Goal: Task Accomplishment & Management: Use online tool/utility

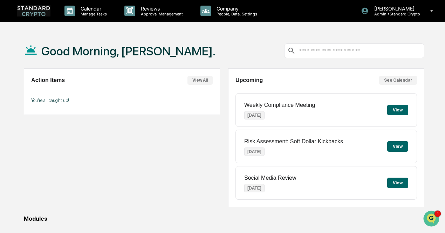
scroll to position [80, 0]
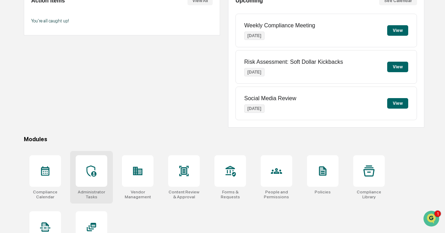
click at [89, 178] on div at bounding box center [92, 171] width 32 height 32
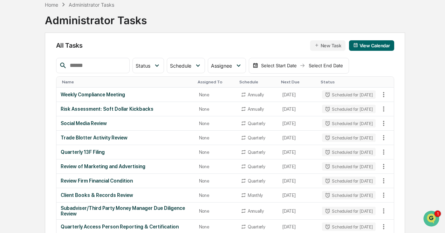
scroll to position [101, 0]
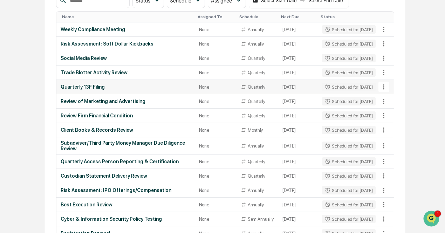
click at [385, 91] on icon at bounding box center [384, 87] width 8 height 8
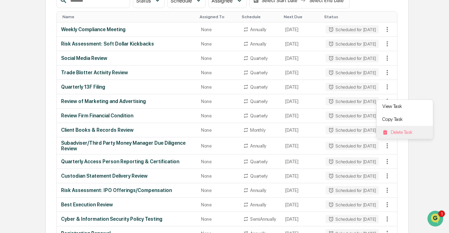
click at [388, 129] on li "Delete Task" at bounding box center [405, 132] width 56 height 13
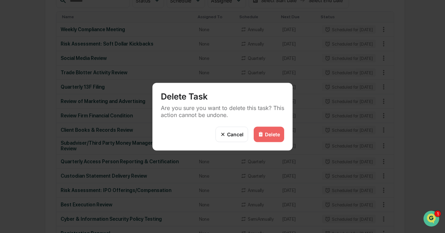
click at [268, 132] on div "Delete" at bounding box center [272, 134] width 15 height 6
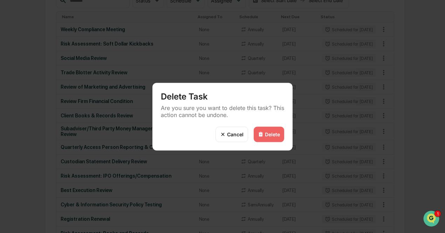
click at [268, 132] on div "Delete" at bounding box center [272, 134] width 15 height 6
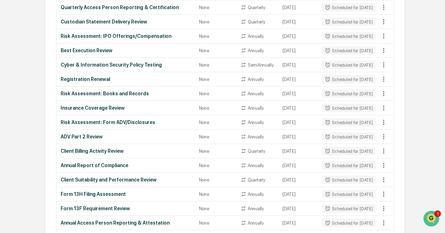
scroll to position [241, 0]
click at [95, 82] on div "Registration Renewal" at bounding box center [126, 80] width 130 height 6
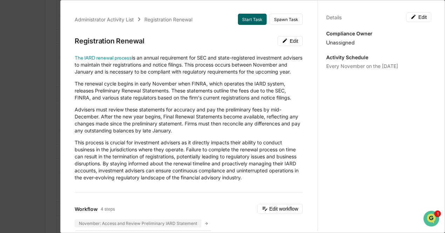
click at [26, 129] on div "Administrator Activity List Registration Renewal Start Task Spawn Task Registra…" at bounding box center [222, 116] width 445 height 233
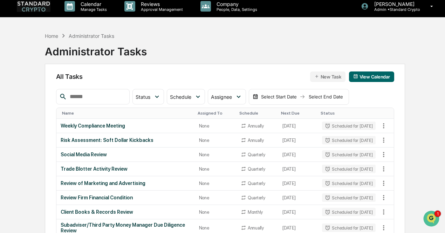
scroll to position [0, 0]
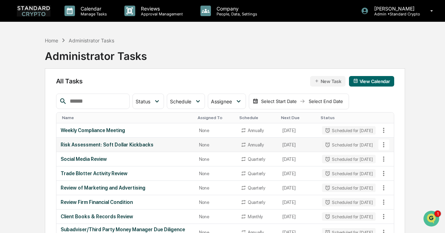
click at [382, 149] on icon at bounding box center [384, 145] width 8 height 8
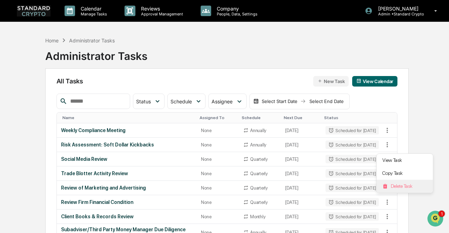
click at [393, 187] on li "Delete Task" at bounding box center [405, 186] width 56 height 13
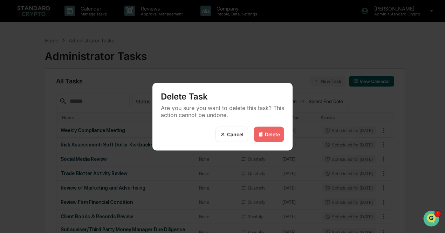
click at [276, 135] on div "Delete" at bounding box center [272, 134] width 15 height 6
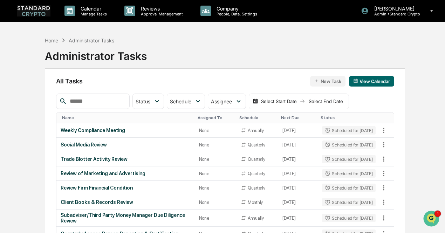
click at [271, 131] on div "Delete" at bounding box center [272, 134] width 15 height 6
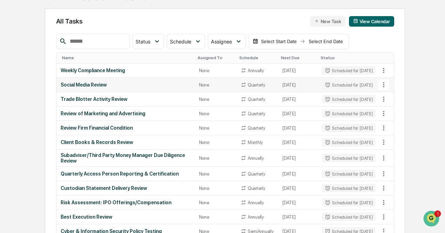
scroll to position [61, 0]
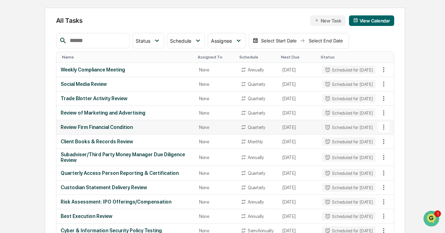
click at [116, 135] on td "Review Firm Financial Condition" at bounding box center [125, 127] width 138 height 14
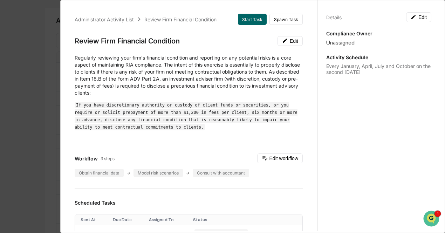
click at [44, 129] on div "Administrator Activity List Review Firm Financial Condition Start Task Spawn Ta…" at bounding box center [222, 116] width 445 height 233
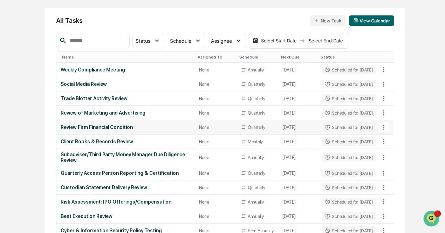
click at [386, 131] on icon at bounding box center [384, 127] width 8 height 8
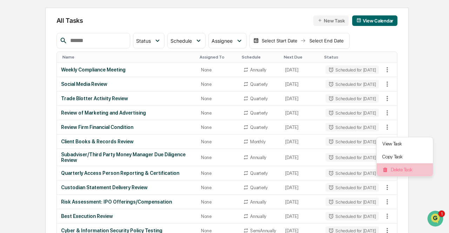
click at [395, 169] on li "Delete Task" at bounding box center [405, 169] width 56 height 13
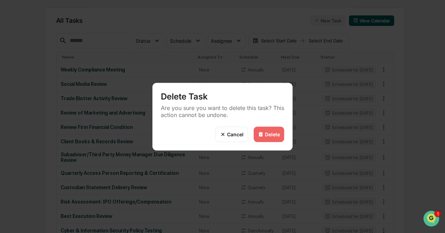
click at [271, 136] on div "Delete" at bounding box center [272, 134] width 15 height 6
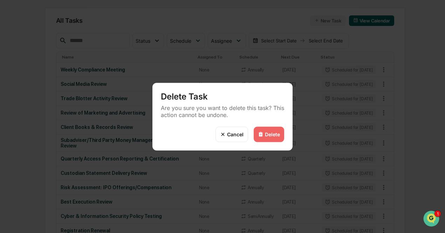
click at [270, 134] on div "Delete" at bounding box center [272, 134] width 15 height 6
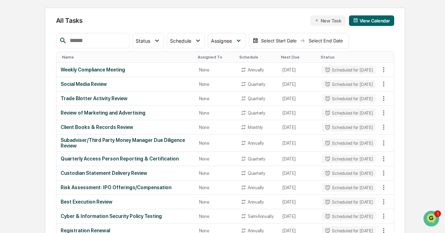
click at [270, 134] on div "Delete" at bounding box center [272, 134] width 15 height 6
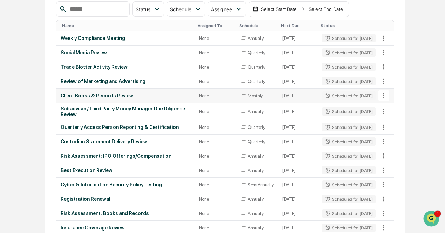
scroll to position [93, 0]
click at [384, 114] on icon at bounding box center [384, 111] width 1 height 5
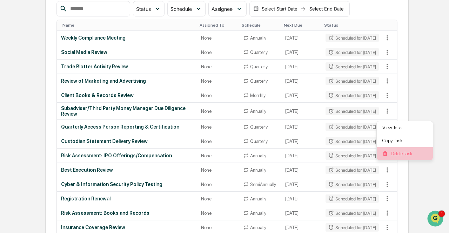
click at [390, 153] on li "Delete Task" at bounding box center [405, 153] width 56 height 13
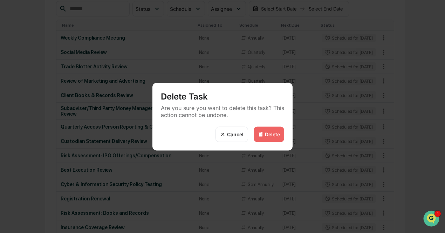
click at [266, 129] on div "Delete" at bounding box center [269, 134] width 31 height 15
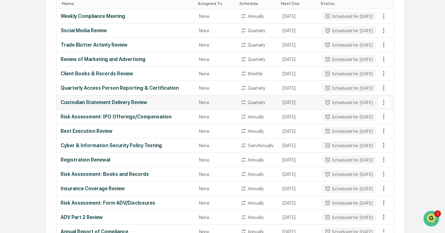
scroll to position [115, 0]
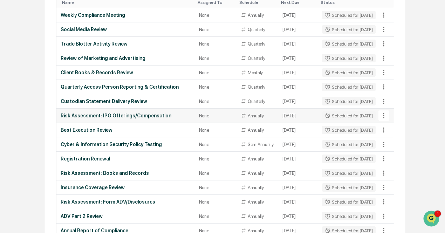
click at [384, 120] on icon at bounding box center [384, 116] width 8 height 8
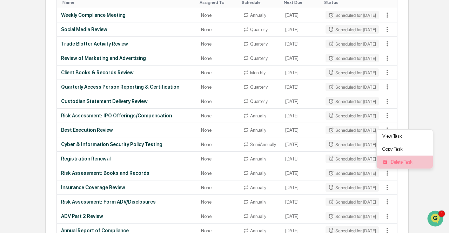
click at [395, 164] on li "Delete Task" at bounding box center [405, 162] width 56 height 13
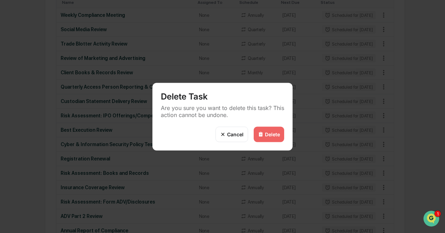
click at [278, 136] on div "Delete" at bounding box center [272, 134] width 15 height 6
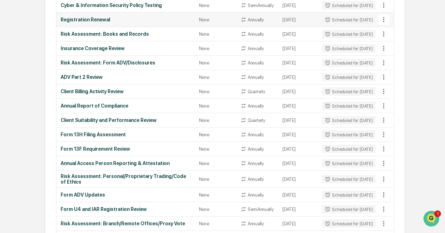
scroll to position [241, 0]
click at [103, 94] on div "Client Billing Activity Review" at bounding box center [126, 91] width 130 height 6
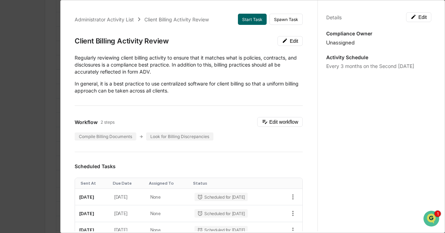
click at [8, 113] on div "Administrator Activity List Client Billing Activity Review Start Task Spawn Tas…" at bounding box center [222, 116] width 445 height 233
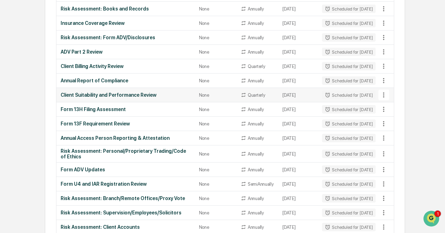
scroll to position [266, 0]
click at [383, 113] on icon at bounding box center [384, 109] width 8 height 8
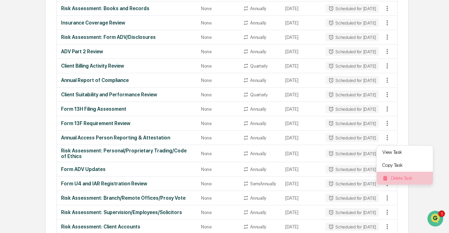
click at [396, 177] on li "Delete Task" at bounding box center [405, 178] width 56 height 13
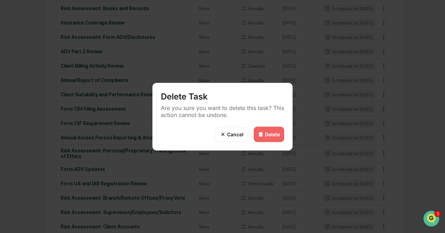
click at [278, 133] on div "Delete" at bounding box center [272, 134] width 15 height 6
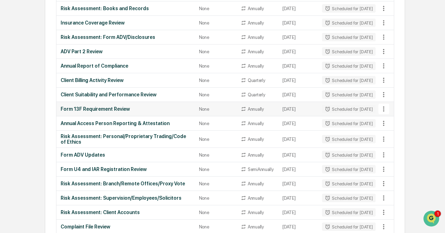
click at [387, 113] on icon at bounding box center [384, 109] width 8 height 8
click at [387, 176] on li "Delete Task" at bounding box center [405, 178] width 56 height 13
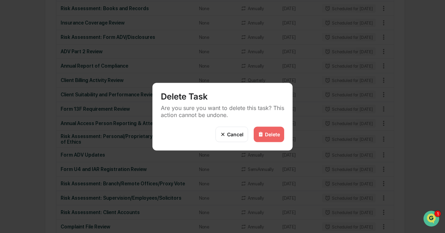
click at [266, 135] on div "Delete" at bounding box center [272, 134] width 15 height 6
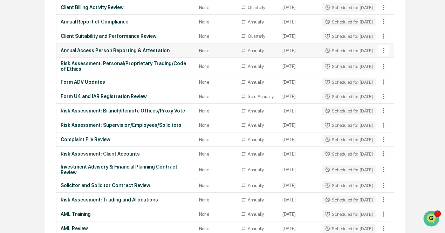
scroll to position [325, 0]
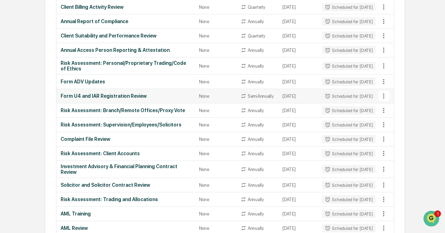
click at [388, 100] on icon at bounding box center [384, 96] width 8 height 8
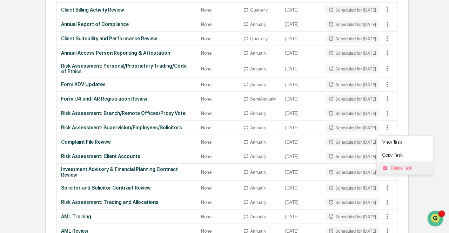
click at [387, 168] on li "Delete Task" at bounding box center [405, 168] width 56 height 13
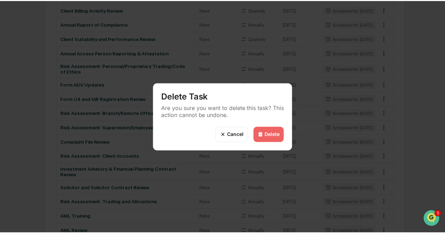
scroll to position [325, 0]
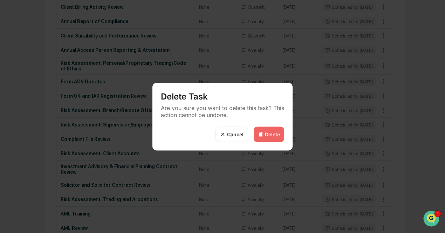
click at [276, 129] on div "Delete" at bounding box center [269, 134] width 31 height 15
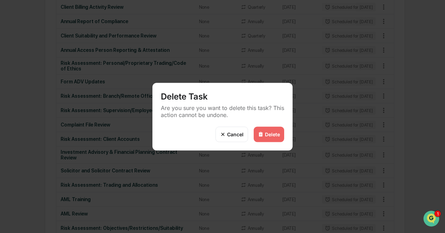
click at [275, 133] on div "Delete" at bounding box center [272, 134] width 15 height 6
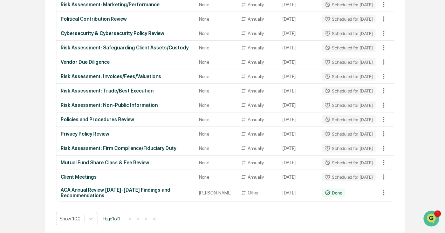
scroll to position [645, 0]
click at [384, 159] on icon at bounding box center [384, 163] width 8 height 8
click at [384, 197] on img at bounding box center [385, 199] width 6 height 6
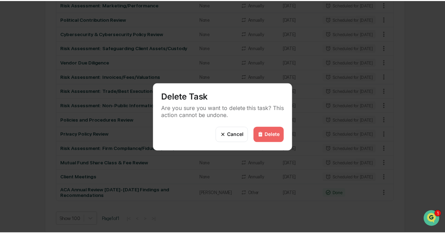
scroll to position [645, 0]
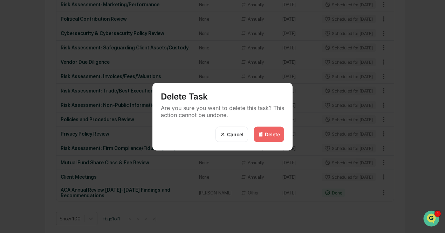
click at [269, 135] on div "Delete" at bounding box center [272, 134] width 15 height 6
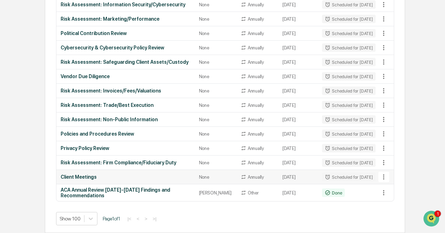
click at [76, 176] on div "Client Meetings" at bounding box center [126, 177] width 130 height 6
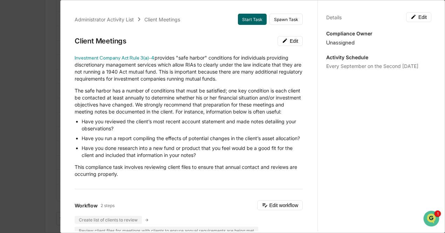
click at [34, 120] on div "Administrator Activity List Client Meetings Start Task Spawn Task Client Meetin…" at bounding box center [222, 116] width 445 height 233
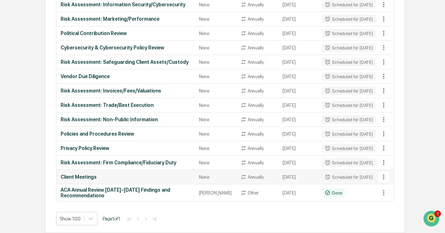
click at [385, 174] on icon at bounding box center [384, 177] width 8 height 8
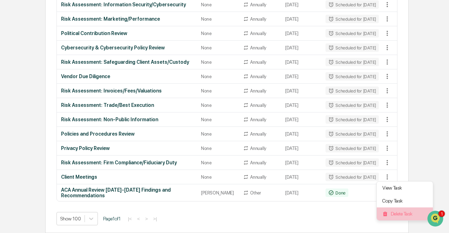
click at [398, 215] on li "Delete Task" at bounding box center [405, 214] width 56 height 13
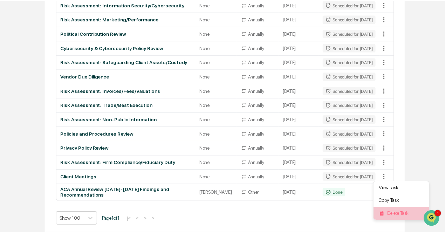
scroll to position [631, 0]
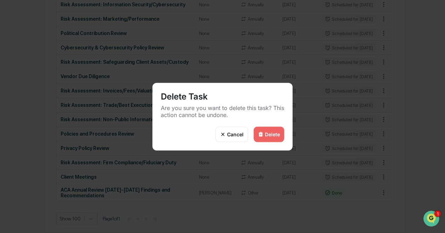
click at [262, 133] on img at bounding box center [261, 134] width 6 height 6
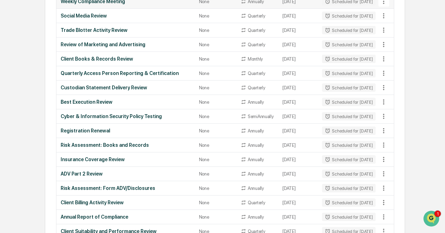
scroll to position [0, 0]
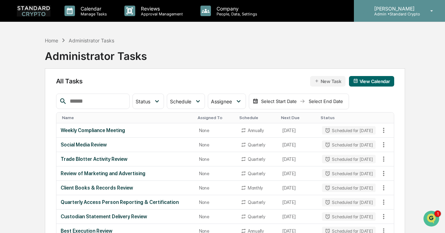
click at [387, 9] on p "[PERSON_NAME]" at bounding box center [395, 9] width 52 height 6
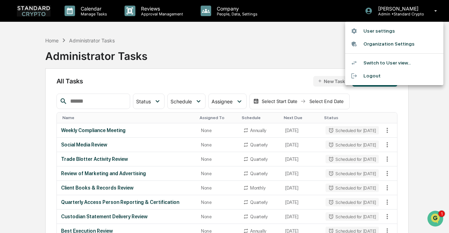
click at [386, 31] on li "User settings" at bounding box center [394, 31] width 98 height 13
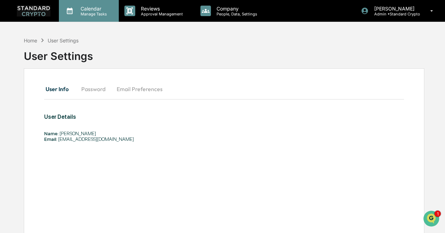
click at [85, 9] on p "Calendar" at bounding box center [92, 9] width 35 height 6
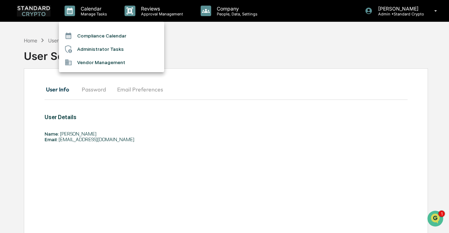
click at [163, 9] on div at bounding box center [224, 116] width 449 height 233
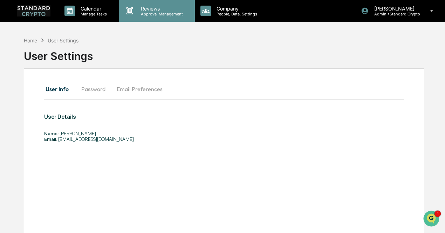
click at [149, 10] on p "Reviews" at bounding box center [160, 9] width 51 height 6
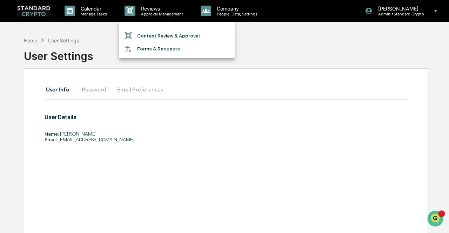
click at [298, 35] on div at bounding box center [224, 116] width 449 height 233
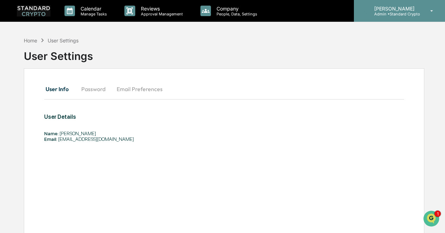
click at [381, 16] on div "Ashley Sweren Admin • Standard Crypto" at bounding box center [399, 11] width 91 height 22
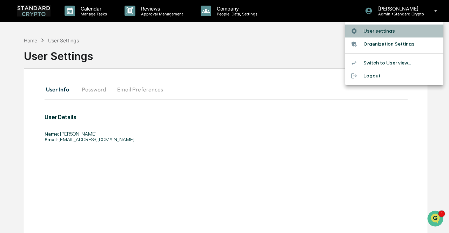
click at [382, 30] on li "User settings" at bounding box center [394, 31] width 98 height 13
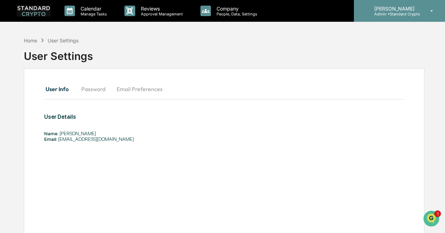
click at [428, 13] on icon at bounding box center [432, 11] width 12 height 7
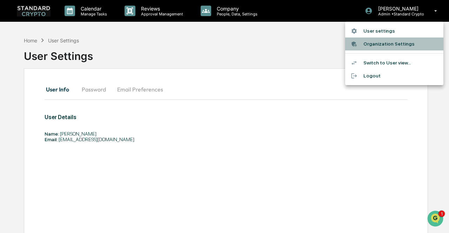
click at [405, 43] on li "Organization Settings" at bounding box center [394, 44] width 98 height 13
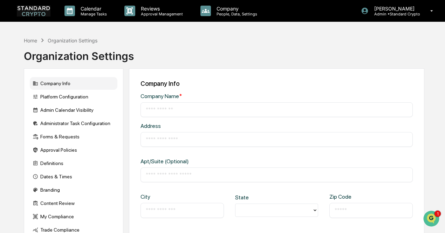
type input "**********"
type input "*******"
type input "**********"
type input "*****"
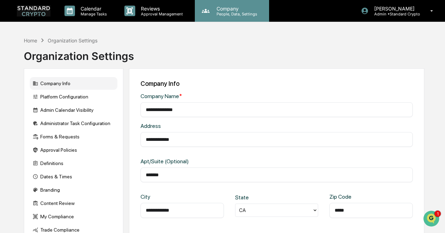
click at [226, 16] on div "Company People, Data, Settings" at bounding box center [232, 11] width 74 height 22
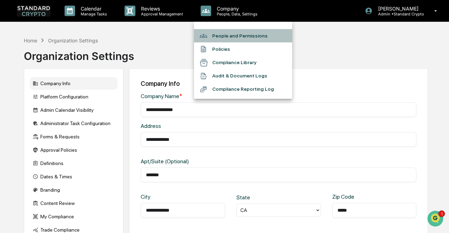
click at [253, 33] on li "People and Permissions" at bounding box center [243, 35] width 98 height 13
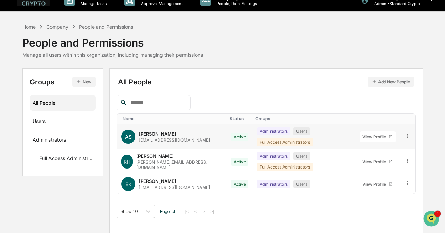
scroll to position [10, 0]
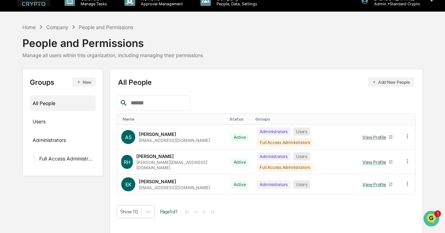
click at [385, 79] on button "Add New People" at bounding box center [391, 81] width 47 height 9
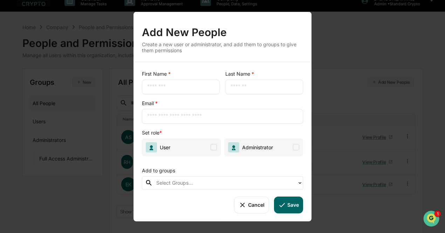
click at [165, 87] on input "text" at bounding box center [180, 86] width 67 height 7
type input "*"
type input "*****"
type input "********"
type input "**********"
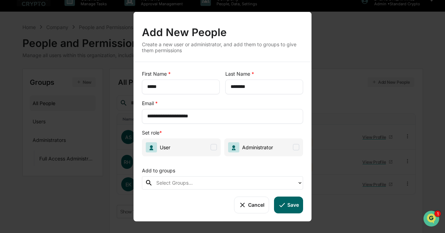
click at [213, 147] on span at bounding box center [214, 147] width 6 height 6
click at [201, 183] on div at bounding box center [224, 183] width 137 height 8
type input "*"
click at [293, 203] on button "Save" at bounding box center [288, 205] width 29 height 17
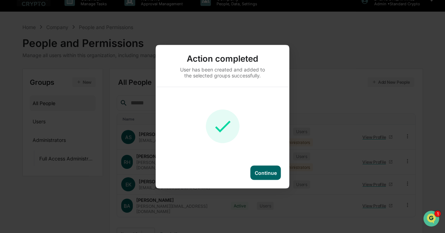
click at [268, 171] on div "Continue" at bounding box center [266, 173] width 22 height 6
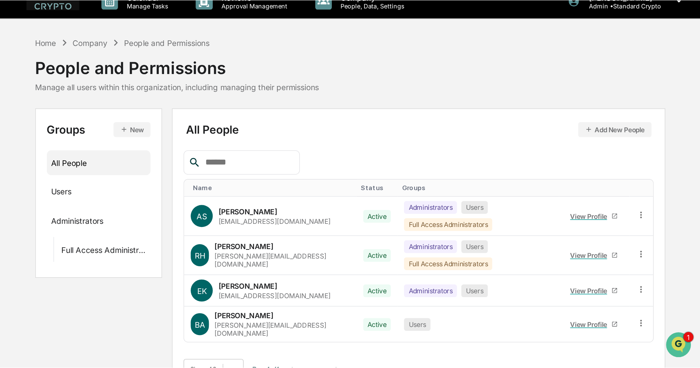
scroll to position [0, 0]
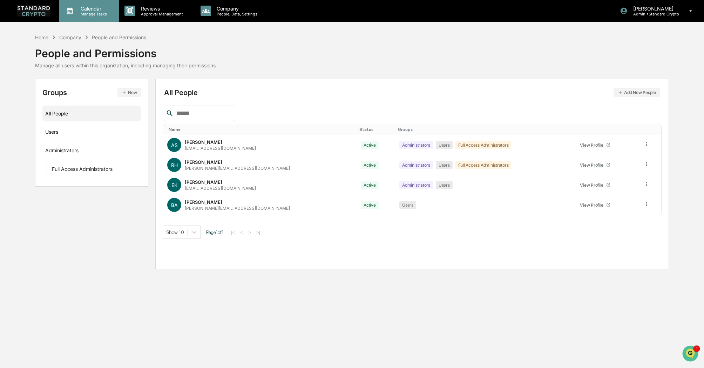
click at [87, 12] on p "Manage Tasks" at bounding box center [92, 14] width 35 height 5
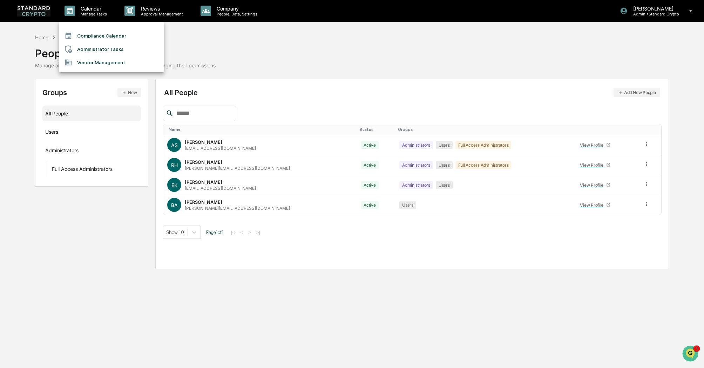
drag, startPoint x: 339, startPoint y: 72, endPoint x: 176, endPoint y: 18, distance: 172.1
click at [338, 71] on div at bounding box center [352, 184] width 704 height 368
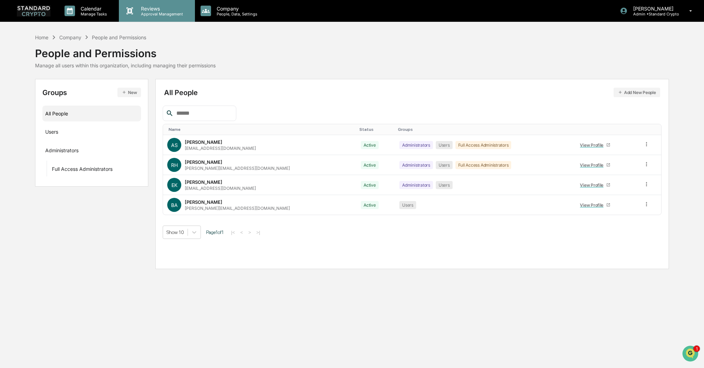
click at [151, 7] on p "Reviews" at bounding box center [160, 9] width 51 height 6
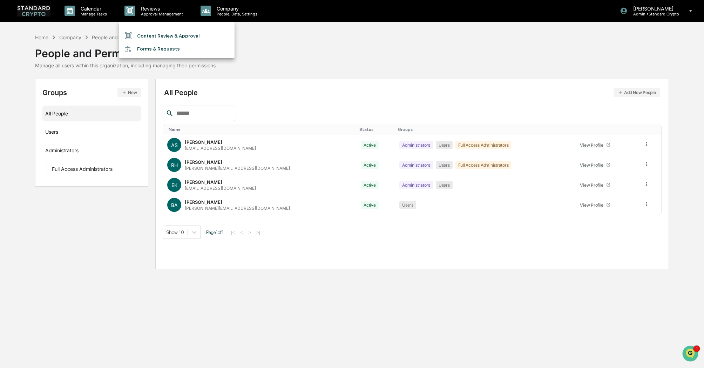
click at [24, 12] on div at bounding box center [352, 184] width 704 height 368
click at [34, 10] on img at bounding box center [34, 10] width 34 height 11
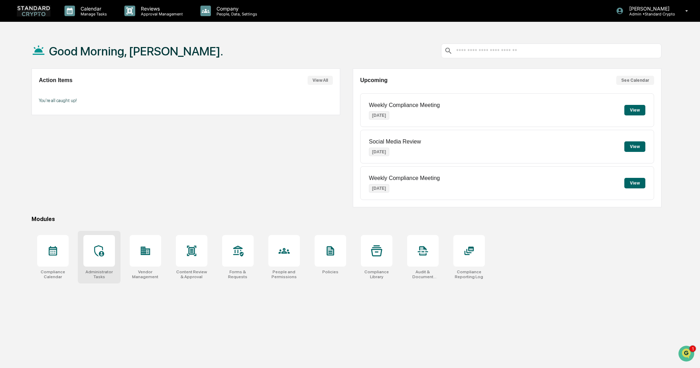
click at [112, 233] on div at bounding box center [99, 251] width 32 height 32
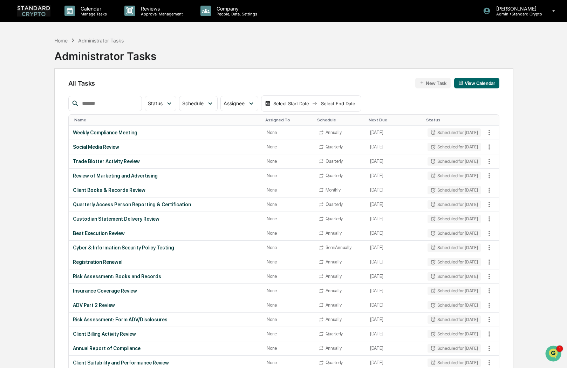
click at [437, 86] on button "New Task" at bounding box center [432, 83] width 35 height 11
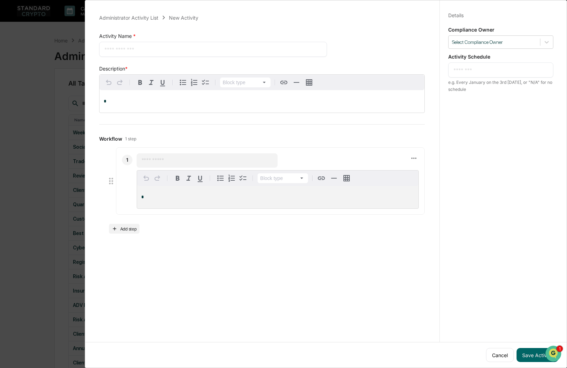
click at [146, 46] on textarea at bounding box center [213, 49] width 218 height 7
type textarea "**********"
click at [126, 104] on p "*" at bounding box center [262, 101] width 317 height 5
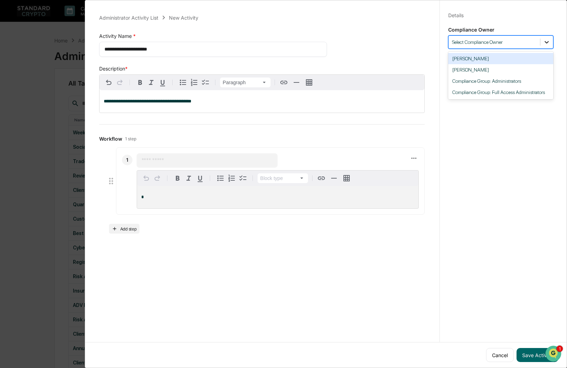
click at [544, 42] on icon at bounding box center [546, 42] width 7 height 7
click at [494, 62] on div "[PERSON_NAME]" at bounding box center [500, 58] width 105 height 11
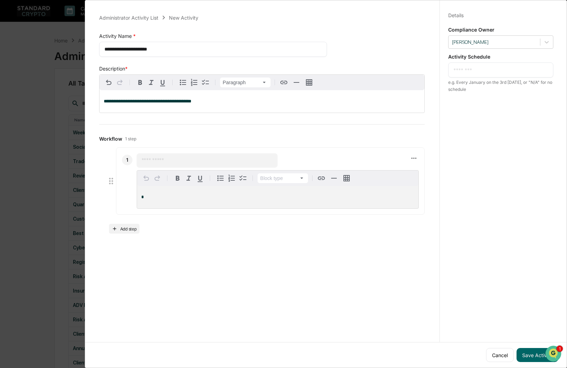
click at [487, 71] on textarea at bounding box center [501, 69] width 95 height 7
type textarea "*"
type textarea "**********"
click at [502, 231] on div "**********" at bounding box center [501, 190] width 122 height 385
click at [523, 353] on button "Save Activity" at bounding box center [538, 355] width 42 height 14
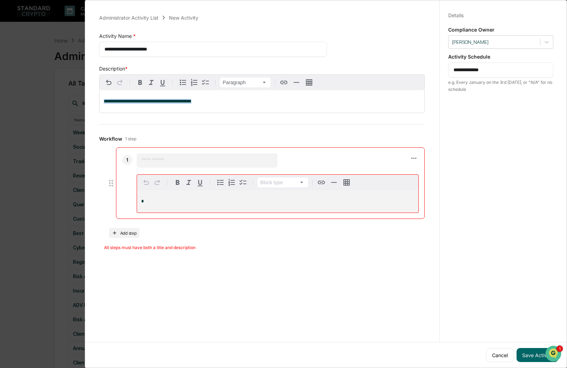
drag, startPoint x: 190, startPoint y: 103, endPoint x: 91, endPoint y: 103, distance: 99.2
click at [88, 100] on div "**********" at bounding box center [326, 184] width 482 height 368
click at [364, 267] on div "**********" at bounding box center [265, 182] width 350 height 368
click at [498, 355] on button "Cancel" at bounding box center [500, 355] width 28 height 14
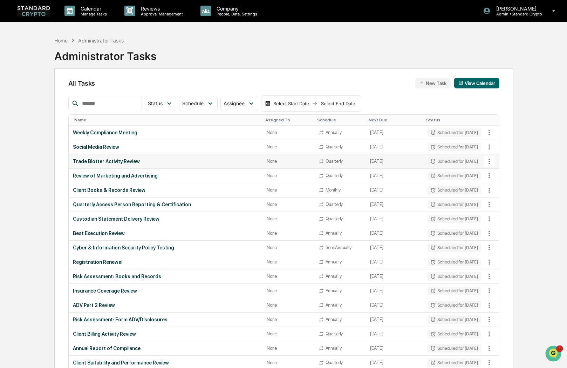
click at [149, 163] on div "Trade Blotter Activity Review" at bounding box center [165, 161] width 185 height 6
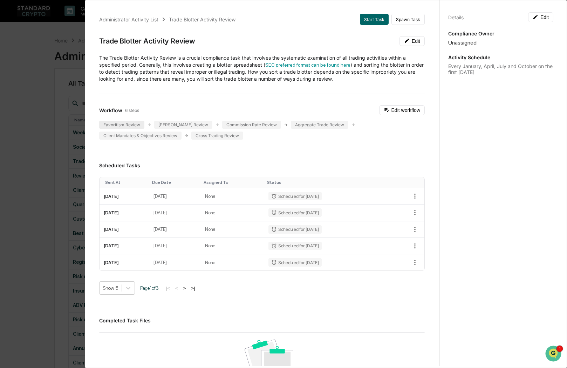
click at [108, 124] on div "Favoritism Review" at bounding box center [121, 125] width 45 height 8
click at [173, 125] on div "Insider Trading Review" at bounding box center [183, 125] width 58 height 8
click at [261, 127] on div "Commission Rate Review" at bounding box center [251, 125] width 59 height 8
click at [37, 201] on div "Administrator Activity List Trade Blotter Activity Review Start Task Spawn Task…" at bounding box center [283, 184] width 567 height 368
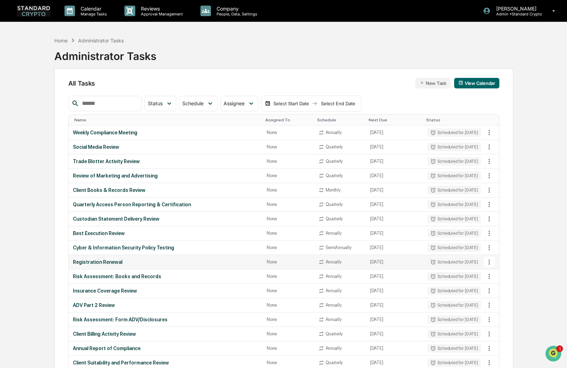
click at [87, 263] on div "Registration Renewal" at bounding box center [165, 262] width 185 height 6
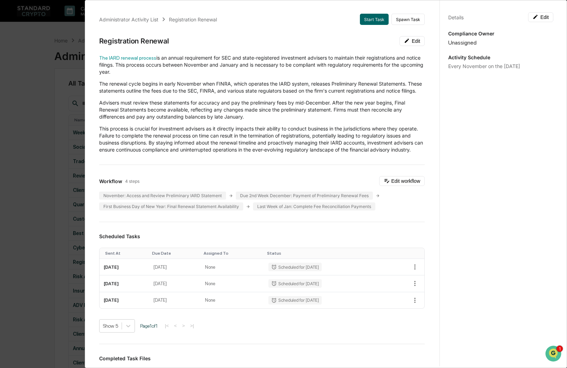
scroll to position [35, 0]
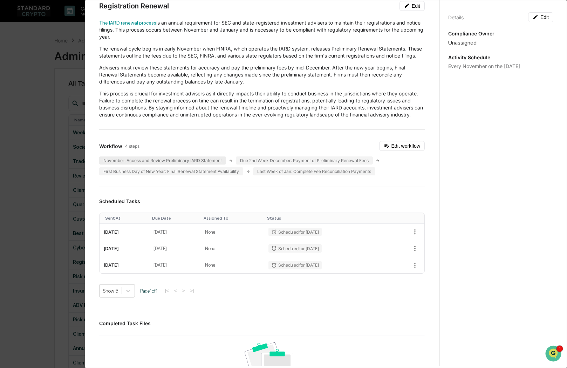
click at [138, 164] on div "November: Access and Review Preliminary IARD Statement" at bounding box center [162, 160] width 127 height 8
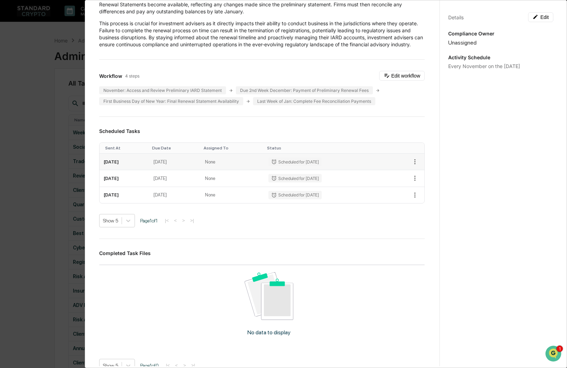
click at [150, 170] on td "[DATE]" at bounding box center [125, 162] width 50 height 16
click at [63, 211] on div "Administrator Activity List Registration Renewal Start Task Spawn Task Registra…" at bounding box center [283, 184] width 567 height 368
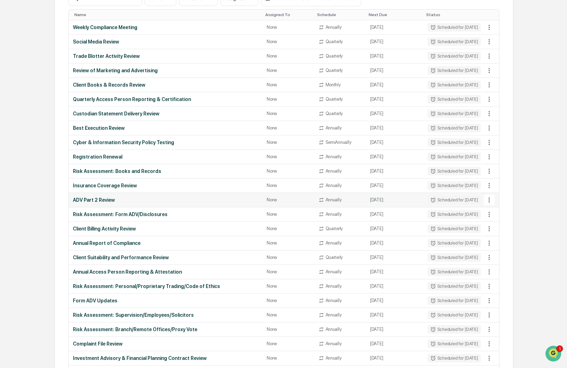
click at [88, 199] on div "ADV Part 2 Review" at bounding box center [165, 200] width 185 height 6
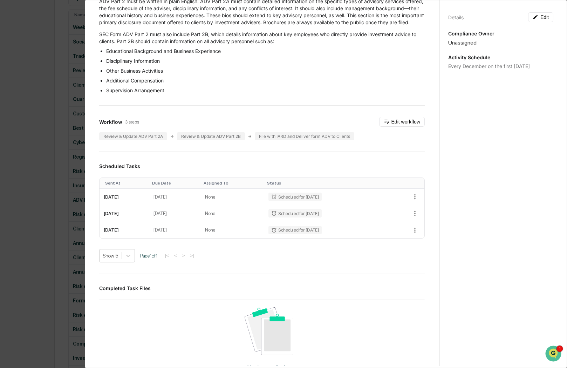
scroll to position [70, 0]
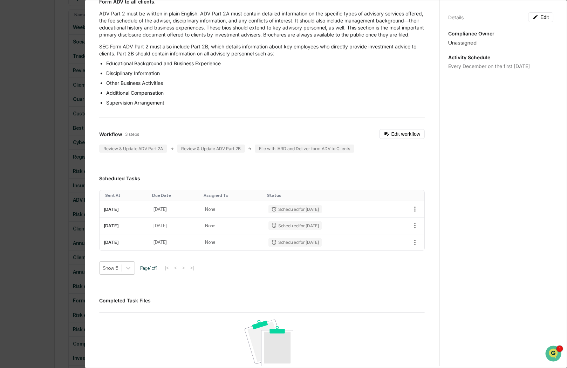
click at [43, 211] on div "Administrator Activity List ADV Part 2 Review Start Task Spawn Task ADV Part 2 …" at bounding box center [283, 184] width 567 height 368
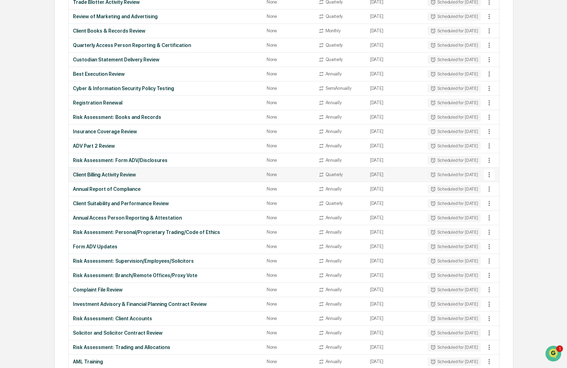
scroll to position [210, 0]
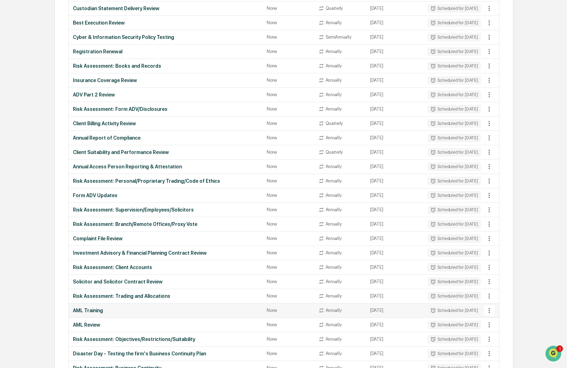
click at [84, 308] on div "AML Training" at bounding box center [165, 310] width 185 height 6
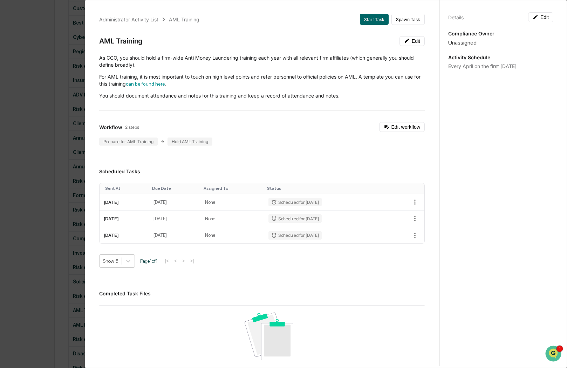
click at [14, 277] on div "Administrator Activity List AML Training Start Task Spawn Task AML Training Edi…" at bounding box center [283, 184] width 567 height 368
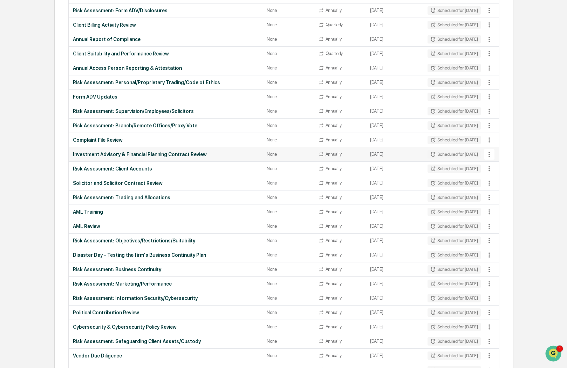
scroll to position [351, 0]
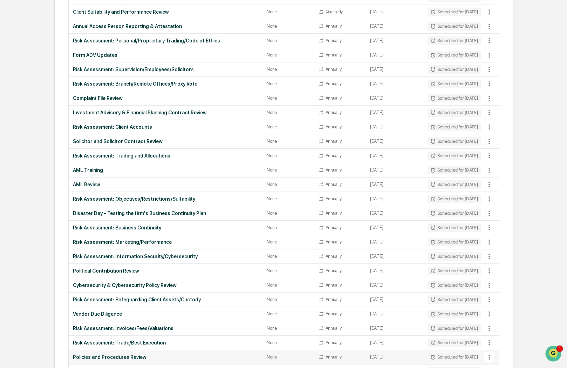
click at [100, 354] on div "Policies and Procedures Review" at bounding box center [165, 357] width 185 height 6
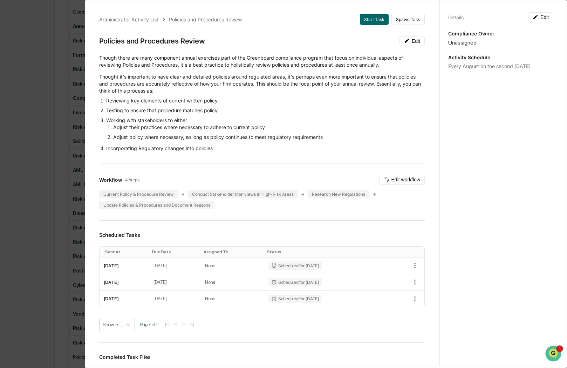
click at [41, 197] on div "Administrator Activity List Policies and Procedures Review Start Task Spawn Tas…" at bounding box center [283, 184] width 567 height 368
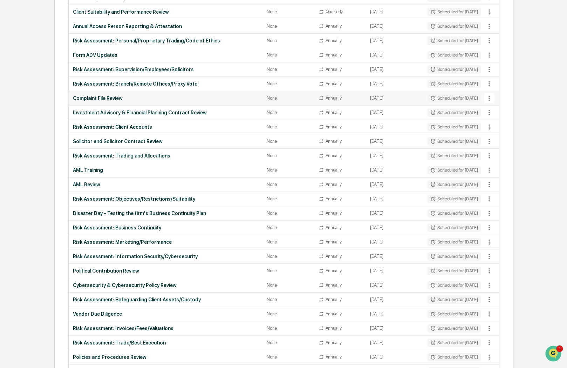
click at [110, 94] on td "Complaint File Review" at bounding box center [166, 98] width 194 height 14
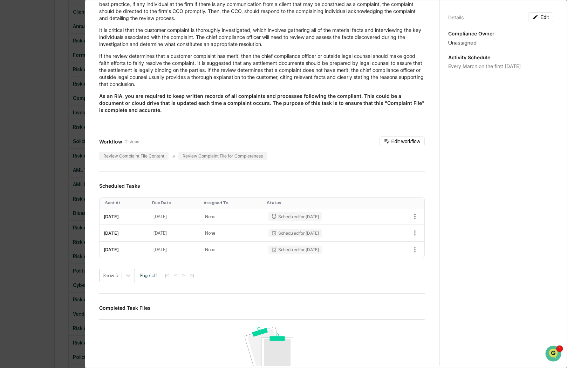
scroll to position [70, 0]
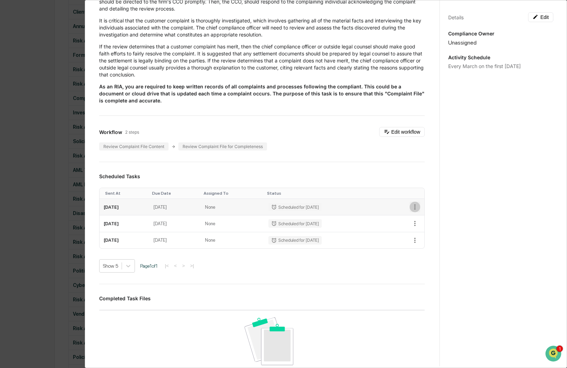
click at [411, 209] on icon "button" at bounding box center [415, 207] width 8 height 8
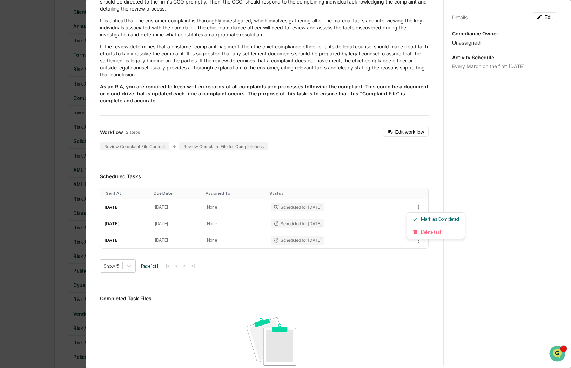
click at [379, 169] on div at bounding box center [285, 184] width 571 height 368
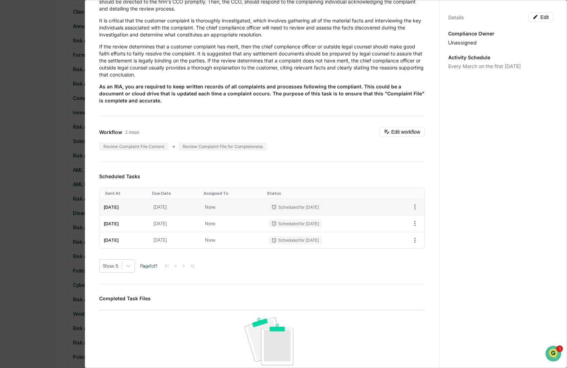
click at [192, 206] on td "March 6, 2026" at bounding box center [175, 207] width 52 height 16
click at [23, 129] on div "Administrator Activity List Complaint File Review Start Task Spawn Task Complai…" at bounding box center [283, 184] width 567 height 368
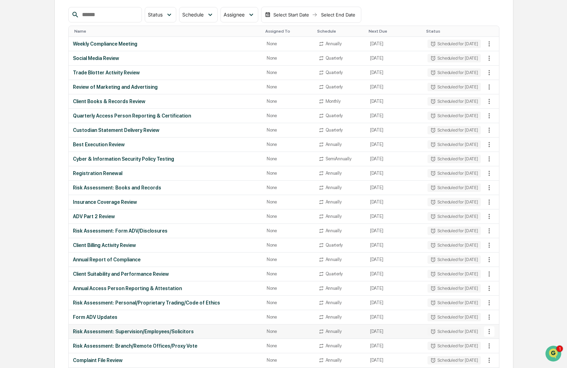
scroll to position [0, 0]
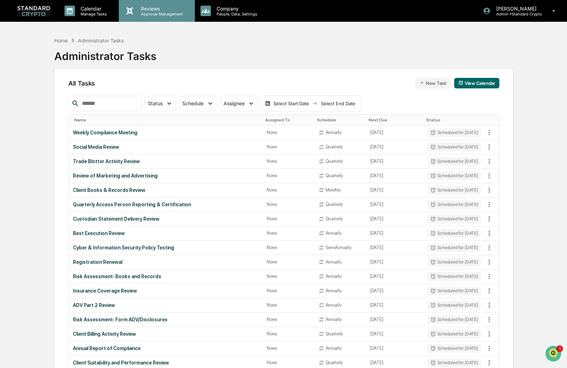
click at [148, 9] on p "Reviews" at bounding box center [160, 9] width 51 height 6
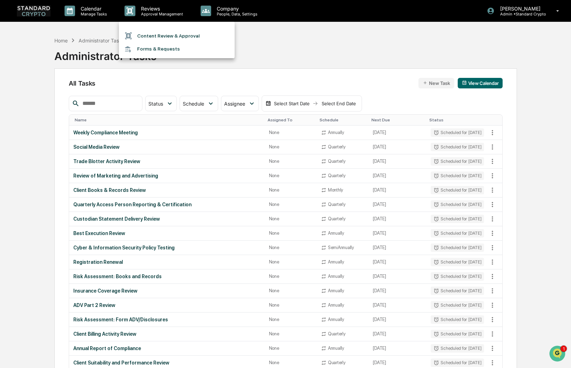
click at [33, 12] on div at bounding box center [285, 184] width 571 height 368
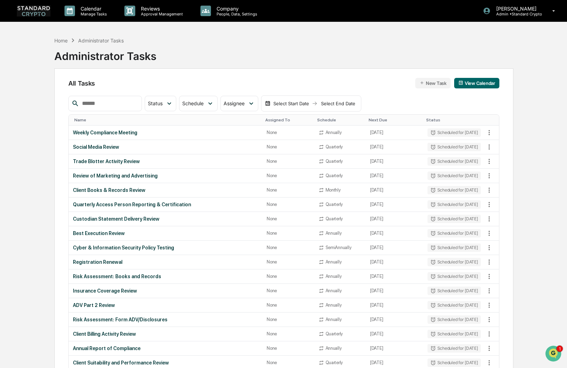
click at [34, 11] on img at bounding box center [34, 10] width 34 height 11
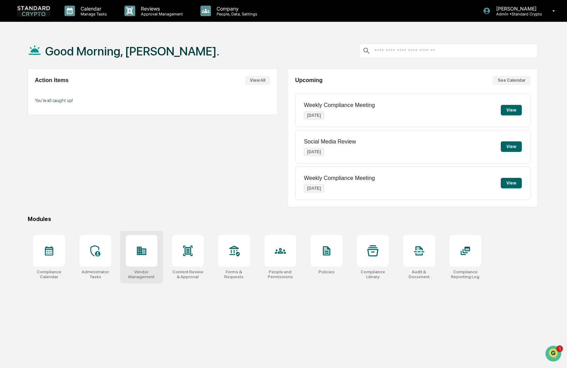
click at [139, 261] on div at bounding box center [142, 251] width 32 height 32
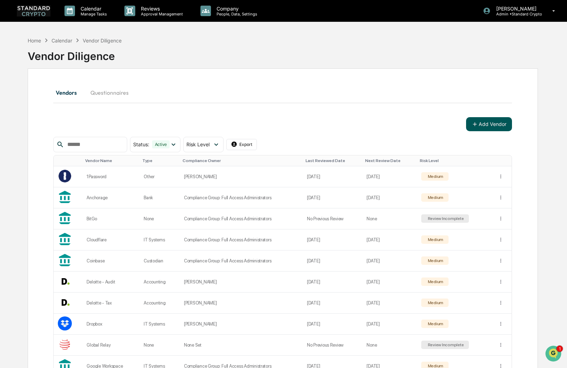
click at [494, 127] on button "Add Vendor" at bounding box center [489, 124] width 46 height 14
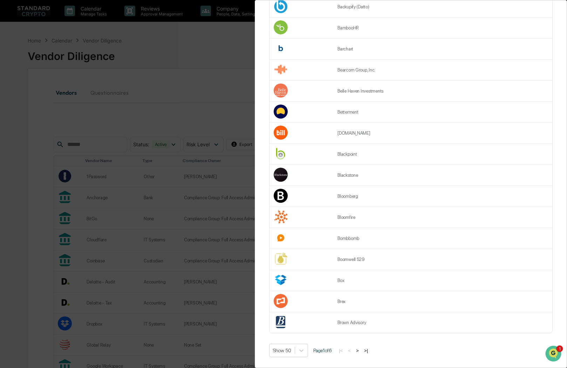
scroll to position [807, 0]
click at [370, 347] on button ">|" at bounding box center [366, 350] width 8 height 6
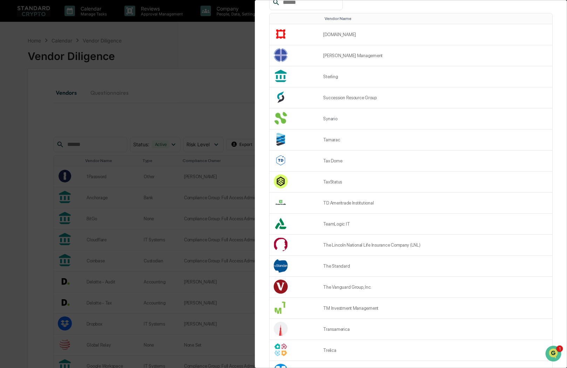
scroll to position [0, 0]
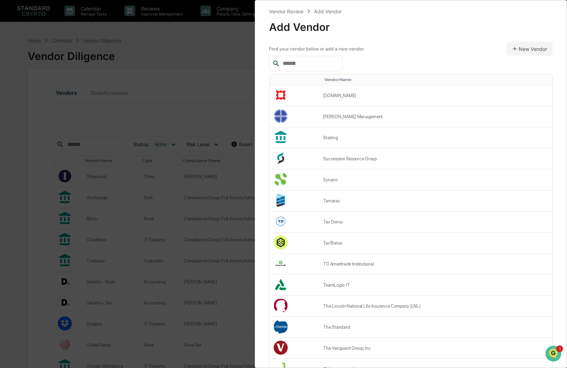
click at [298, 61] on input "text" at bounding box center [310, 63] width 60 height 9
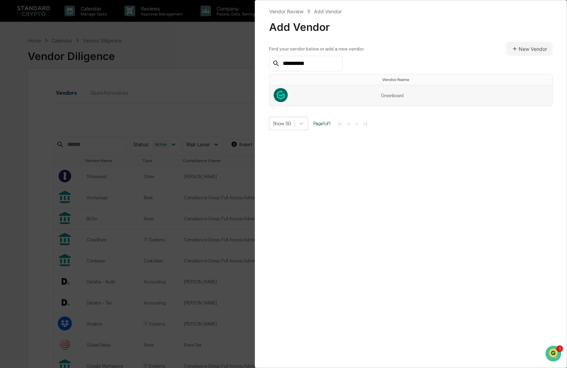
type input "**********"
click at [314, 99] on td at bounding box center [323, 95] width 107 height 21
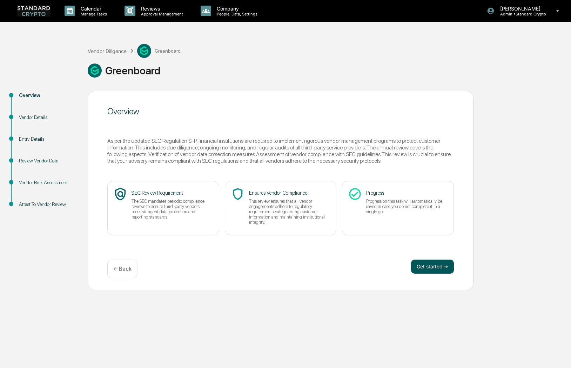
click at [440, 269] on button "Get started ➔" at bounding box center [432, 266] width 43 height 14
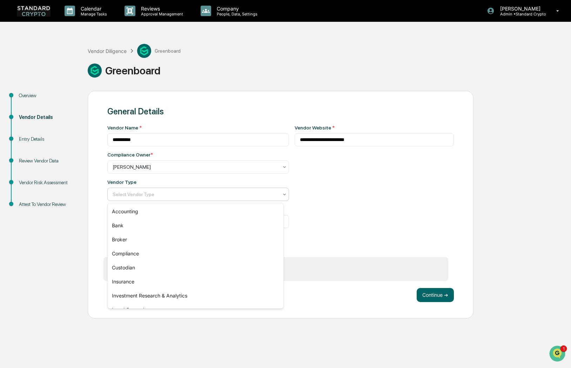
click at [229, 197] on div at bounding box center [195, 194] width 165 height 7
click at [187, 250] on div "Compliance" at bounding box center [196, 253] width 176 height 14
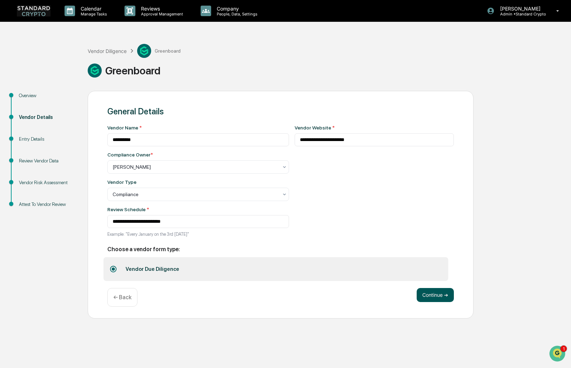
click at [425, 299] on button "Continue ➔" at bounding box center [434, 295] width 37 height 14
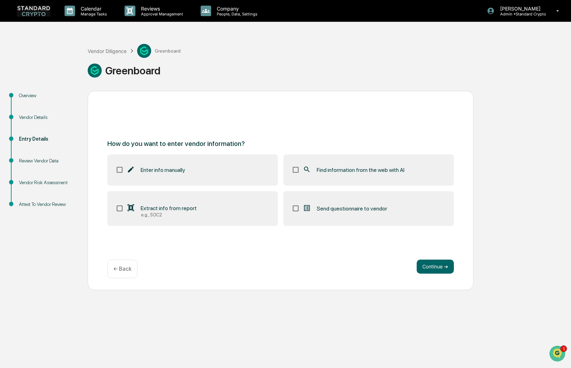
click at [327, 174] on div "Find information from the web with AI" at bounding box center [354, 169] width 102 height 8
click at [231, 10] on p "Company" at bounding box center [236, 9] width 50 height 6
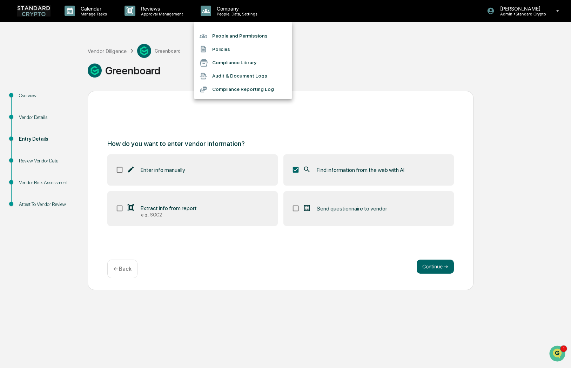
click at [223, 36] on li "People and Permissions" at bounding box center [243, 35] width 98 height 13
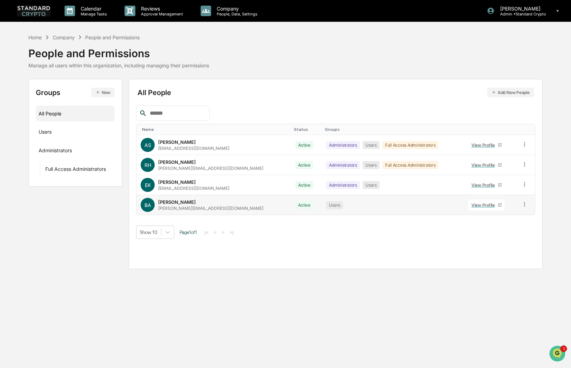
click at [522, 208] on div at bounding box center [524, 205] width 7 height 8
drag, startPoint x: 370, startPoint y: 238, endPoint x: 358, endPoint y: 236, distance: 11.8
click at [369, 238] on div "Show 10 Page 1 of 1 |< < > >|" at bounding box center [335, 231] width 399 height 13
click at [480, 205] on div "View Profile" at bounding box center [484, 204] width 26 height 5
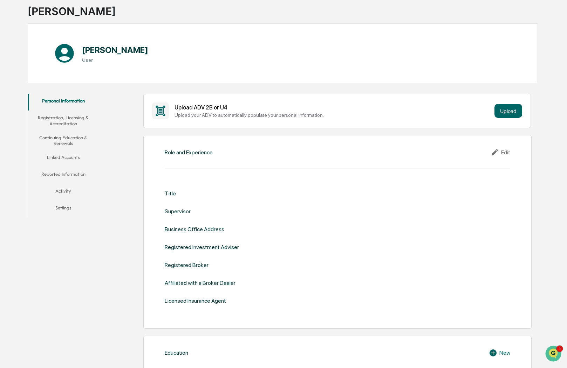
scroll to position [35, 0]
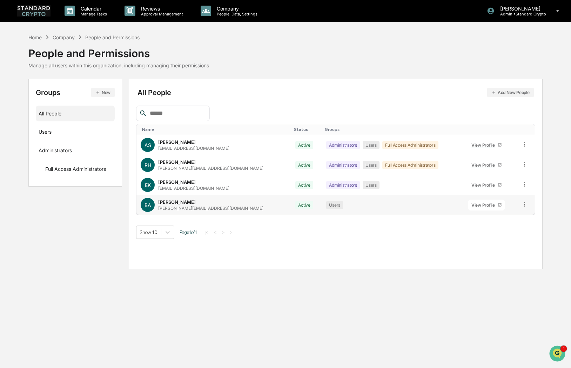
click at [522, 205] on icon at bounding box center [524, 204] width 7 height 7
click at [509, 228] on div "Change Status" at bounding box center [493, 229] width 58 height 8
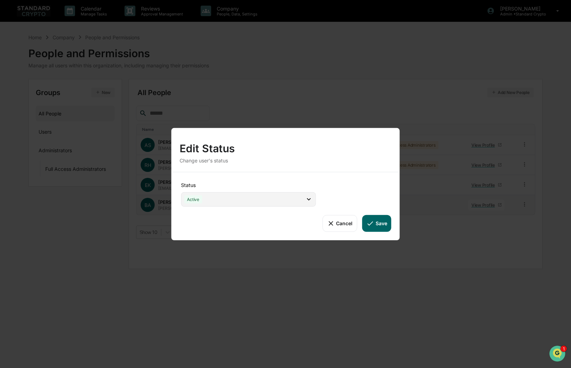
click at [293, 201] on div "Active" at bounding box center [248, 199] width 135 height 14
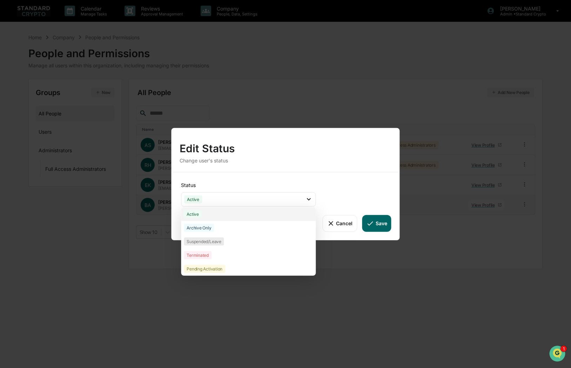
click at [208, 214] on div "Active" at bounding box center [248, 214] width 135 height 14
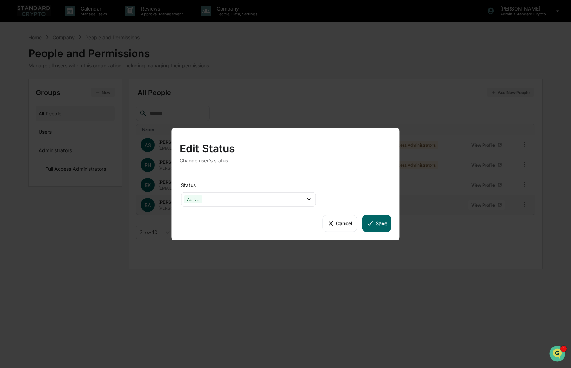
click at [376, 220] on button "Save" at bounding box center [376, 223] width 29 height 17
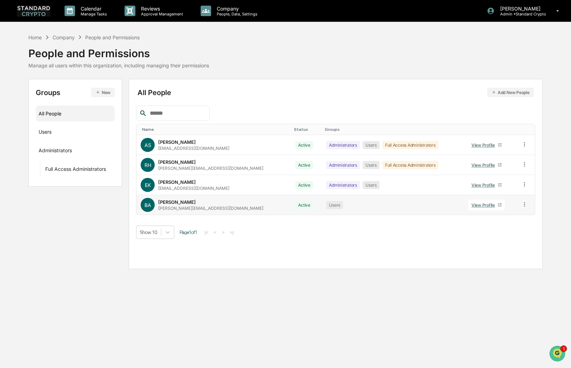
click at [27, 11] on img at bounding box center [34, 10] width 34 height 11
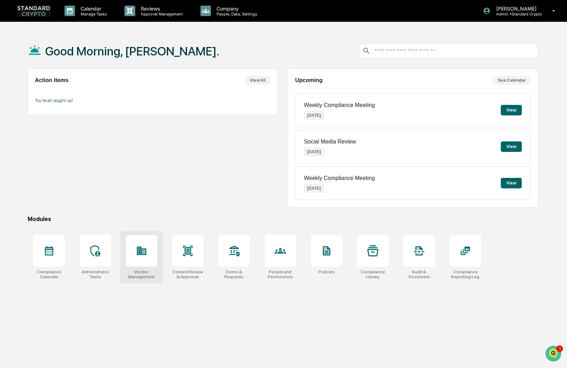
click at [142, 262] on div at bounding box center [142, 251] width 32 height 32
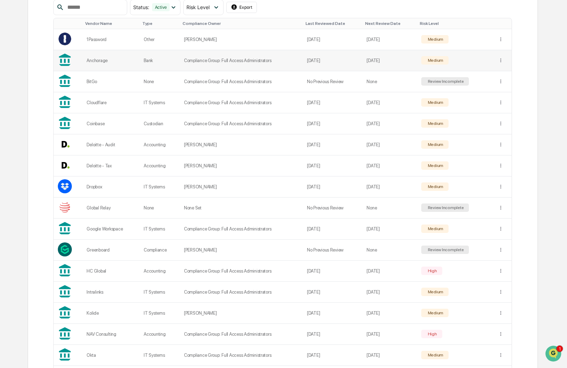
scroll to position [175, 0]
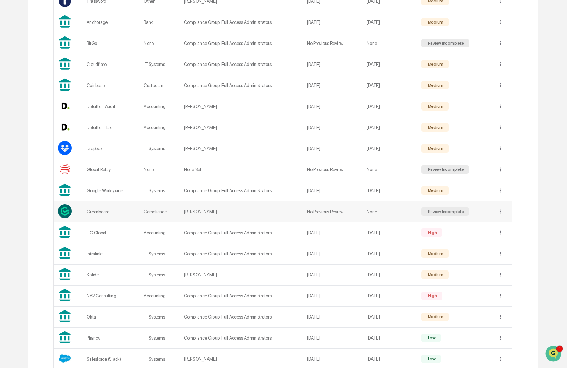
click at [495, 216] on td at bounding box center [503, 211] width 18 height 21
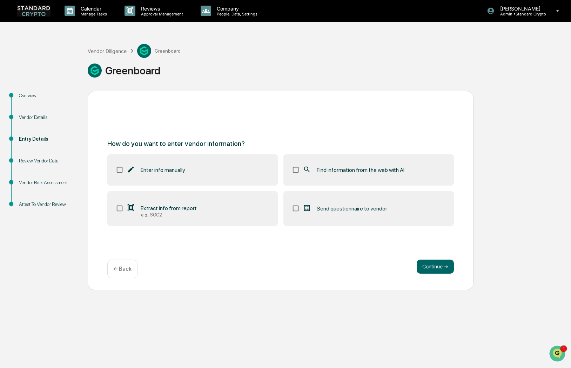
click at [155, 209] on span "Extract info from report" at bounding box center [169, 208] width 56 height 7
click at [318, 171] on span "Find information from the web with AI" at bounding box center [361, 170] width 88 height 7
click at [424, 267] on button "Continue ➔" at bounding box center [434, 266] width 37 height 14
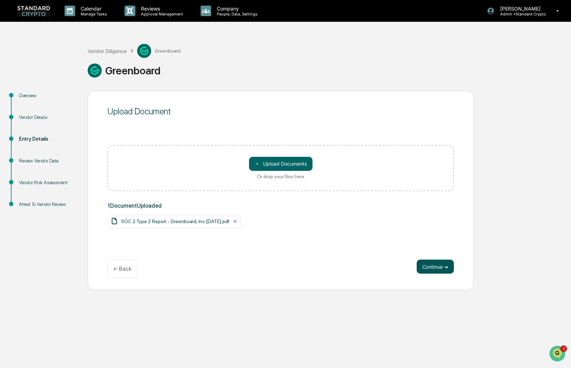
click at [434, 270] on button "Continue ➔" at bounding box center [434, 266] width 37 height 14
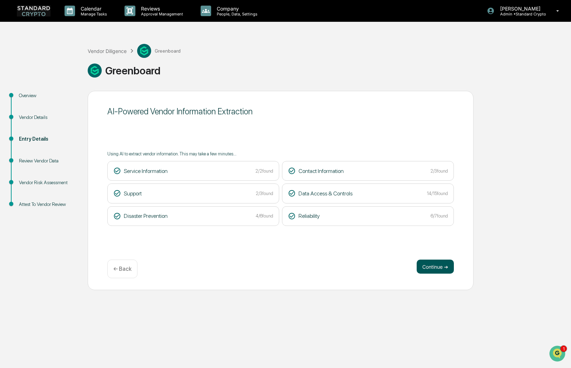
click at [431, 270] on button "Continue ➔" at bounding box center [434, 266] width 37 height 14
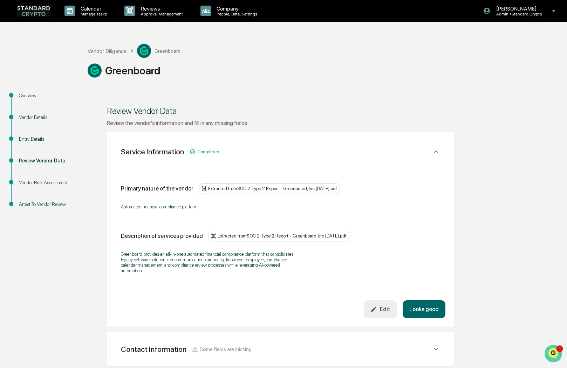
click at [556, 353] on icon "Open customer support" at bounding box center [554, 362] width 18 height 18
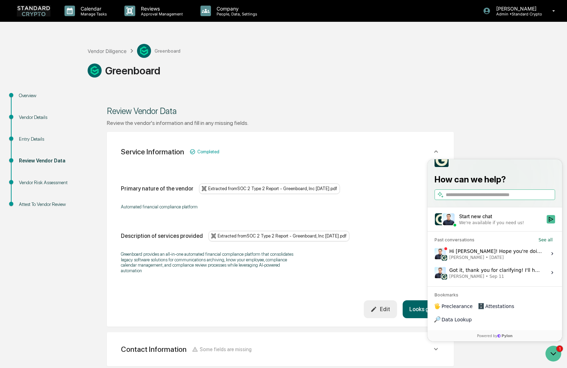
click at [520, 260] on div "Hi Ashley! Hope you're doing well. Wanted to follow up and let you know that we…" at bounding box center [495, 253] width 93 height 13
click at [435, 254] on button "View issue" at bounding box center [434, 253] width 0 height 0
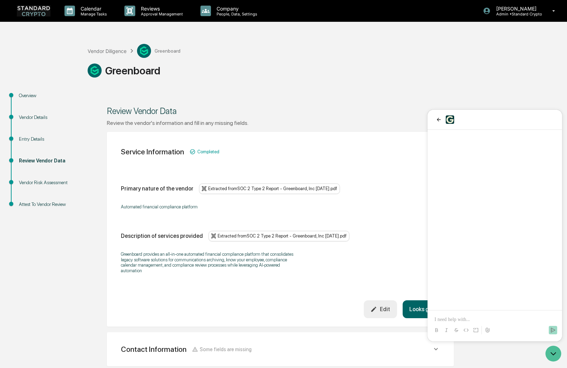
scroll to position [30, 0]
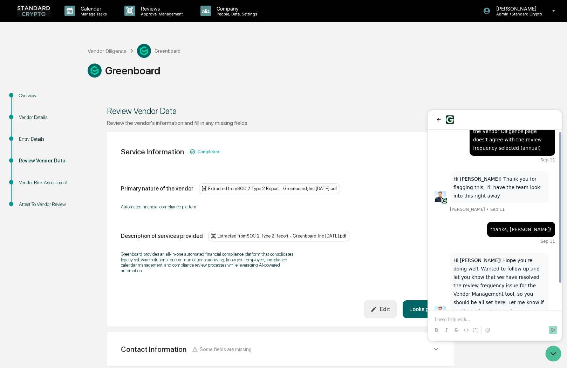
click at [473, 322] on p at bounding box center [495, 319] width 121 height 7
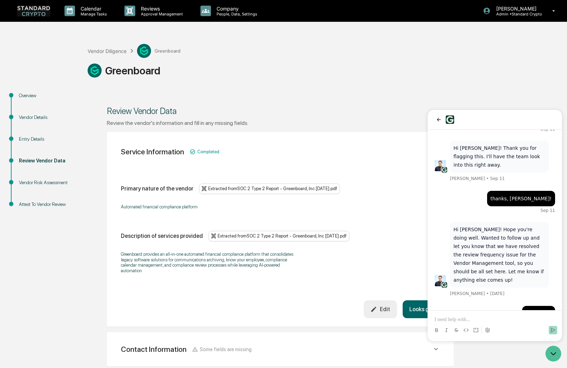
click at [440, 73] on div "Greenboard" at bounding box center [326, 70] width 476 height 14
click at [553, 350] on icon "Open customer support" at bounding box center [554, 354] width 18 height 18
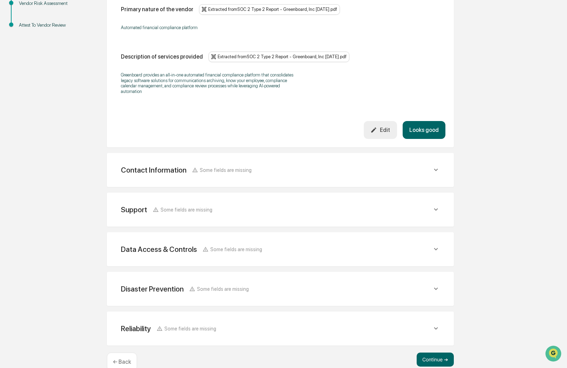
scroll to position [194, 0]
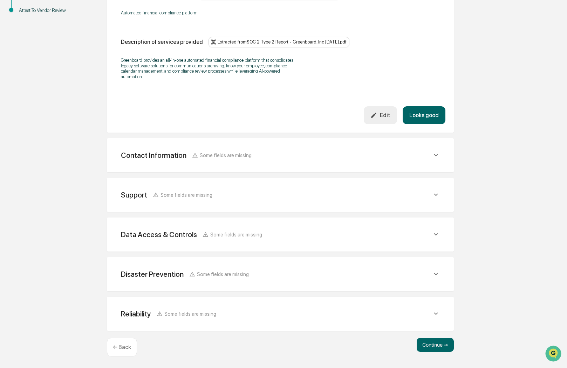
click at [203, 155] on span "Some fields are missing" at bounding box center [226, 155] width 52 height 6
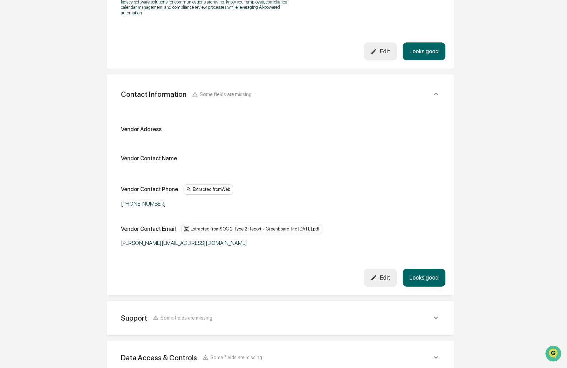
scroll to position [264, 0]
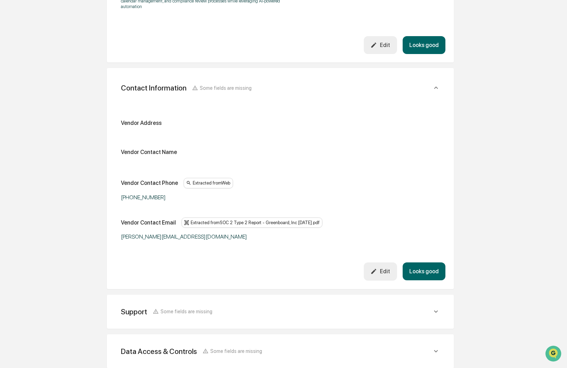
click at [381, 275] on button "Edit" at bounding box center [380, 271] width 33 height 18
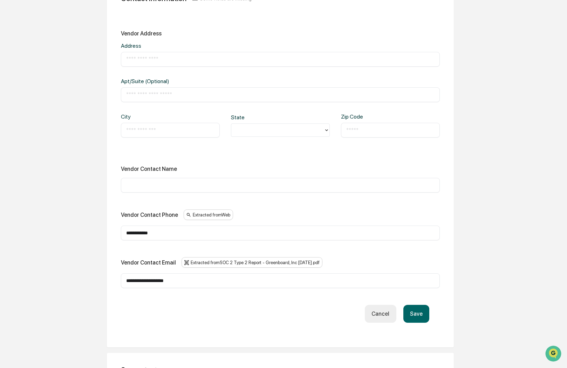
scroll to position [369, 0]
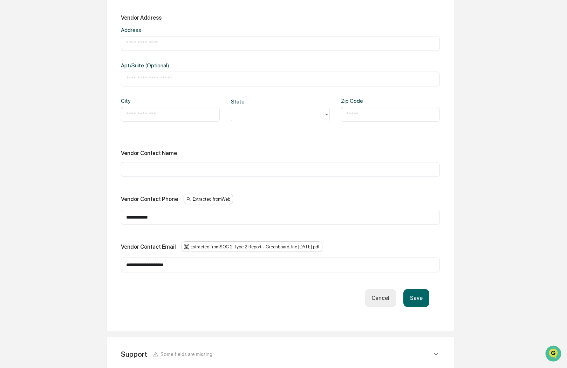
drag, startPoint x: 170, startPoint y: 215, endPoint x: 81, endPoint y: 217, distance: 89.1
click at [81, 217] on div "**********" at bounding box center [284, 124] width 560 height 805
drag, startPoint x: 204, startPoint y: 265, endPoint x: 41, endPoint y: 265, distance: 163.4
click at [41, 265] on div "**********" at bounding box center [284, 124] width 560 height 805
paste input "text"
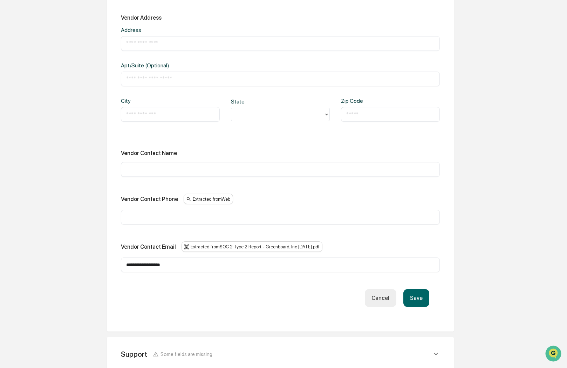
type input "**********"
click at [144, 171] on input "text" at bounding box center [280, 169] width 309 height 7
type input "**********"
click at [422, 299] on button "Save" at bounding box center [417, 298] width 26 height 18
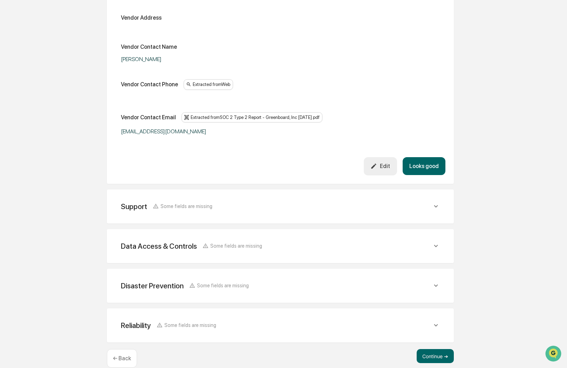
click at [214, 206] on div "Support Some fields are missing" at bounding box center [276, 206] width 311 height 9
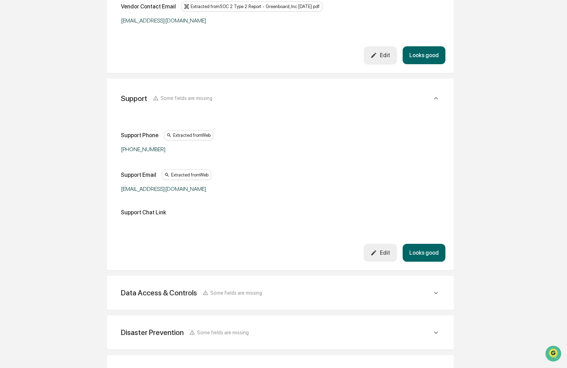
scroll to position [538, 0]
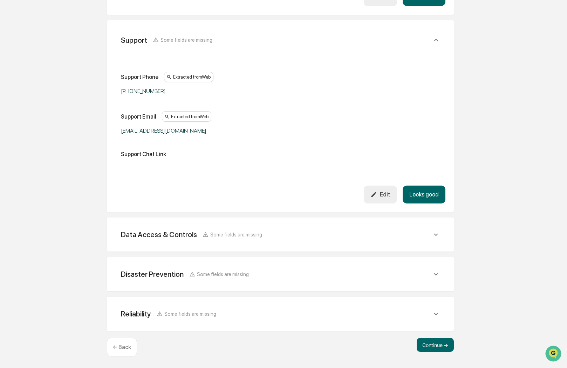
click at [339, 236] on div "Data Access & Controls Some fields are missing" at bounding box center [276, 234] width 311 height 9
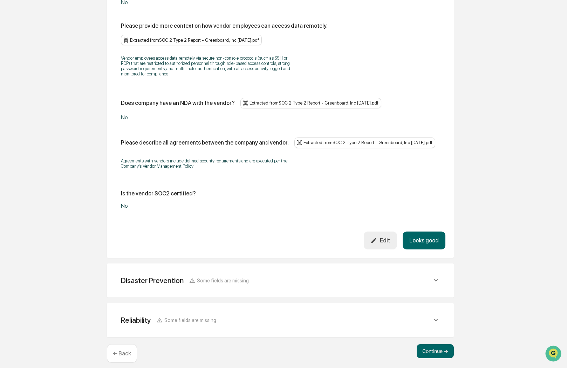
scroll to position [1352, 0]
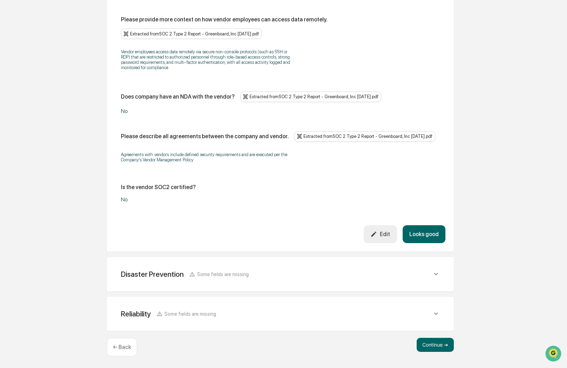
click at [380, 231] on div "Edit" at bounding box center [381, 234] width 20 height 7
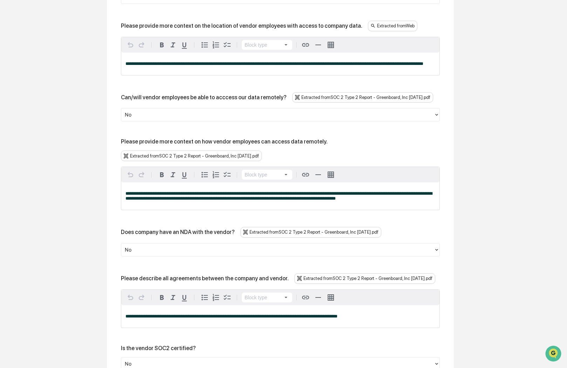
click at [178, 253] on div at bounding box center [278, 249] width 306 height 8
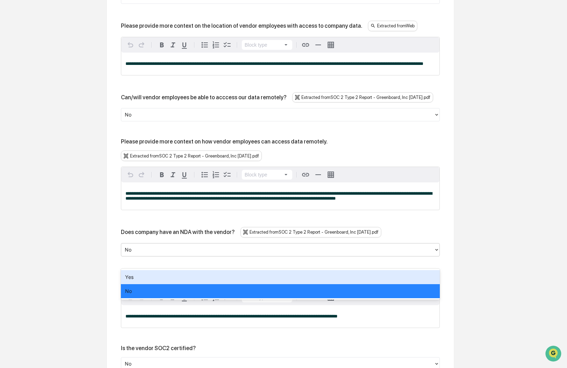
click at [159, 275] on div "Yes" at bounding box center [280, 277] width 319 height 14
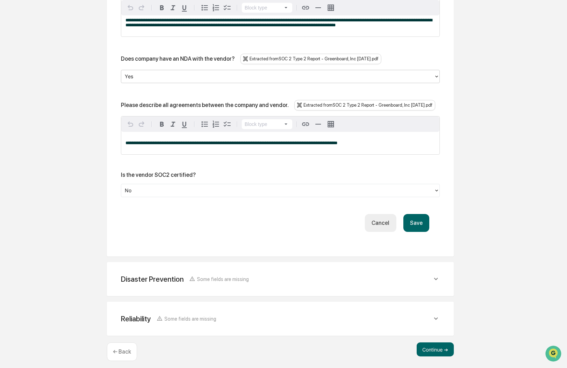
scroll to position [1528, 0]
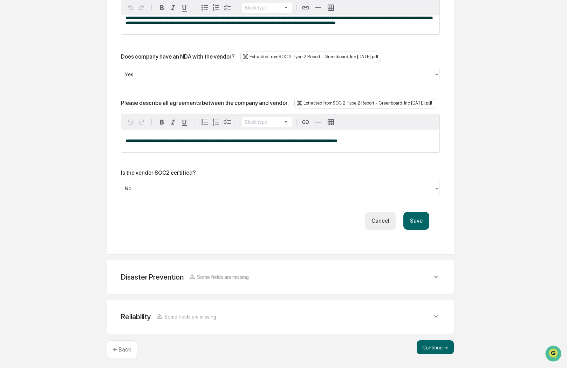
click at [413, 229] on button "Save" at bounding box center [417, 221] width 26 height 18
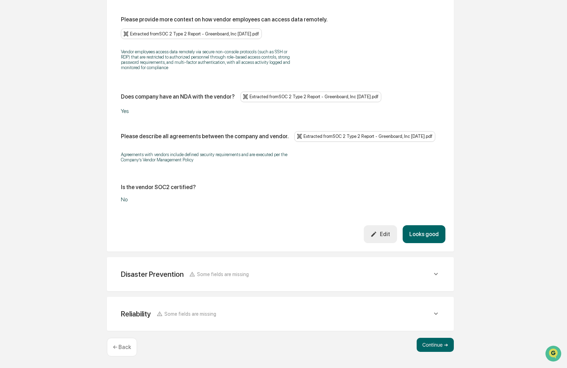
click at [270, 273] on div "Disaster Prevention Some fields are missing" at bounding box center [276, 274] width 311 height 9
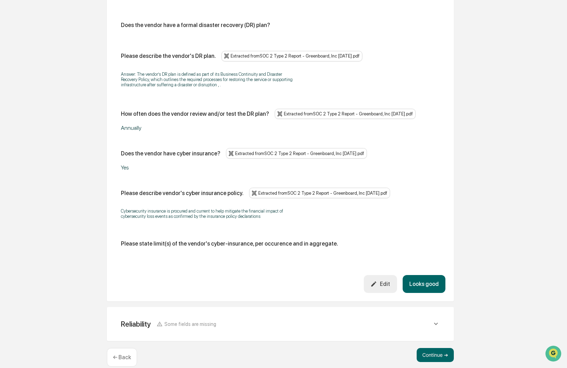
scroll to position [1649, 0]
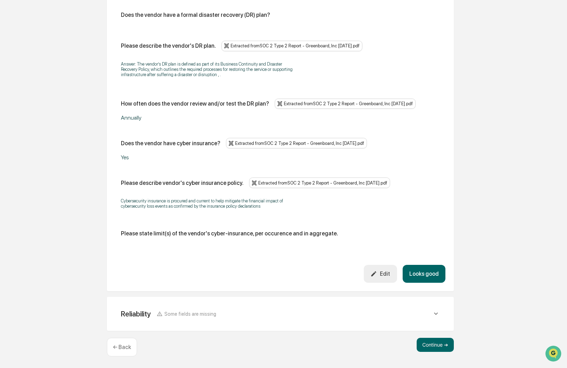
click at [420, 272] on button "Looks good" at bounding box center [424, 274] width 43 height 18
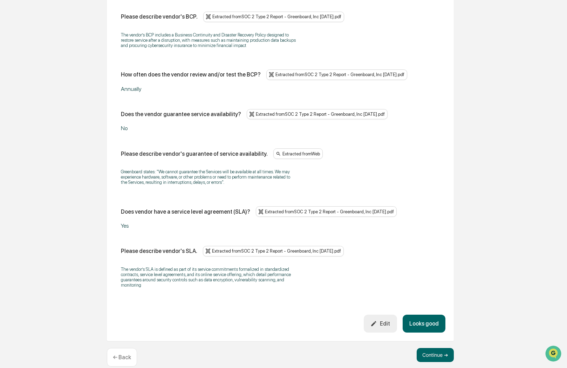
scroll to position [1567, 0]
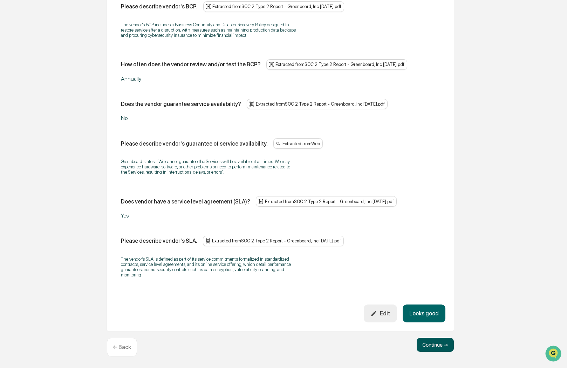
click at [425, 342] on button "Continue ➔" at bounding box center [435, 345] width 37 height 14
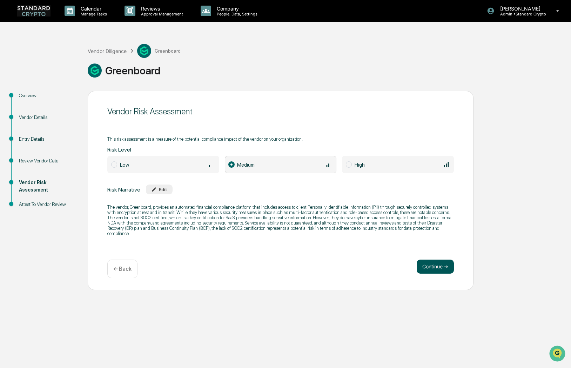
click at [426, 264] on button "Continue ➔" at bounding box center [434, 266] width 37 height 14
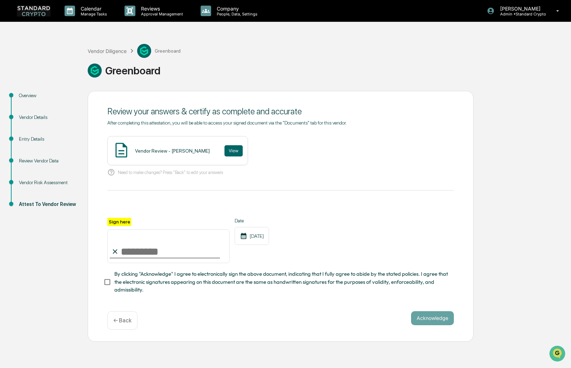
click at [131, 149] on div "Vendor Review - Ashley Sweren View" at bounding box center [177, 150] width 141 height 29
click at [230, 152] on button "View" at bounding box center [233, 150] width 18 height 11
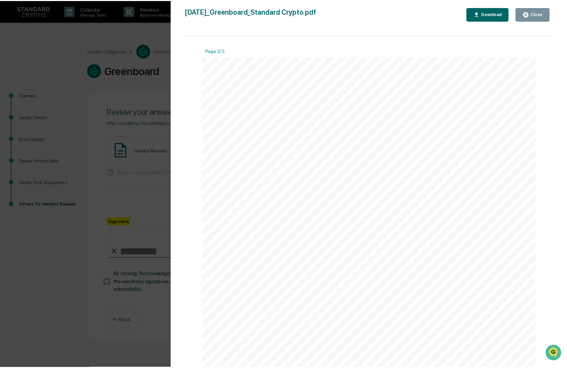
scroll to position [491, 0]
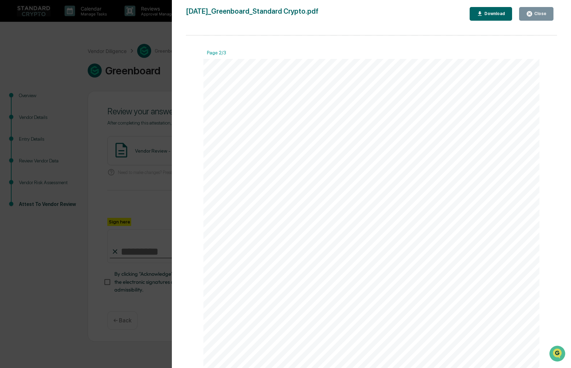
click at [82, 149] on div "Version History 09/18/2025, 06:00 PM Ashley Sweren 2025-09-18_Greenboard_Standa…" at bounding box center [285, 184] width 571 height 368
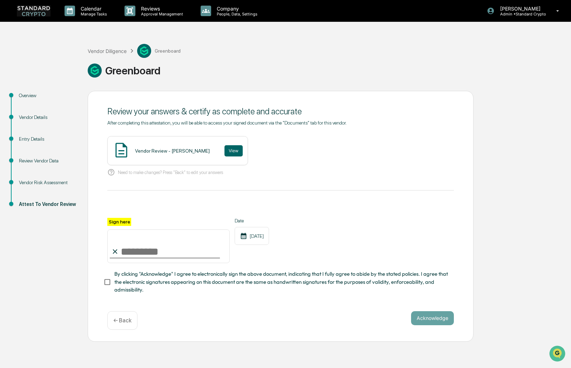
click at [116, 319] on p "← Back" at bounding box center [122, 320] width 18 height 7
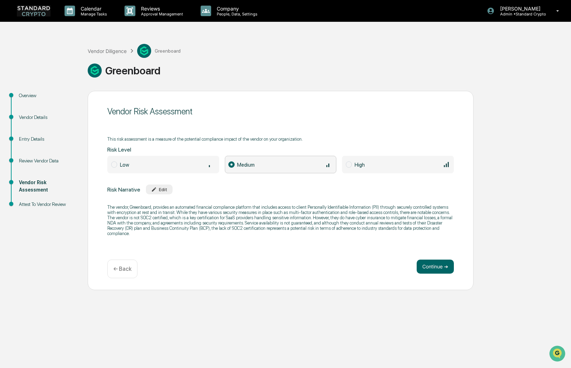
click at [121, 270] on p "← Back" at bounding box center [122, 268] width 18 height 7
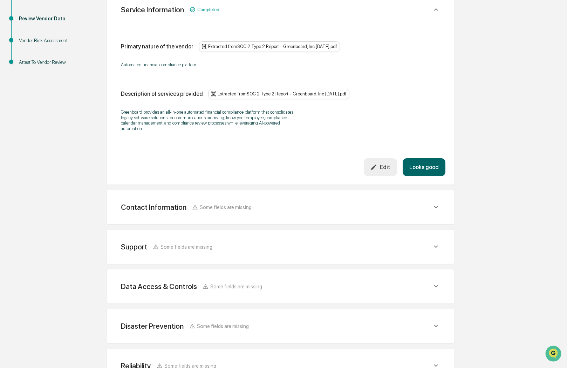
scroll to position [194, 0]
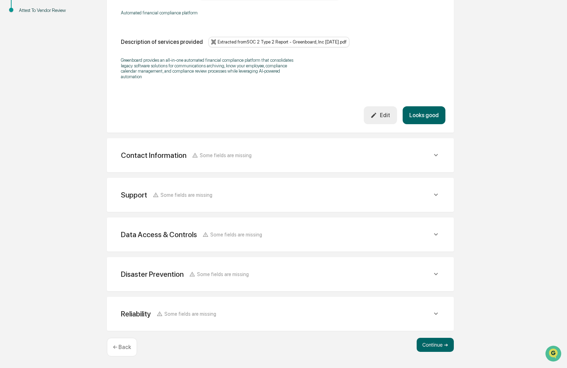
click at [189, 235] on div "Data Access & Controls" at bounding box center [159, 234] width 76 height 9
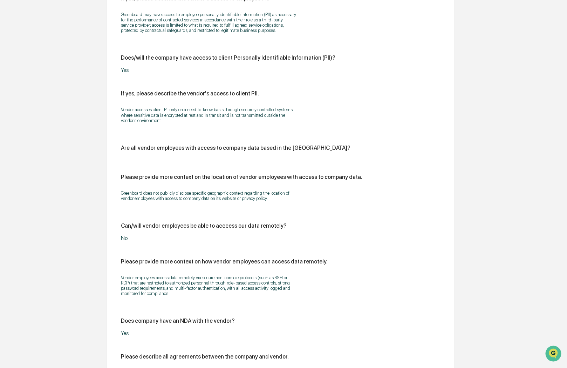
scroll to position [860, 0]
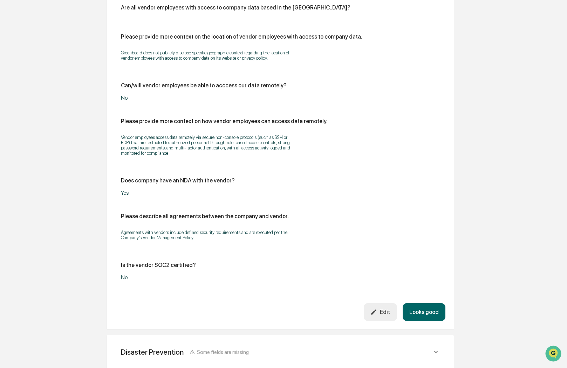
click at [376, 316] on button "Edit" at bounding box center [380, 312] width 33 height 18
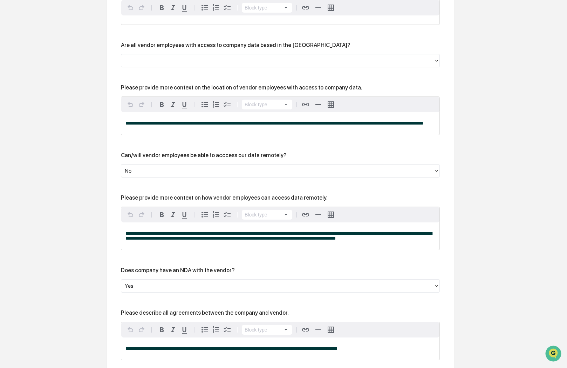
scroll to position [965, 0]
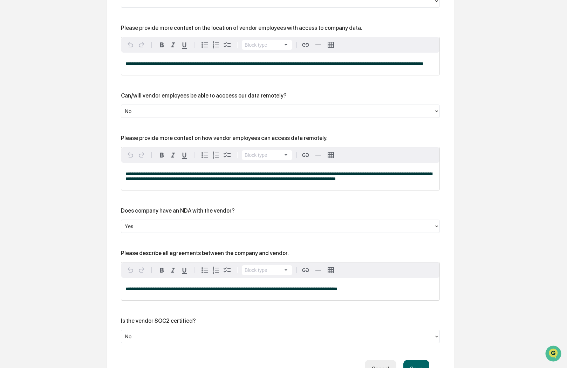
click at [143, 340] on div at bounding box center [278, 336] width 306 height 8
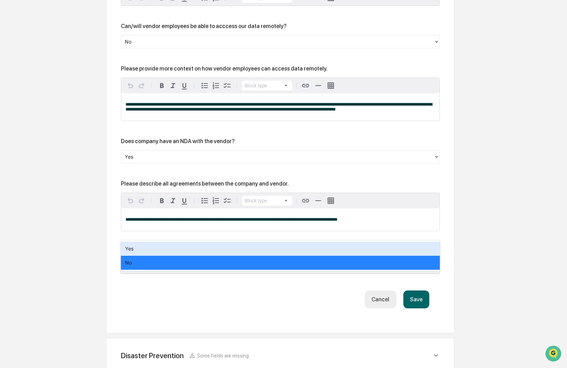
scroll to position [1035, 0]
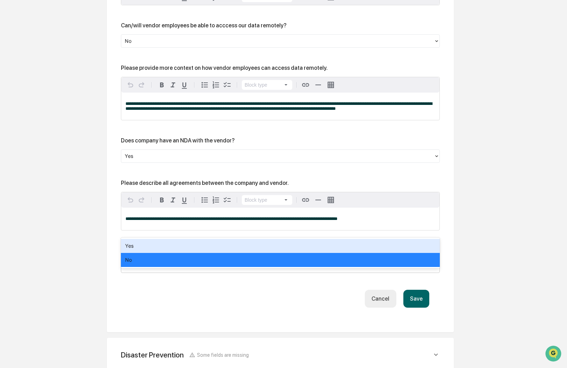
click at [139, 246] on div "Yes" at bounding box center [280, 246] width 319 height 14
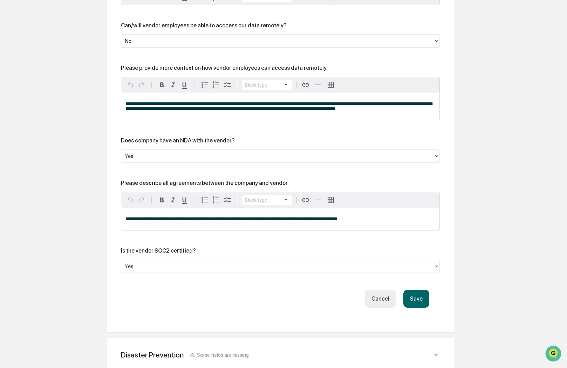
click at [420, 307] on button "Save" at bounding box center [417, 299] width 26 height 18
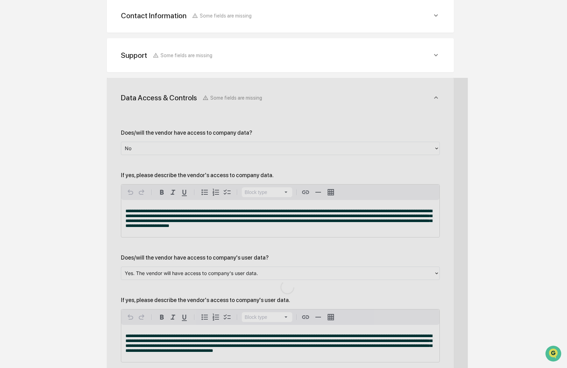
scroll to position [938, 0]
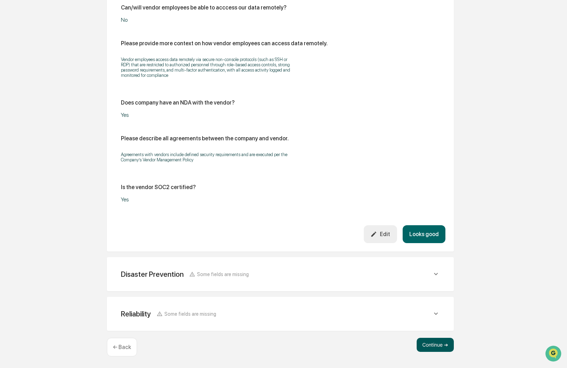
click at [433, 345] on button "Continue ➔" at bounding box center [435, 345] width 37 height 14
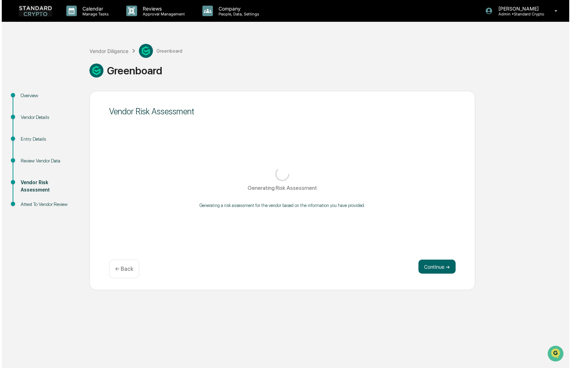
scroll to position [0, 0]
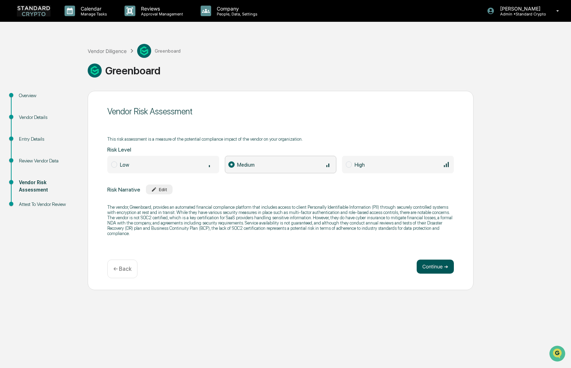
click at [425, 267] on button "Continue ➔" at bounding box center [434, 266] width 37 height 14
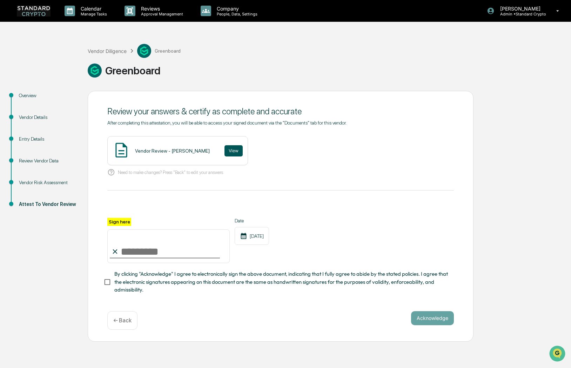
click at [224, 153] on button "View" at bounding box center [233, 150] width 18 height 11
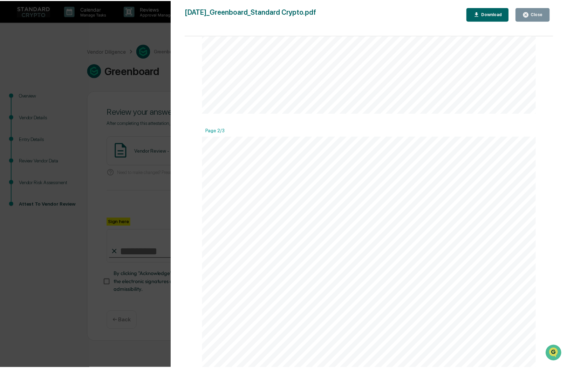
scroll to position [421, 0]
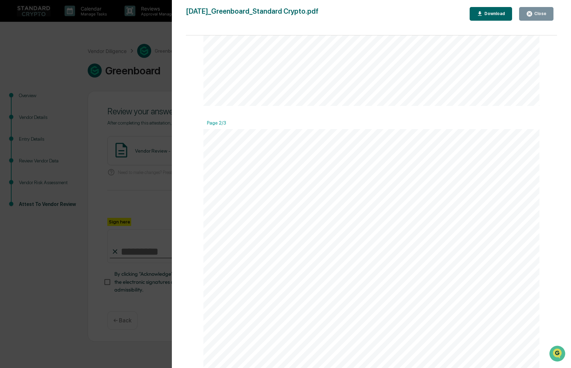
click at [134, 231] on div "Version History 09/18/2025, 06:03 PM Ashley Sweren 2025-09-18_Greenboard_Standa…" at bounding box center [285, 184] width 571 height 368
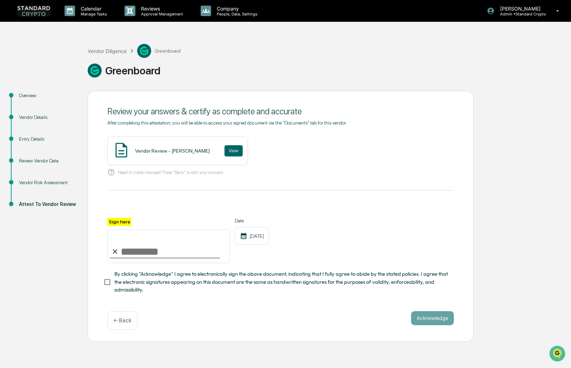
click at [133, 251] on input "Sign here" at bounding box center [168, 246] width 122 height 34
type input "**********"
click at [417, 320] on button "Acknowledge" at bounding box center [432, 318] width 43 height 14
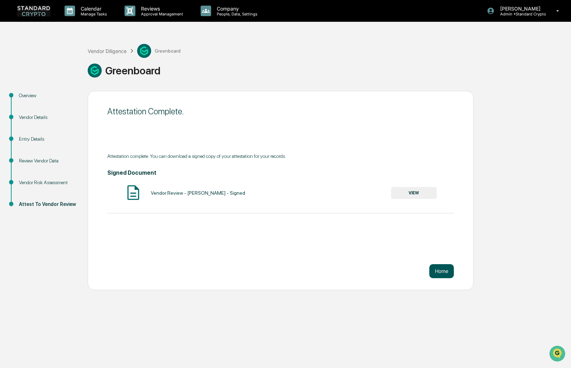
click at [443, 266] on button "Home" at bounding box center [441, 271] width 25 height 14
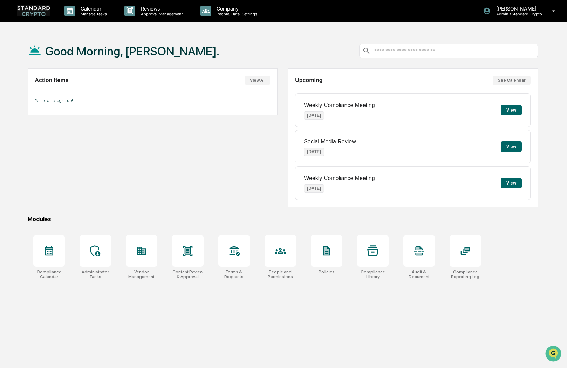
click at [121, 154] on div "Action Items View All You're all caught up!" at bounding box center [153, 137] width 250 height 139
click at [103, 253] on div at bounding box center [96, 251] width 32 height 32
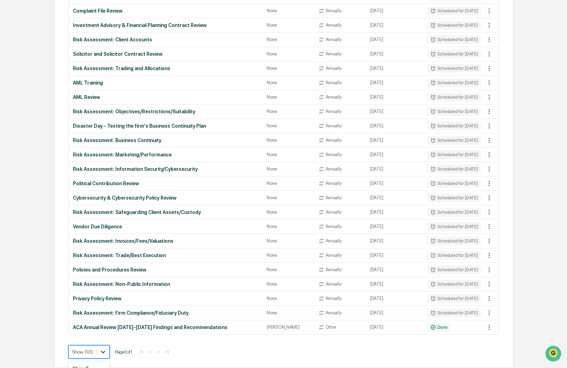
scroll to position [490, 0]
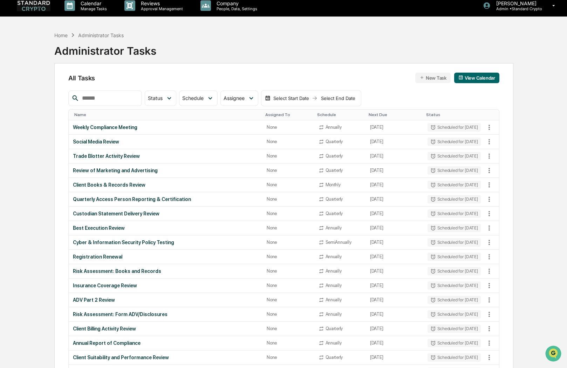
scroll to position [0, 0]
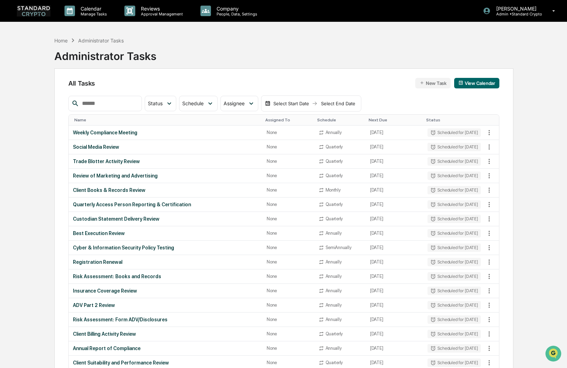
click at [428, 81] on button "New Task" at bounding box center [432, 83] width 35 height 11
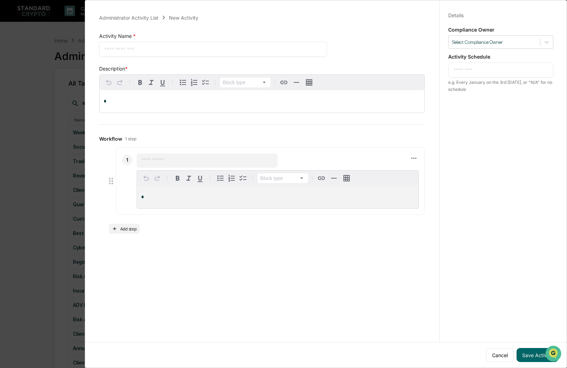
click at [143, 47] on textarea at bounding box center [213, 49] width 218 height 7
type textarea "*******"
click at [488, 70] on textarea at bounding box center [501, 69] width 95 height 7
type textarea "*"
type textarea "**********"
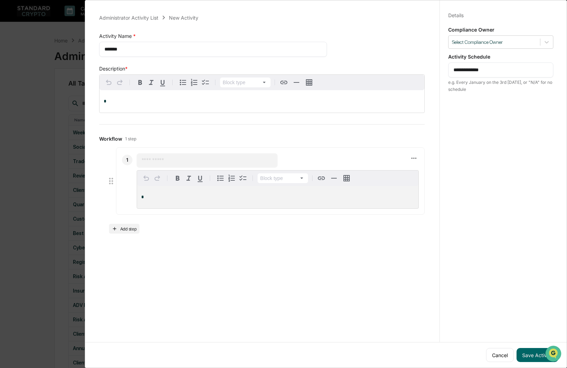
click at [120, 102] on p "*" at bounding box center [262, 101] width 317 height 5
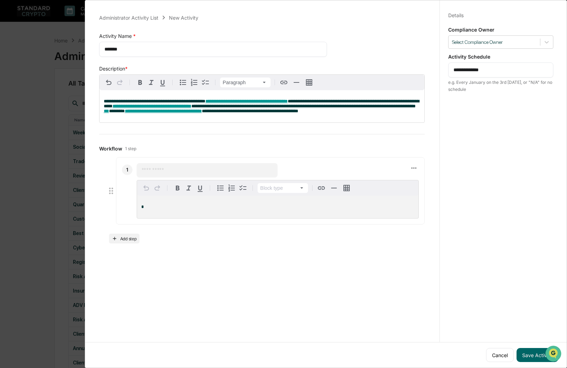
click at [163, 172] on input "text" at bounding box center [207, 170] width 131 height 7
click at [159, 169] on input "**********" at bounding box center [207, 170] width 131 height 7
click at [235, 170] on input "**********" at bounding box center [207, 170] width 131 height 7
type input "**********"
click at [127, 242] on button "Add step" at bounding box center [124, 238] width 31 height 10
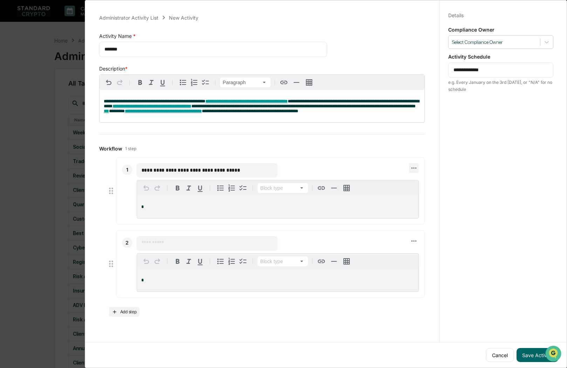
click at [412, 171] on icon at bounding box center [414, 168] width 8 height 8
click at [524, 195] on div at bounding box center [285, 184] width 571 height 368
click at [162, 242] on input "text" at bounding box center [207, 242] width 131 height 7
type input "**********"
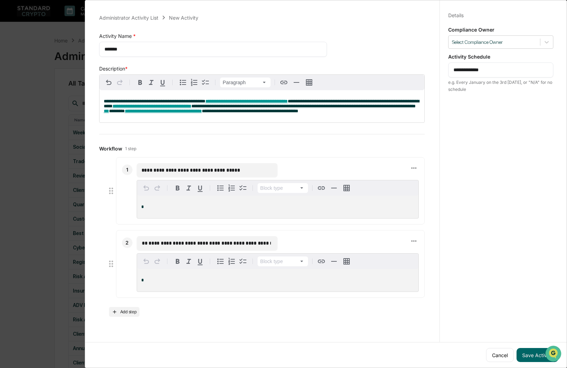
scroll to position [0, 0]
click at [176, 316] on div "**********" at bounding box center [262, 236] width 326 height 159
click at [125, 313] on button "Add step" at bounding box center [124, 312] width 31 height 10
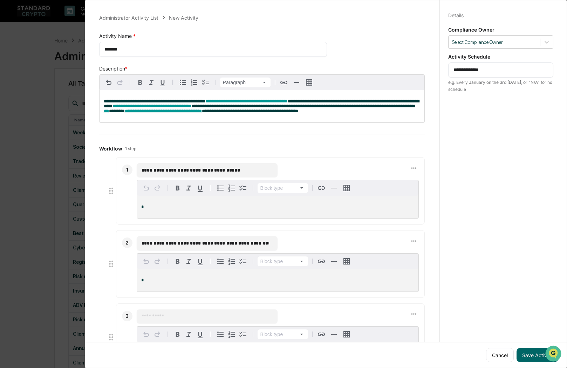
click at [154, 314] on input "text" at bounding box center [207, 316] width 131 height 7
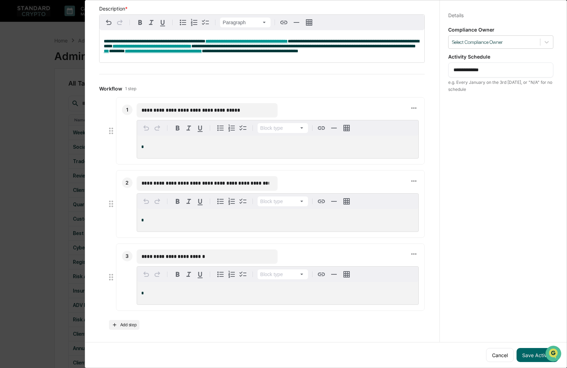
scroll to position [35, 0]
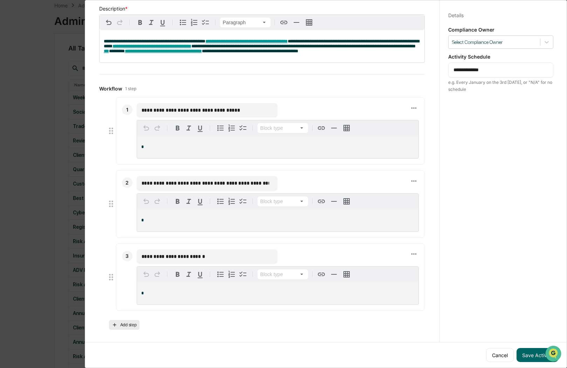
type input "**********"
click at [126, 325] on button "Add step" at bounding box center [124, 325] width 31 height 10
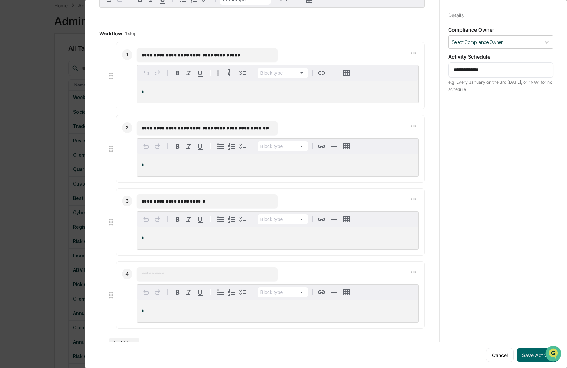
scroll to position [135, 0]
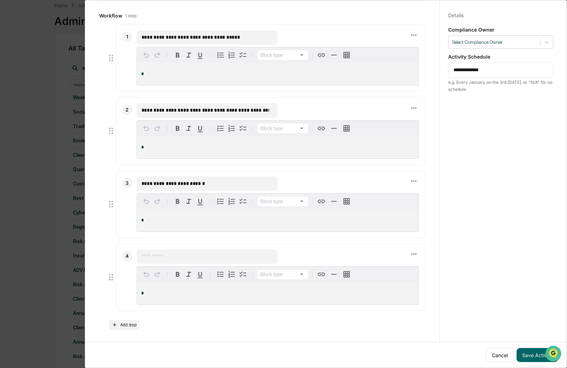
click at [156, 253] on input "text" at bounding box center [207, 256] width 131 height 7
type input "**********"
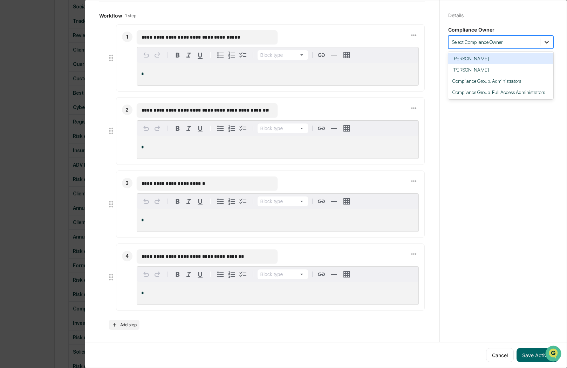
click at [544, 46] on div at bounding box center [547, 42] width 13 height 13
click at [515, 59] on div "[PERSON_NAME]" at bounding box center [500, 58] width 105 height 11
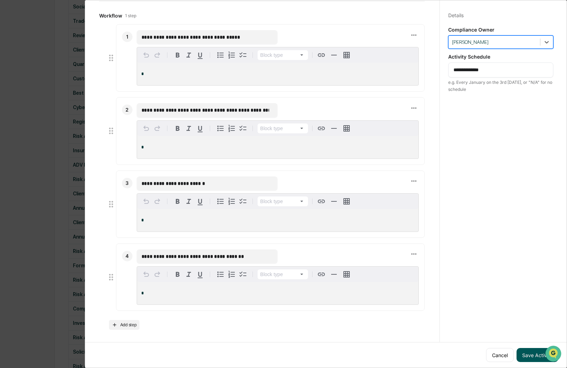
click at [523, 352] on button "Save Activity" at bounding box center [538, 355] width 42 height 14
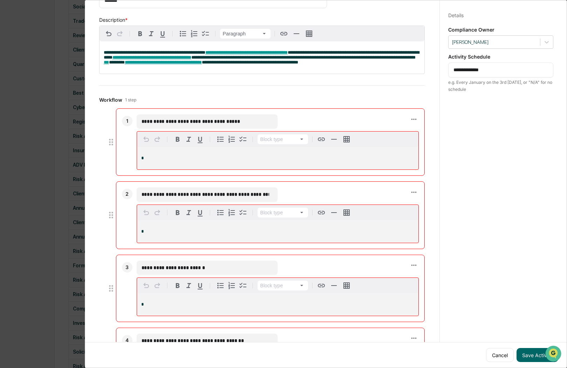
scroll to position [0, 0]
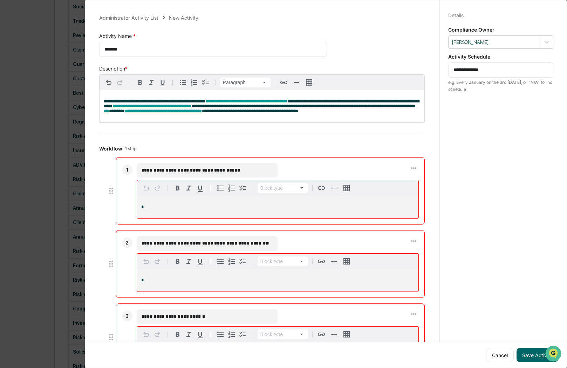
click at [211, 209] on p "*" at bounding box center [277, 206] width 273 height 5
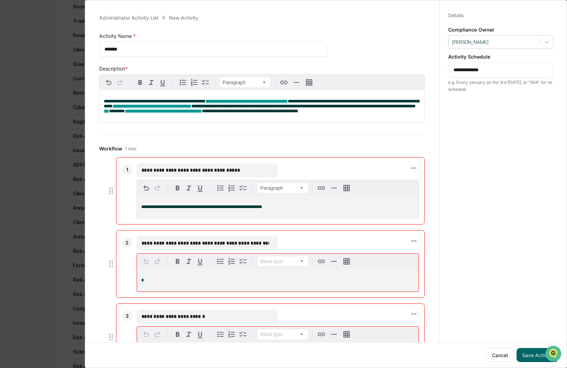
click at [182, 281] on p "*" at bounding box center [277, 280] width 273 height 5
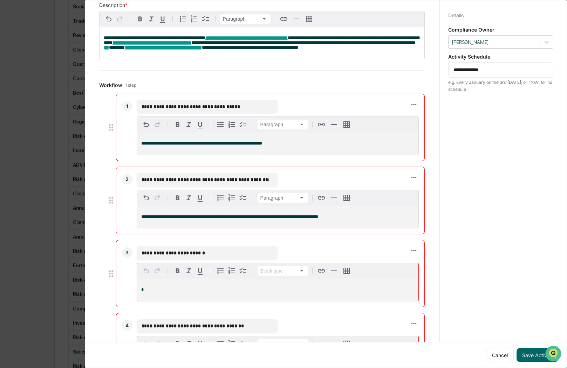
scroll to position [70, 0]
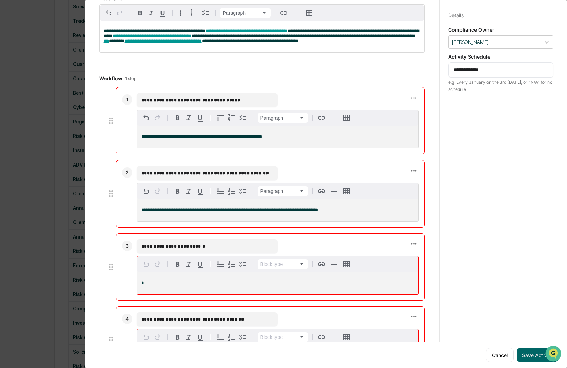
click at [333, 212] on p "**********" at bounding box center [277, 210] width 273 height 5
click at [178, 283] on p "*" at bounding box center [277, 282] width 273 height 5
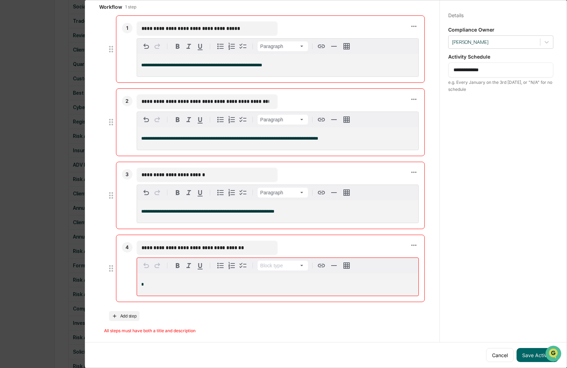
scroll to position [147, 0]
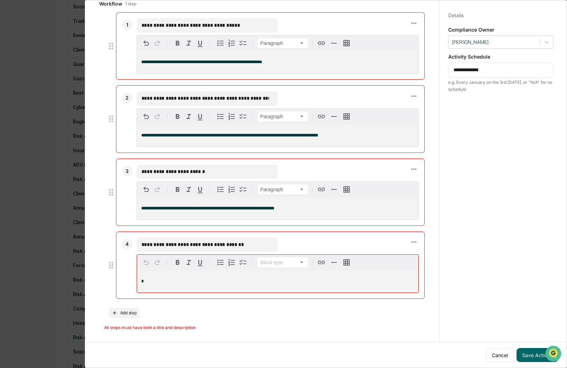
click at [178, 283] on p "*" at bounding box center [277, 281] width 273 height 5
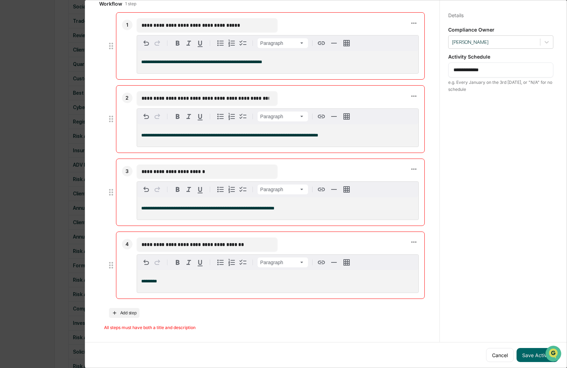
click at [295, 208] on p "**********" at bounding box center [277, 208] width 273 height 5
click at [168, 283] on p "********" at bounding box center [277, 281] width 273 height 5
click at [534, 351] on button "Save Activity" at bounding box center [538, 355] width 42 height 14
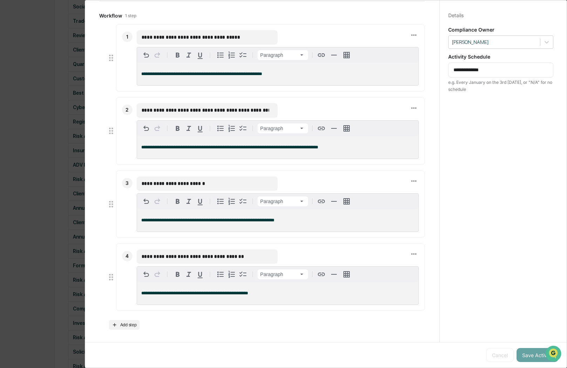
scroll to position [0, 0]
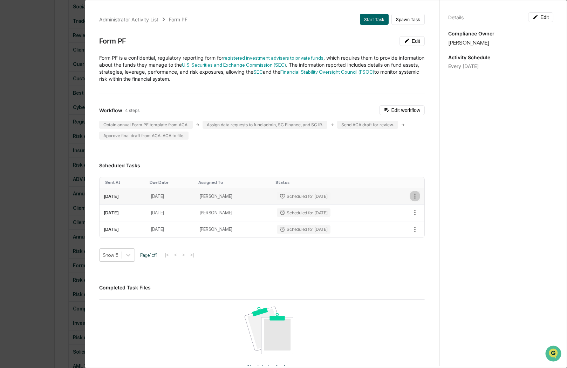
click at [411, 195] on icon "button" at bounding box center [415, 196] width 8 height 8
click at [116, 199] on div at bounding box center [285, 184] width 571 height 368
click at [395, 113] on button "Edit workflow" at bounding box center [402, 110] width 46 height 10
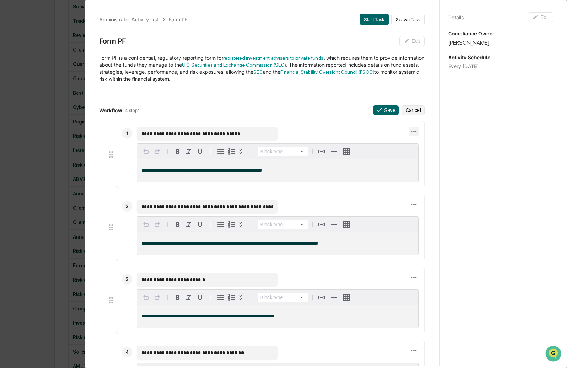
click at [410, 133] on icon at bounding box center [414, 132] width 8 height 8
click at [347, 151] on div at bounding box center [285, 184] width 571 height 368
click at [347, 151] on icon "button" at bounding box center [347, 151] width 6 height 6
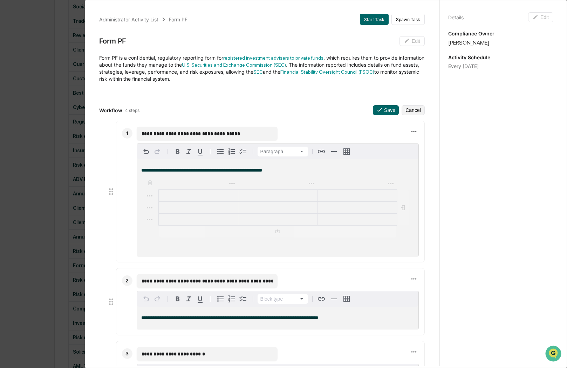
click at [485, 218] on div "Details Edit Compliance Owner Ashley Sweren Activity Schedule Every April 30" at bounding box center [501, 190] width 122 height 385
click at [329, 130] on div "**********" at bounding box center [278, 134] width 282 height 14
click at [410, 135] on icon at bounding box center [414, 132] width 8 height 8
click at [363, 134] on div at bounding box center [285, 184] width 571 height 368
click at [350, 152] on icon "button" at bounding box center [347, 151] width 8 height 8
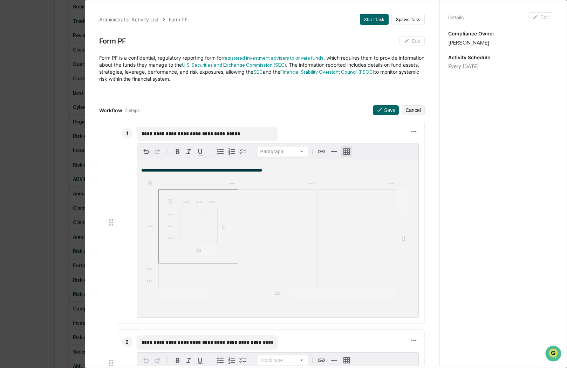
click at [350, 152] on icon "button" at bounding box center [347, 151] width 8 height 8
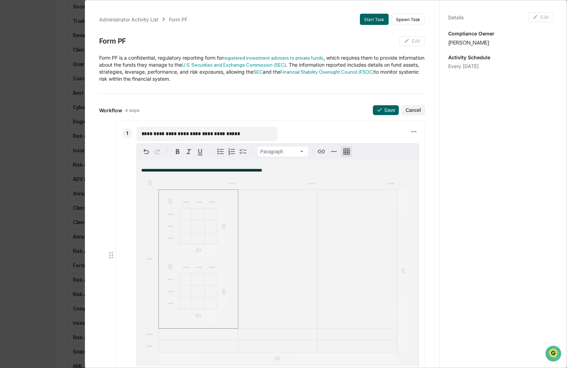
click at [350, 152] on icon "button" at bounding box center [347, 151] width 8 height 8
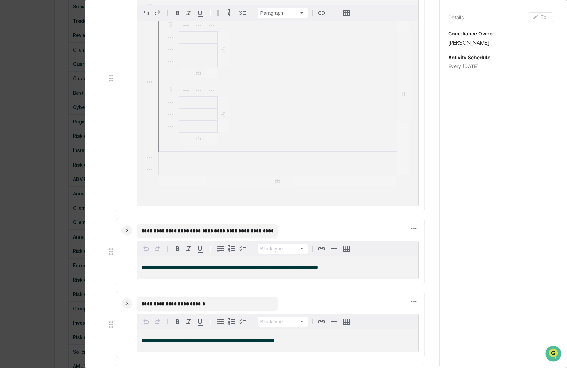
scroll to position [97, 0]
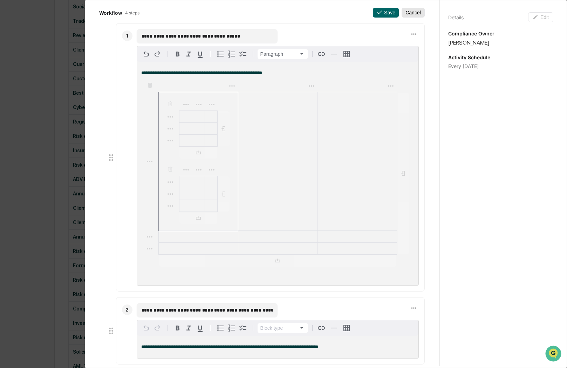
click at [412, 14] on button "Cancel" at bounding box center [413, 13] width 23 height 10
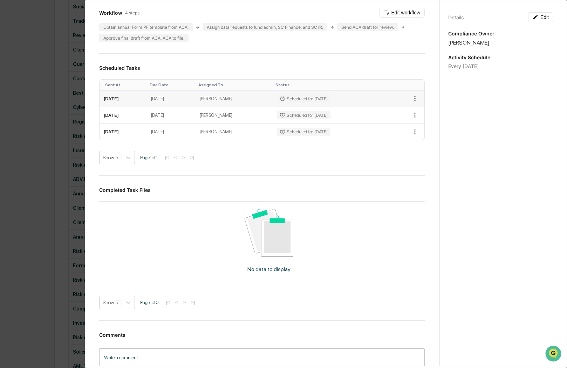
click at [304, 97] on div "Scheduled for [DATE]" at bounding box center [303, 98] width 53 height 8
click at [280, 102] on div "Scheduled for [DATE]" at bounding box center [303, 98] width 53 height 8
click at [280, 101] on icon at bounding box center [283, 99] width 6 height 6
click at [281, 99] on icon at bounding box center [283, 99] width 6 height 6
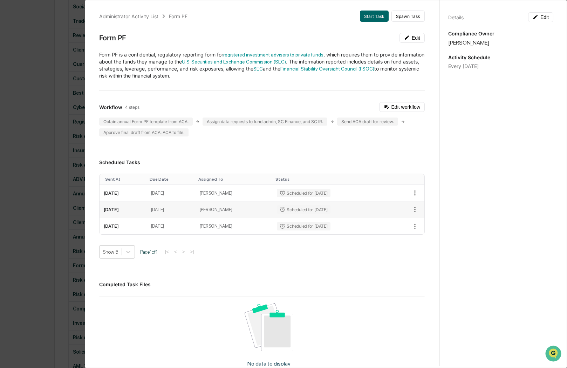
scroll to position [0, 0]
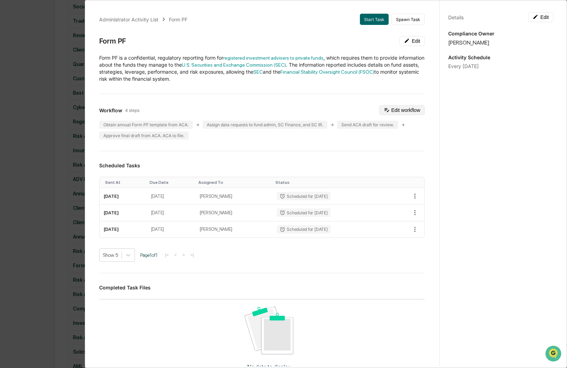
click at [399, 109] on button "Edit workflow" at bounding box center [402, 110] width 46 height 10
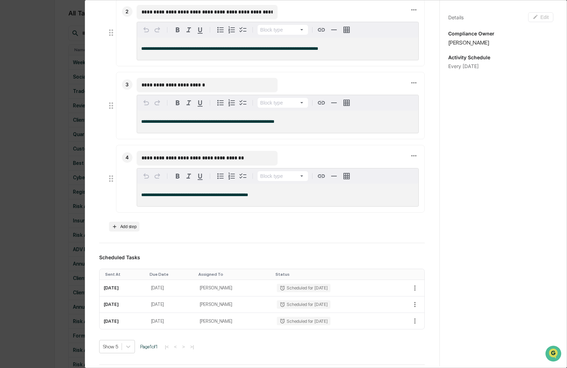
scroll to position [280, 0]
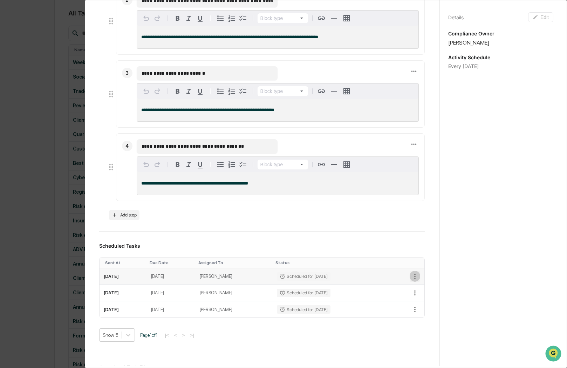
click at [411, 279] on icon "button" at bounding box center [415, 276] width 8 height 8
click at [137, 279] on div at bounding box center [285, 184] width 571 height 368
click at [157, 170] on div at bounding box center [157, 164] width 11 height 11
click at [111, 168] on icon at bounding box center [111, 167] width 10 height 10
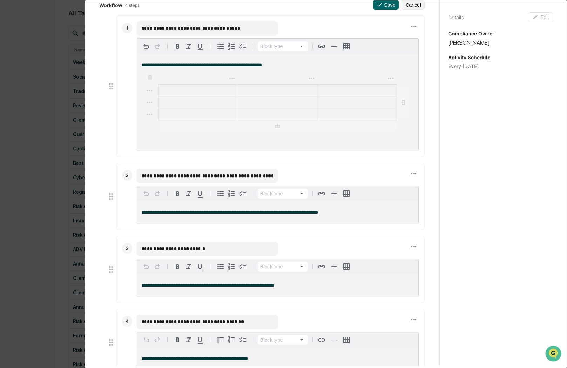
scroll to position [35, 0]
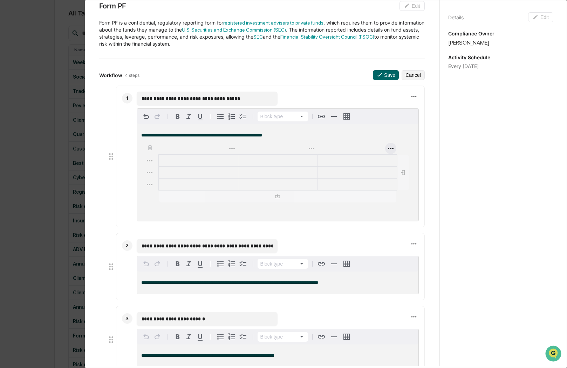
click at [388, 149] on icon "button" at bounding box center [391, 148] width 6 height 1
click at [412, 135] on icon "button" at bounding box center [413, 132] width 7 height 7
click at [267, 150] on icon "button" at bounding box center [271, 148] width 8 height 8
click at [297, 132] on icon "button" at bounding box center [298, 132] width 4 height 5
click at [387, 149] on icon "button" at bounding box center [391, 148] width 8 height 8
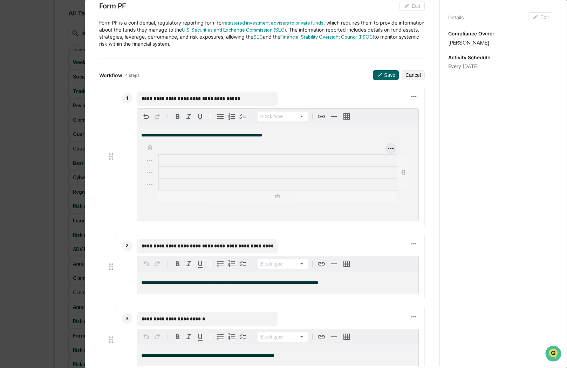
click at [387, 148] on icon "button" at bounding box center [391, 148] width 8 height 8
click at [412, 130] on icon "button" at bounding box center [413, 132] width 7 height 7
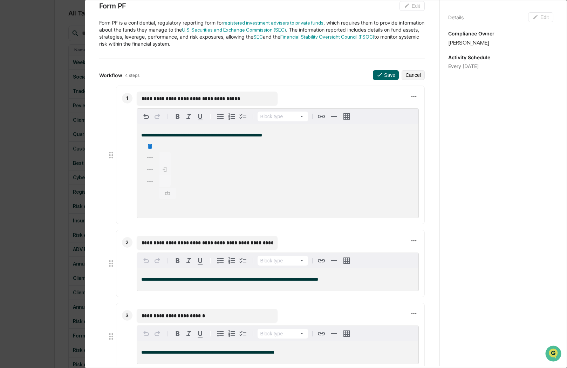
click at [151, 148] on icon "button" at bounding box center [150, 146] width 7 height 7
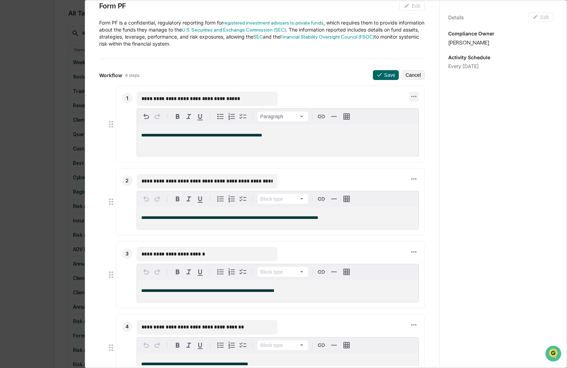
click at [412, 96] on icon at bounding box center [414, 96] width 5 height 1
click at [270, 82] on div at bounding box center [285, 184] width 571 height 368
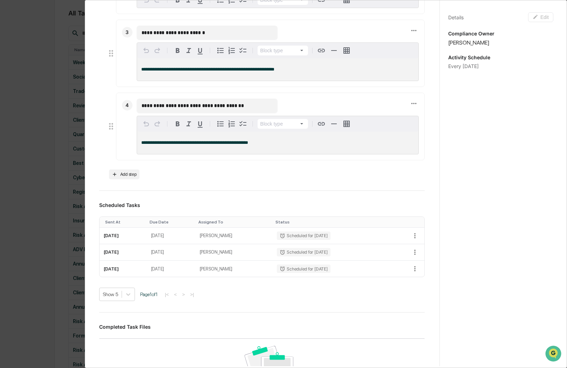
scroll to position [238, 0]
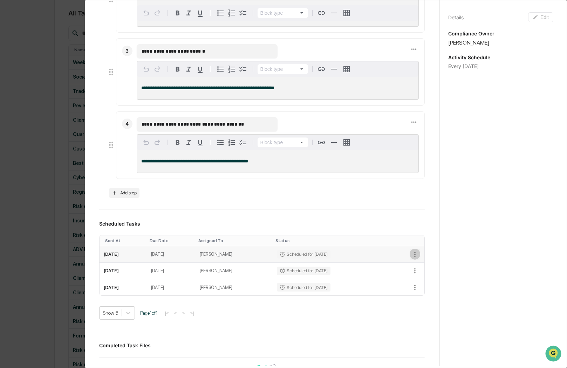
click at [411, 252] on icon "button" at bounding box center [415, 254] width 8 height 8
click at [370, 194] on div at bounding box center [285, 184] width 571 height 368
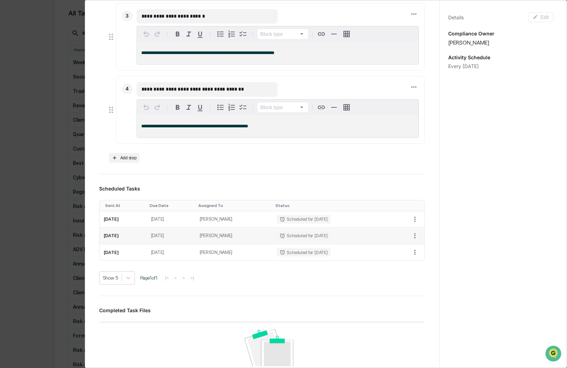
click at [318, 231] on td "Scheduled for 04/18/2027" at bounding box center [331, 236] width 116 height 16
click at [316, 240] on div "Scheduled for 04/18/2027" at bounding box center [303, 235] width 53 height 8
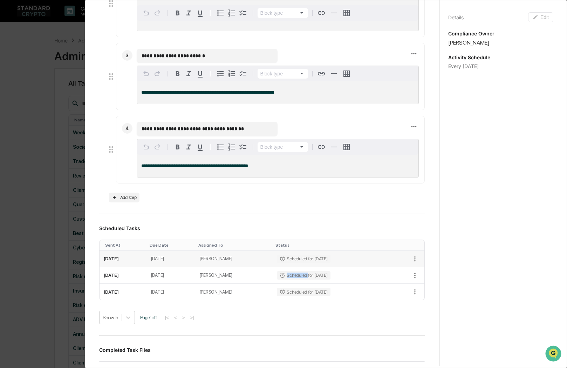
scroll to position [245, 0]
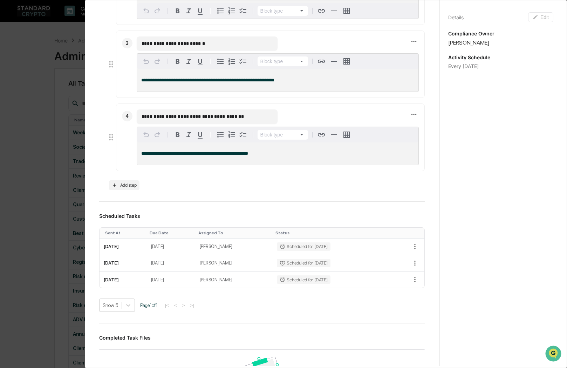
click at [482, 248] on div "Details Edit Compliance Owner Ashley Sweren Activity Schedule Every April 30" at bounding box center [501, 190] width 122 height 385
click at [411, 246] on icon "button" at bounding box center [415, 247] width 8 height 8
click at [369, 302] on div at bounding box center [285, 184] width 571 height 368
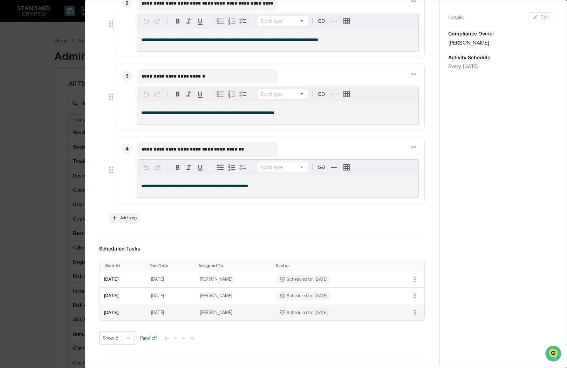
scroll to position [175, 0]
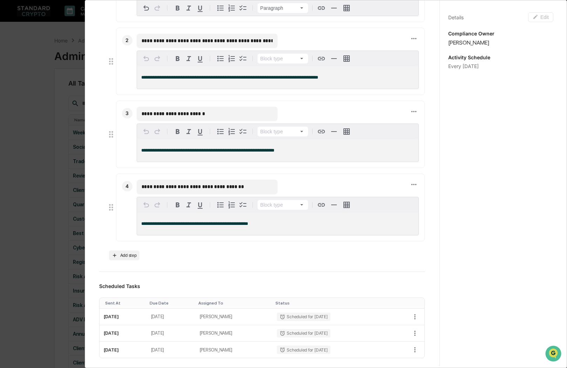
click at [472, 63] on div "Every April 30" at bounding box center [500, 66] width 105 height 6
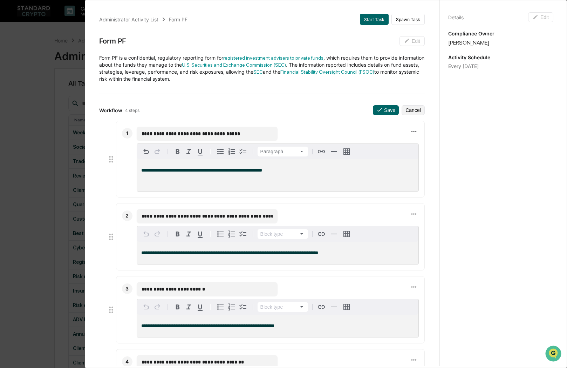
scroll to position [0, 0]
click at [377, 112] on icon at bounding box center [380, 110] width 6 height 6
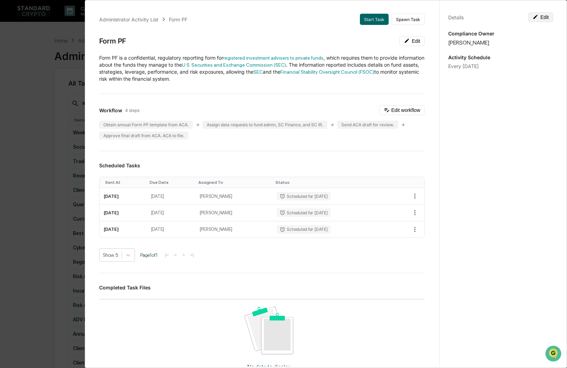
click at [533, 18] on icon at bounding box center [536, 17] width 6 height 6
click at [500, 72] on textarea "**********" at bounding box center [501, 73] width 95 height 7
click at [503, 169] on div "**********" at bounding box center [501, 190] width 122 height 385
click at [372, 153] on div "Administrator Activity List Form PF Start Task Spawn Task Form PF Edit ​Form PF…" at bounding box center [262, 247] width 343 height 484
click at [168, 197] on td "April 21, 2026" at bounding box center [171, 196] width 49 height 16
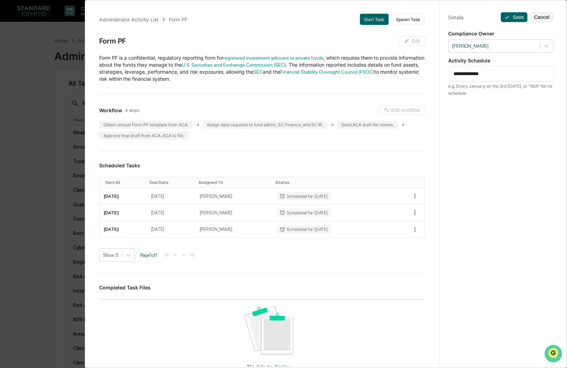
click at [556, 353] on img "Open customer support" at bounding box center [554, 353] width 18 height 14
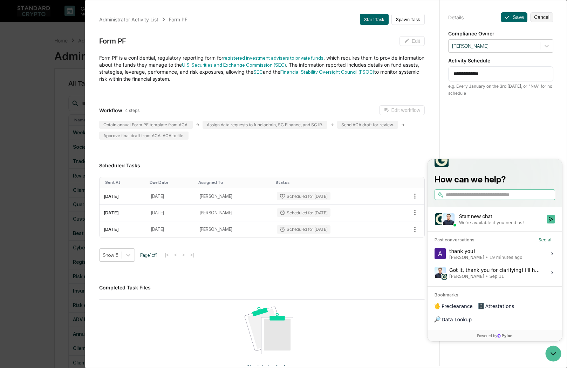
click at [475, 198] on input "search" at bounding box center [500, 194] width 108 height 7
type input "**********"
click at [552, 223] on button "Start new chat We're available if you need us!" at bounding box center [551, 219] width 8 height 8
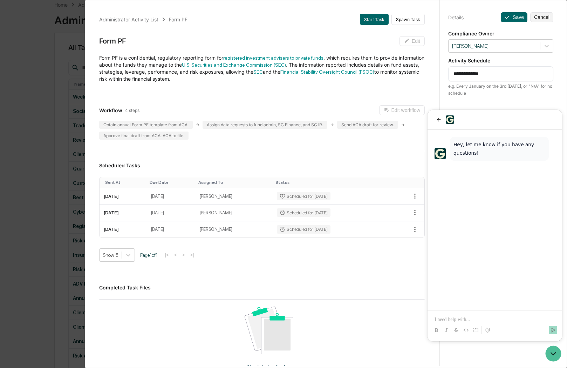
scroll to position [0, 0]
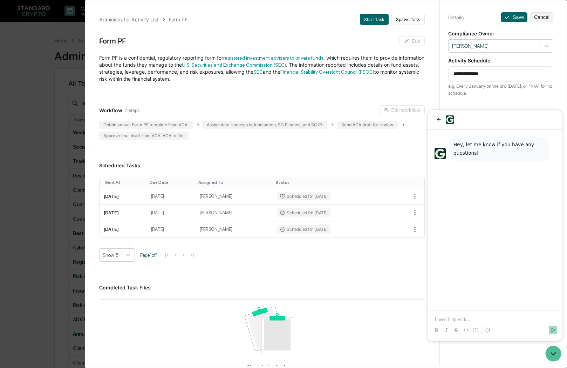
click at [445, 321] on p at bounding box center [495, 319] width 121 height 7
click at [438, 118] on icon "back" at bounding box center [439, 120] width 6 height 6
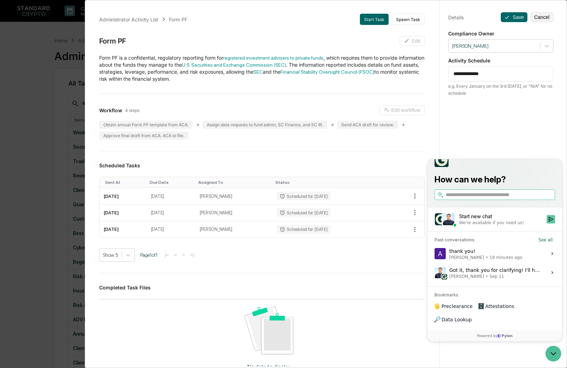
click at [553, 222] on icon "Start new chat" at bounding box center [551, 219] width 6 height 6
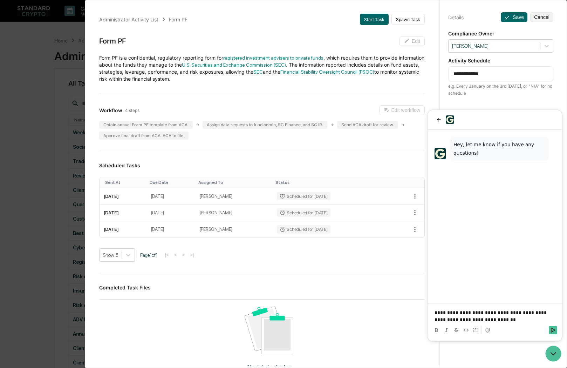
click at [500, 321] on p "**********" at bounding box center [495, 316] width 121 height 14
click at [502, 320] on p "**********" at bounding box center [495, 316] width 121 height 14
click at [551, 329] on icon "Send" at bounding box center [553, 329] width 5 height 5
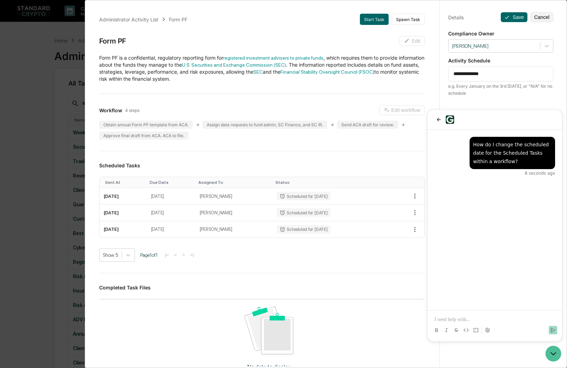
click at [527, 203] on div "How do I change the scheduled date for the Scheduled Tasks within a workflow? 8…" at bounding box center [495, 220] width 135 height 180
click at [483, 318] on p at bounding box center [495, 319] width 121 height 7
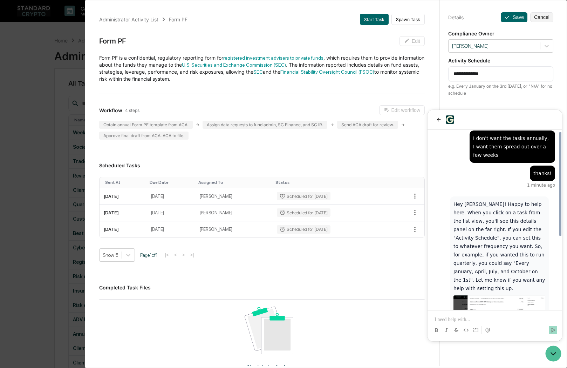
scroll to position [169, 0]
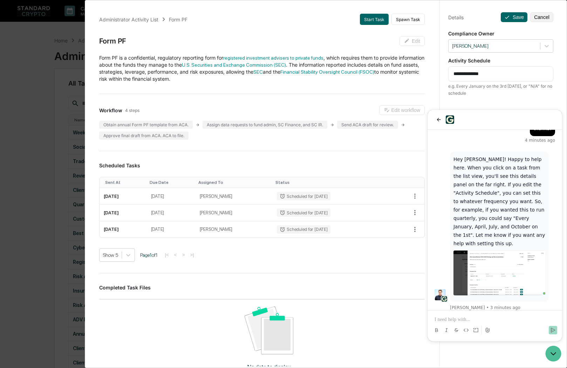
click at [463, 316] on p at bounding box center [495, 319] width 121 height 7
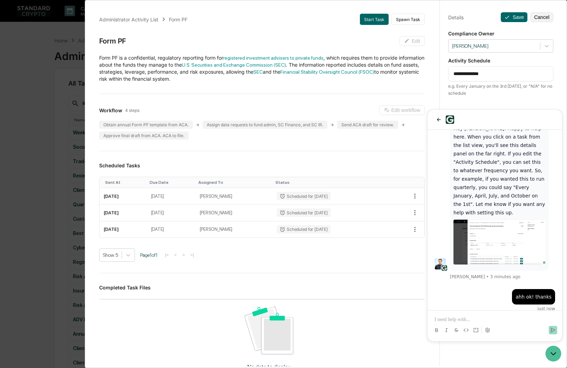
click at [26, 238] on div "Administrator Activity List Form PF Start Task Spawn Task Form PF Edit ​Form PF…" at bounding box center [283, 184] width 567 height 368
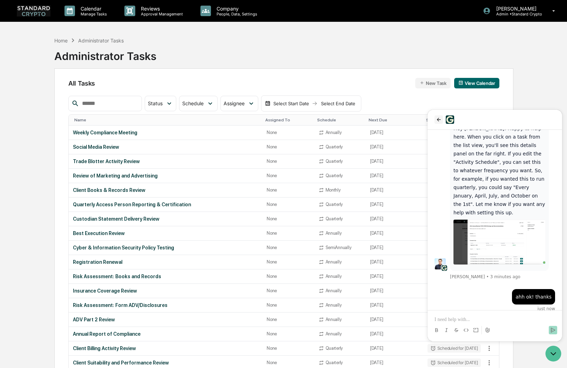
click at [436, 123] on button "back" at bounding box center [439, 119] width 8 height 8
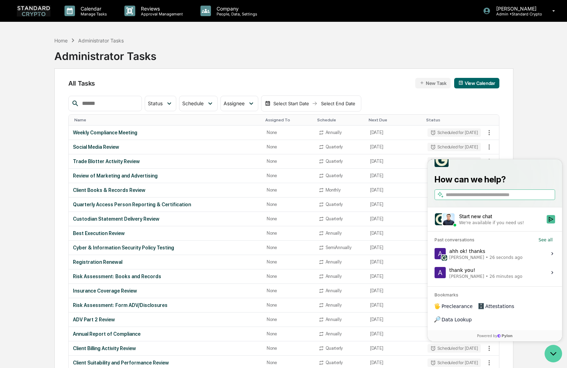
click at [554, 357] on icon "Open customer support" at bounding box center [554, 354] width 18 height 18
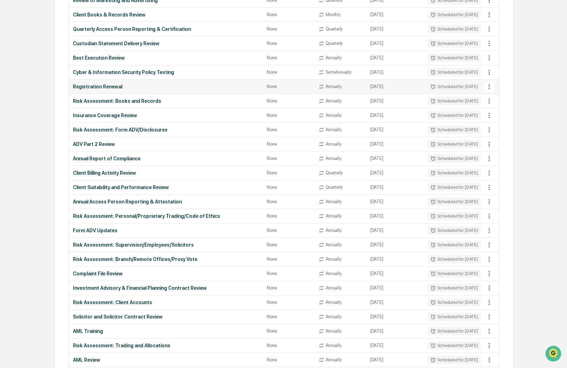
scroll to position [351, 0]
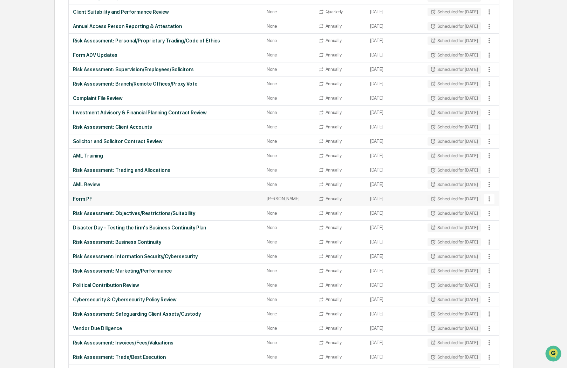
click at [238, 197] on div "Form PF" at bounding box center [165, 199] width 185 height 6
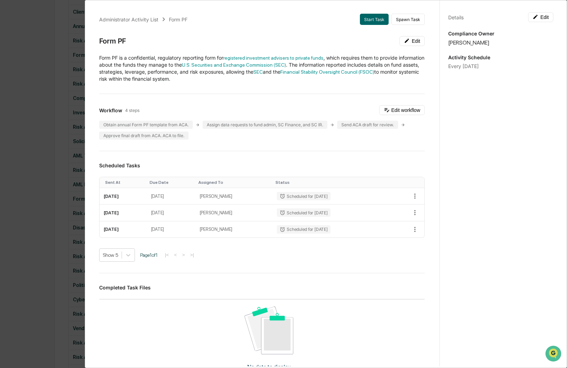
click at [23, 139] on div "Administrator Activity List Form PF Start Task Spawn Task Form PF Edit ​Form PF…" at bounding box center [283, 184] width 567 height 368
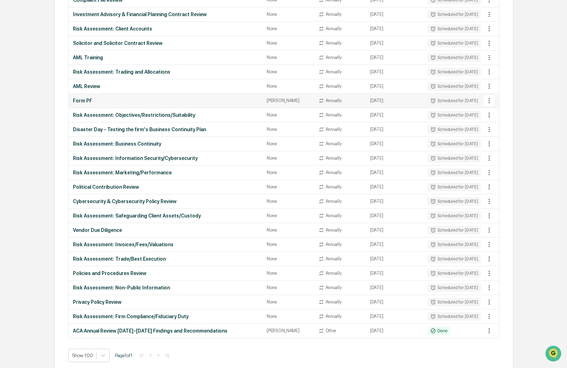
scroll to position [452, 0]
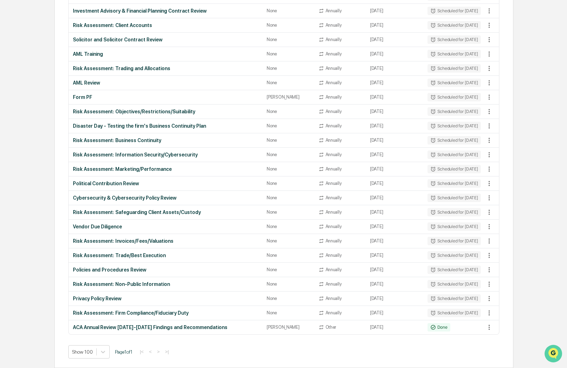
click at [551, 354] on icon "Open customer support" at bounding box center [554, 362] width 18 height 18
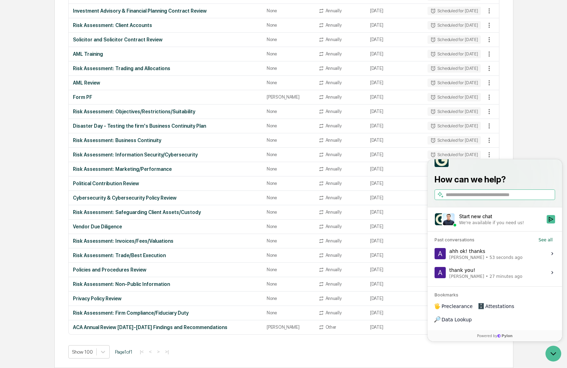
click at [500, 225] on div "We're available if you need us!" at bounding box center [491, 223] width 65 height 6
click at [547, 223] on button "Start new chat We're available if you need us!" at bounding box center [551, 219] width 8 height 8
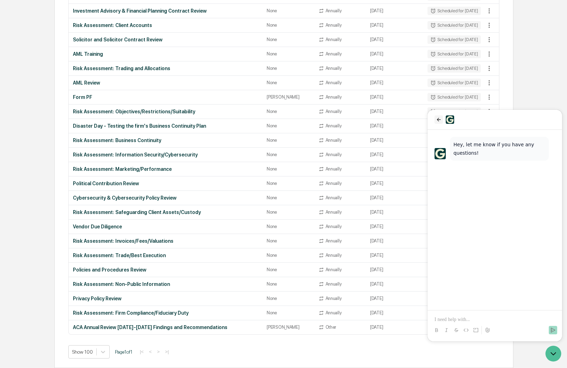
click at [437, 120] on icon "back" at bounding box center [439, 120] width 6 height 6
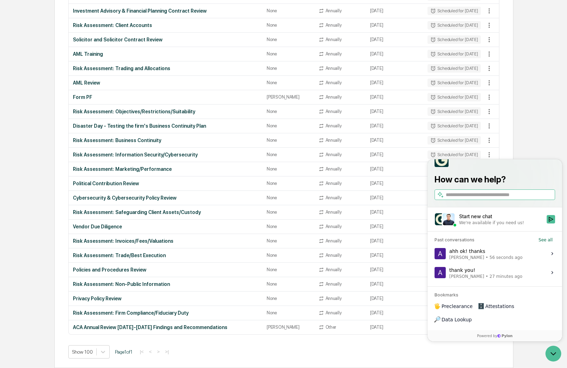
click at [498, 260] on div "ahh ok! thanks Ashley Sweren • 56 seconds ago" at bounding box center [485, 253] width 73 height 13
click at [435, 254] on button "View issue" at bounding box center [434, 253] width 0 height 0
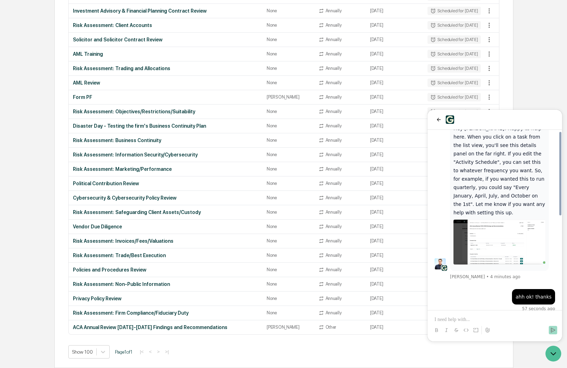
scroll to position [165, 0]
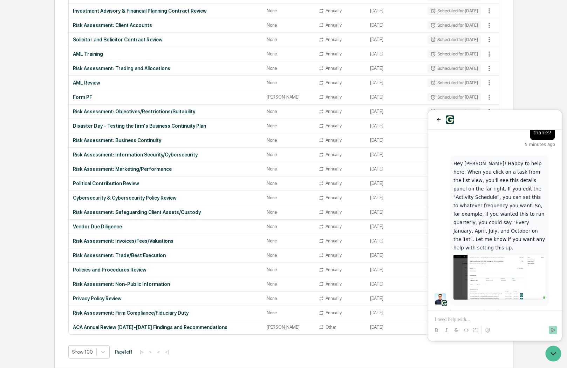
click at [471, 317] on p at bounding box center [495, 319] width 121 height 7
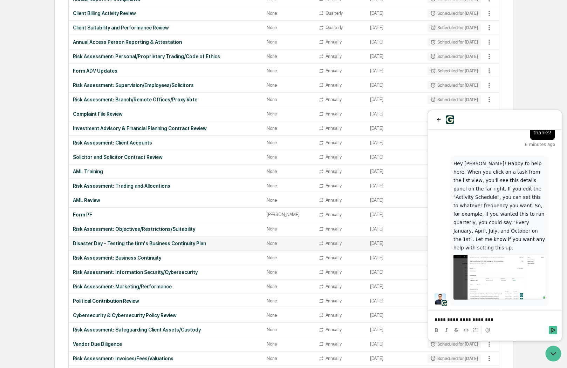
scroll to position [312, 0]
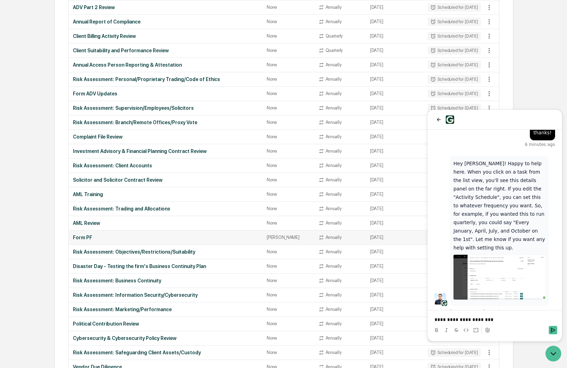
click at [117, 241] on td "Form PF" at bounding box center [166, 237] width 194 height 14
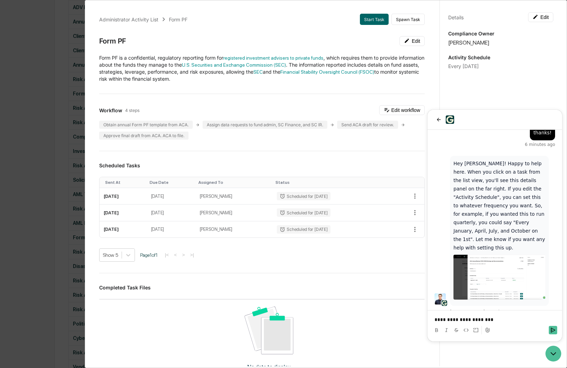
click at [503, 117] on div at bounding box center [495, 119] width 121 height 8
click at [438, 120] on icon "back" at bounding box center [439, 120] width 4 height 4
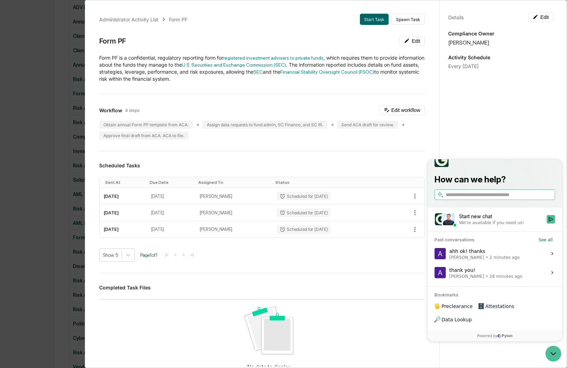
click at [464, 66] on div "Every April 30" at bounding box center [500, 66] width 105 height 6
click at [411, 196] on icon "button" at bounding box center [415, 196] width 8 height 8
click at [404, 264] on div at bounding box center [285, 184] width 571 height 368
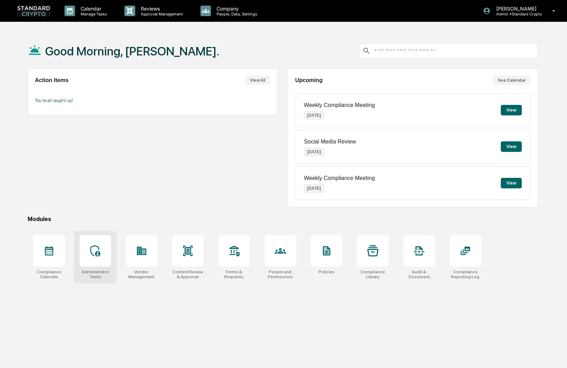
click at [91, 259] on div at bounding box center [96, 251] width 32 height 32
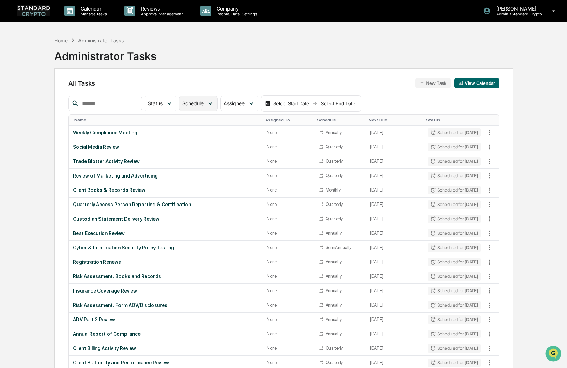
click at [204, 106] on span "Schedule" at bounding box center [192, 103] width 21 height 6
click at [251, 66] on div "Home Administrator Tasks Administrator Tasks" at bounding box center [284, 50] width 460 height 35
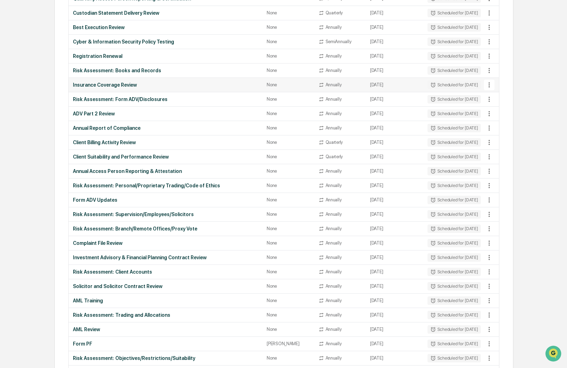
scroll to position [210, 0]
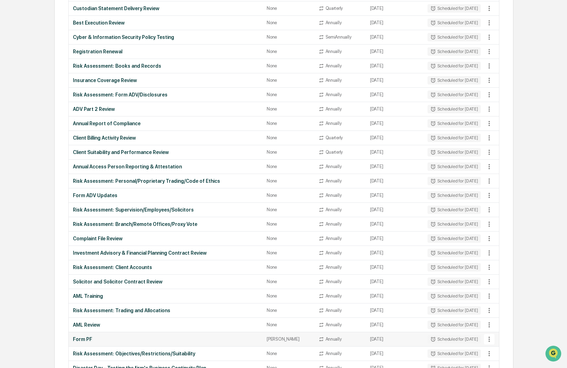
click at [488, 340] on icon at bounding box center [490, 339] width 8 height 8
click at [502, 328] on li "View Task" at bounding box center [516, 329] width 56 height 13
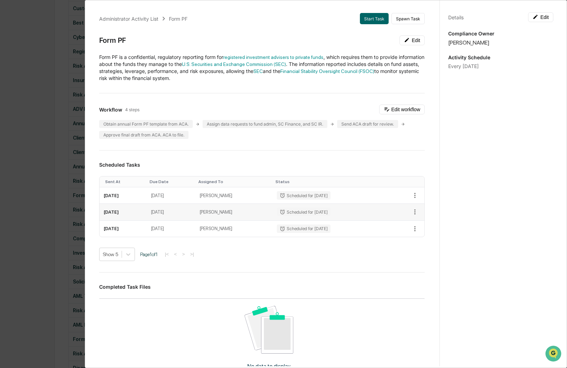
scroll to position [0, 0]
click at [551, 354] on icon "Open customer support" at bounding box center [554, 362] width 18 height 18
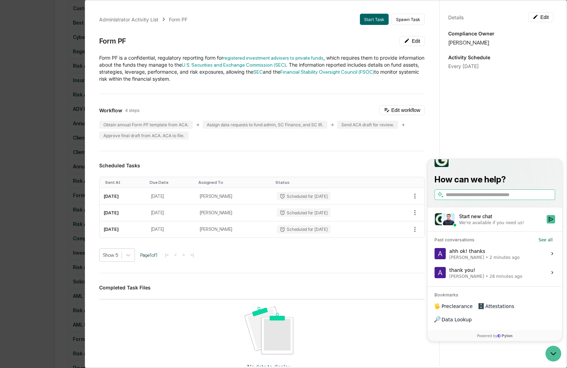
click at [481, 260] on div "ahh ok! thanks [PERSON_NAME] • 2 minutes ago" at bounding box center [484, 253] width 70 height 13
click at [435, 254] on button "View issue" at bounding box center [434, 253] width 0 height 0
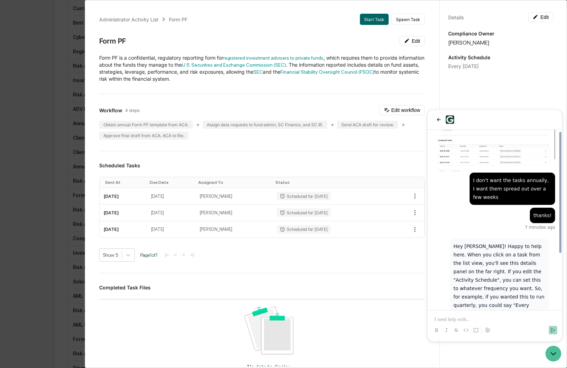
scroll to position [200, 0]
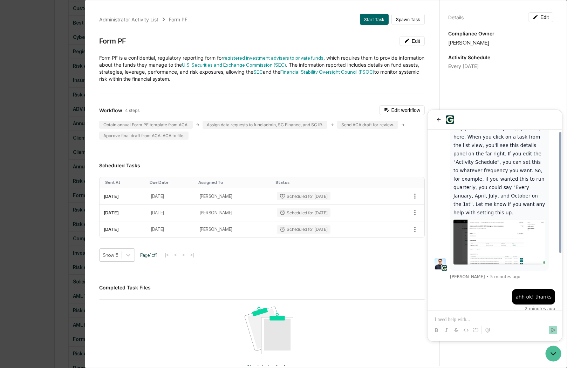
click at [474, 319] on p at bounding box center [495, 319] width 121 height 7
click at [480, 67] on div "Every [DATE]" at bounding box center [500, 66] width 105 height 6
click at [289, 251] on div "Show 5 Page 1 of 1 |< < > >|" at bounding box center [262, 254] width 326 height 13
click at [440, 119] on icon "back" at bounding box center [439, 120] width 6 height 6
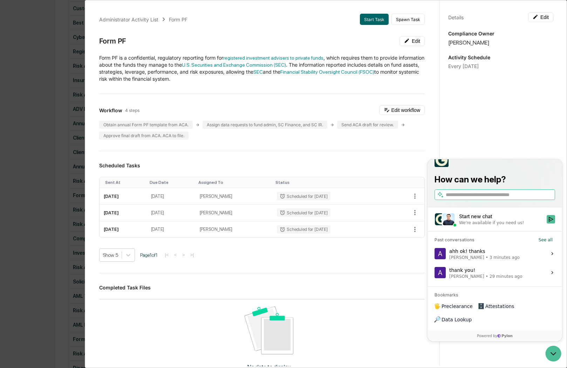
click at [372, 258] on div "Show 5 Page 1 of 1 |< < > >|" at bounding box center [262, 254] width 326 height 13
click at [325, 253] on div "Show 5 Page 1 of 1 |< < > >|" at bounding box center [262, 254] width 326 height 13
click at [554, 353] on icon "Open customer support" at bounding box center [554, 354] width 18 height 18
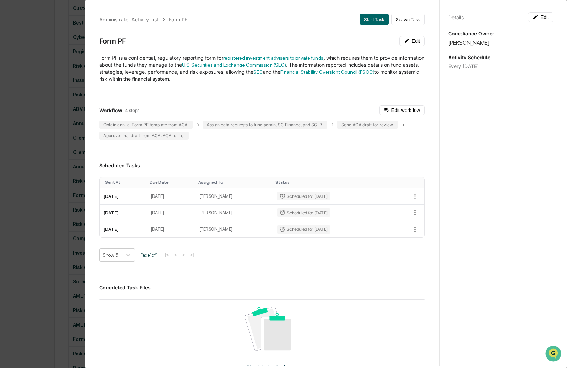
click at [67, 68] on div "Administrator Activity List Form PF Start Task Spawn Task Form PF Edit ​Form PF…" at bounding box center [283, 184] width 567 height 368
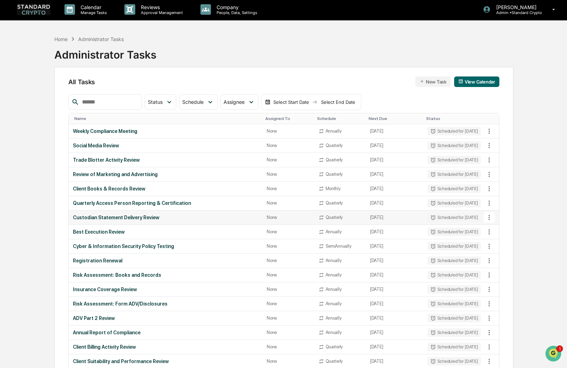
scroll to position [0, 0]
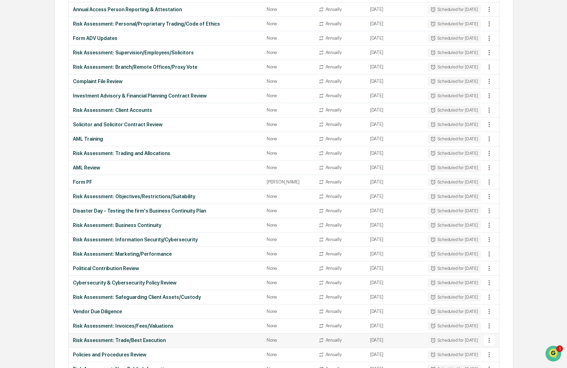
scroll to position [452, 0]
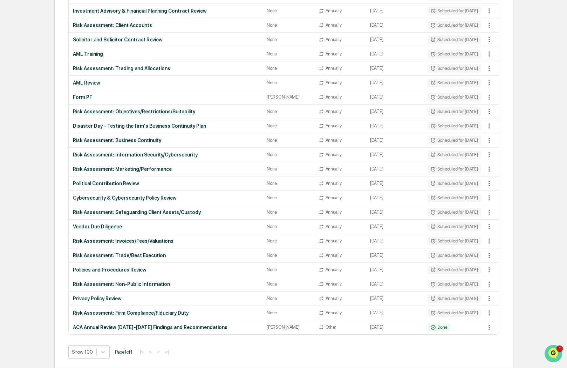
click at [554, 357] on icon "Open customer support" at bounding box center [554, 362] width 18 height 18
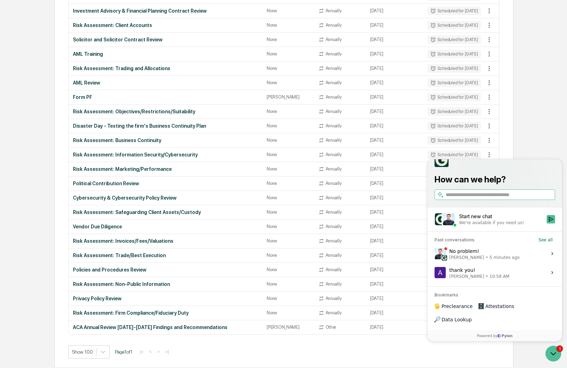
click at [535, 166] on div "How can we help?" at bounding box center [495, 176] width 135 height 61
click at [537, 167] on div at bounding box center [495, 160] width 121 height 14
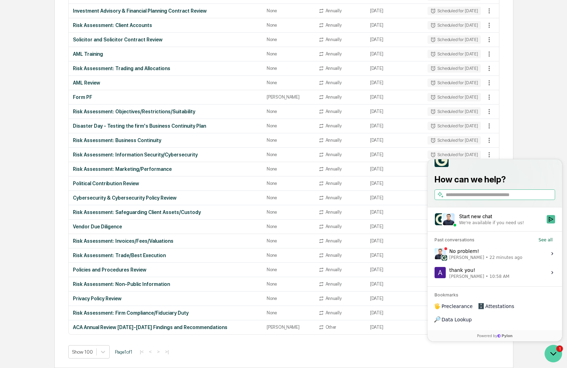
click at [553, 352] on icon "Open customer support" at bounding box center [554, 354] width 18 height 18
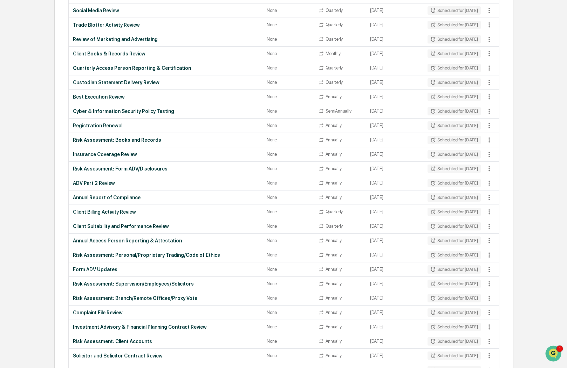
scroll to position [0, 0]
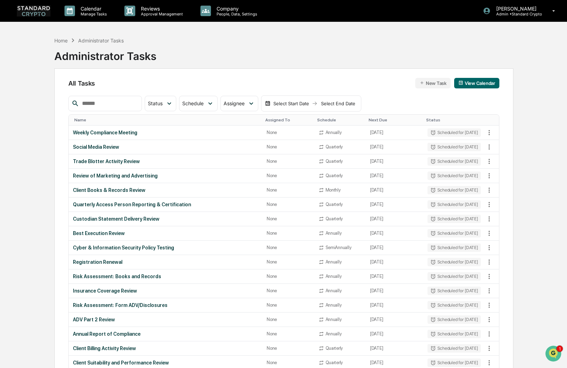
click at [430, 82] on button "New Task" at bounding box center [432, 83] width 35 height 11
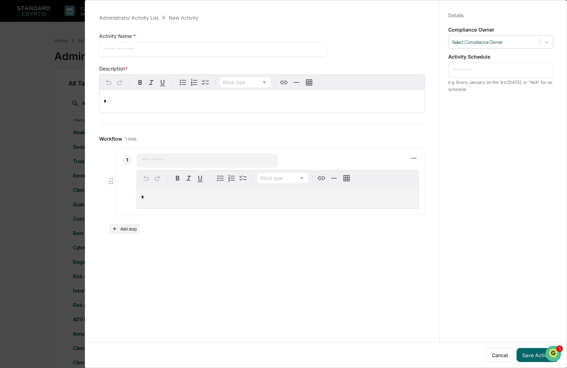
click at [137, 48] on textarea at bounding box center [213, 49] width 218 height 7
type textarea "**********"
click at [113, 100] on p "*" at bounding box center [262, 101] width 317 height 5
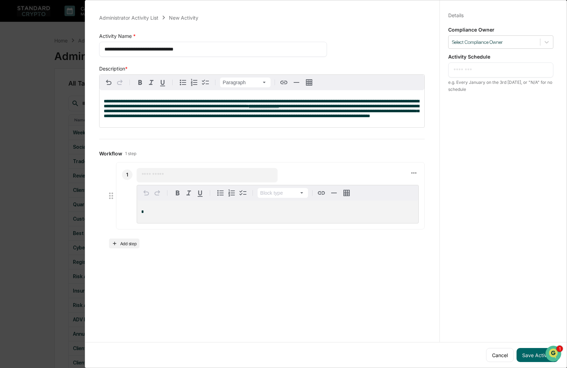
click at [151, 178] on input "text" at bounding box center [207, 174] width 131 height 7
type input "**********"
click at [174, 214] on div "*" at bounding box center [278, 212] width 282 height 22
click at [468, 69] on textarea at bounding box center [501, 69] width 95 height 7
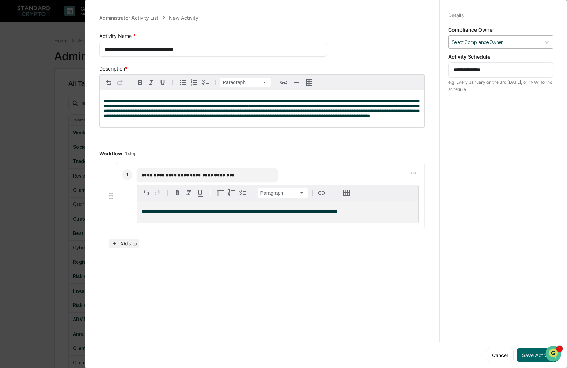
type textarea "**********"
click at [473, 43] on div at bounding box center [494, 42] width 84 height 7
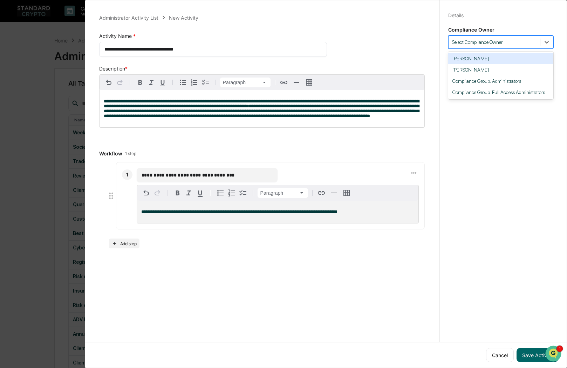
click at [467, 61] on div "[PERSON_NAME]" at bounding box center [500, 58] width 105 height 11
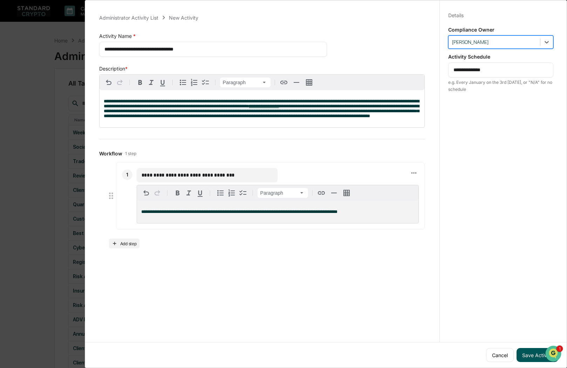
click at [527, 353] on button "Save Activity" at bounding box center [538, 355] width 42 height 14
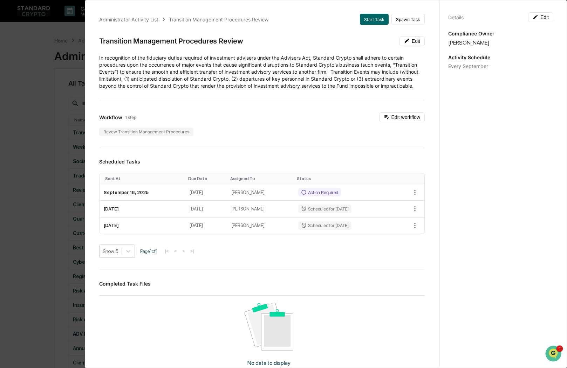
click at [484, 36] on div "Compliance Owner [PERSON_NAME]" at bounding box center [500, 38] width 105 height 15
click at [533, 18] on icon at bounding box center [536, 17] width 6 height 6
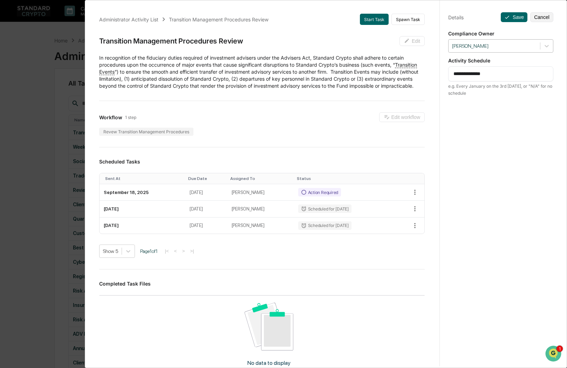
click at [526, 50] on div "[PERSON_NAME]" at bounding box center [495, 45] width 92 height 9
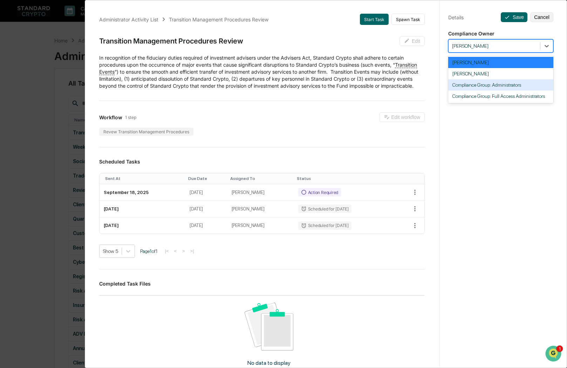
click at [529, 83] on div "Compliance Group: Administrators" at bounding box center [500, 84] width 105 height 11
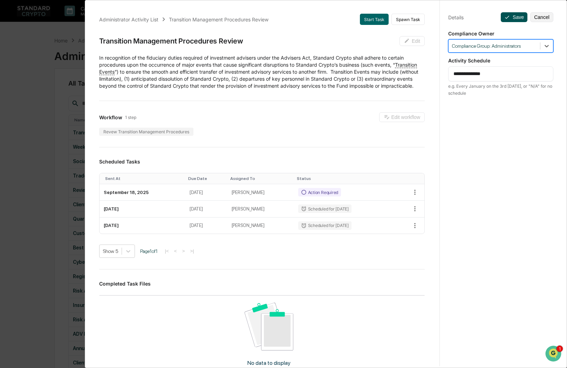
click at [502, 20] on button "Save" at bounding box center [514, 17] width 27 height 10
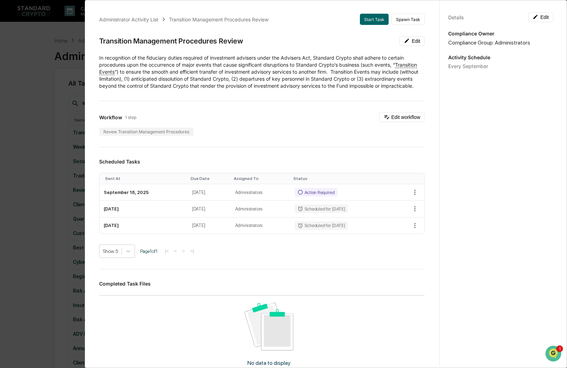
click at [285, 110] on div "Administrator Activity List Transition Management Procedures Review Start Task …" at bounding box center [262, 245] width 343 height 480
click at [320, 130] on div "Workflow 1 step Edit workflow Revew Transition Management Procedures" at bounding box center [262, 123] width 326 height 23
click at [283, 129] on div "Workflow 1 step Edit workflow Revew Transition Management Procedures" at bounding box center [262, 123] width 326 height 23
click at [363, 19] on button "Start Task" at bounding box center [374, 19] width 29 height 11
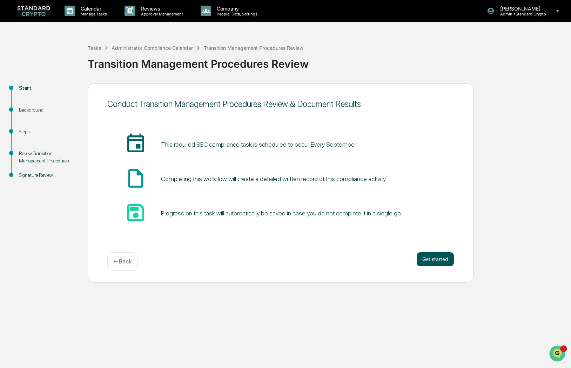
click at [442, 261] on button "Get started" at bounding box center [434, 259] width 37 height 14
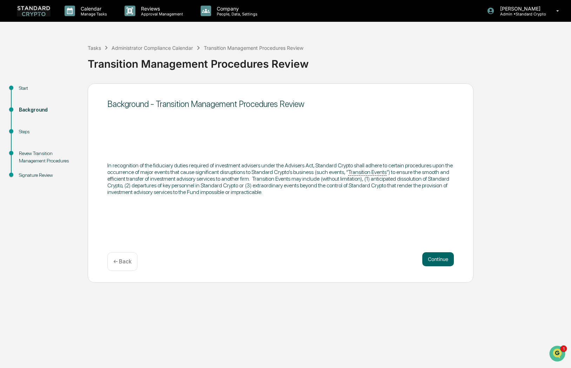
click at [208, 198] on div "Background - Transition Management Procedures Review ​In recognition of the fid…" at bounding box center [281, 182] width 386 height 199
click at [436, 259] on button "Continue" at bounding box center [438, 259] width 32 height 14
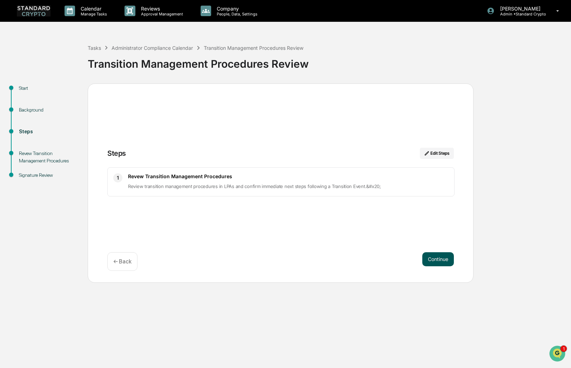
click at [441, 258] on button "Continue" at bounding box center [438, 259] width 32 height 14
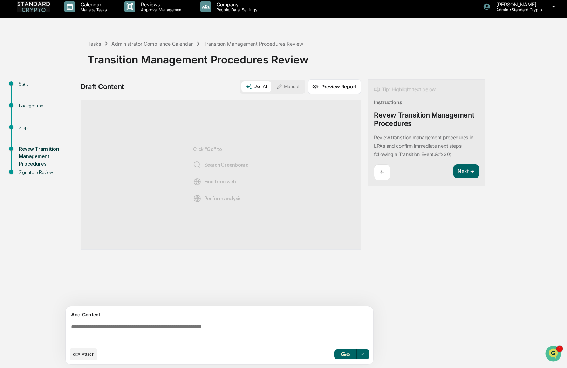
scroll to position [5, 0]
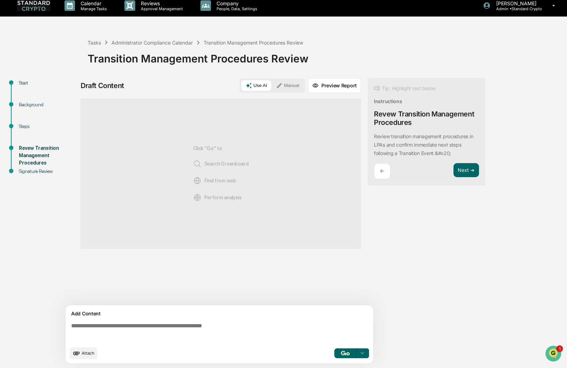
click at [146, 125] on div "Click "Go" to Search Greenboard Find from web Perform analysis" at bounding box center [221, 174] width 280 height 150
click at [241, 182] on div "Click "Go" to Search Greenboard Find from web Perform analysis" at bounding box center [221, 173] width 56 height 127
click at [228, 158] on div "Click "Go" to Search Greenboard Find from web Perform analysis" at bounding box center [221, 173] width 56 height 127
click at [117, 328] on textarea at bounding box center [220, 332] width 305 height 25
click at [303, 205] on div "Click "Go" to Search Greenboard Find from web Perform analysis" at bounding box center [221, 174] width 280 height 150
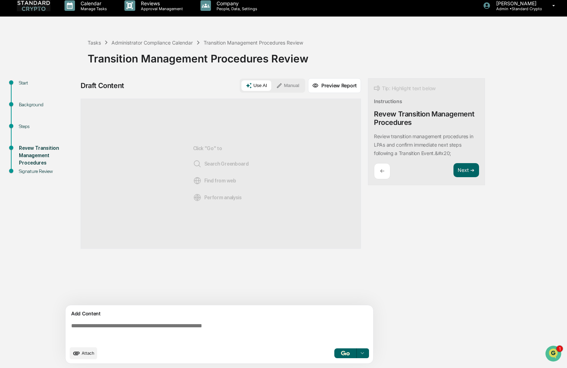
drag, startPoint x: 119, startPoint y: 325, endPoint x: 109, endPoint y: 326, distance: 10.2
click at [119, 325] on textarea at bounding box center [220, 332] width 305 height 25
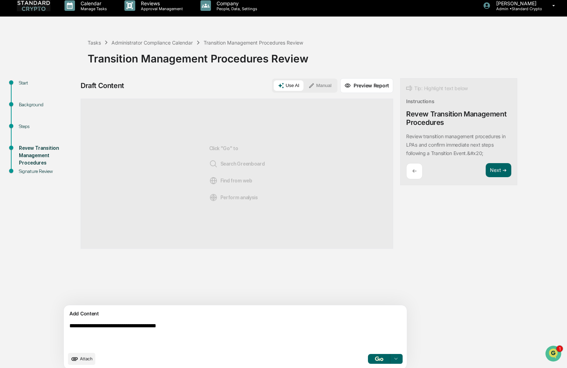
type textarea "**********"
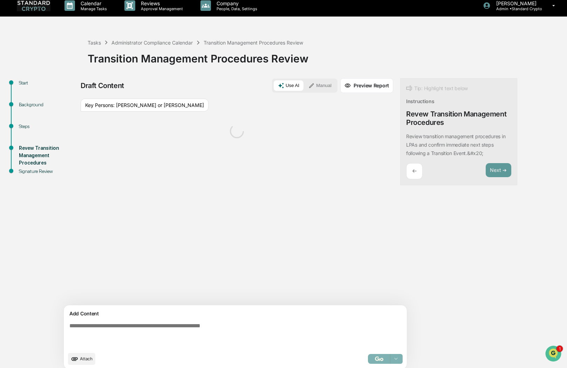
scroll to position [11, 0]
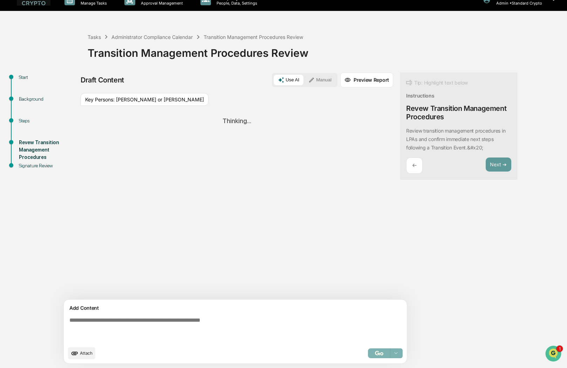
click at [129, 326] on textarea at bounding box center [219, 329] width 305 height 31
click at [127, 326] on textarea at bounding box center [219, 329] width 305 height 31
paste textarea "**********"
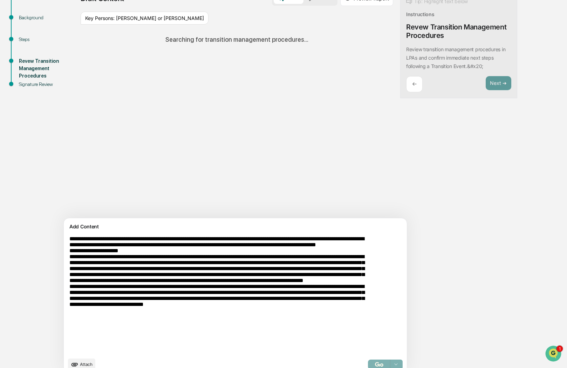
scroll to position [103, 0]
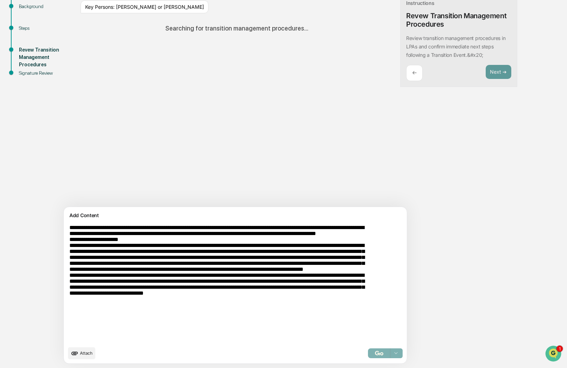
type textarea "**********"
click at [368, 353] on div "Select..." at bounding box center [385, 353] width 35 height 10
click at [368, 358] on div "Select..." at bounding box center [385, 353] width 35 height 10
click at [368, 354] on div "Select..." at bounding box center [385, 353] width 35 height 10
click at [270, 272] on textarea at bounding box center [219, 283] width 305 height 123
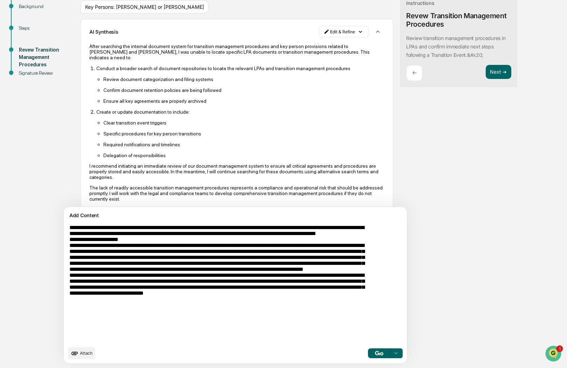
click at [133, 143] on p "Required notifications and timelines" at bounding box center [243, 145] width 281 height 6
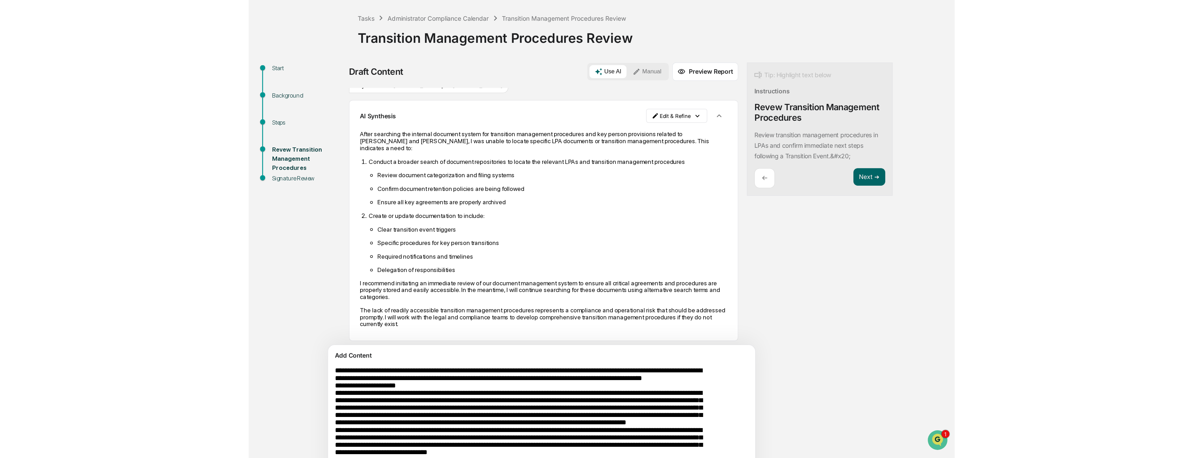
scroll to position [11, 0]
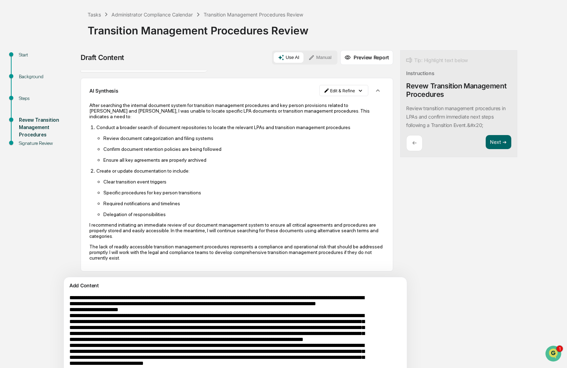
click at [58, 225] on div "Start Background Steps Revew Transition Management Procedures Signature Review …" at bounding box center [284, 244] width 560 height 388
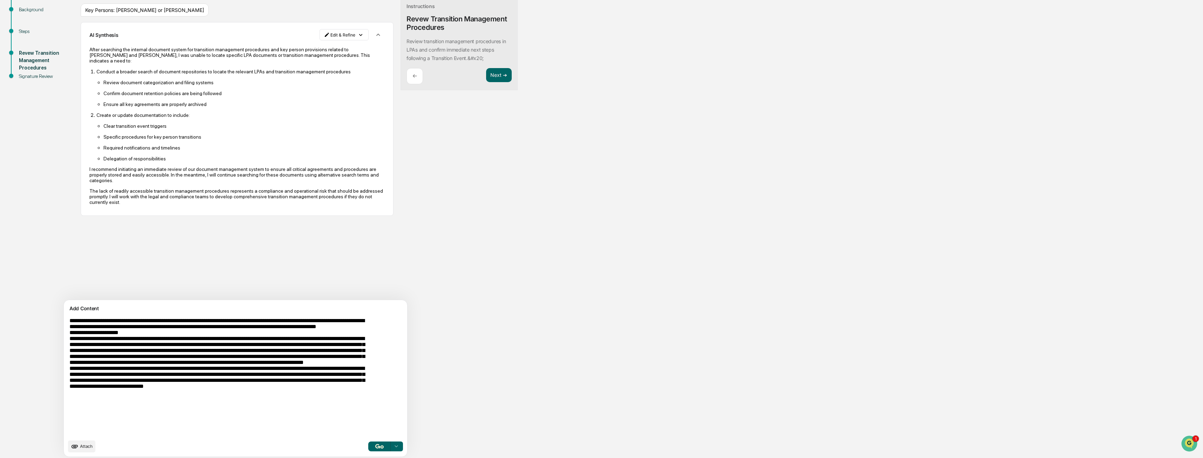
scroll to position [103, 0]
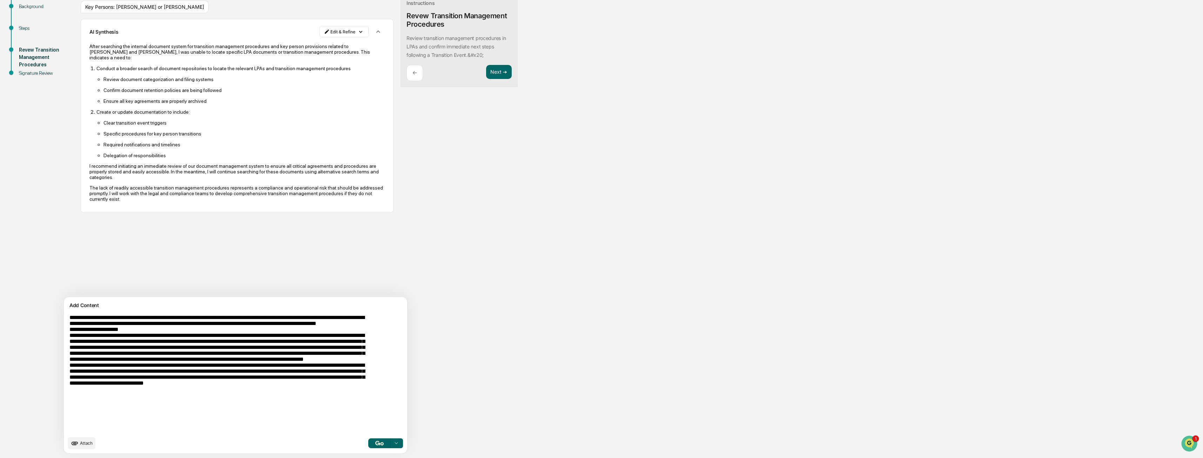
click at [209, 365] on textarea at bounding box center [219, 372] width 305 height 123
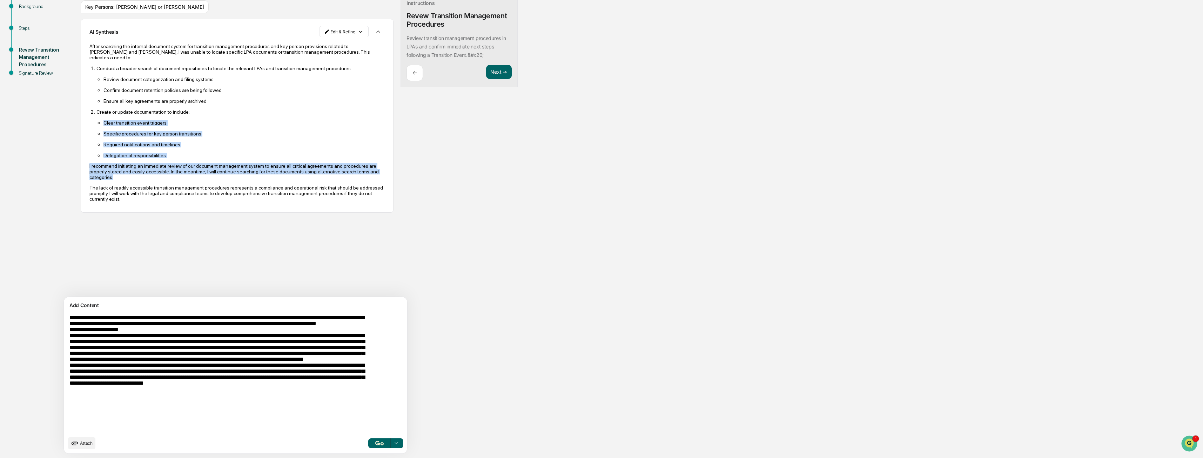
drag, startPoint x: 102, startPoint y: 123, endPoint x: 183, endPoint y: 177, distance: 97.5
click at [183, 177] on div "After searching the internal document system for transition management procedur…" at bounding box center [236, 122] width 295 height 158
click at [183, 178] on p "I recommend initiating an immediate review of our document management system to…" at bounding box center [236, 171] width 295 height 17
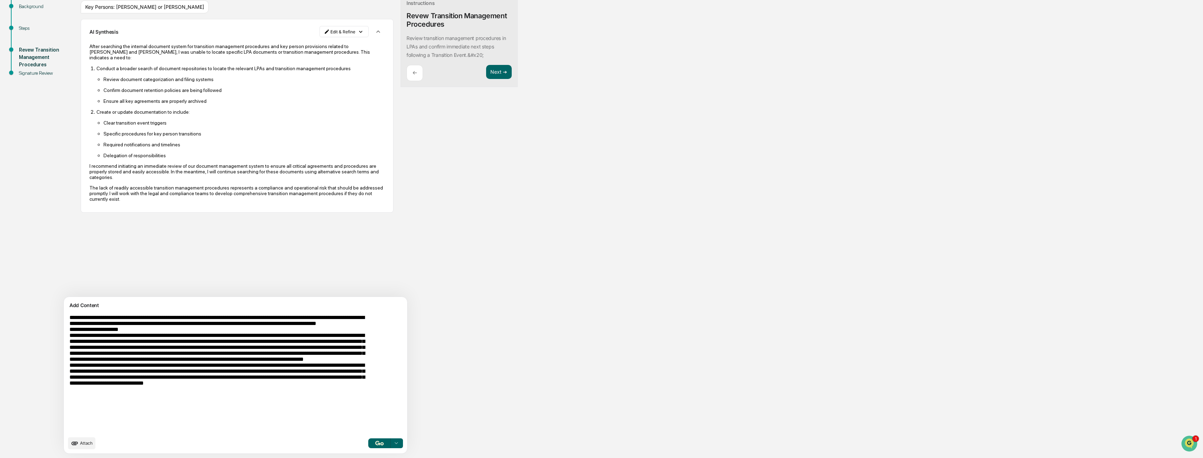
click at [174, 201] on p "The lack of readily accessible transition management procedures represents a co…" at bounding box center [236, 193] width 295 height 17
drag, startPoint x: 568, startPoint y: 256, endPoint x: 372, endPoint y: 209, distance: 202.0
click at [569, 256] on div "Start Background Steps Revew Transition Management Procedures Signature Review …" at bounding box center [602, 219] width 1196 height 478
click at [164, 115] on li "Create or update documentation to include: Clear transition event triggers Spec…" at bounding box center [240, 133] width 288 height 49
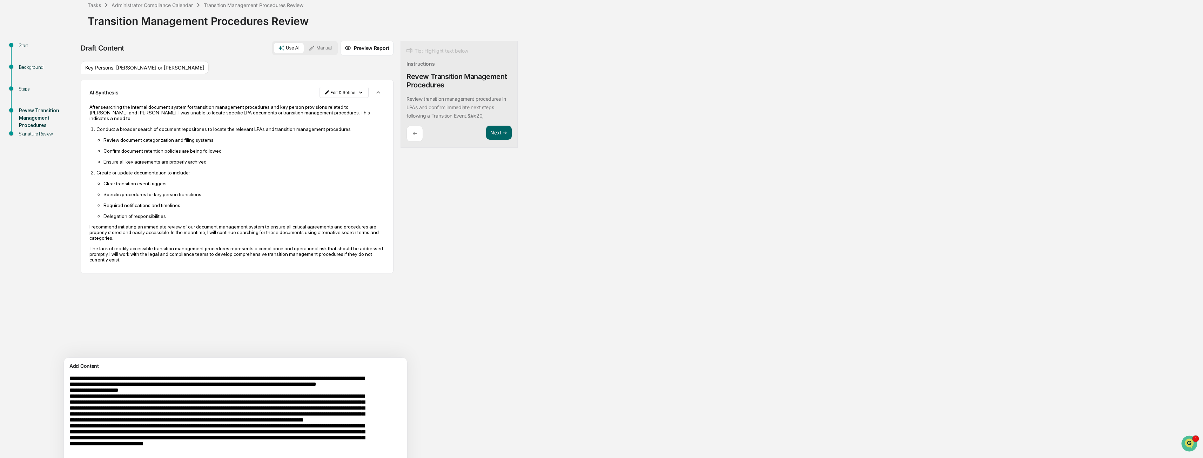
scroll to position [0, 0]
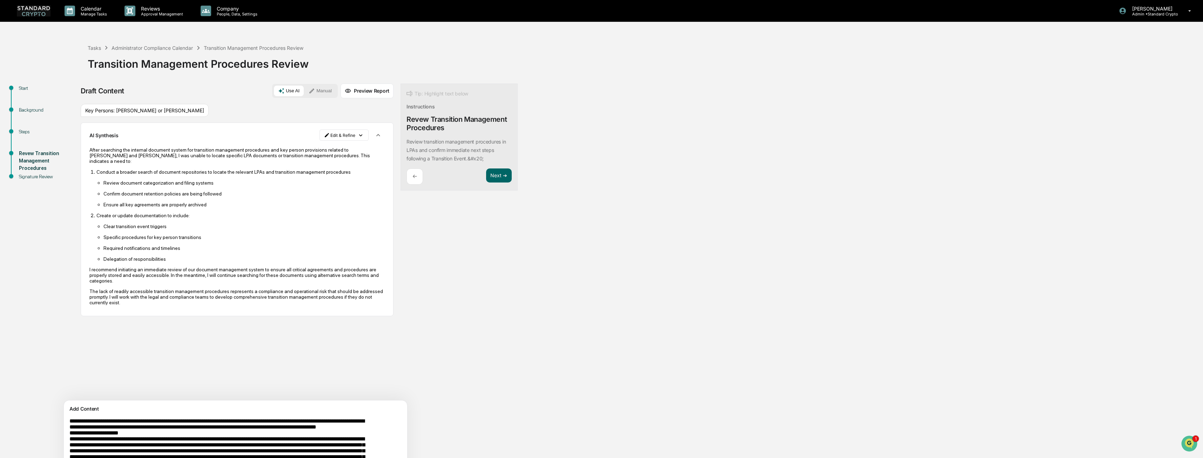
click at [159, 232] on ul "Clear transition event triggers Specific procedures for key person transitions …" at bounding box center [240, 242] width 288 height 39
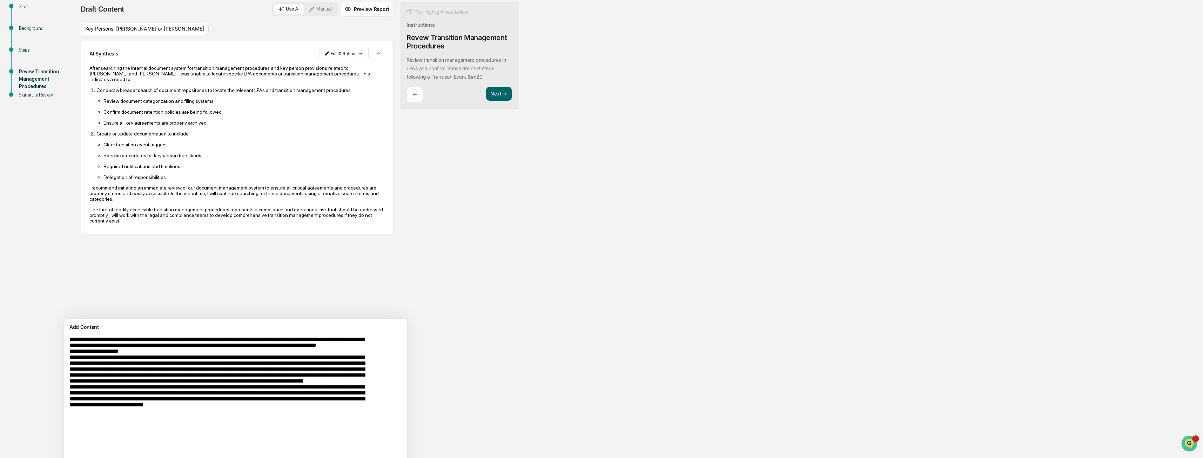
scroll to position [103, 0]
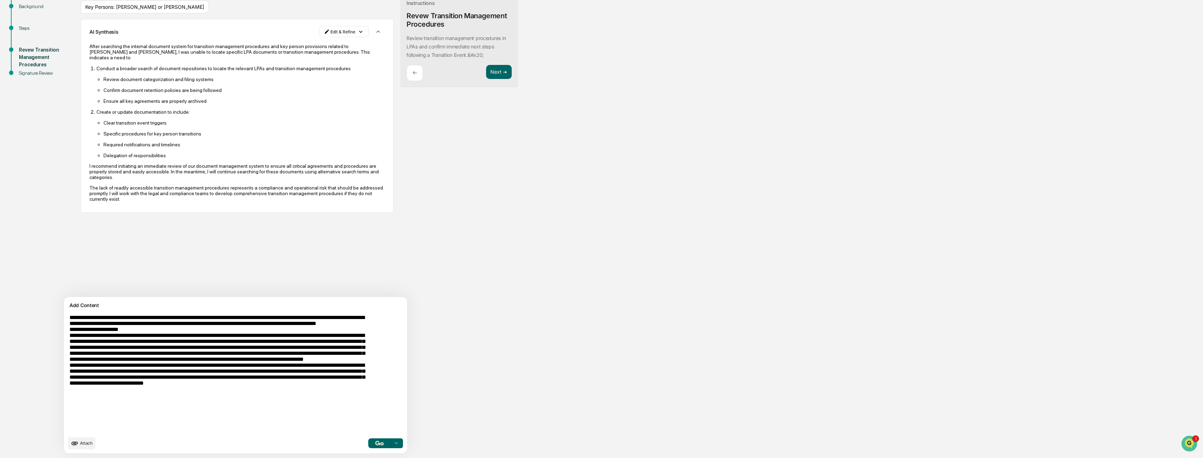
click at [371, 32] on button "button" at bounding box center [377, 31] width 13 height 13
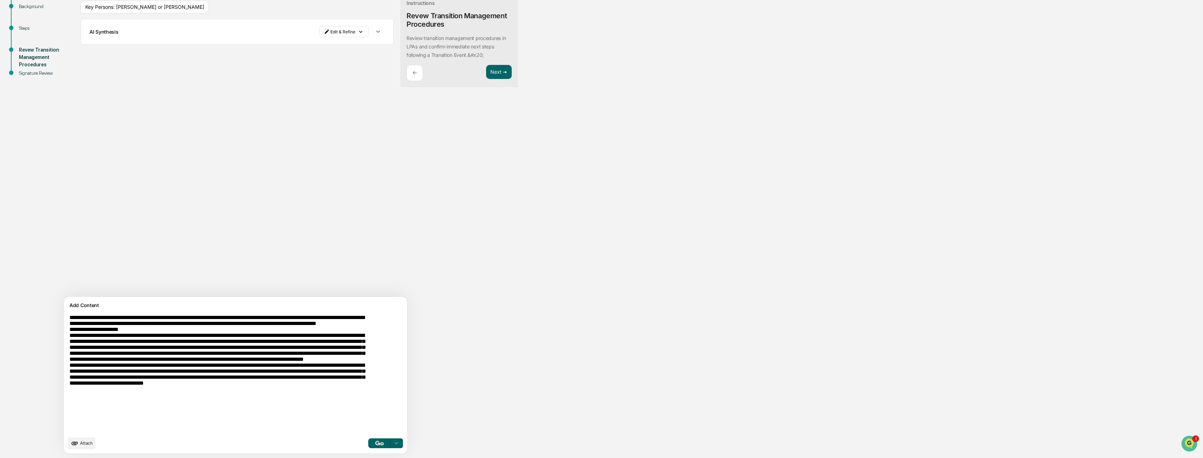
scroll to position [0, 0]
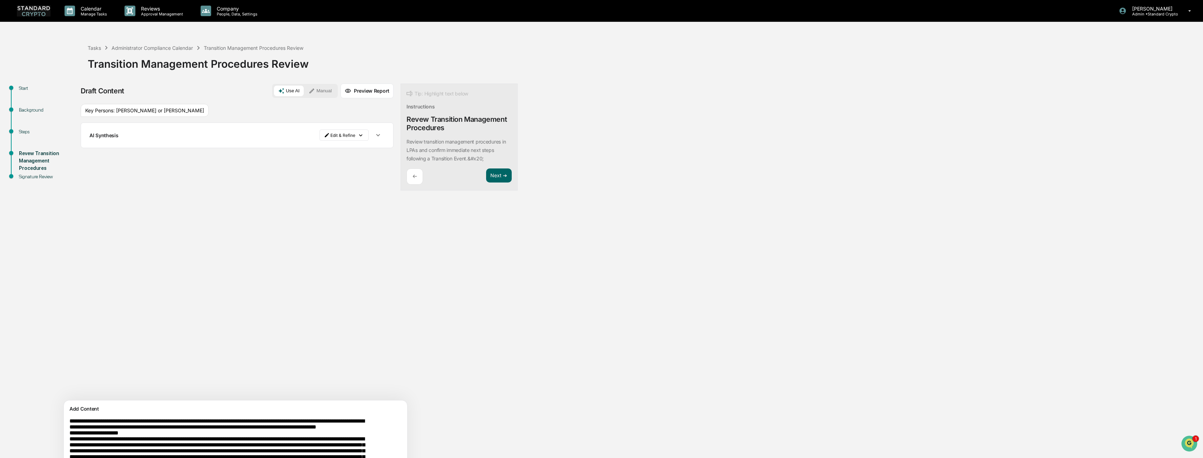
click at [304, 91] on button "Manual" at bounding box center [320, 91] width 32 height 11
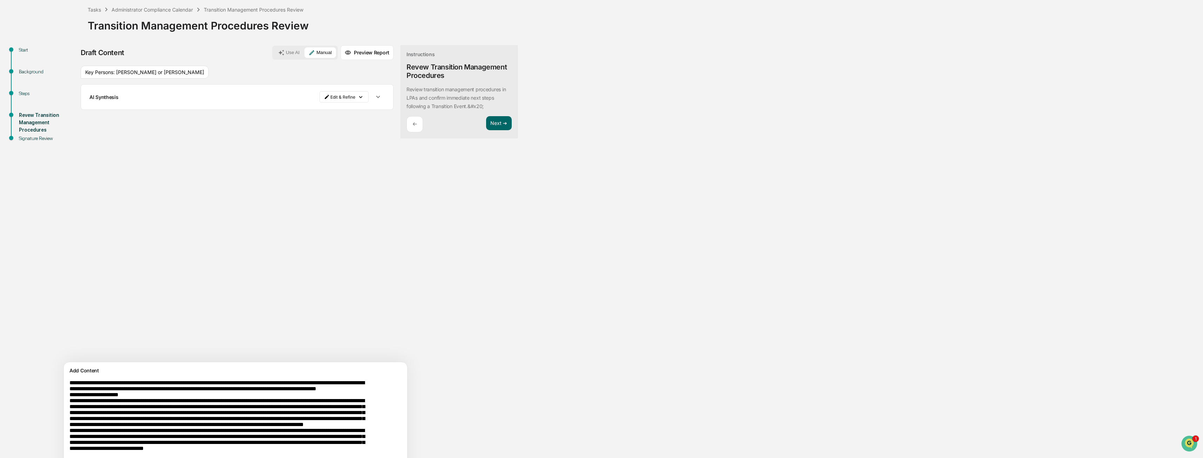
scroll to position [103, 0]
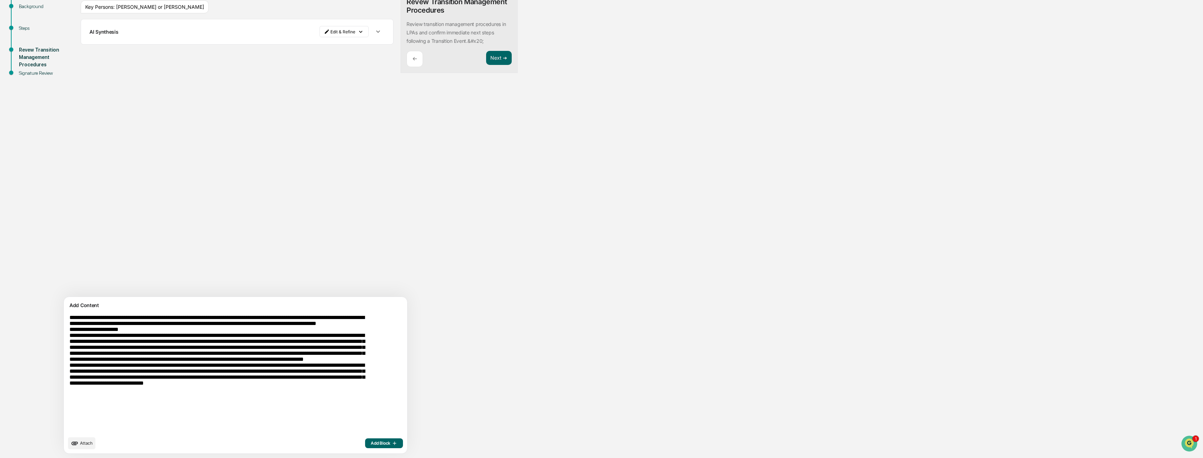
click at [120, 343] on textarea at bounding box center [219, 372] width 305 height 123
drag, startPoint x: 219, startPoint y: 317, endPoint x: 57, endPoint y: 317, distance: 161.6
click at [58, 318] on div "Start Background Steps Revew Transition Management Procedures Signature Review …" at bounding box center [602, 219] width 1196 height 478
click at [222, 352] on textarea at bounding box center [219, 372] width 305 height 123
click at [221, 318] on textarea at bounding box center [219, 372] width 305 height 123
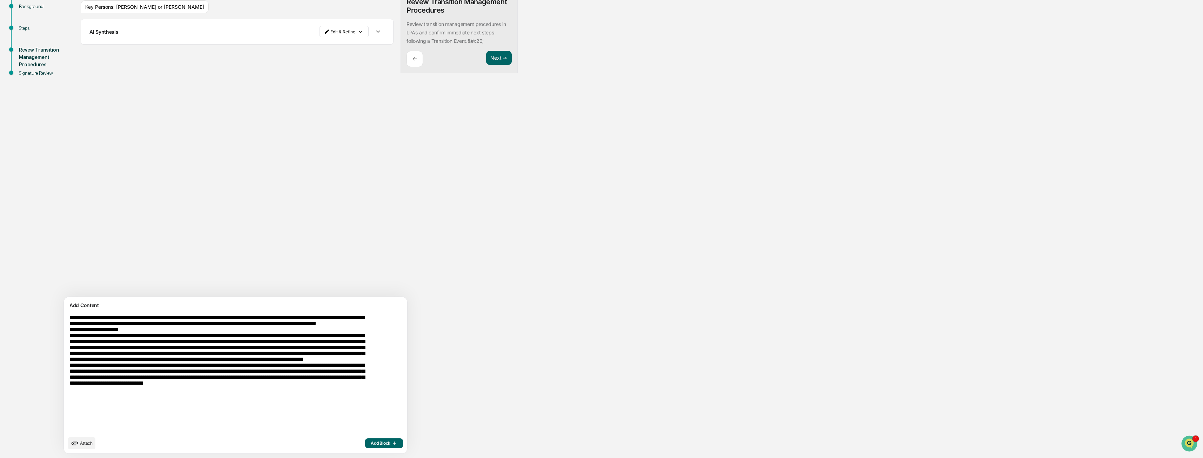
drag, startPoint x: 194, startPoint y: 342, endPoint x: 213, endPoint y: 331, distance: 22.0
click at [195, 342] on textarea at bounding box center [219, 372] width 305 height 123
click at [221, 317] on textarea at bounding box center [219, 372] width 305 height 123
click at [371, 367] on span "Add Block" at bounding box center [384, 443] width 27 height 6
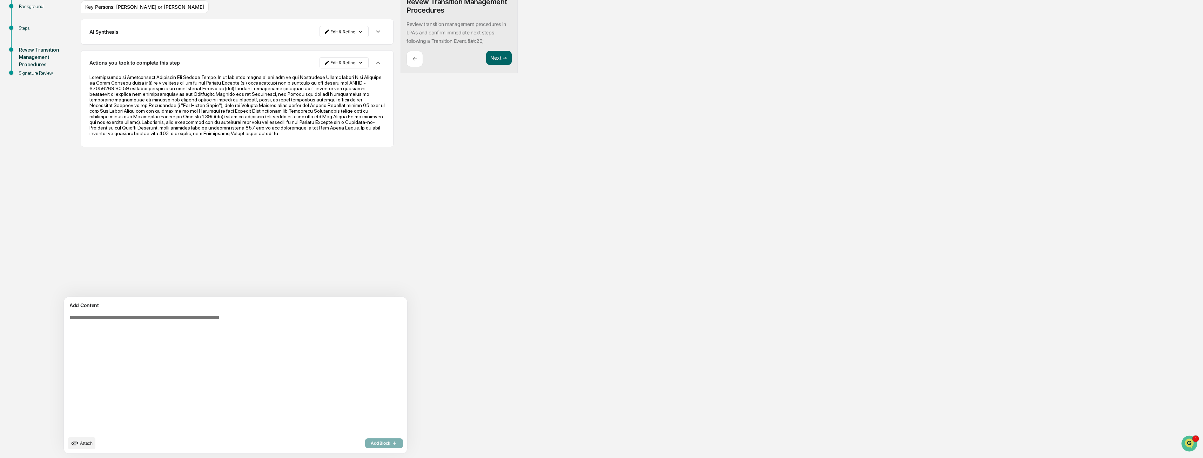
scroll to position [33, 0]
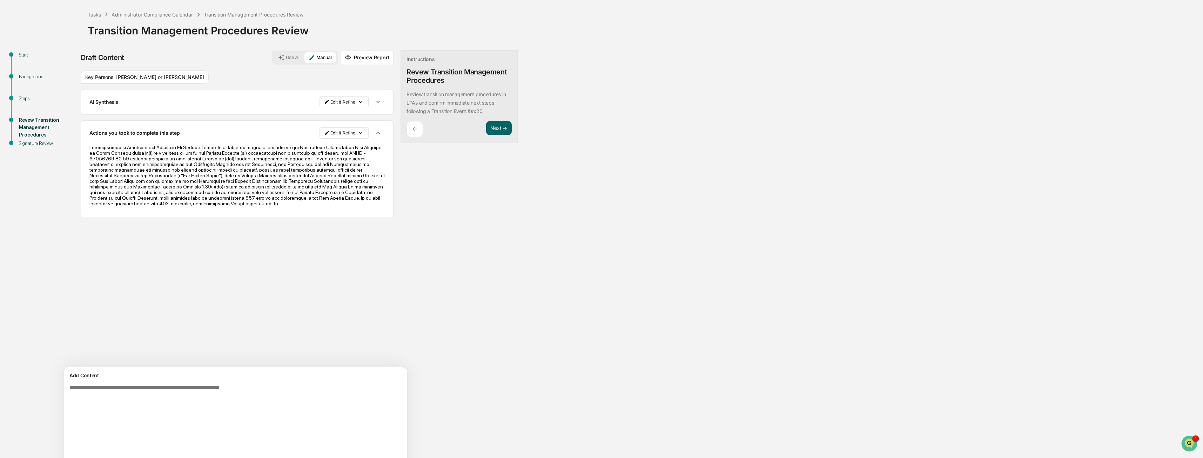
click at [374, 99] on icon "button" at bounding box center [378, 102] width 8 height 8
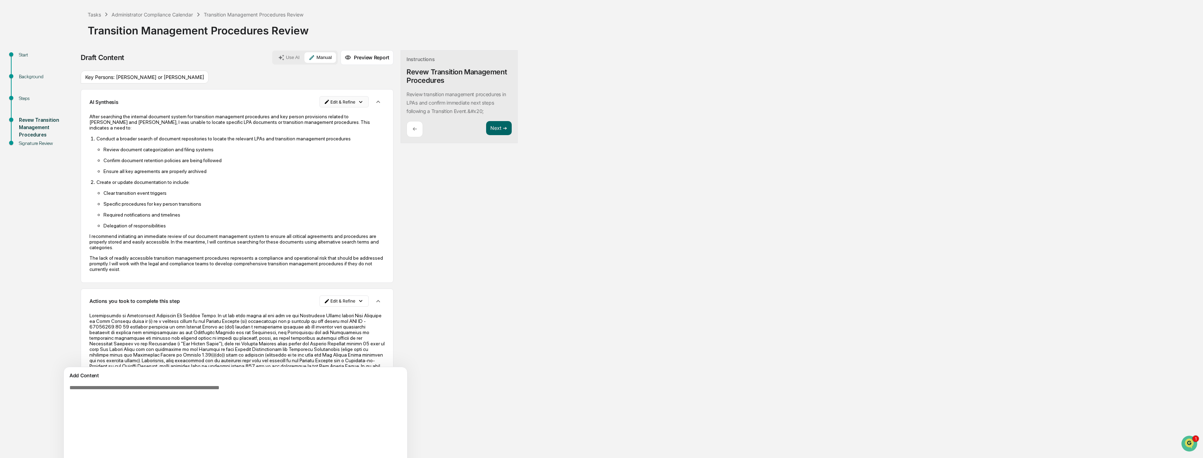
click at [312, 100] on html "Calendar Manage Tasks Reviews Approval Management Company People, Data, Setting…" at bounding box center [601, 196] width 1203 height 458
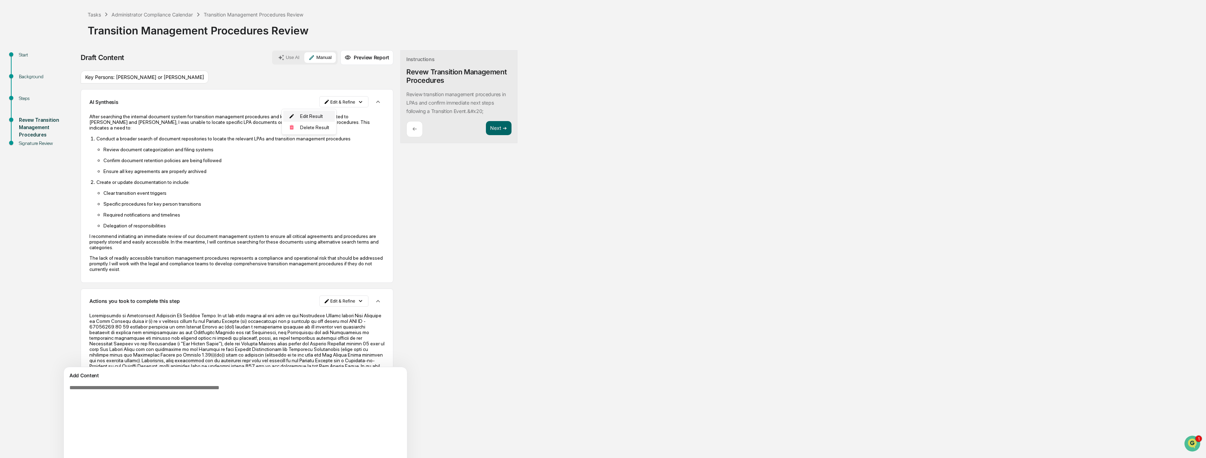
click at [314, 115] on div "Edit Result" at bounding box center [309, 115] width 52 height 11
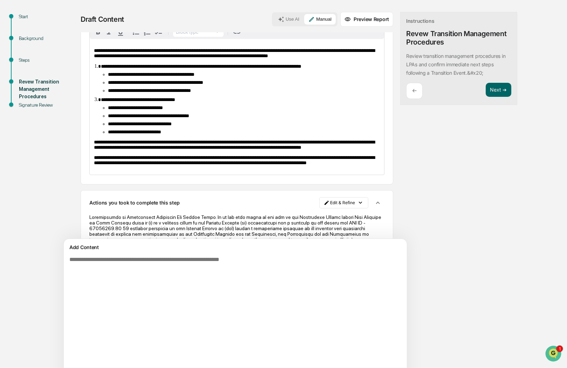
scroll to position [103, 0]
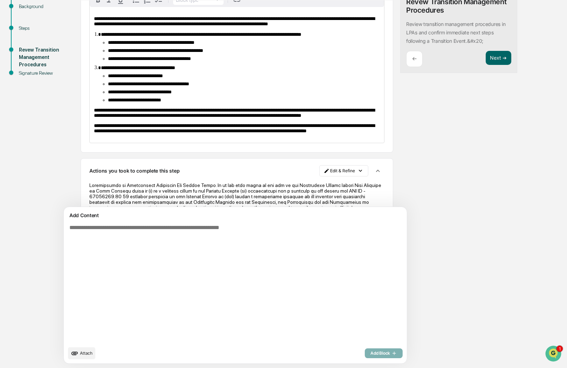
click at [43, 152] on div "**********" at bounding box center [284, 174] width 560 height 388
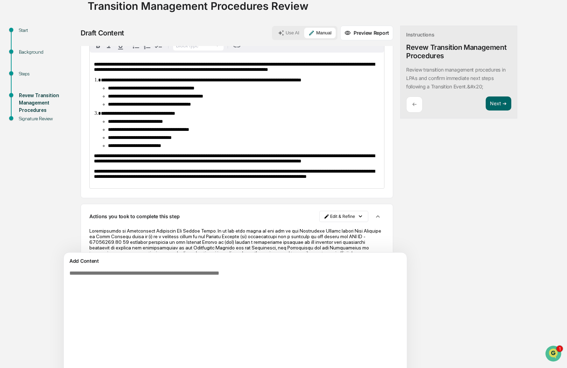
scroll to position [0, 0]
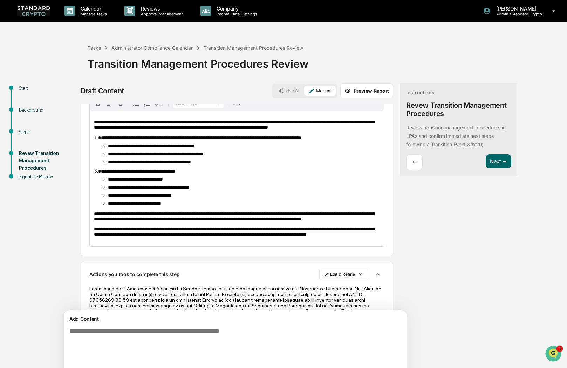
click at [34, 9] on img at bounding box center [34, 10] width 34 height 11
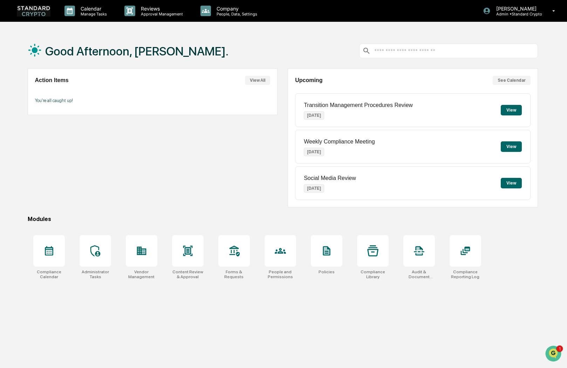
click at [215, 348] on div "Good Afternoon, Ashley. Action Items View All You're all caught up! Upcoming Se…" at bounding box center [282, 217] width 531 height 368
drag, startPoint x: 126, startPoint y: 303, endPoint x: 122, endPoint y: 299, distance: 5.0
click at [126, 303] on div "Good Afternoon, Ashley. Action Items View All You're all caught up! Upcoming Se…" at bounding box center [282, 217] width 531 height 368
drag, startPoint x: 110, startPoint y: 313, endPoint x: 116, endPoint y: 312, distance: 5.7
click at [110, 313] on div "Good Afternoon, Ashley. Action Items View All You're all caught up! Upcoming Se…" at bounding box center [282, 217] width 531 height 368
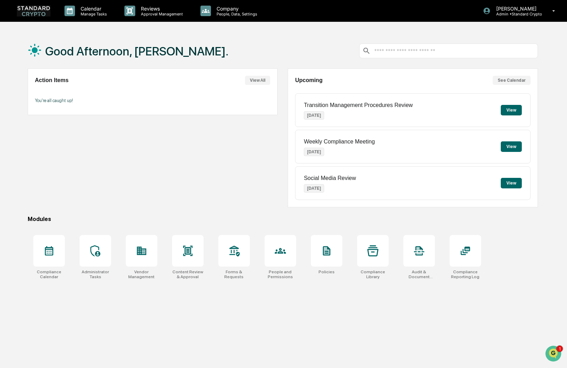
click at [208, 157] on div "Action Items View All You're all caught up!" at bounding box center [153, 137] width 250 height 139
click at [163, 307] on div "Good Afternoon, Ashley. Action Items View All You're all caught up! Upcoming Se…" at bounding box center [282, 217] width 531 height 368
click at [224, 311] on div "Good Afternoon, Ashley. Action Items View All You're all caught up! Upcoming Se…" at bounding box center [282, 217] width 531 height 368
click at [138, 275] on div "Vendor Management" at bounding box center [142, 274] width 32 height 10
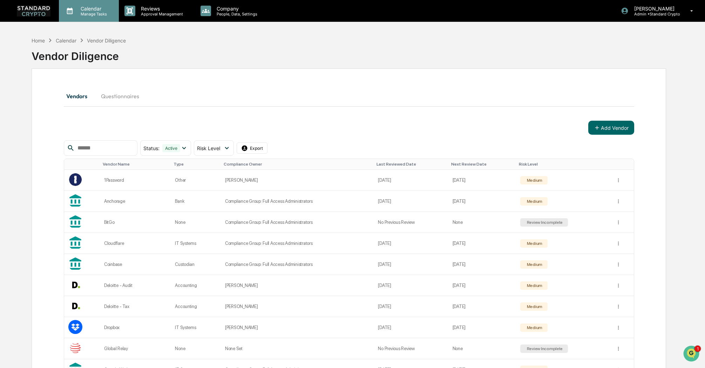
click at [89, 8] on p "Calendar" at bounding box center [92, 9] width 35 height 6
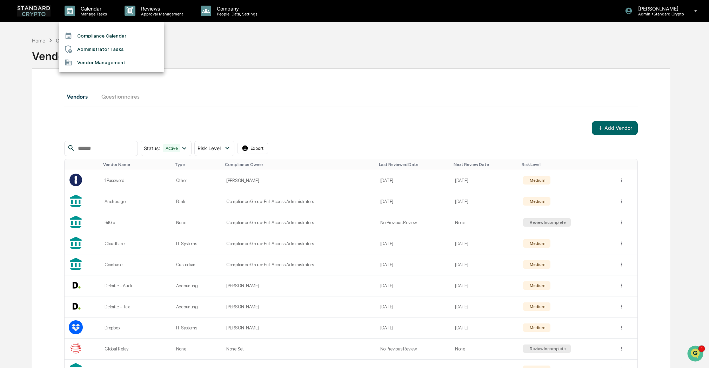
click at [95, 46] on li "Administrator Tasks" at bounding box center [111, 48] width 105 height 13
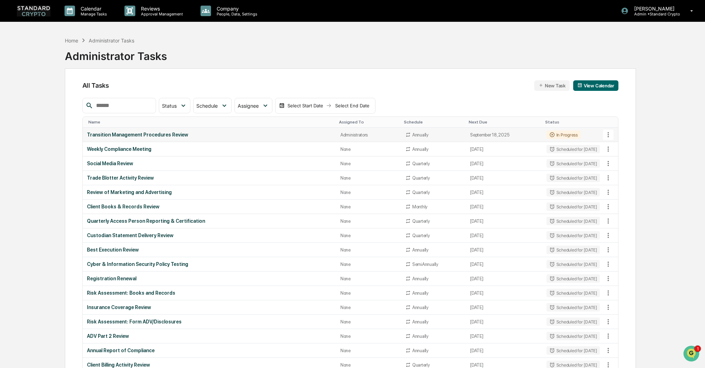
click at [149, 134] on div "Transition Management Procedures Review" at bounding box center [209, 135] width 245 height 6
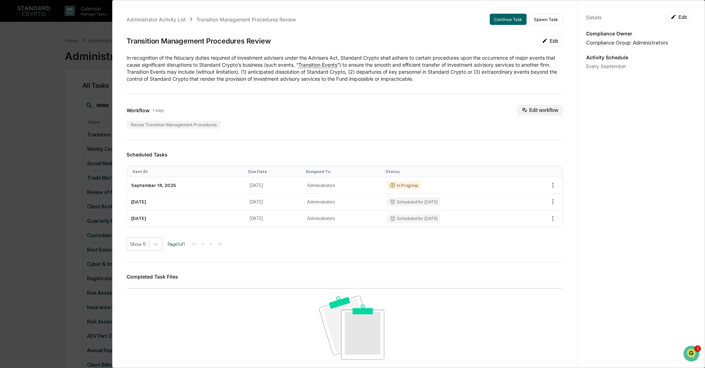
click at [539, 112] on button "Edit workflow" at bounding box center [540, 110] width 46 height 10
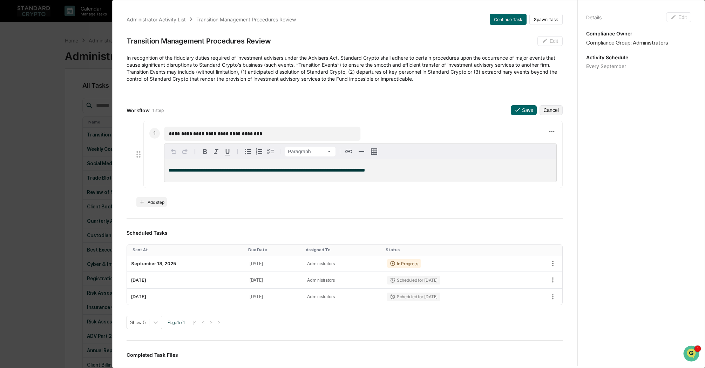
click at [386, 171] on p "**********" at bounding box center [361, 170] width 384 height 5
click at [48, 117] on div "**********" at bounding box center [352, 184] width 705 height 368
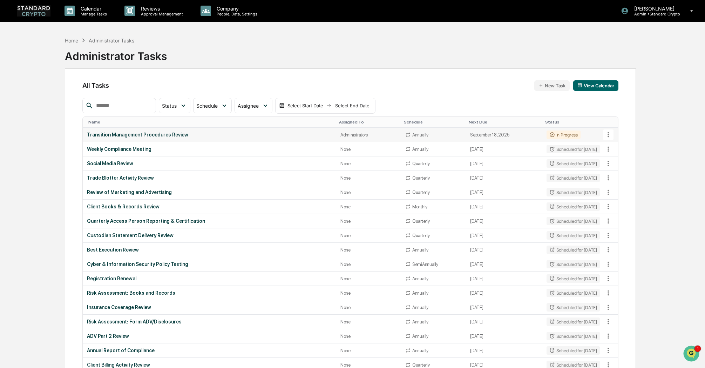
click at [360, 136] on div "Administrators" at bounding box center [368, 134] width 56 height 5
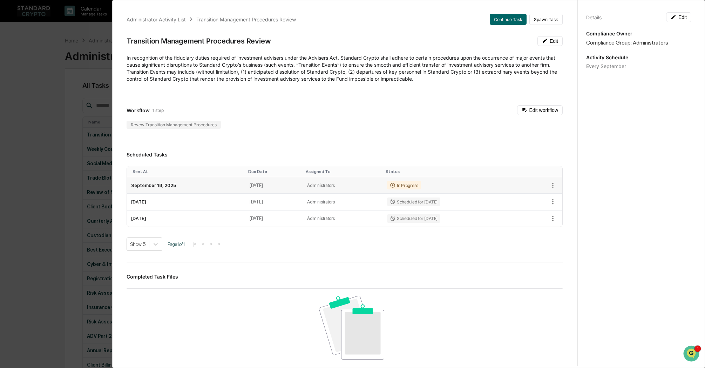
click at [358, 190] on td "Administrators" at bounding box center [343, 185] width 80 height 16
click at [400, 185] on div "In Progress" at bounding box center [404, 185] width 34 height 8
click at [549, 184] on icon "button" at bounding box center [553, 185] width 8 height 8
click at [500, 185] on div at bounding box center [354, 184] width 709 height 368
click at [495, 16] on button "Continue Task" at bounding box center [508, 19] width 37 height 11
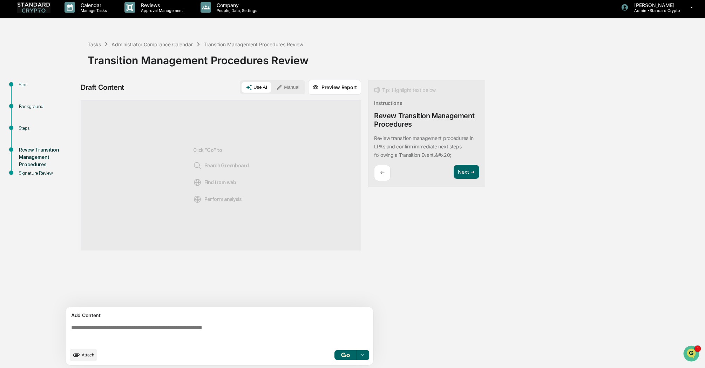
scroll to position [5, 0]
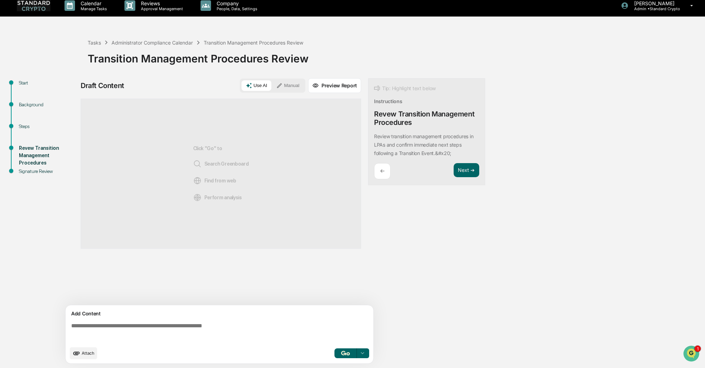
click at [244, 144] on div "Click "Go" to Search Greenboard Find from web Perform analysis" at bounding box center [221, 173] width 56 height 127
click at [107, 326] on textarea at bounding box center [220, 332] width 305 height 25
click at [288, 84] on button "Manual" at bounding box center [288, 85] width 32 height 11
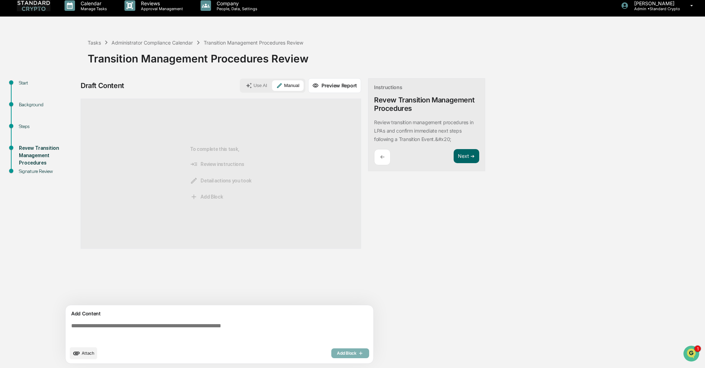
click at [198, 148] on div "To complete this task, Review instructions Detail actions you took Add Block" at bounding box center [221, 173] width 62 height 127
click at [198, 164] on icon at bounding box center [194, 164] width 8 height 8
click at [469, 160] on button "Next ➔" at bounding box center [467, 156] width 26 height 14
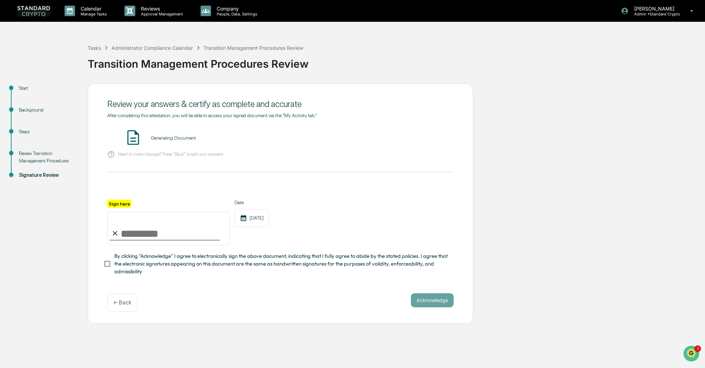
scroll to position [0, 0]
click at [114, 306] on p "← Back" at bounding box center [122, 302] width 18 height 7
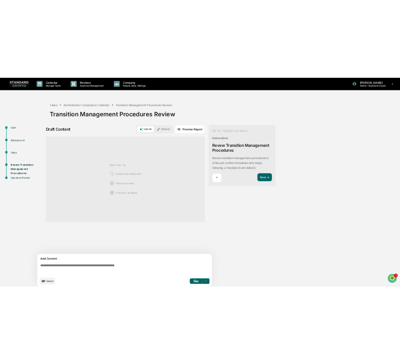
scroll to position [5, 0]
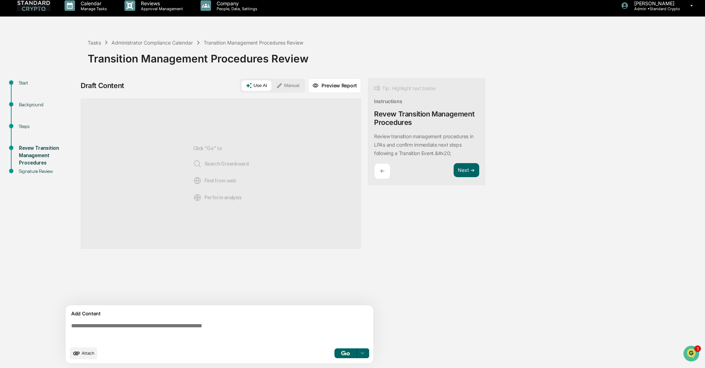
click at [114, 328] on textarea at bounding box center [220, 332] width 305 height 25
click at [567, 284] on div "Start Background Steps Revew Transition Management Procedures Signature Review …" at bounding box center [353, 223] width 698 height 290
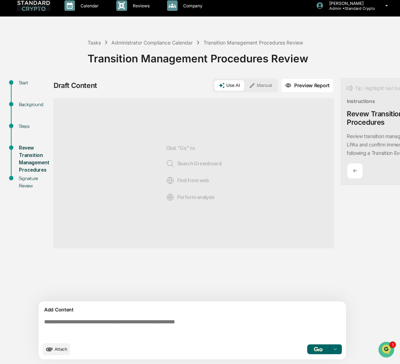
click at [67, 332] on textarea at bounding box center [193, 328] width 305 height 25
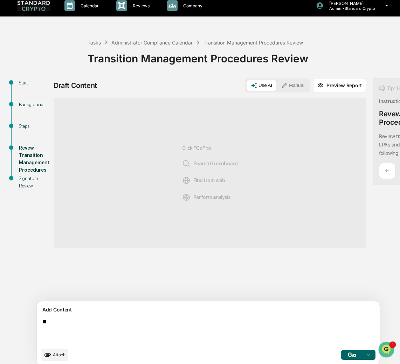
type textarea "*"
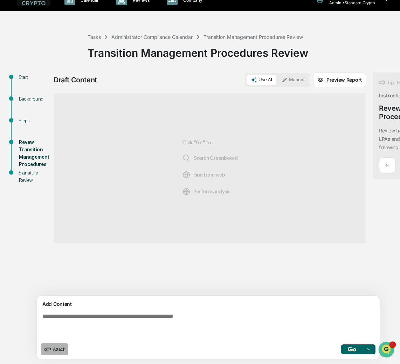
click at [50, 350] on icon "upload document" at bounding box center [48, 350] width 8 height 8
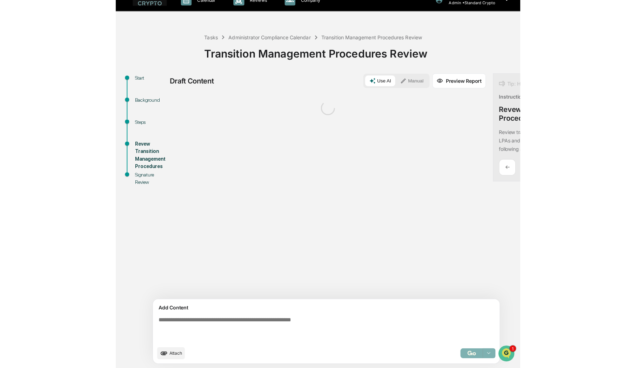
scroll to position [11, 0]
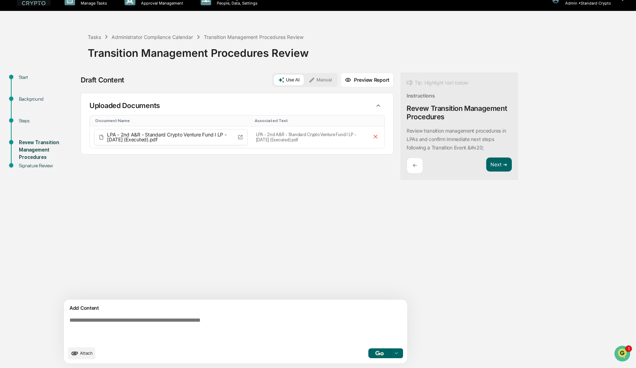
click at [274, 80] on button "Use AI" at bounding box center [289, 80] width 30 height 11
click at [372, 137] on icon at bounding box center [375, 136] width 7 height 7
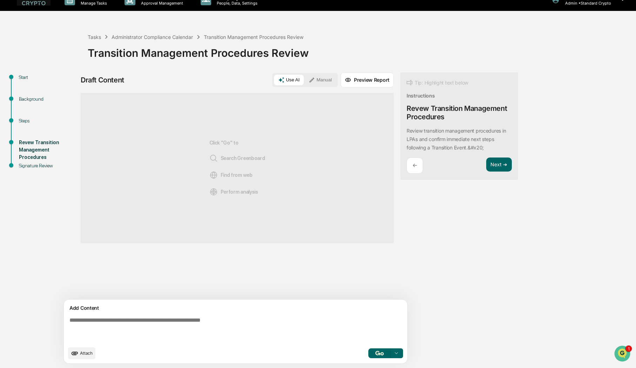
click at [274, 82] on button "Use AI" at bounding box center [289, 80] width 30 height 11
click at [218, 127] on div "Click "Go" to Search Greenboard Find from web Perform analysis" at bounding box center [237, 167] width 56 height 127
click at [129, 320] on textarea at bounding box center [219, 329] width 305 height 31
type textarea "**********"
click at [412, 163] on p "←" at bounding box center [414, 165] width 5 height 7
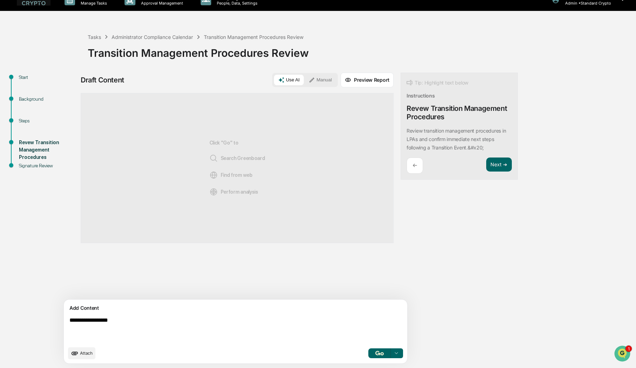
scroll to position [0, 0]
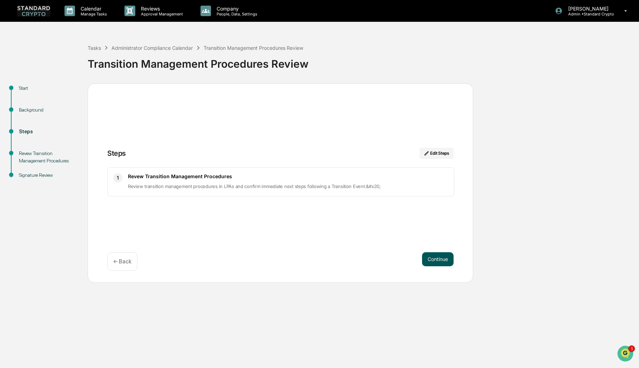
click at [429, 258] on button "Continue" at bounding box center [438, 259] width 32 height 14
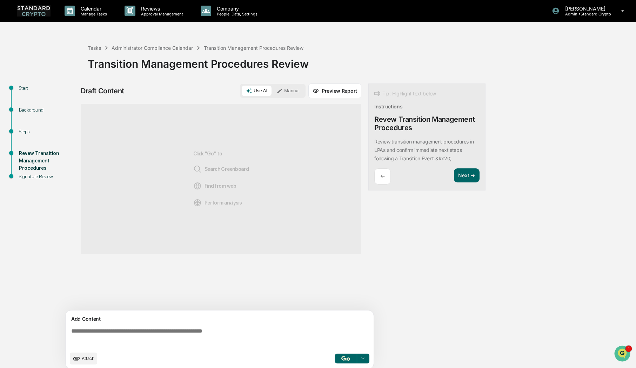
click at [164, 325] on textarea at bounding box center [220, 337] width 305 height 25
click at [95, 333] on textarea at bounding box center [220, 337] width 305 height 25
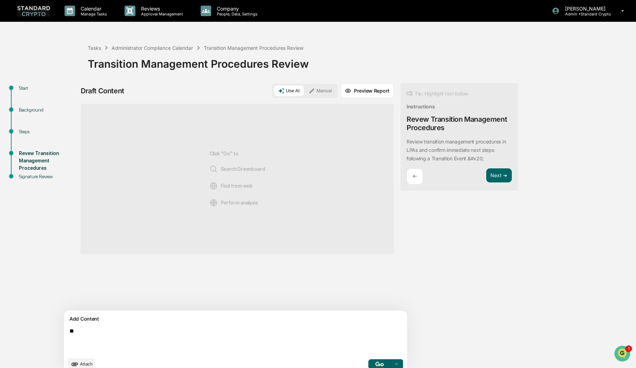
type textarea "*"
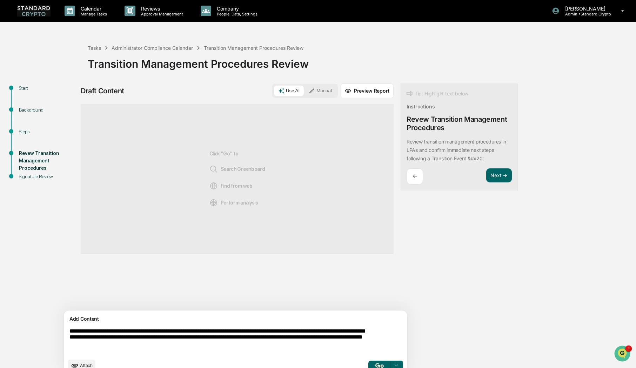
type textarea "**********"
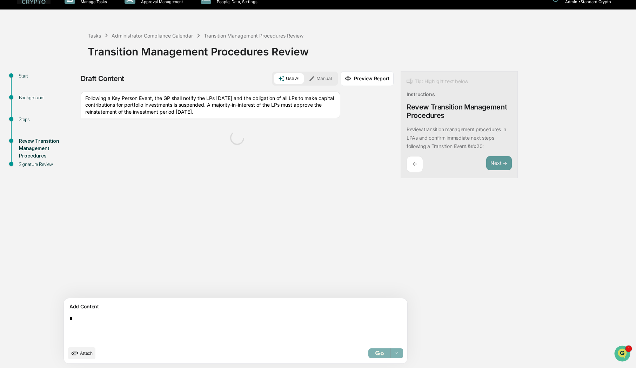
scroll to position [11, 0]
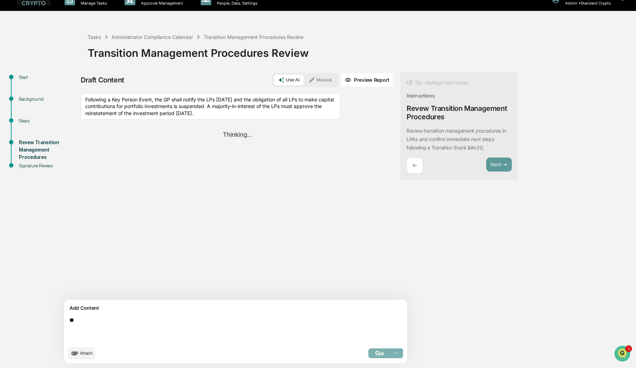
type textarea "*"
click at [129, 330] on textarea "**********" at bounding box center [219, 329] width 305 height 31
click at [198, 320] on textarea "**********" at bounding box center [219, 329] width 305 height 31
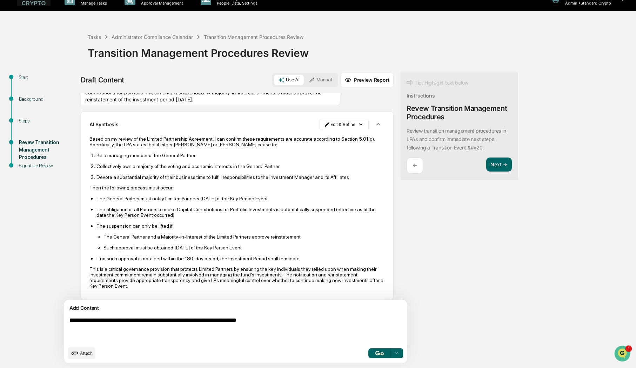
scroll to position [19, 0]
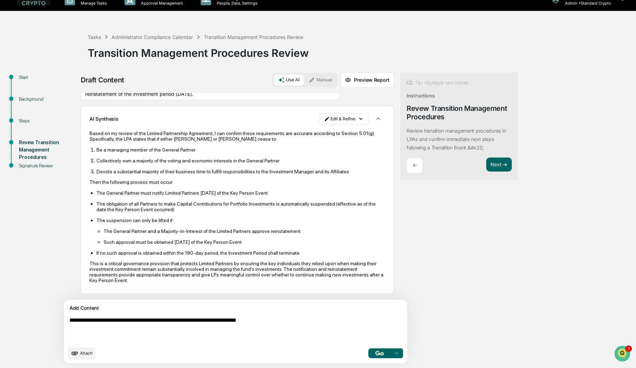
click at [204, 329] on textarea "**********" at bounding box center [219, 329] width 305 height 31
click at [280, 320] on textarea "**********" at bounding box center [219, 329] width 305 height 31
type textarea "**********"
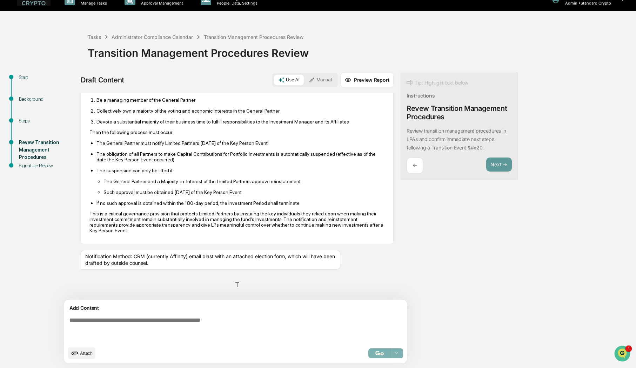
scroll to position [69, 0]
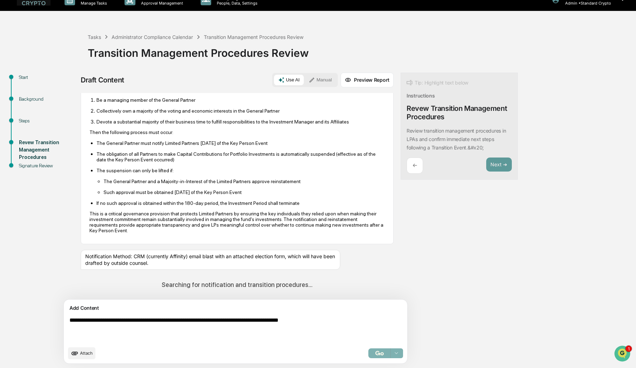
click at [149, 334] on textarea "**********" at bounding box center [219, 329] width 305 height 31
click at [158, 144] on p "The General Partner must notify Limited Partners within 30 days of the Key Pers…" at bounding box center [240, 143] width 288 height 6
click at [339, 323] on textarea "**********" at bounding box center [219, 329] width 305 height 31
click at [368, 350] on div "Select..." at bounding box center [385, 353] width 35 height 10
click at [368, 356] on div "Select..." at bounding box center [385, 353] width 35 height 10
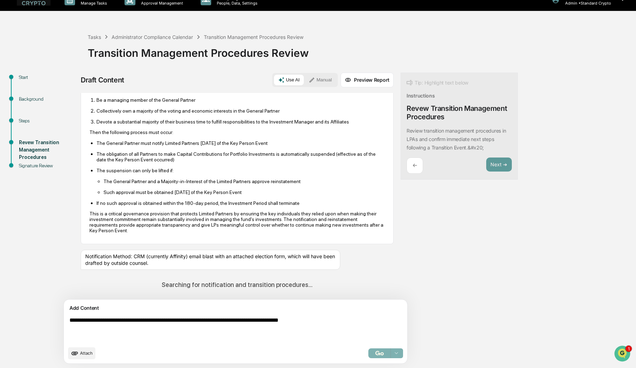
click at [289, 330] on textarea "**********" at bounding box center [219, 329] width 305 height 31
drag, startPoint x: 194, startPoint y: 262, endPoint x: 189, endPoint y: 263, distance: 4.7
click at [191, 263] on div "Notification Method: CRM (currently Affinity) email blast with an attached elec…" at bounding box center [210, 260] width 259 height 20
click at [181, 262] on div "Notification Method: CRM (currently Affinity) email blast with an attached elec…" at bounding box center [210, 260] width 259 height 20
click at [131, 328] on textarea "**********" at bounding box center [219, 329] width 305 height 31
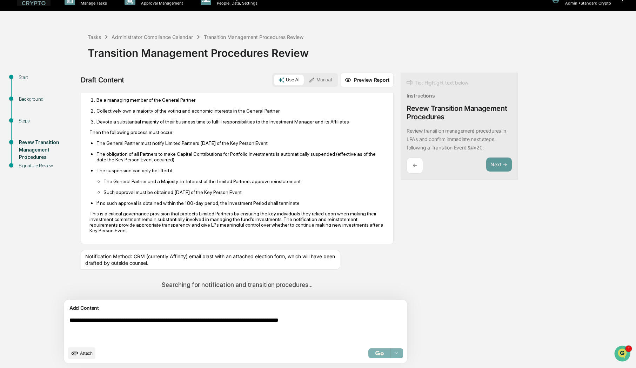
click at [347, 320] on textarea "**********" at bounding box center [219, 329] width 305 height 31
click at [72, 327] on textarea "**********" at bounding box center [219, 329] width 305 height 31
click at [168, 329] on textarea "**********" at bounding box center [219, 329] width 305 height 31
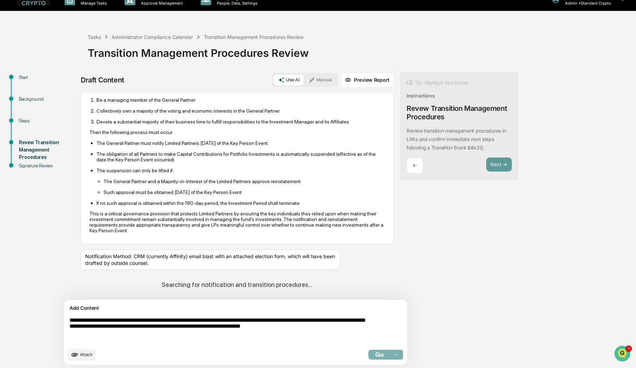
type textarea "**********"
drag, startPoint x: 478, startPoint y: 272, endPoint x: 378, endPoint y: 169, distance: 143.8
click at [478, 272] on div "Start Background Steps Revew Transition Management Procedures Signature Review …" at bounding box center [318, 221] width 629 height 297
click at [368, 352] on div "Select..." at bounding box center [385, 355] width 35 height 10
click at [368, 355] on div "Select..." at bounding box center [385, 355] width 35 height 10
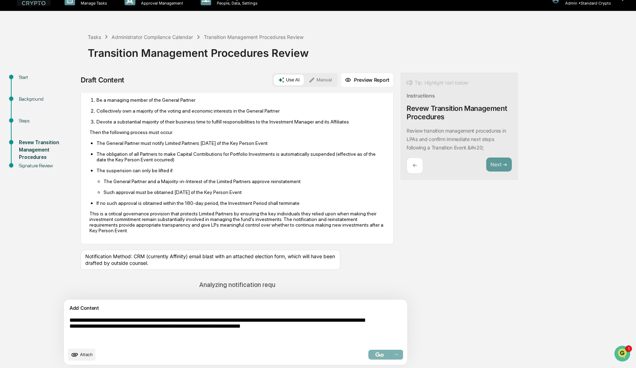
click at [368, 355] on div "Select..." at bounding box center [385, 355] width 35 height 10
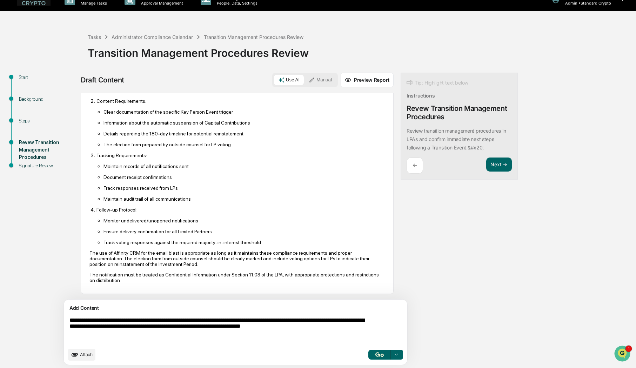
scroll to position [12, 0]
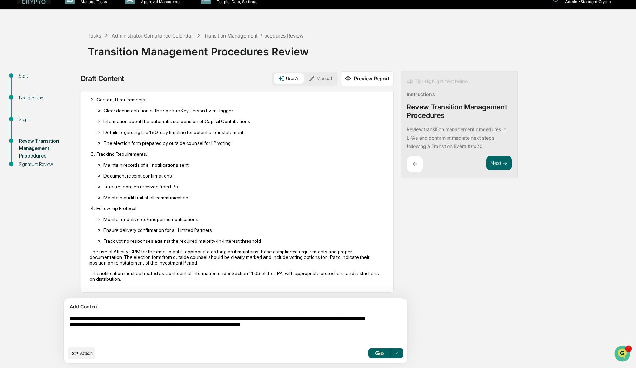
click at [168, 281] on p "The notification must be treated as Confidential Information under Section 11.0…" at bounding box center [236, 275] width 295 height 11
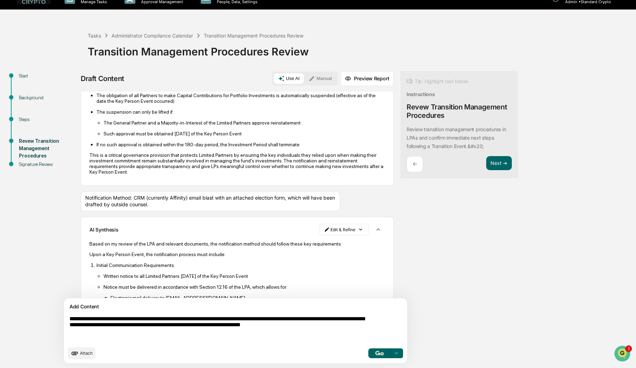
scroll to position [87, 0]
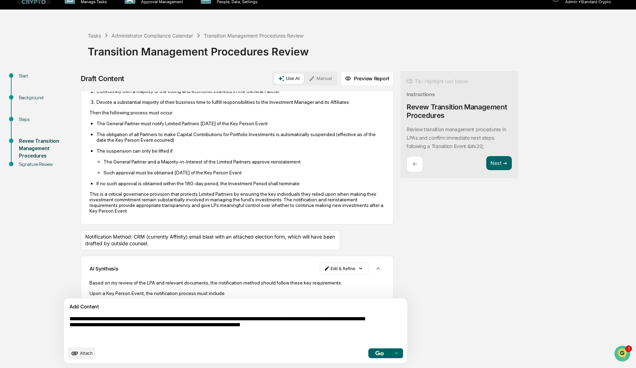
click at [340, 79] on button "Preview Report" at bounding box center [366, 78] width 53 height 15
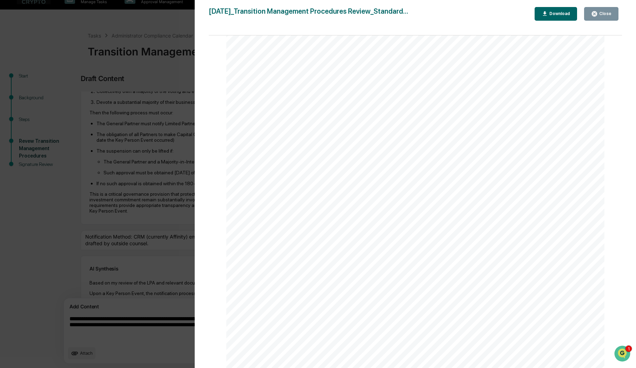
scroll to position [461, 0]
click at [559, 14] on div "Download" at bounding box center [559, 13] width 22 height 5
click at [567, 13] on div "Close" at bounding box center [604, 13] width 14 height 5
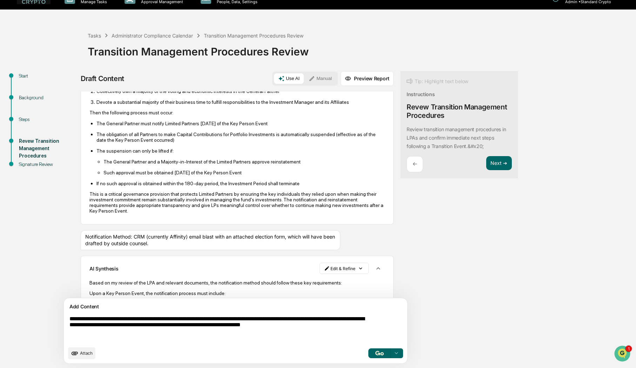
click at [304, 79] on button "Manual" at bounding box center [320, 78] width 32 height 11
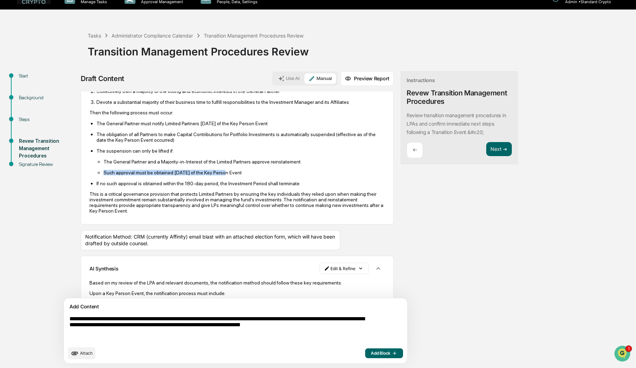
click at [216, 169] on li "Such approval must be obtained within 180 days of the Key Person Event" at bounding box center [243, 172] width 281 height 6
click at [204, 185] on p "If no such approval is obtained within the 180-day period, the Investment Perio…" at bounding box center [240, 184] width 288 height 6
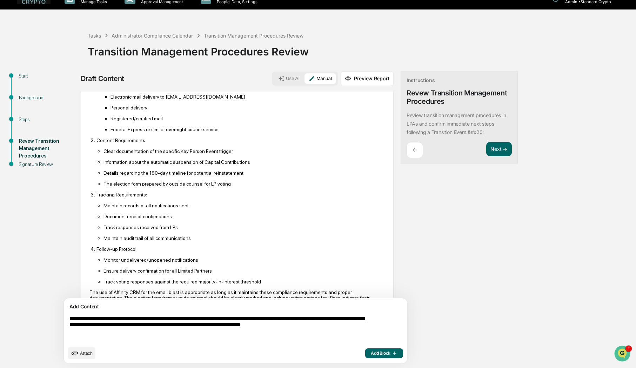
scroll to position [368, 0]
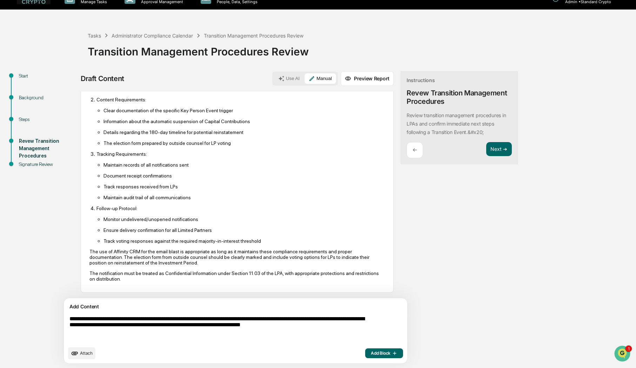
click at [433, 284] on div "Draft Content Use AI Manual Preview Report Sources Following a Key Person Event…" at bounding box center [277, 219] width 393 height 297
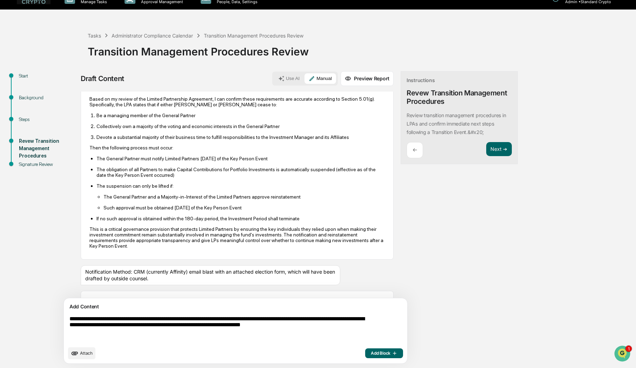
scroll to position [0, 0]
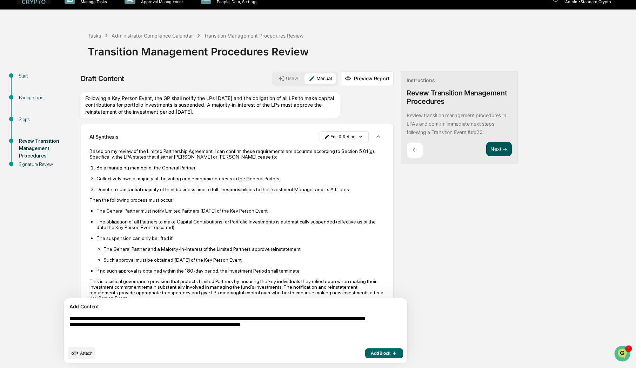
click at [486, 151] on button "Next ➔" at bounding box center [499, 149] width 26 height 14
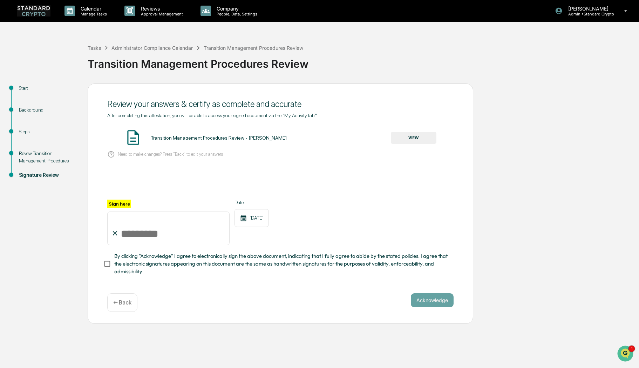
click at [408, 138] on button "VIEW" at bounding box center [414, 138] width 46 height 12
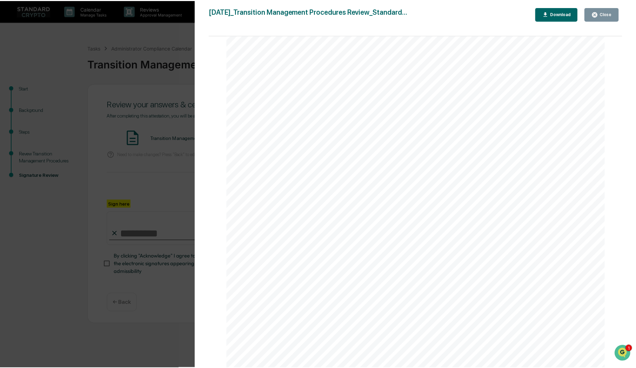
scroll to position [783, 0]
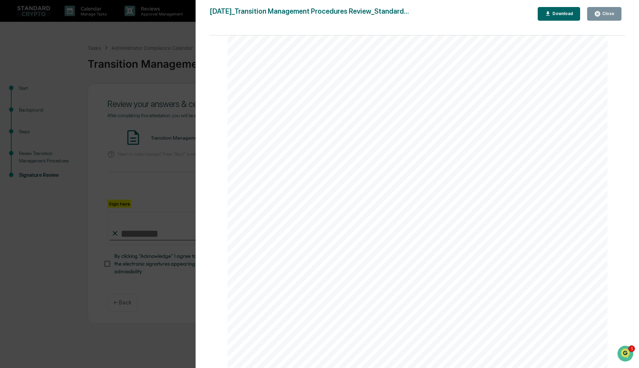
click at [567, 16] on button "Close" at bounding box center [604, 14] width 34 height 14
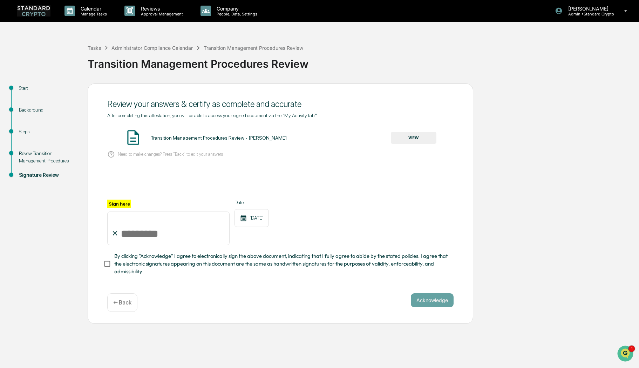
click at [154, 236] on input "Sign here" at bounding box center [168, 228] width 122 height 34
type input "**********"
click at [443, 303] on button "Acknowledge" at bounding box center [432, 300] width 43 height 14
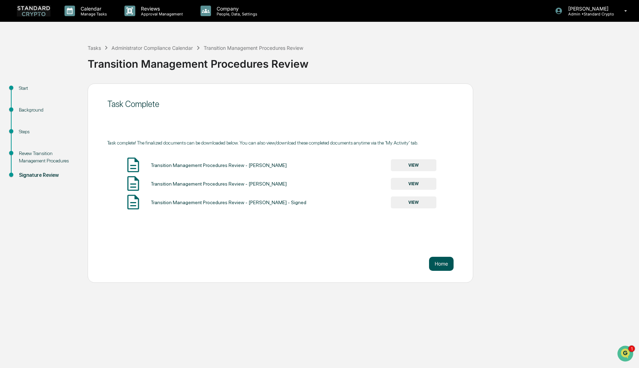
click at [440, 262] on button "Home" at bounding box center [441, 264] width 25 height 14
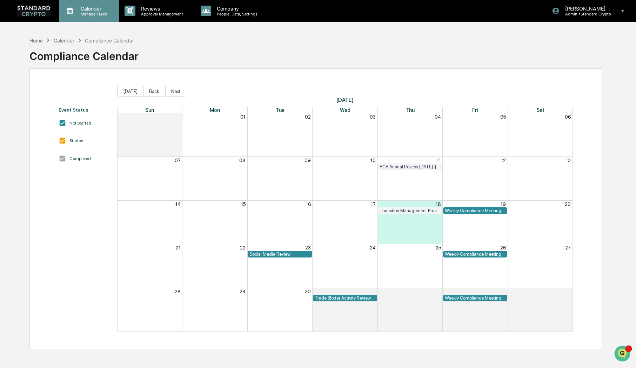
click at [86, 14] on p "Manage Tasks" at bounding box center [92, 14] width 35 height 5
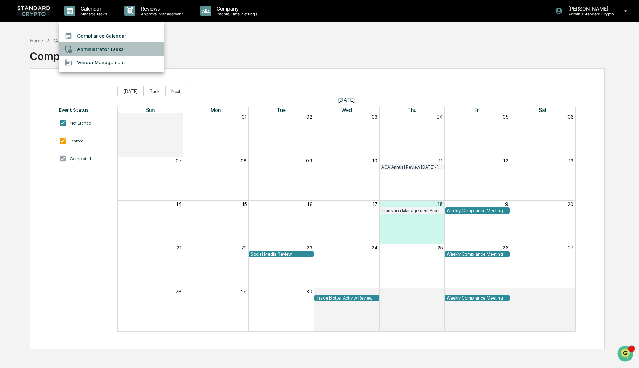
click at [82, 48] on li "Administrator Tasks" at bounding box center [111, 48] width 105 height 13
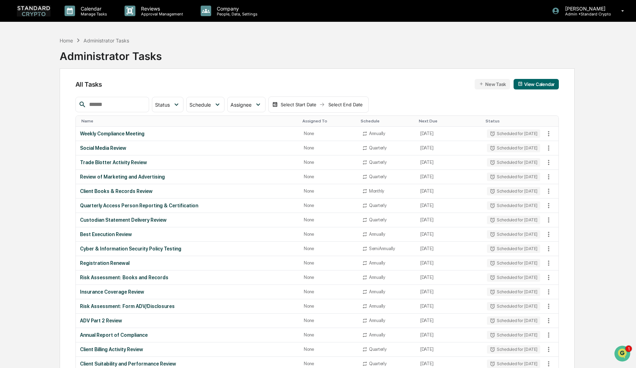
click at [493, 83] on button "New Task" at bounding box center [491, 84] width 35 height 11
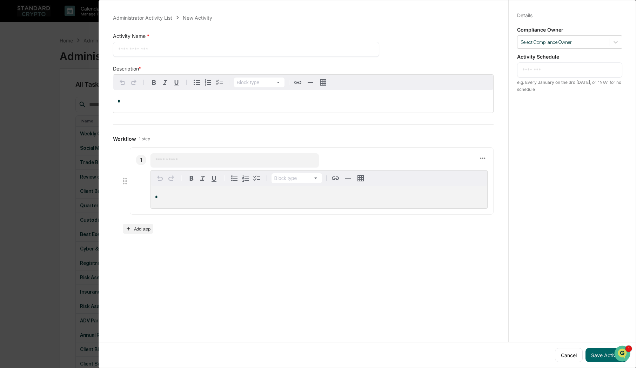
click at [191, 51] on textarea at bounding box center [246, 49] width 256 height 7
type textarea "**********"
click at [161, 104] on p "*" at bounding box center [302, 101] width 371 height 5
click at [384, 296] on div "**********" at bounding box center [306, 182] width 404 height 368
click at [130, 99] on div "*" at bounding box center [303, 101] width 380 height 22
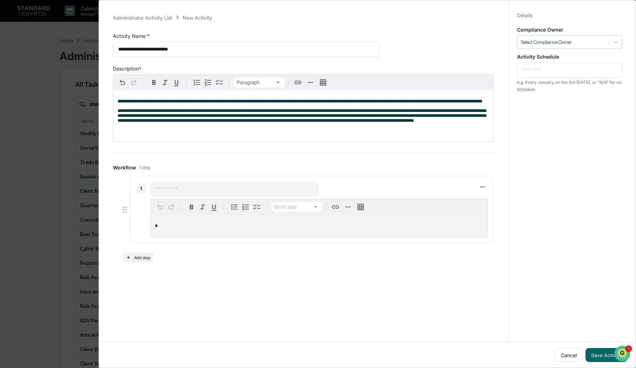
click at [116, 101] on div "**********" at bounding box center [303, 115] width 380 height 51
click at [126, 101] on span "**********" at bounding box center [299, 101] width 365 height 5
click at [198, 113] on div "**********" at bounding box center [303, 115] width 380 height 51
drag, startPoint x: 374, startPoint y: 102, endPoint x: 243, endPoint y: 103, distance: 130.8
click at [243, 103] on span "**********" at bounding box center [298, 101] width 363 height 5
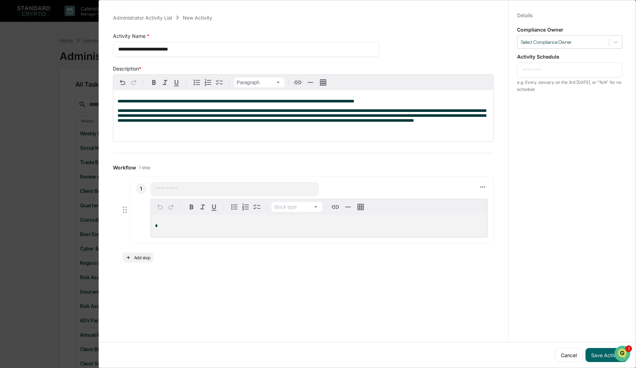
click at [297, 109] on span "**********" at bounding box center [301, 115] width 368 height 14
click at [189, 128] on div "**********" at bounding box center [303, 115] width 380 height 51
click at [298, 161] on div "**********" at bounding box center [302, 137] width 397 height 265
click at [285, 132] on p "**********" at bounding box center [302, 130] width 371 height 5
click at [185, 192] on input "text" at bounding box center [234, 188] width 159 height 7
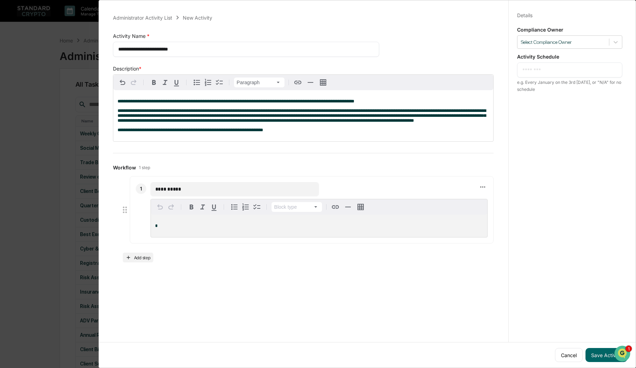
type input "**********"
click at [145, 48] on textarea "**********" at bounding box center [244, 49] width 253 height 7
click at [151, 49] on textarea "**********" at bounding box center [244, 49] width 253 height 7
type textarea "**********"
click at [189, 191] on input "**********" at bounding box center [234, 188] width 159 height 7
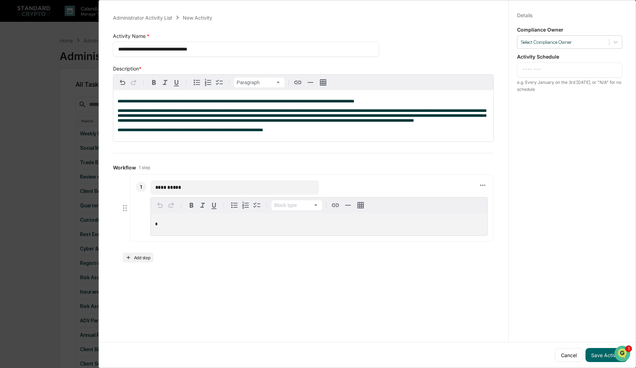
drag, startPoint x: 188, startPoint y: 191, endPoint x: 173, endPoint y: 189, distance: 15.2
click at [173, 189] on input "**********" at bounding box center [234, 187] width 159 height 7
type input "**********"
click at [240, 232] on div "*" at bounding box center [319, 226] width 336 height 22
drag, startPoint x: 261, startPoint y: 191, endPoint x: 145, endPoint y: 192, distance: 116.4
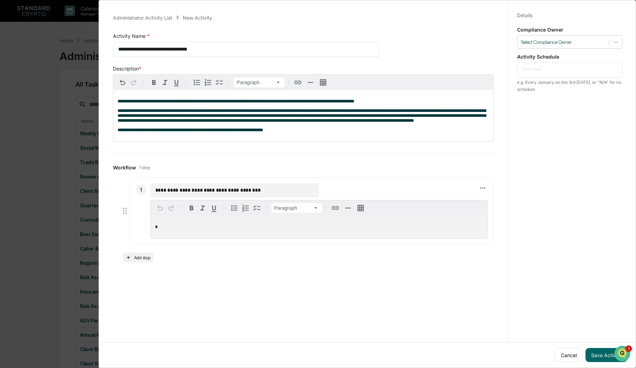
click at [145, 192] on div "**********" at bounding box center [312, 210] width 364 height 67
click at [166, 228] on p "*" at bounding box center [319, 225] width 328 height 5
click at [535, 66] on textarea at bounding box center [569, 69] width 95 height 7
type textarea "**********"
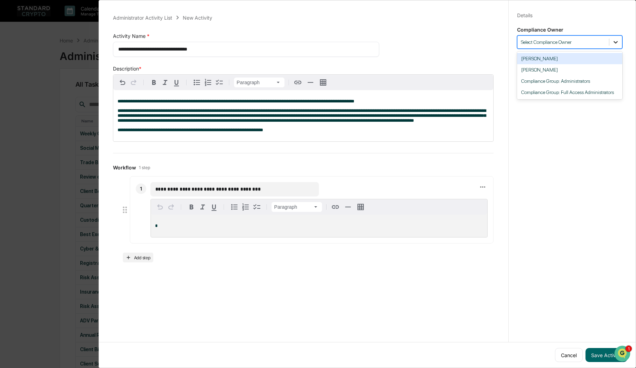
click at [567, 41] on icon at bounding box center [615, 42] width 7 height 7
click at [567, 81] on div "Compliance Group: Administrators" at bounding box center [569, 80] width 105 height 11
click at [547, 139] on div "**********" at bounding box center [569, 190] width 122 height 385
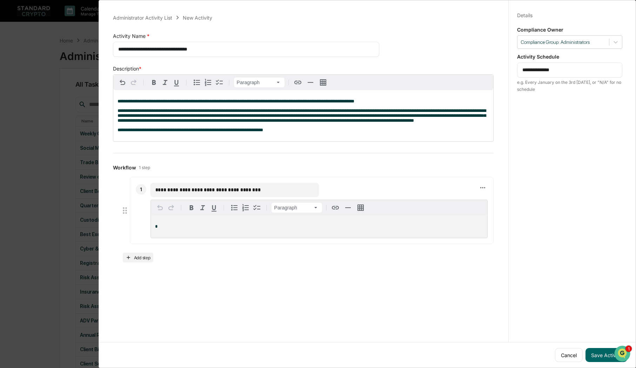
drag, startPoint x: 272, startPoint y: 192, endPoint x: 123, endPoint y: 192, distance: 148.7
click at [123, 192] on li "**********" at bounding box center [306, 210] width 373 height 67
click at [171, 228] on p "*" at bounding box center [319, 225] width 328 height 5
click at [270, 132] on p "**********" at bounding box center [302, 130] width 371 height 5
drag, startPoint x: 289, startPoint y: 132, endPoint x: 178, endPoint y: 137, distance: 110.6
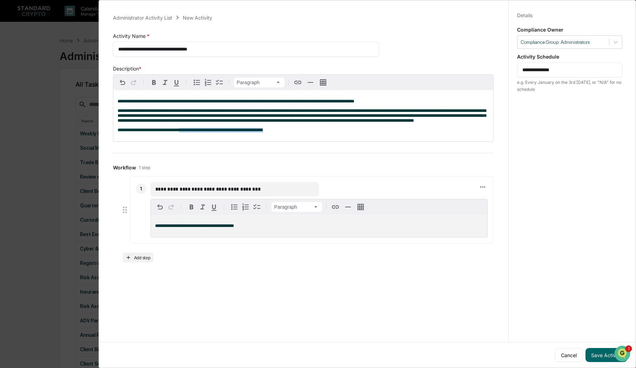
click at [178, 137] on div "**********" at bounding box center [303, 115] width 380 height 51
click at [210, 132] on span "**********" at bounding box center [189, 130] width 145 height 5
drag, startPoint x: 278, startPoint y: 133, endPoint x: 144, endPoint y: 139, distance: 134.1
click at [144, 139] on div "**********" at bounding box center [303, 115] width 380 height 51
click at [192, 228] on span "**********" at bounding box center [194, 225] width 79 height 5
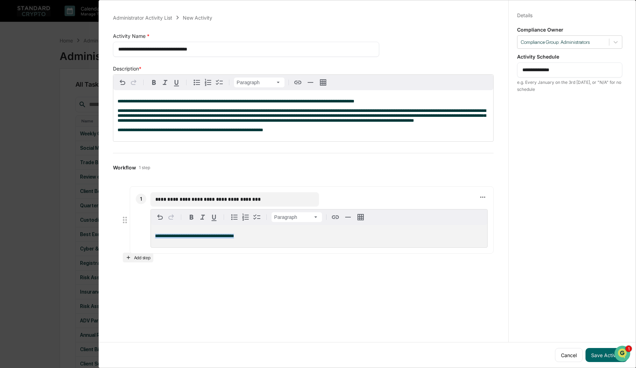
drag, startPoint x: 245, startPoint y: 227, endPoint x: 140, endPoint y: 237, distance: 105.3
click at [140, 237] on div "**********" at bounding box center [312, 219] width 364 height 67
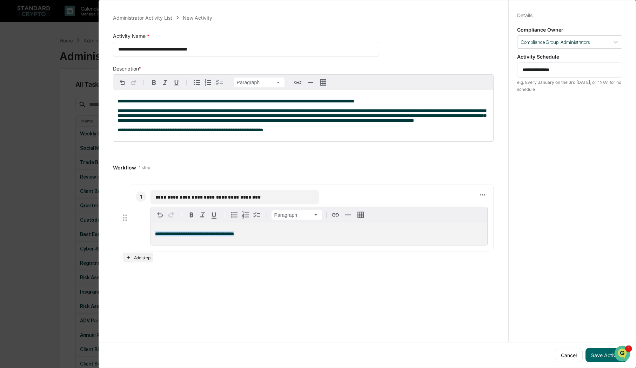
paste div
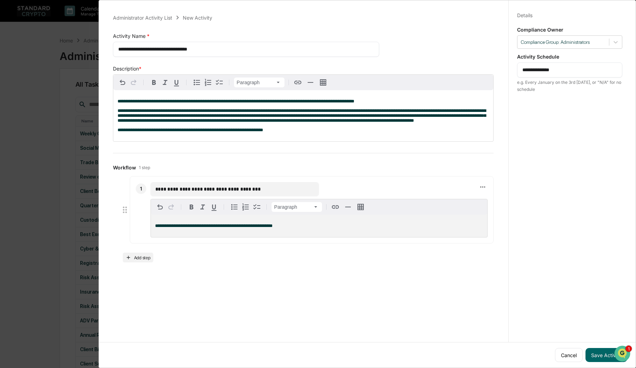
click at [156, 228] on span "**********" at bounding box center [213, 225] width 117 height 5
click at [567, 350] on button "Save Activity" at bounding box center [606, 355] width 42 height 14
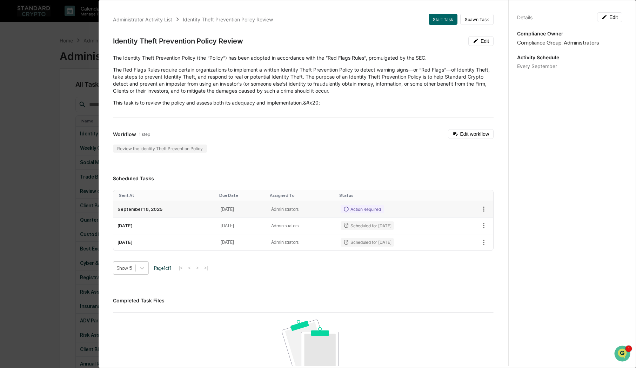
click at [330, 212] on td "Administrators" at bounding box center [301, 209] width 69 height 16
click at [344, 209] on icon at bounding box center [346, 209] width 6 height 6
click at [70, 153] on div "Administrator Activity List Identity Theft Prevention Policy Review Start Task …" at bounding box center [318, 184] width 636 height 368
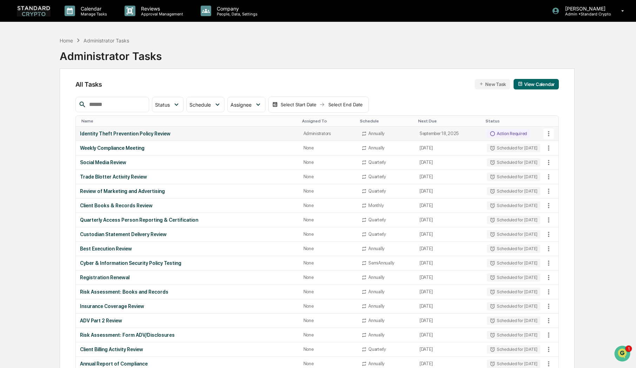
click at [494, 131] on div "Action Required" at bounding box center [508, 133] width 43 height 8
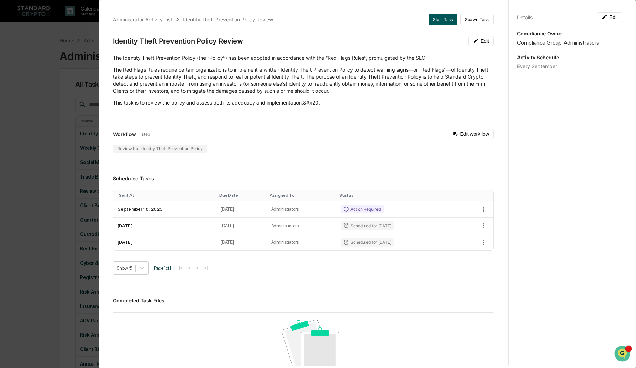
click at [428, 15] on button "Start Task" at bounding box center [442, 19] width 29 height 11
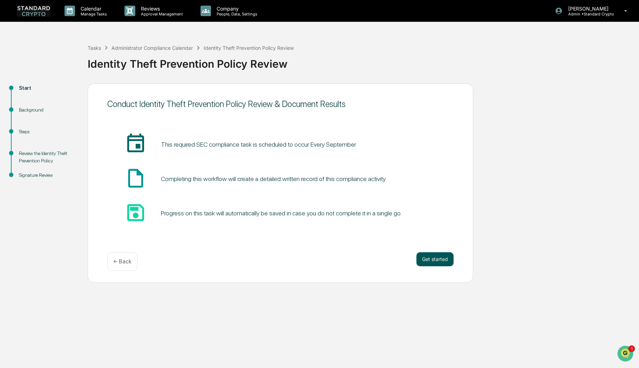
click at [436, 257] on button "Get started" at bounding box center [434, 259] width 37 height 14
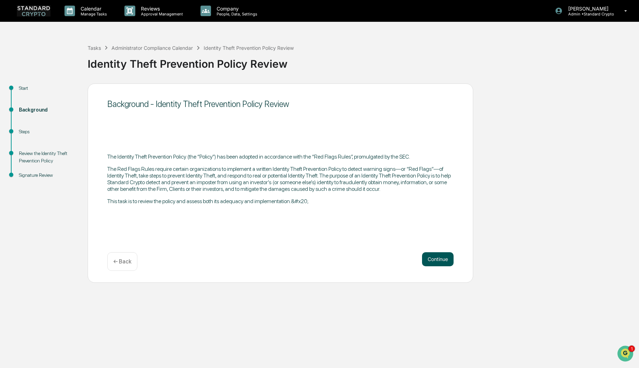
click at [434, 257] on button "Continue" at bounding box center [438, 259] width 32 height 14
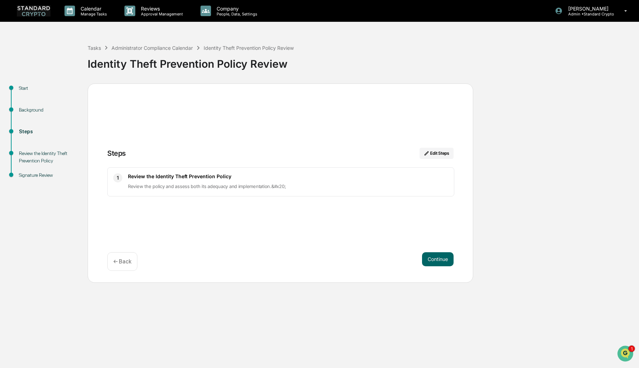
click at [162, 183] on span "Review the policy and assess both its adequacy and implementation.&#x20;" at bounding box center [207, 186] width 158 height 6
click at [436, 258] on button "Continue" at bounding box center [438, 259] width 32 height 14
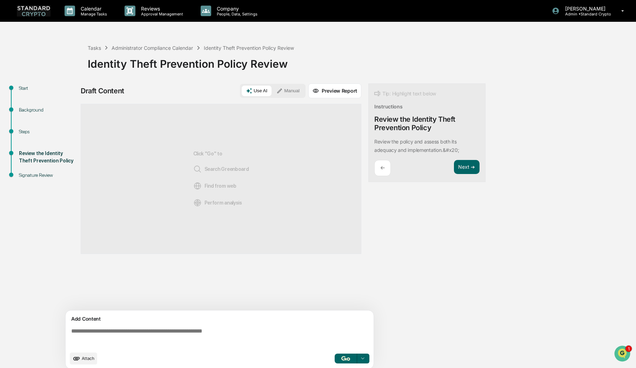
scroll to position [5, 0]
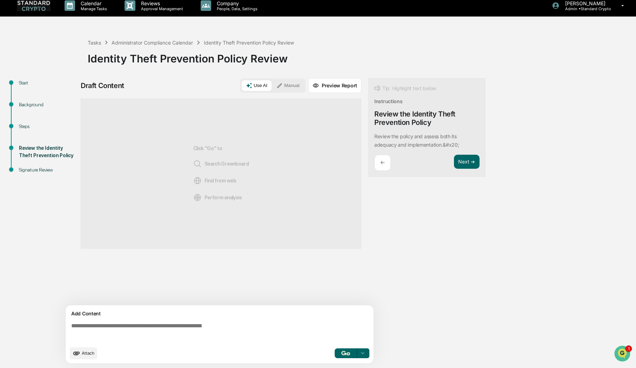
click at [123, 335] on textarea at bounding box center [220, 332] width 305 height 25
paste textarea "**********"
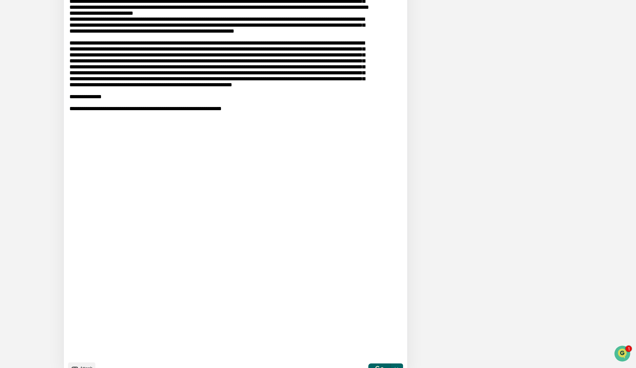
scroll to position [917, 0]
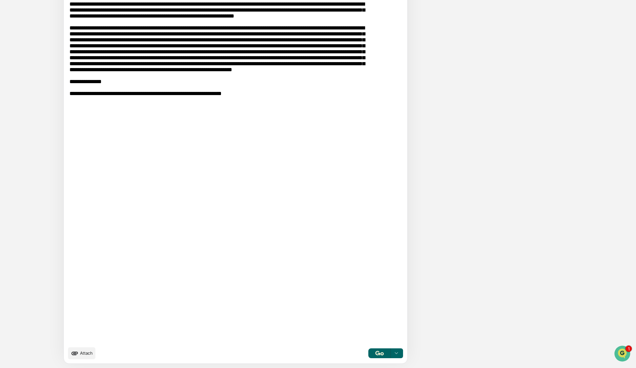
type textarea "**********"
click at [375, 355] on img "button" at bounding box center [379, 353] width 8 height 5
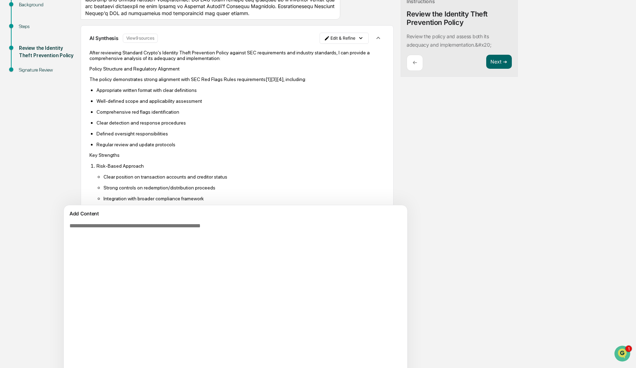
scroll to position [694, 0]
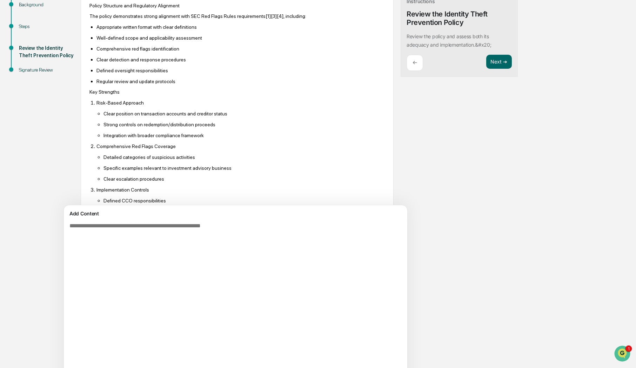
click at [312, 50] on html "Calendar Manage Tasks Reviews Approval Management Company People, Data, Setting…" at bounding box center [318, 79] width 636 height 368
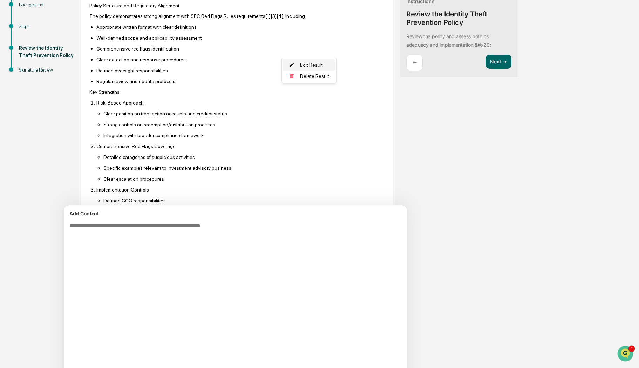
click at [307, 64] on div "Edit Result" at bounding box center [309, 64] width 52 height 11
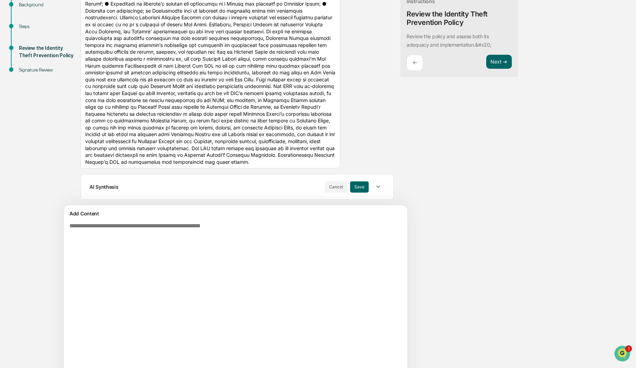
click at [99, 51] on div "**********" at bounding box center [237, 102] width 313 height 206
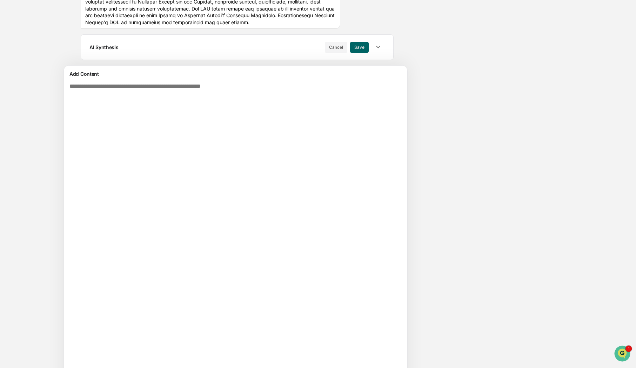
scroll to position [245, 0]
click at [374, 44] on icon "button" at bounding box center [378, 46] width 8 height 8
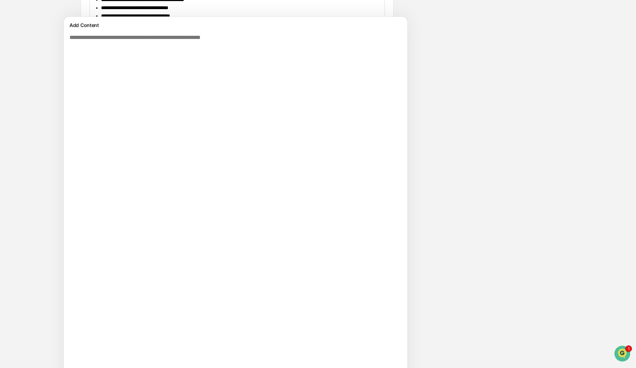
scroll to position [210, 0]
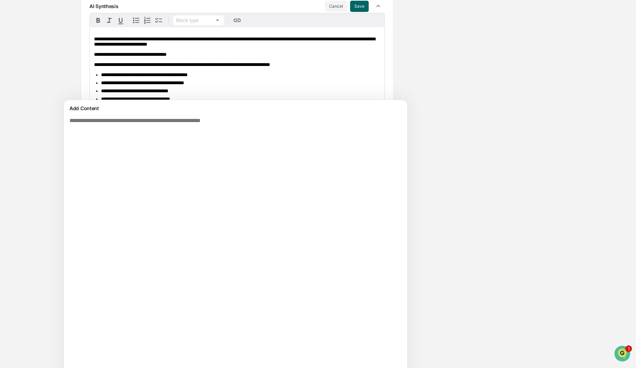
click at [131, 13] on div "AI Synthesis Cancel Save" at bounding box center [236, 5] width 295 height 13
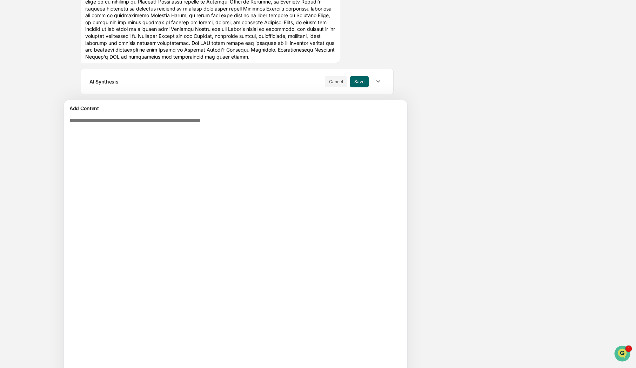
click at [161, 77] on div "AI Synthesis Cancel Save" at bounding box center [228, 81] width 279 height 11
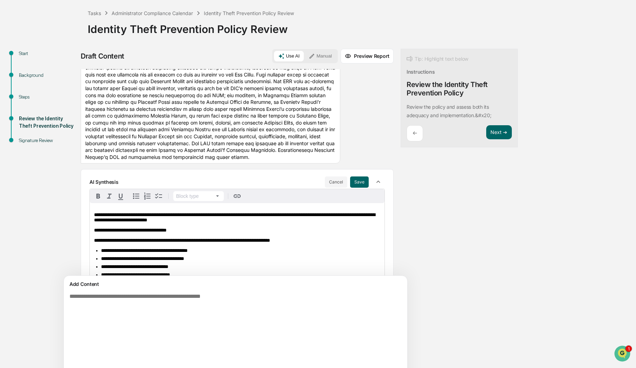
scroll to position [0, 0]
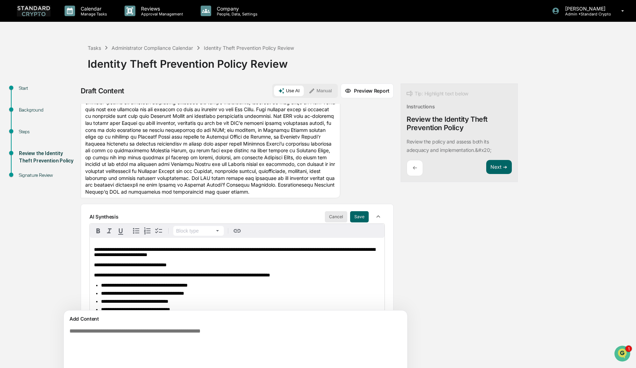
click at [325, 222] on button "Cancel" at bounding box center [336, 216] width 22 height 11
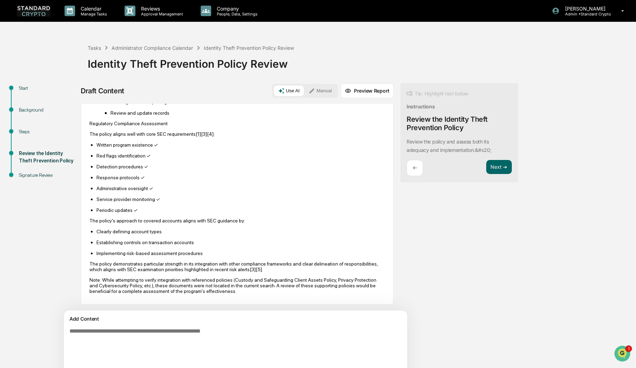
scroll to position [1244, 0]
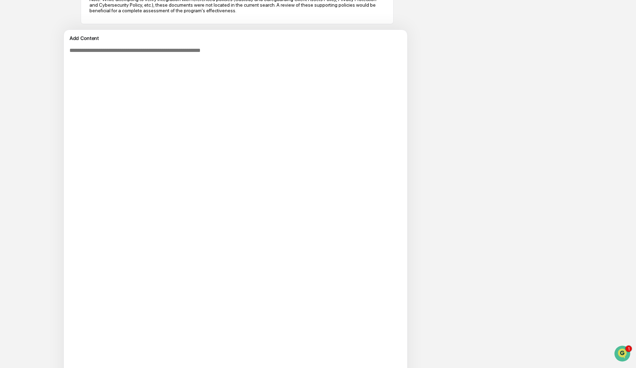
scroll to position [70, 0]
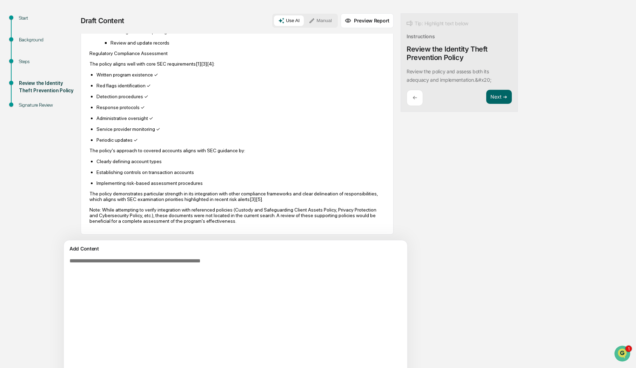
paste textarea "**********"
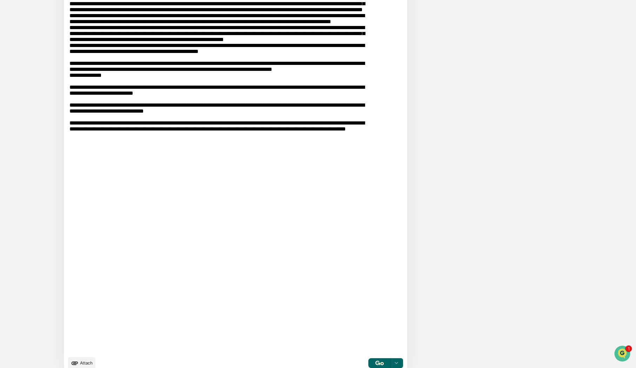
scroll to position [826, 0]
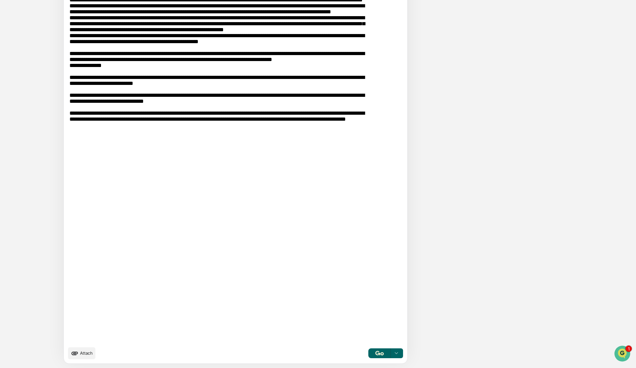
type textarea "**********"
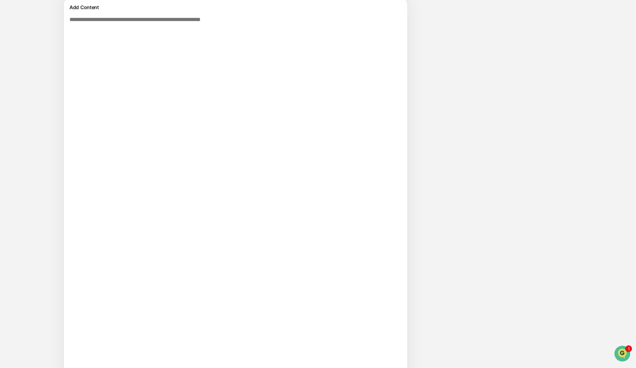
scroll to position [0, 0]
paste textarea "**********"
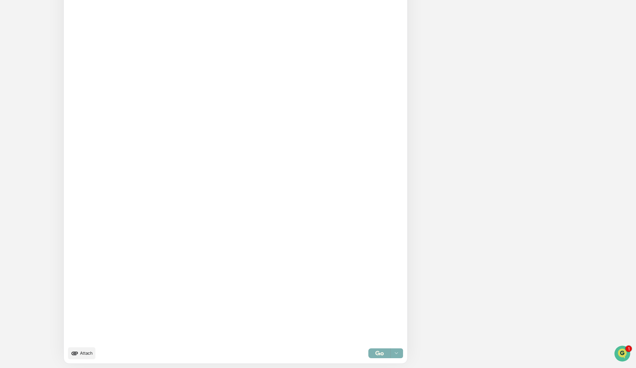
type textarea "**********"
click at [368, 352] on div "Select..." at bounding box center [385, 353] width 35 height 10
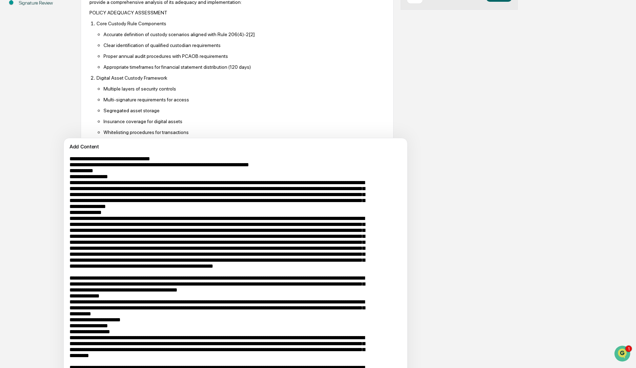
scroll to position [251, 0]
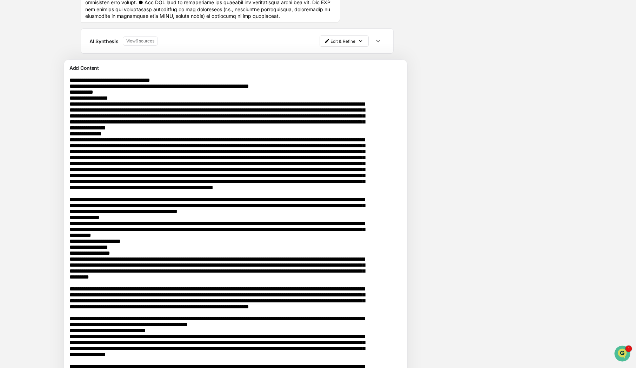
click at [198, 43] on div "AI Synthesis View 9 sources" at bounding box center [204, 40] width 230 height 9
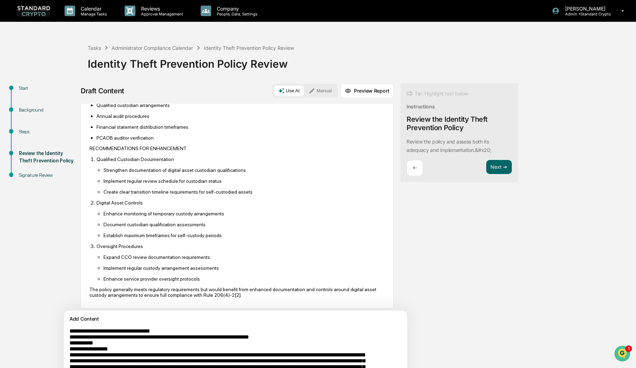
scroll to position [2306, 0]
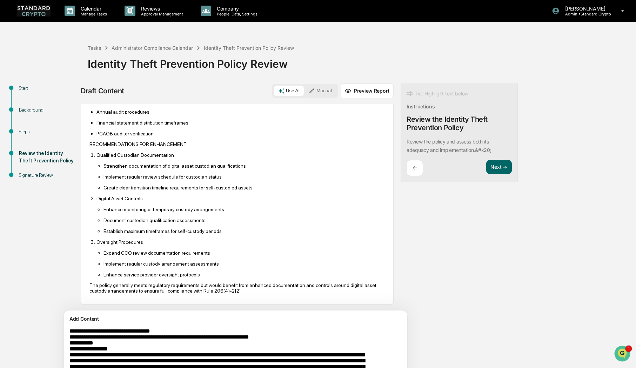
click at [149, 61] on p "Solution: Establish strict timelines and documentation requirements for transit…" at bounding box center [243, 58] width 281 height 6
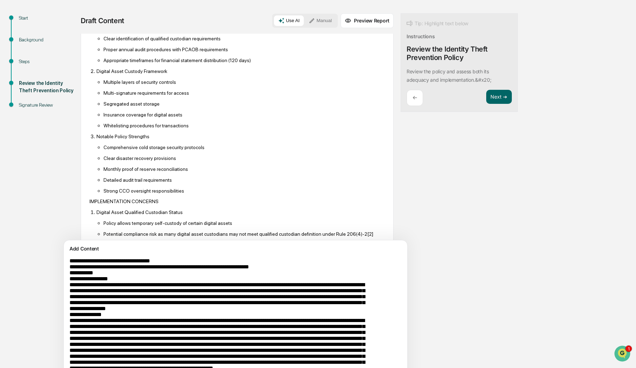
scroll to position [1993, 0]
click at [296, 120] on html "Calendar Manage Tasks Reviews Approval Management Company People, Data, Setting…" at bounding box center [318, 114] width 636 height 368
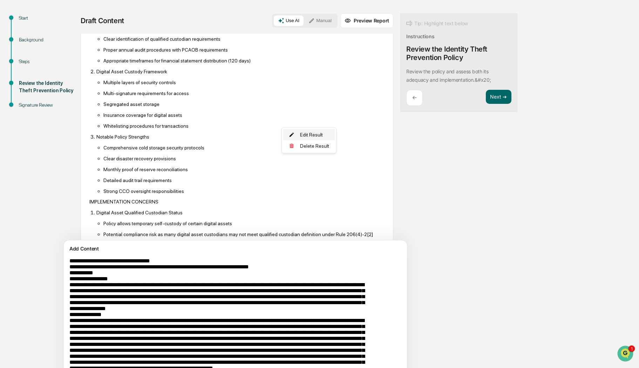
click at [296, 133] on div "Edit Result" at bounding box center [309, 134] width 52 height 11
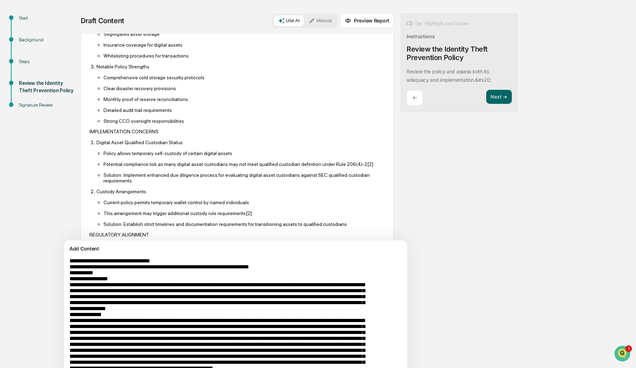
scroll to position [1923, 0]
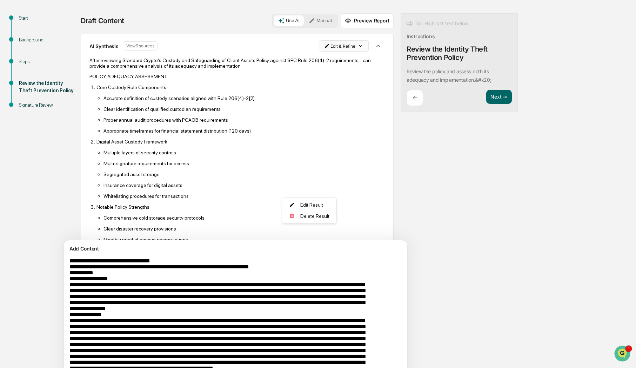
click at [314, 189] on html "Calendar Manage Tasks Reviews Approval Management Company People, Data, Setting…" at bounding box center [318, 114] width 636 height 368
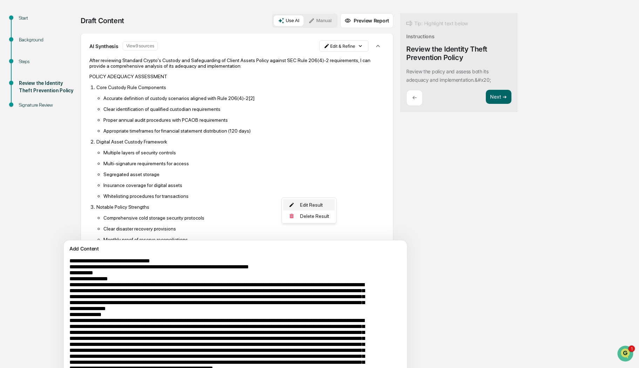
click at [310, 205] on div "Edit Result" at bounding box center [309, 204] width 52 height 11
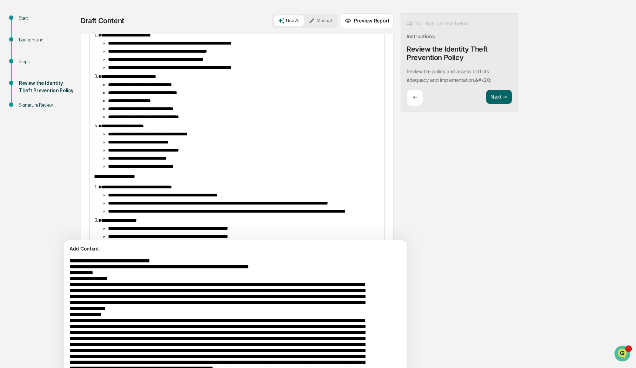
scroll to position [1993, 0]
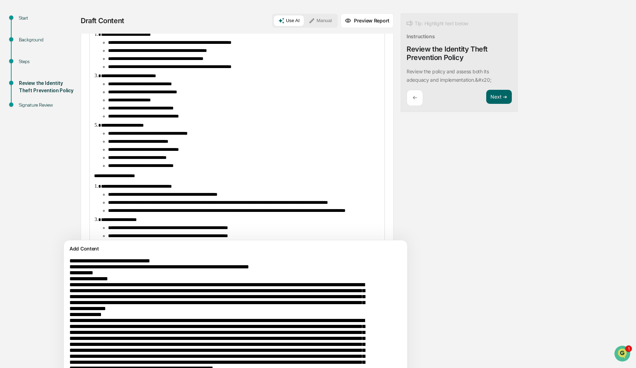
drag, startPoint x: 94, startPoint y: 153, endPoint x: 309, endPoint y: 160, distance: 214.7
click at [309, 16] on p "**********" at bounding box center [237, 11] width 286 height 11
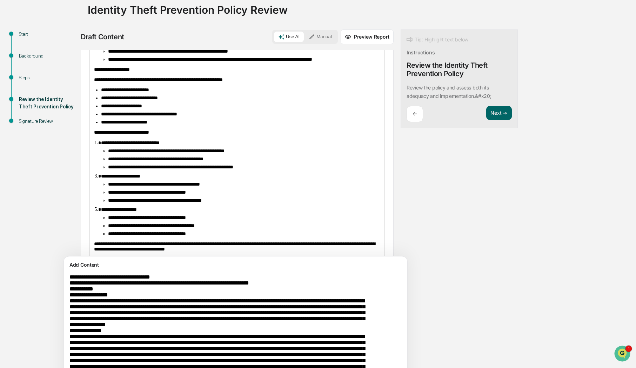
scroll to position [2188, 0]
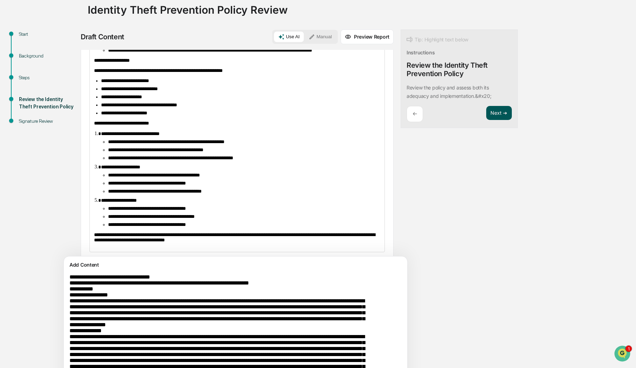
click at [486, 113] on button "Next ➔" at bounding box center [499, 113] width 26 height 14
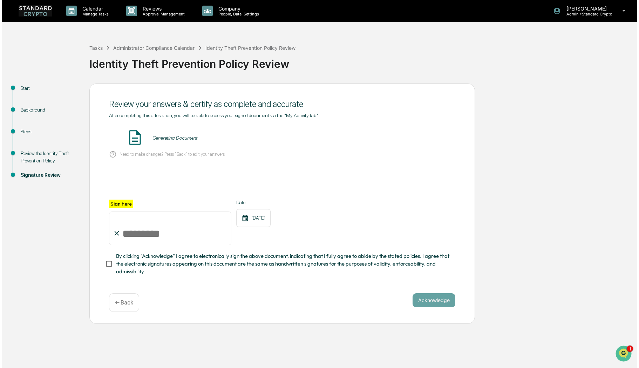
scroll to position [0, 0]
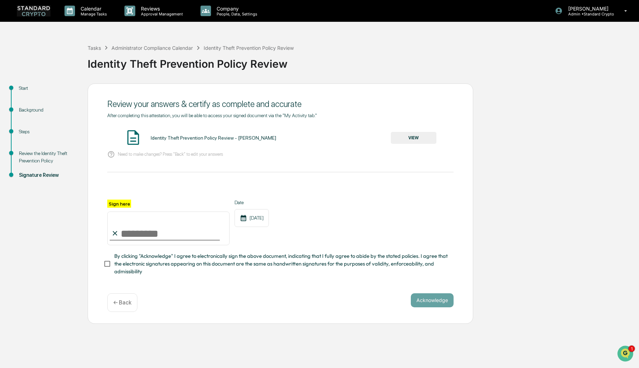
click at [413, 139] on button "VIEW" at bounding box center [414, 138] width 46 height 12
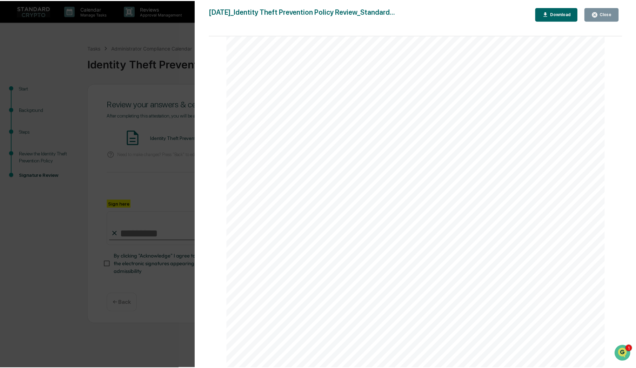
scroll to position [1367, 0]
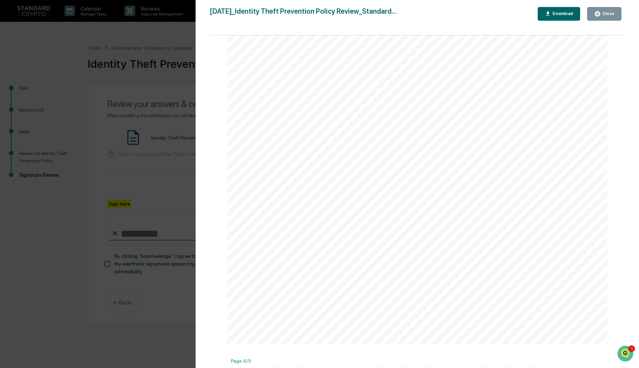
click at [567, 15] on icon "button" at bounding box center [597, 14] width 7 height 7
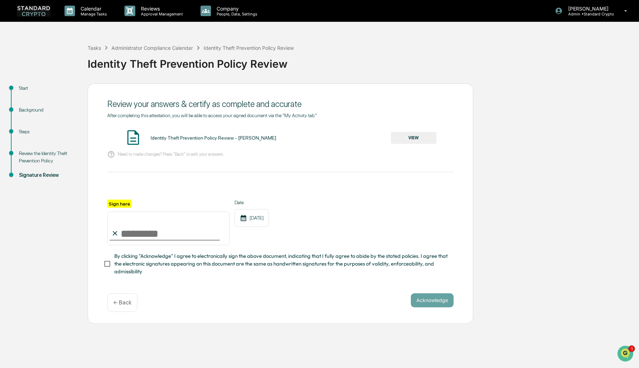
click at [121, 304] on p "← Back" at bounding box center [122, 302] width 18 height 7
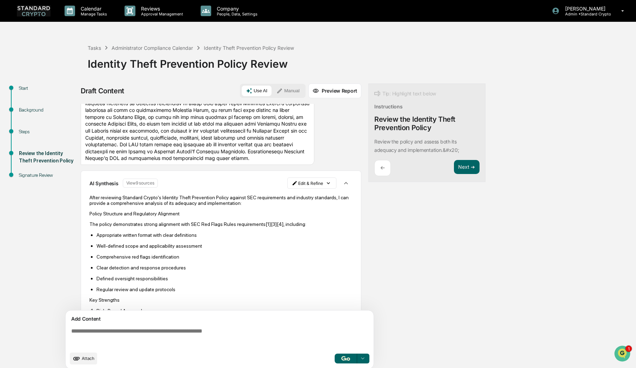
scroll to position [666, 0]
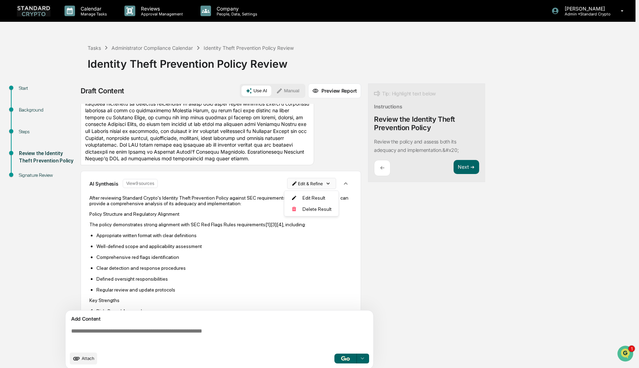
click at [304, 184] on html "Calendar Manage Tasks Reviews Approval Management Company People, Data, Setting…" at bounding box center [319, 184] width 639 height 368
click at [300, 198] on div "Edit Result" at bounding box center [309, 197] width 52 height 11
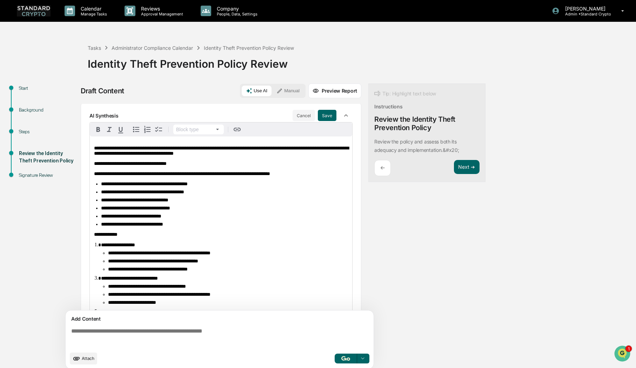
scroll to position [701, 0]
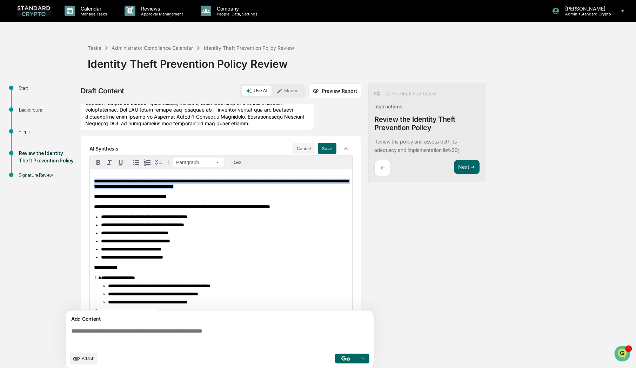
drag, startPoint x: 239, startPoint y: 189, endPoint x: 88, endPoint y: 178, distance: 151.5
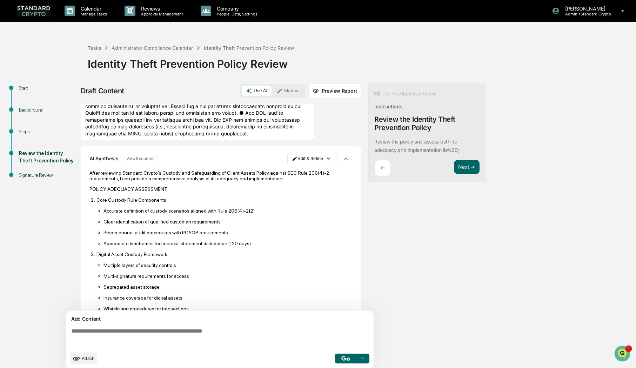
scroll to position [1928, 0]
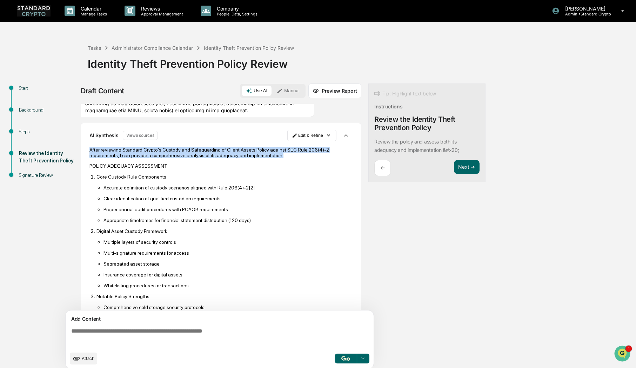
drag, startPoint x: 245, startPoint y: 199, endPoint x: 88, endPoint y: 193, distance: 157.6
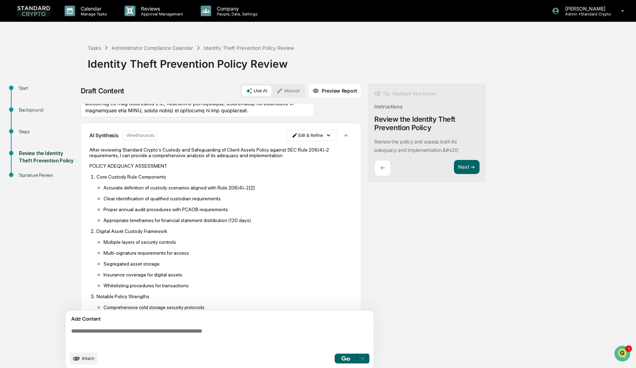
click at [90, 169] on p "POLICY ADEQUACY ASSESSMENT" at bounding box center [220, 166] width 263 height 6
click at [241, 158] on p "After reviewing Standard Crypto's Custody and Safeguarding of Client Assets Pol…" at bounding box center [220, 152] width 263 height 11
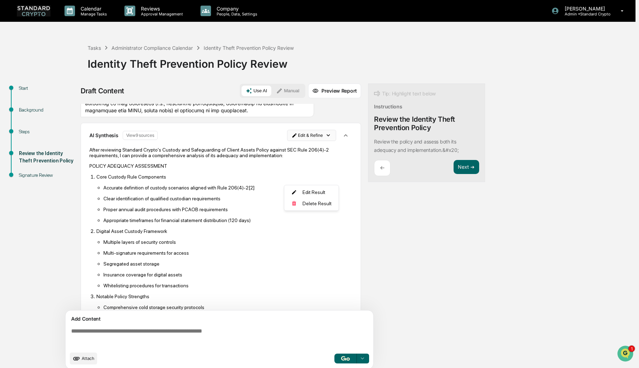
click at [296, 182] on html "**********" at bounding box center [319, 184] width 639 height 368
click at [294, 194] on div "Edit Result" at bounding box center [309, 192] width 52 height 11
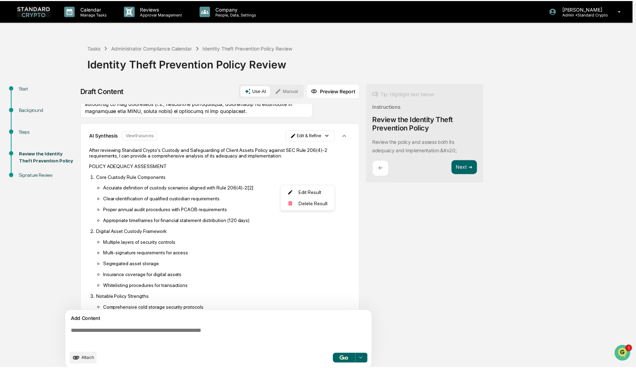
scroll to position [2006, 0]
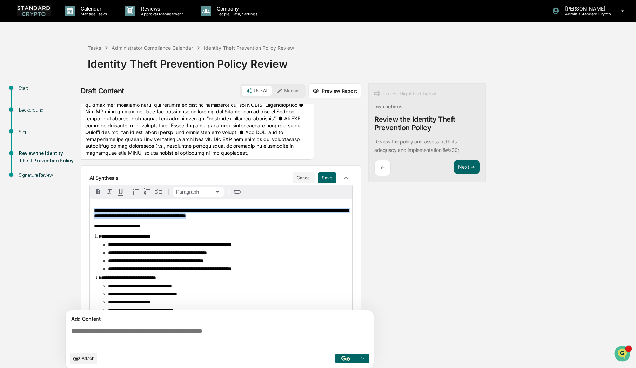
drag, startPoint x: 280, startPoint y: 218, endPoint x: 83, endPoint y: 211, distance: 196.5
click at [60, 209] on div "Start Background Steps Review the Identity Theft Prevention Policy Signature Re…" at bounding box center [318, 228] width 629 height 290
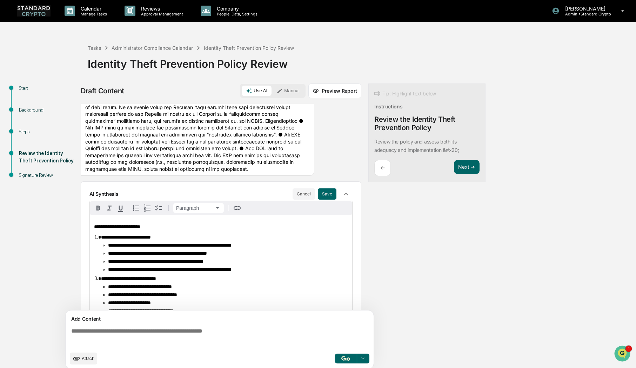
click at [320, 194] on button "Save" at bounding box center [327, 193] width 19 height 11
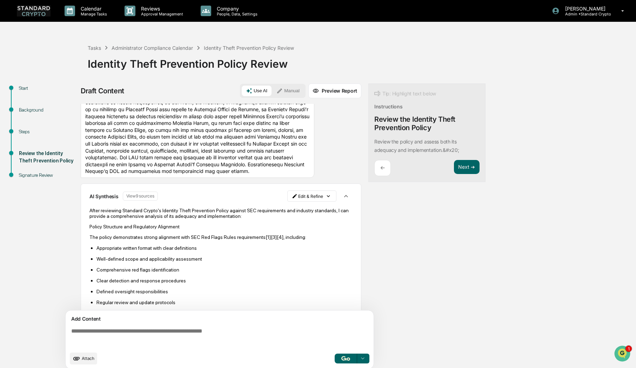
scroll to position [588, 0]
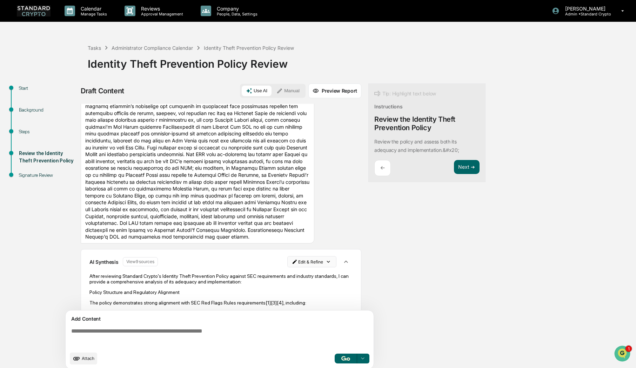
click at [299, 264] on html "Calendar Manage Tasks Reviews Approval Management Company People, Data, Setting…" at bounding box center [318, 184] width 636 height 368
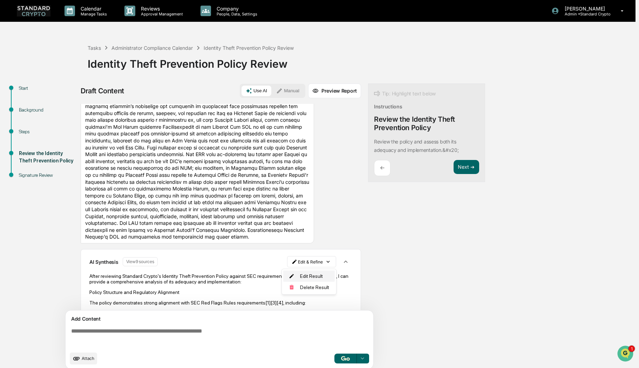
click at [298, 275] on div "Edit Result" at bounding box center [309, 275] width 52 height 11
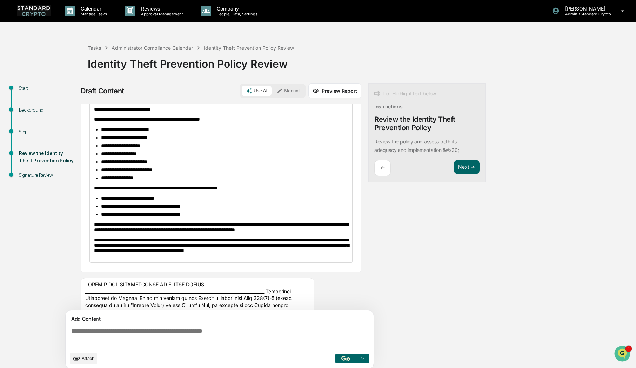
scroll to position [1184, 0]
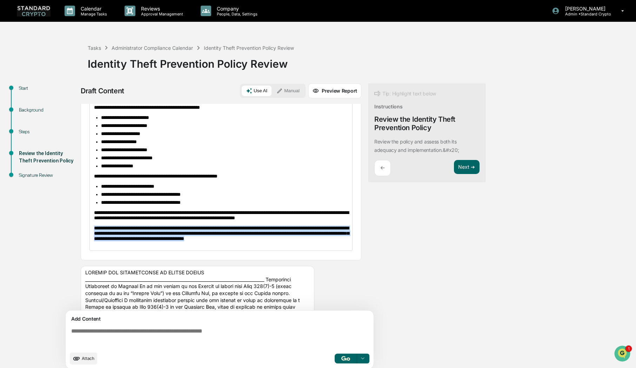
drag, startPoint x: 306, startPoint y: 284, endPoint x: 88, endPoint y: 269, distance: 218.6
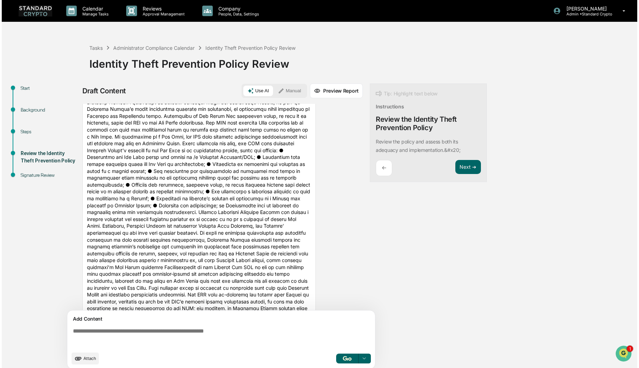
scroll to position [623, 0]
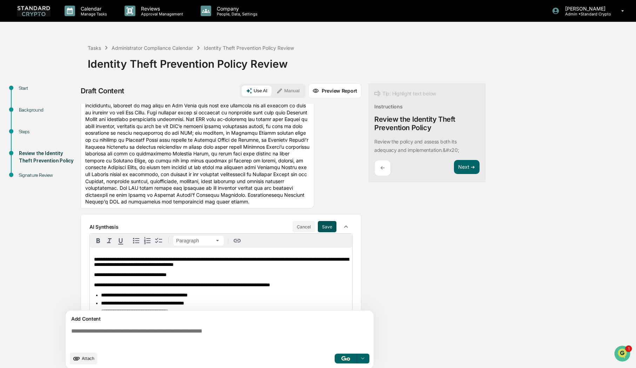
click at [324, 227] on button "Save" at bounding box center [327, 226] width 19 height 11
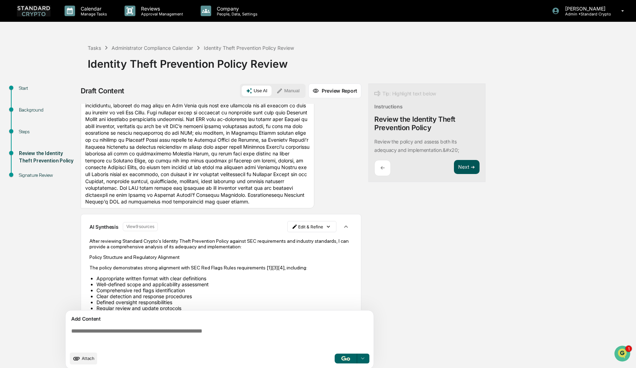
click at [461, 165] on button "Next ➔" at bounding box center [467, 167] width 26 height 14
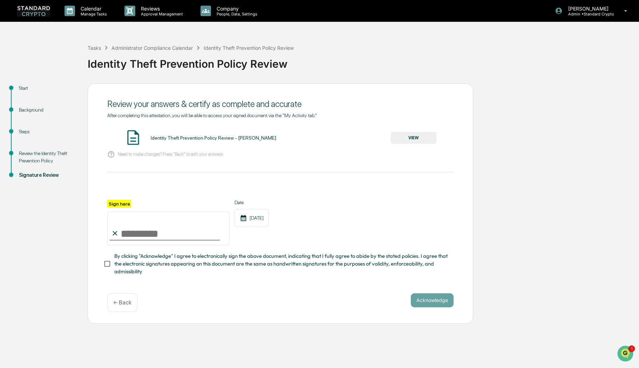
click at [407, 140] on button "VIEW" at bounding box center [414, 138] width 46 height 12
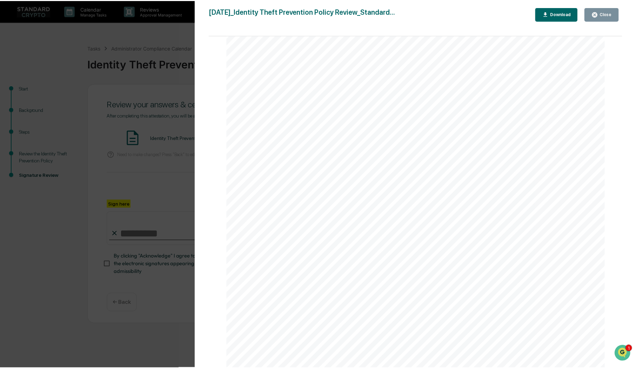
scroll to position [175, 0]
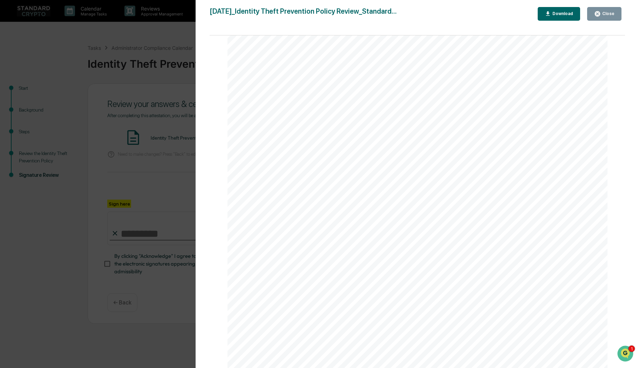
click at [140, 144] on div "Version History 09/18/2025, 08:40 PM Ashley Sweren 2025-09-18_Identity Theft Pr…" at bounding box center [319, 184] width 639 height 368
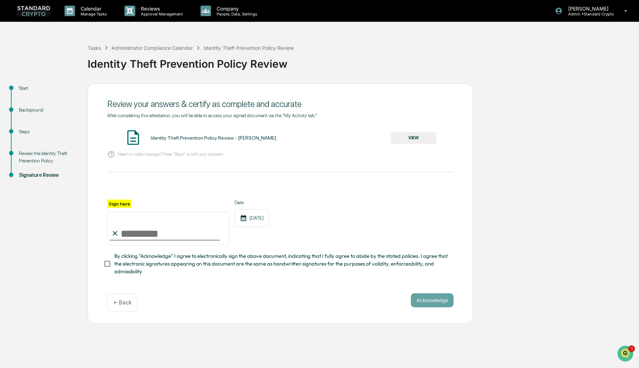
click at [124, 306] on p "← Back" at bounding box center [122, 302] width 18 height 7
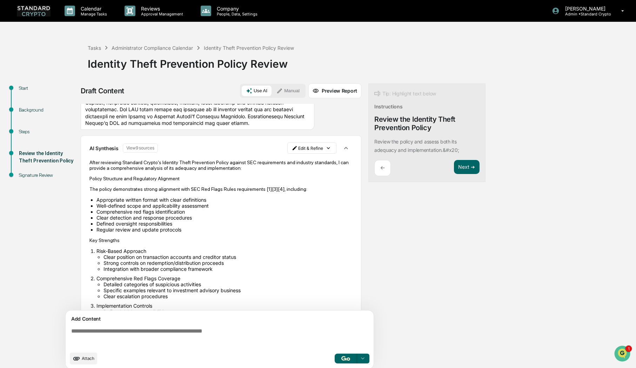
scroll to position [701, 0]
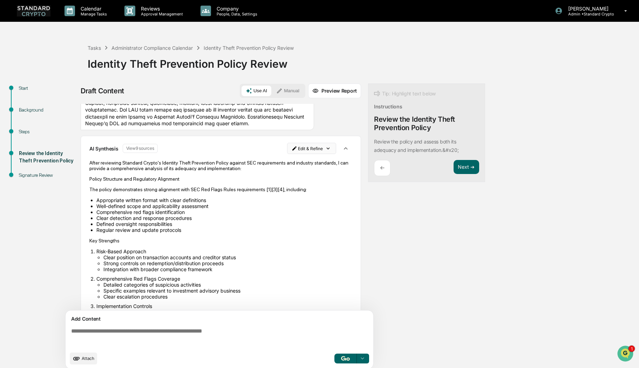
click at [305, 147] on html "Calendar Manage Tasks Reviews Approval Management Company People, Data, Setting…" at bounding box center [319, 184] width 639 height 368
click at [303, 164] on div "Edit Result" at bounding box center [309, 162] width 52 height 11
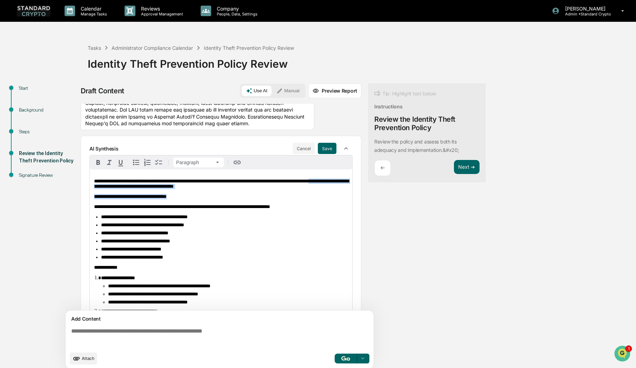
drag, startPoint x: 243, startPoint y: 191, endPoint x: 79, endPoint y: 190, distance: 164.4
click at [79, 190] on div "**********" at bounding box center [318, 228] width 629 height 290
click at [97, 182] on span "**********" at bounding box center [221, 183] width 255 height 10
drag, startPoint x: 92, startPoint y: 181, endPoint x: 250, endPoint y: 185, distance: 158.2
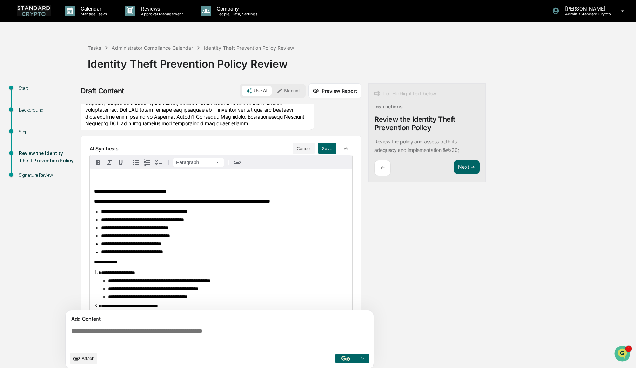
drag, startPoint x: 95, startPoint y: 194, endPoint x: 109, endPoint y: 192, distance: 14.9
click at [95, 194] on span "**********" at bounding box center [130, 191] width 73 height 5
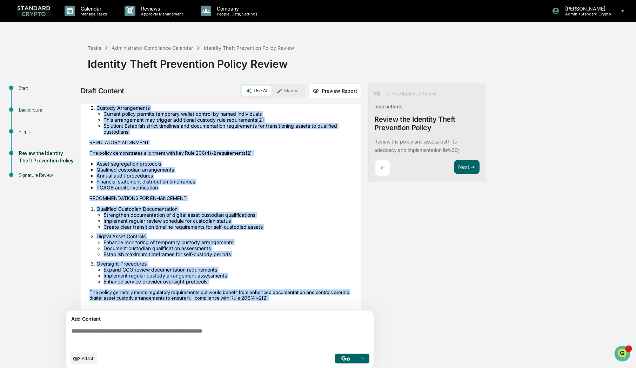
scroll to position [2171, 0]
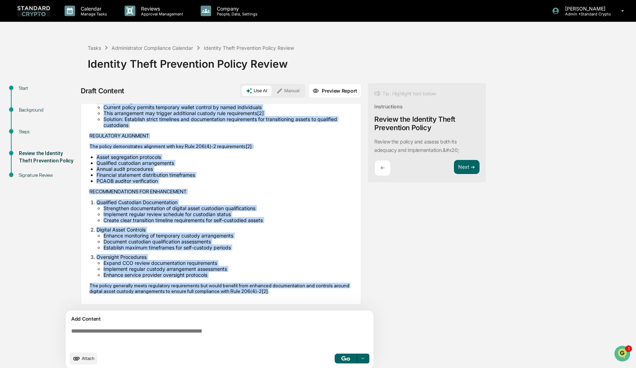
drag, startPoint x: 90, startPoint y: 171, endPoint x: 190, endPoint y: 325, distance: 183.9
click at [190, 325] on div "**********" at bounding box center [221, 238] width 280 height 269
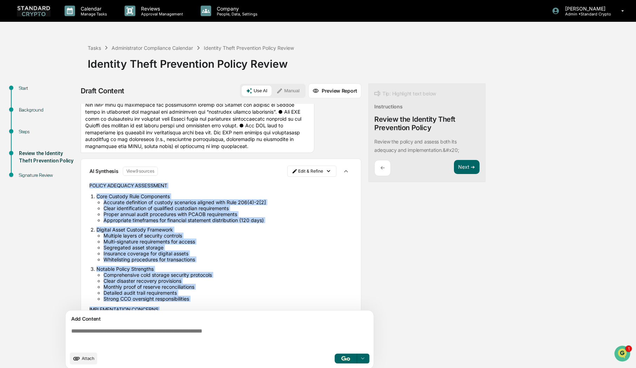
scroll to position [1856, 0]
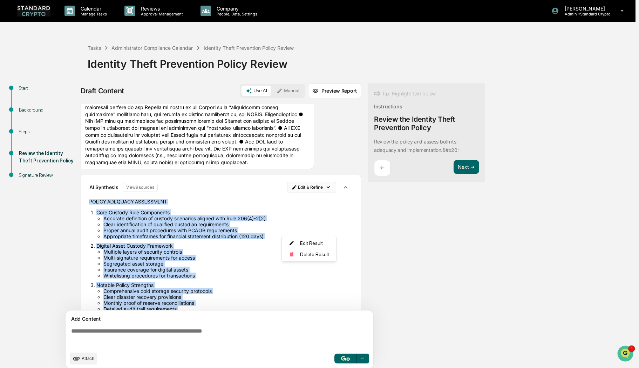
click at [303, 228] on html "**********" at bounding box center [319, 184] width 639 height 368
click at [304, 255] on div "Delete Result" at bounding box center [309, 254] width 52 height 11
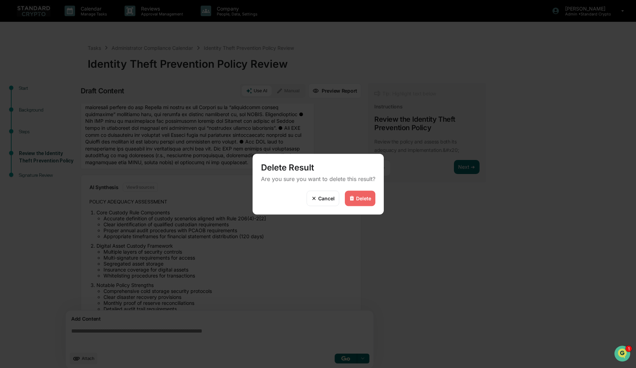
click at [361, 199] on div "Delete" at bounding box center [363, 198] width 15 height 6
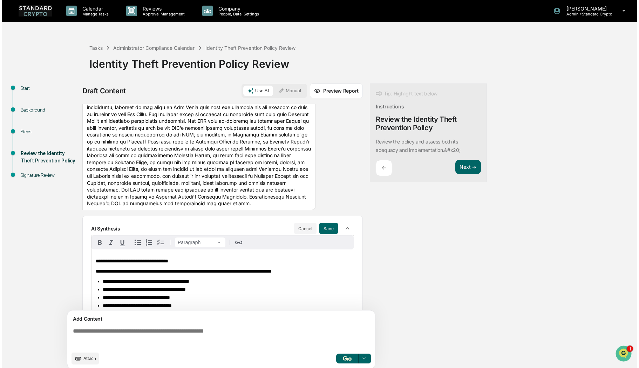
scroll to position [619, 0]
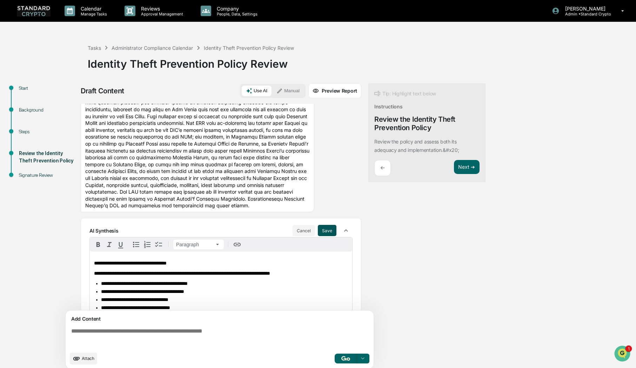
click at [324, 226] on button "Save" at bounding box center [327, 230] width 19 height 11
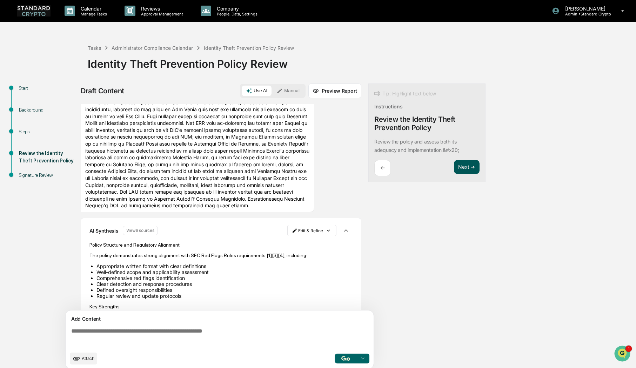
click at [465, 169] on button "Next ➔" at bounding box center [467, 167] width 26 height 14
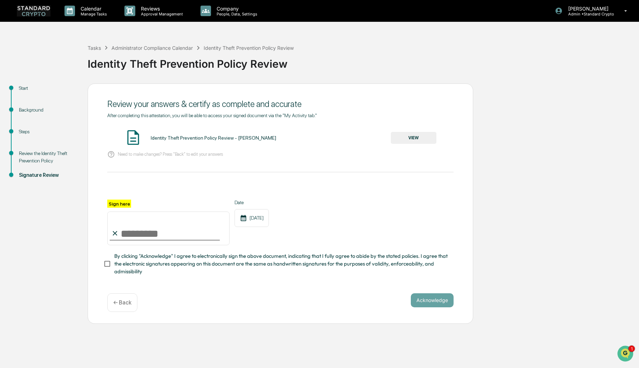
click at [399, 141] on button "VIEW" at bounding box center [414, 138] width 46 height 12
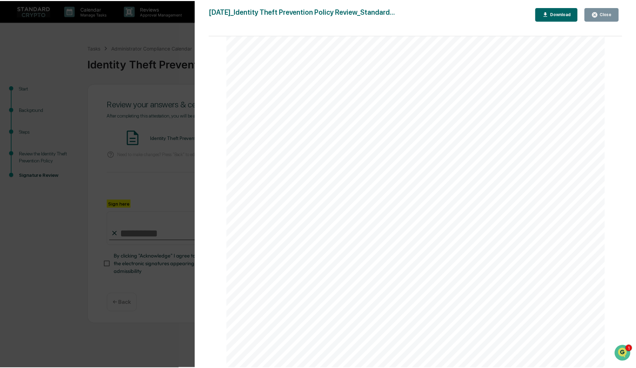
scroll to position [631, 0]
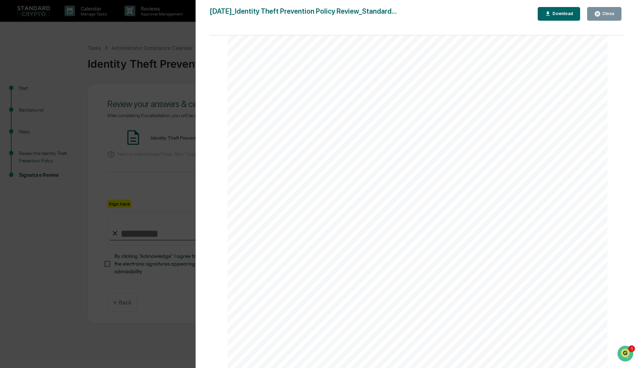
click at [150, 208] on div "Version History 09/18/2025, 08:42 PM Ashley Sweren 2025-09-18_Identity Theft Pr…" at bounding box center [319, 184] width 639 height 368
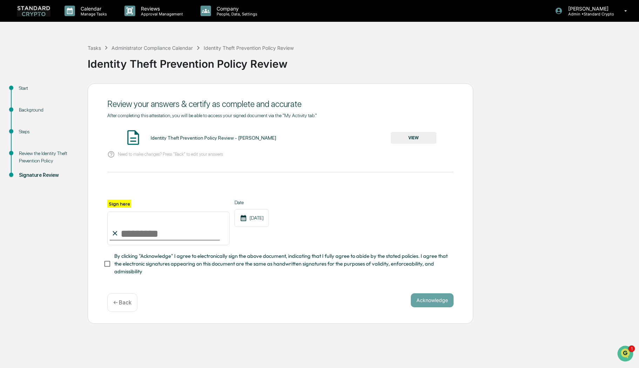
click at [135, 233] on input "Sign here" at bounding box center [168, 228] width 122 height 34
type input "**********"
click at [440, 302] on button "Acknowledge" at bounding box center [432, 300] width 43 height 14
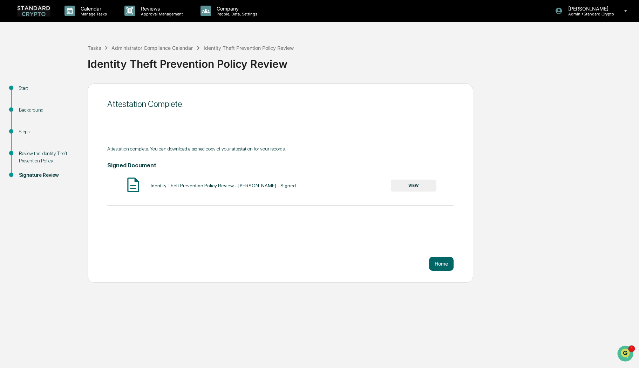
click at [31, 12] on img at bounding box center [34, 10] width 34 height 11
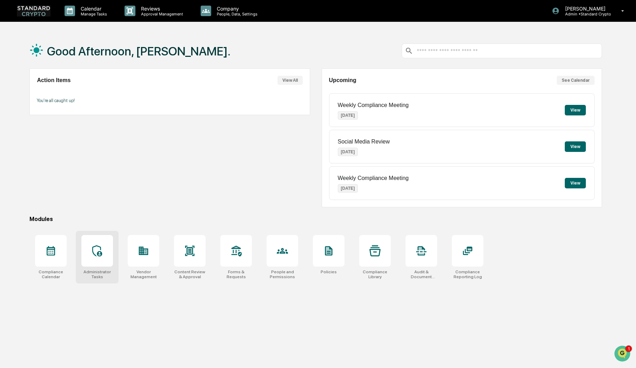
click at [101, 254] on icon at bounding box center [97, 250] width 10 height 11
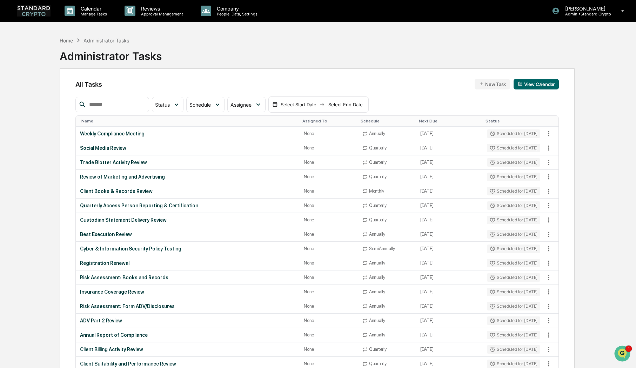
click at [487, 83] on button "New Task" at bounding box center [491, 84] width 35 height 11
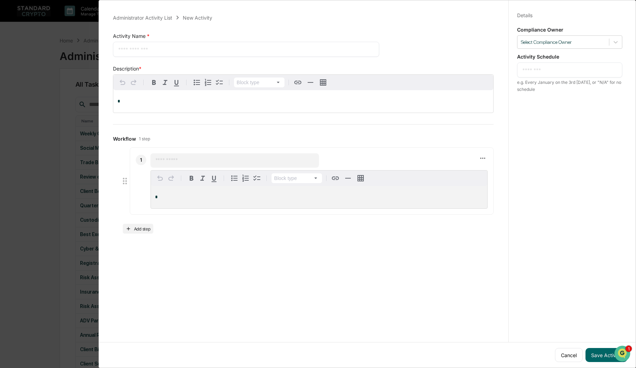
click at [136, 49] on textarea at bounding box center [246, 49] width 256 height 7
type textarea "**********"
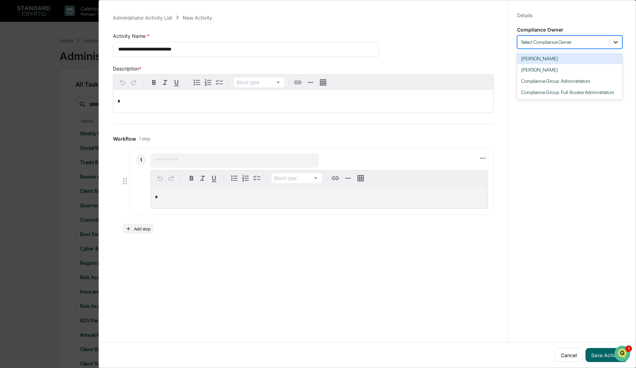
click at [609, 42] on div at bounding box center [615, 42] width 13 height 13
click at [578, 91] on div "Compliance Group: Full Access Administrators" at bounding box center [569, 92] width 105 height 11
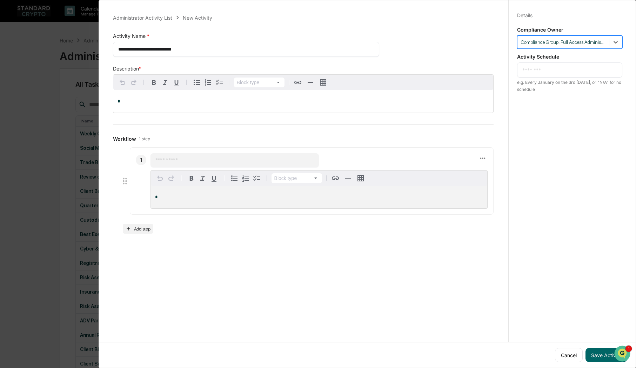
click at [136, 104] on div "*" at bounding box center [303, 101] width 380 height 22
click at [140, 101] on p "*" at bounding box center [302, 101] width 371 height 5
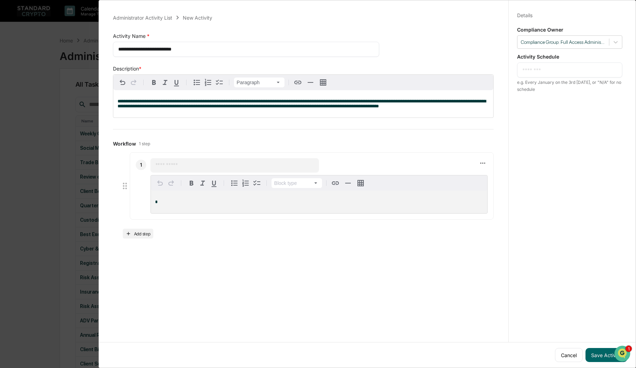
click at [256, 168] on input "text" at bounding box center [234, 165] width 159 height 7
type input "**********"
click at [193, 204] on p "*" at bounding box center [319, 201] width 328 height 5
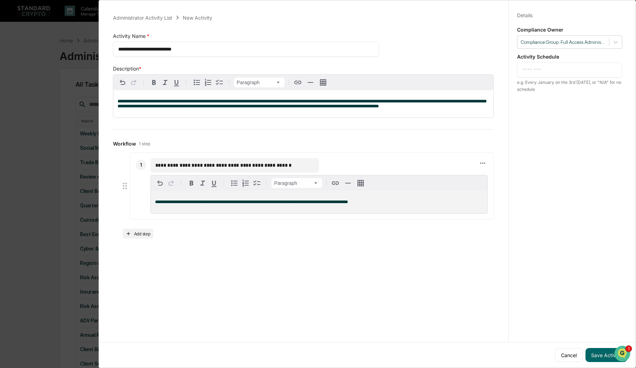
click at [540, 69] on textarea at bounding box center [569, 69] width 95 height 7
click at [602, 348] on button "Save Activity" at bounding box center [606, 355] width 42 height 14
click at [599, 349] on button "Save Activity" at bounding box center [606, 355] width 42 height 14
click at [546, 70] on textarea "********" at bounding box center [569, 69] width 95 height 7
click at [522, 70] on textarea "********" at bounding box center [569, 69] width 95 height 7
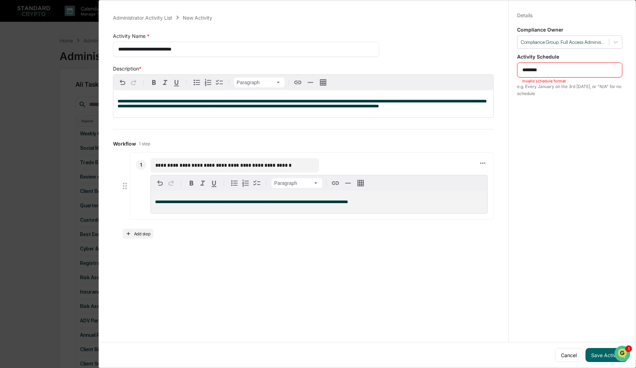
drag, startPoint x: 554, startPoint y: 70, endPoint x: 510, endPoint y: 76, distance: 44.1
click at [510, 76] on div "Details Save Cancel Compliance Owner Compliance Group: Full Access Administrato…" at bounding box center [569, 190] width 122 height 385
type textarea "**********"
drag, startPoint x: 602, startPoint y: 350, endPoint x: 597, endPoint y: 349, distance: 4.7
click at [602, 350] on button "Save Activity" at bounding box center [606, 355] width 42 height 14
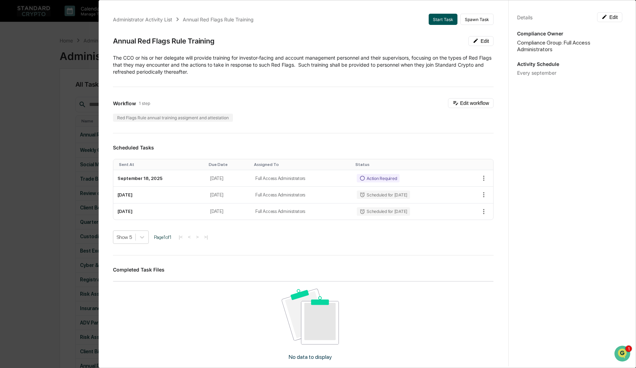
click at [431, 20] on button "Start Task" at bounding box center [442, 19] width 29 height 11
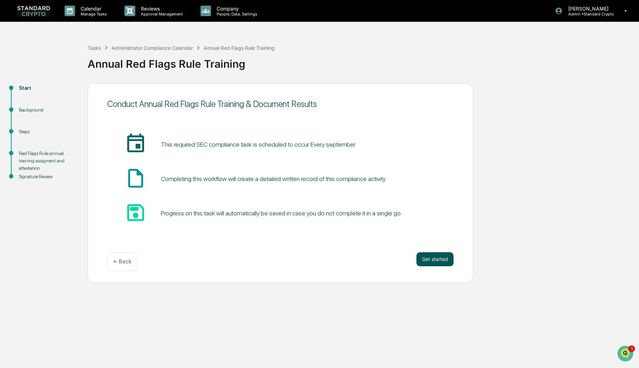
click at [432, 258] on button "Get started" at bounding box center [434, 259] width 37 height 14
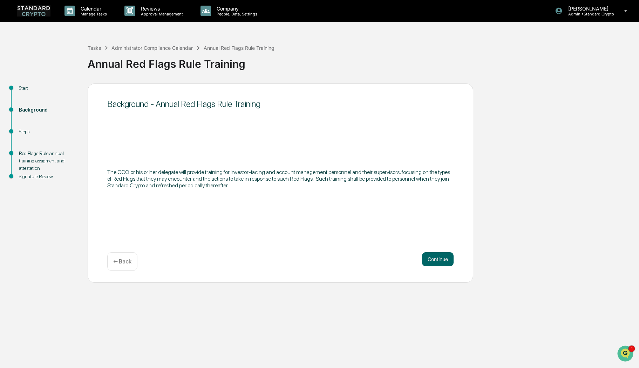
click at [128, 262] on p "← Back" at bounding box center [122, 261] width 18 height 7
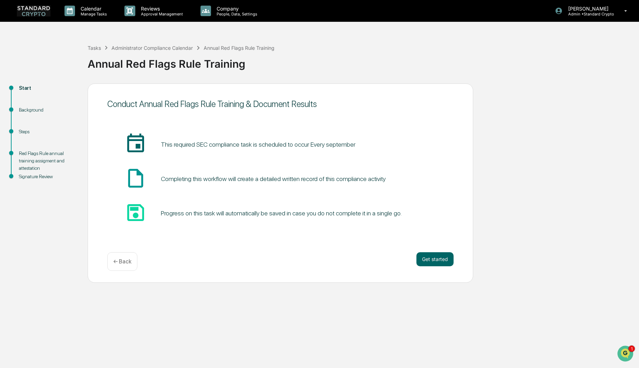
click at [120, 259] on p "← Back" at bounding box center [122, 261] width 18 height 7
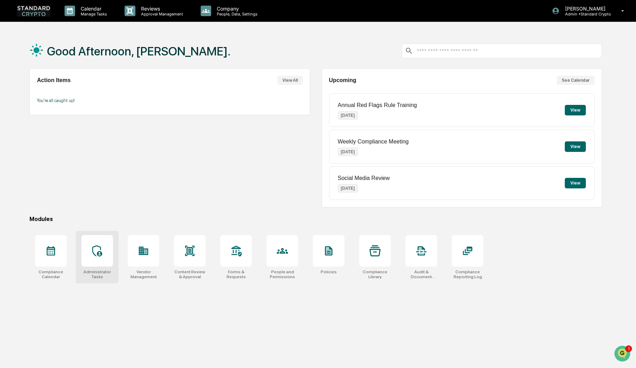
click at [104, 264] on div at bounding box center [97, 251] width 32 height 32
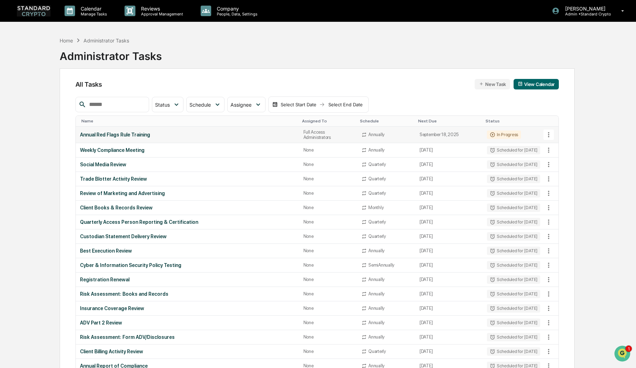
click at [549, 135] on icon at bounding box center [548, 134] width 1 height 5
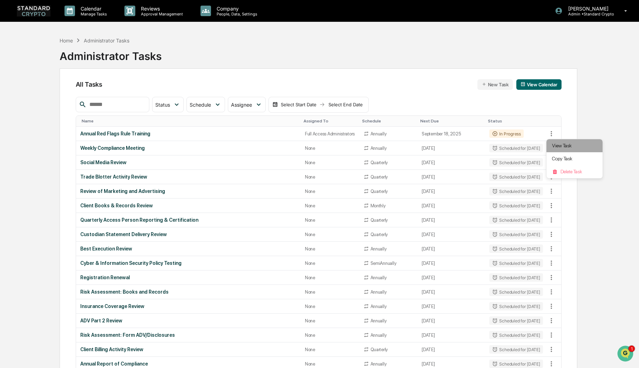
click at [553, 146] on li "View Task" at bounding box center [575, 145] width 56 height 13
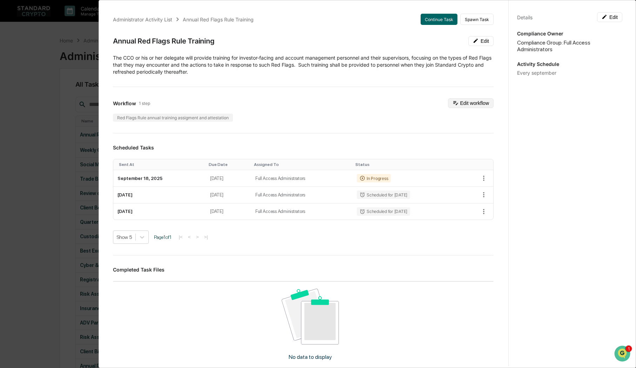
click at [464, 104] on button "Edit workflow" at bounding box center [471, 103] width 46 height 10
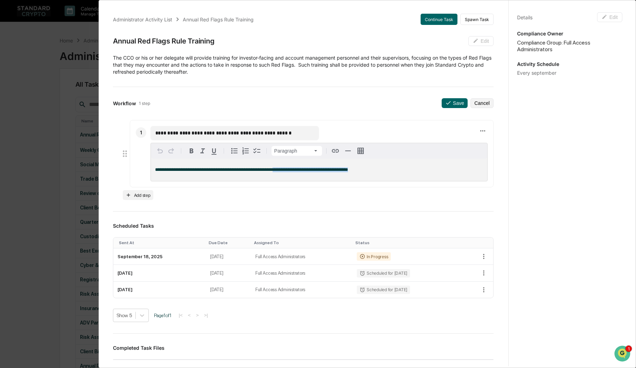
drag, startPoint x: 363, startPoint y: 163, endPoint x: 275, endPoint y: 170, distance: 88.6
click at [275, 170] on p "**********" at bounding box center [319, 169] width 328 height 5
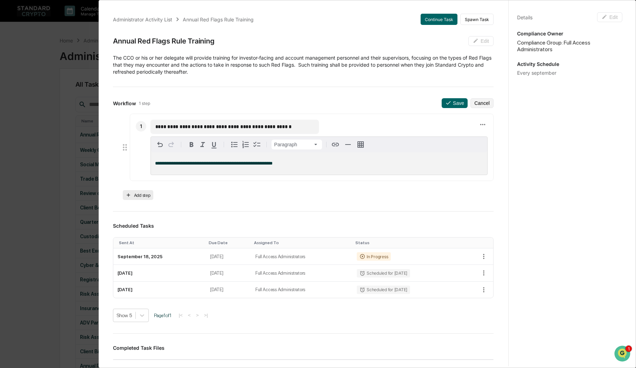
click at [139, 197] on button "Add step" at bounding box center [138, 195] width 31 height 10
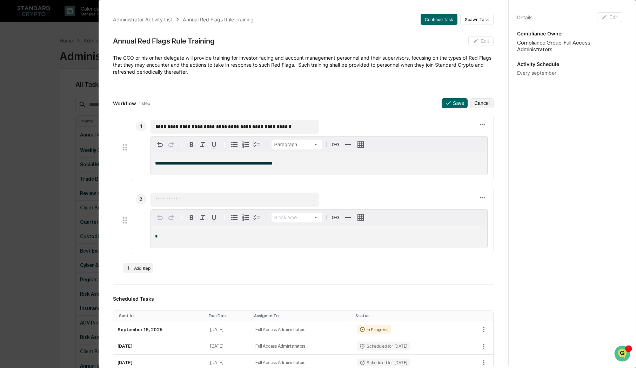
click at [168, 200] on input "text" at bounding box center [234, 199] width 159 height 7
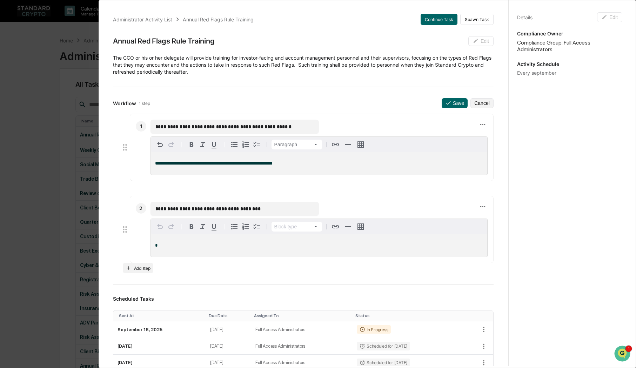
drag, startPoint x: 266, startPoint y: 198, endPoint x: 140, endPoint y: 207, distance: 126.5
click at [140, 207] on div "**********" at bounding box center [312, 229] width 364 height 67
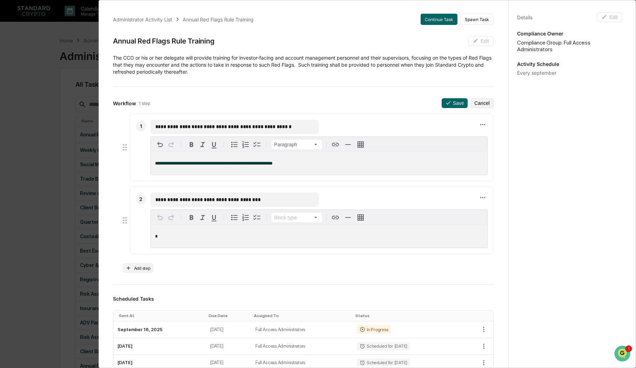
type input "**********"
click at [167, 232] on div "*" at bounding box center [319, 236] width 336 height 22
click at [144, 266] on button "Add step" at bounding box center [138, 268] width 31 height 10
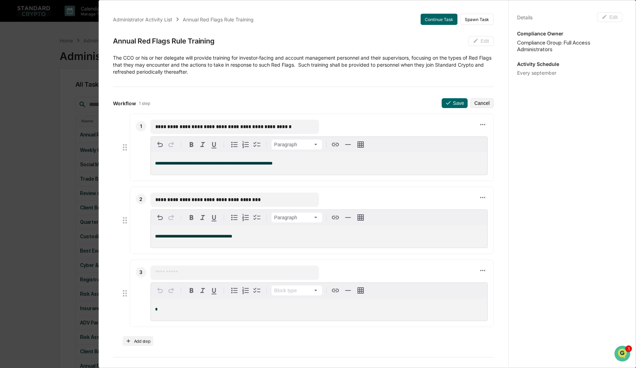
click at [191, 275] on input "text" at bounding box center [234, 272] width 159 height 7
drag, startPoint x: 291, startPoint y: 273, endPoint x: 141, endPoint y: 272, distance: 150.8
click at [141, 272] on div "**********" at bounding box center [312, 292] width 364 height 67
type input "**********"
click at [167, 307] on div "*" at bounding box center [319, 309] width 336 height 22
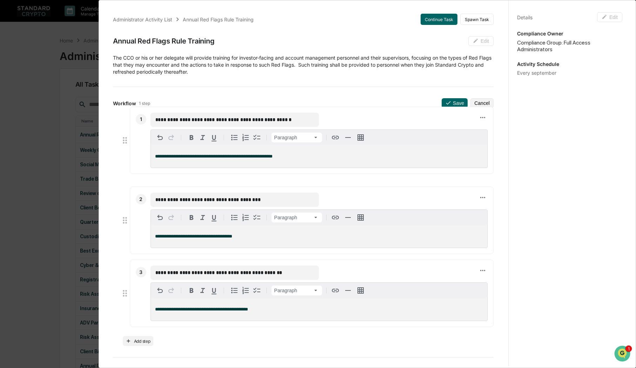
drag, startPoint x: 290, startPoint y: 125, endPoint x: 127, endPoint y: 118, distance: 162.5
click at [127, 118] on li "**********" at bounding box center [306, 140] width 373 height 67
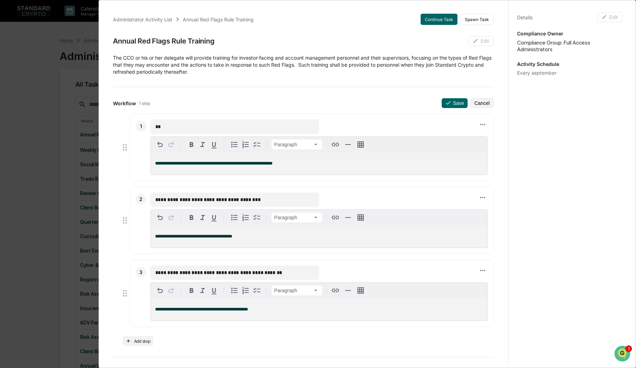
type input "*"
type input "**********"
drag, startPoint x: 267, startPoint y: 201, endPoint x: 141, endPoint y: 201, distance: 126.2
click at [141, 201] on div "**********" at bounding box center [312, 220] width 364 height 67
type input "********"
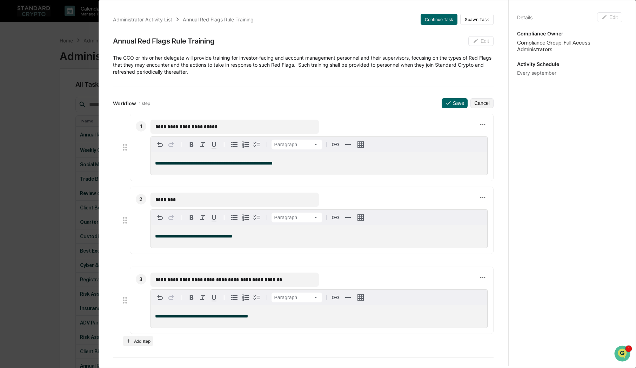
drag, startPoint x: 278, startPoint y: 273, endPoint x: 139, endPoint y: 280, distance: 139.4
click at [139, 280] on div "**********" at bounding box center [312, 299] width 364 height 67
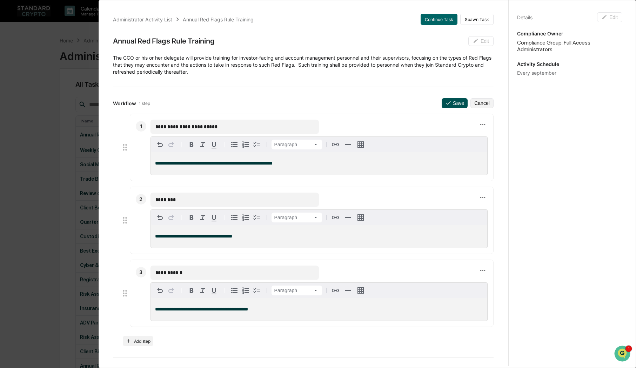
type input "**********"
click at [443, 106] on button "Save" at bounding box center [454, 103] width 26 height 10
click at [433, 20] on button "Continue Task" at bounding box center [438, 19] width 37 height 11
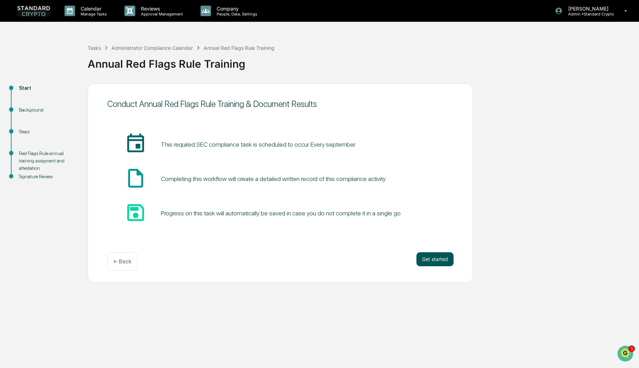
click at [431, 258] on button "Get started" at bounding box center [434, 259] width 37 height 14
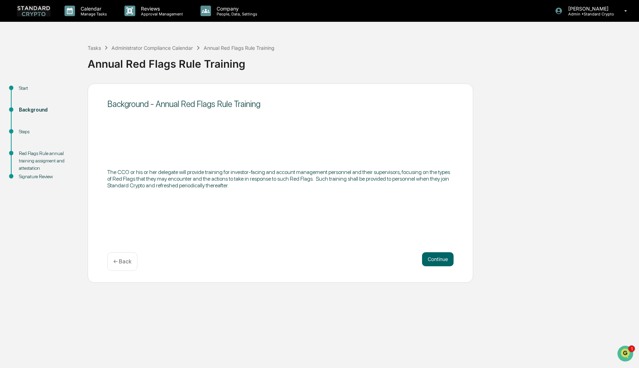
click at [431, 258] on button "Continue" at bounding box center [438, 259] width 32 height 14
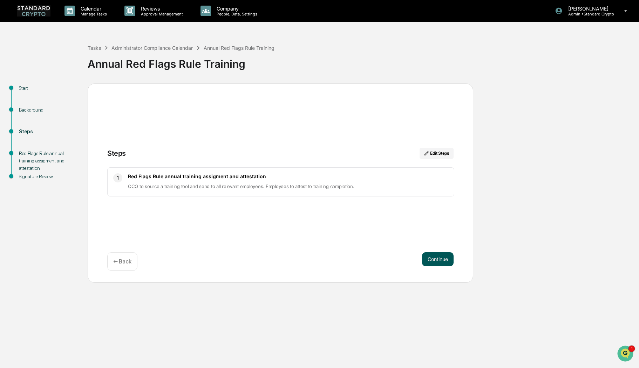
click at [440, 257] on button "Continue" at bounding box center [438, 259] width 32 height 14
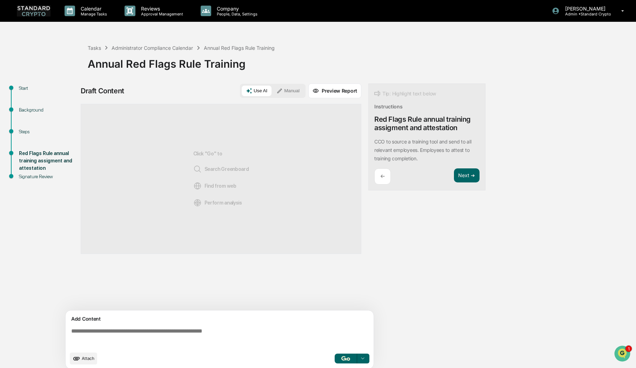
click at [101, 332] on textarea at bounding box center [220, 337] width 305 height 25
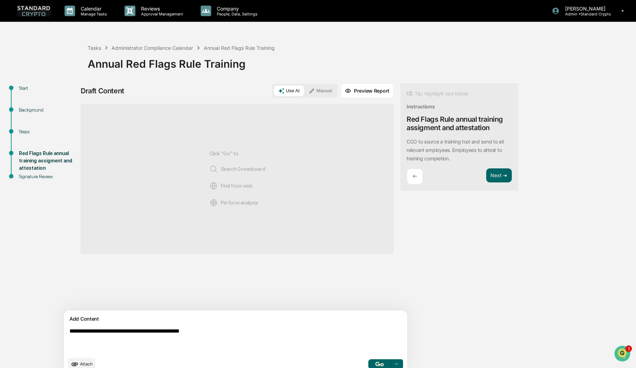
paste textarea "**********"
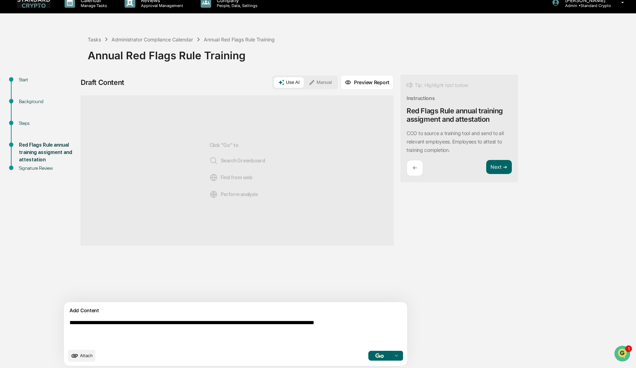
scroll to position [11, 0]
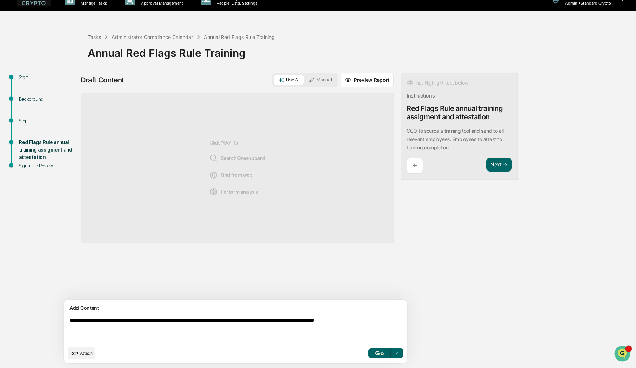
type textarea "**********"
click at [375, 353] on img "button" at bounding box center [379, 353] width 8 height 5
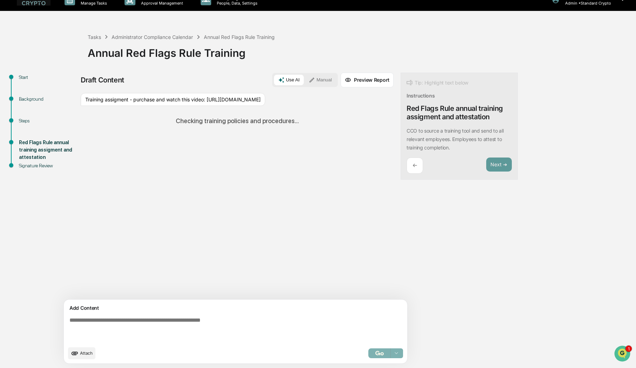
click at [304, 79] on button "Manual" at bounding box center [320, 80] width 32 height 11
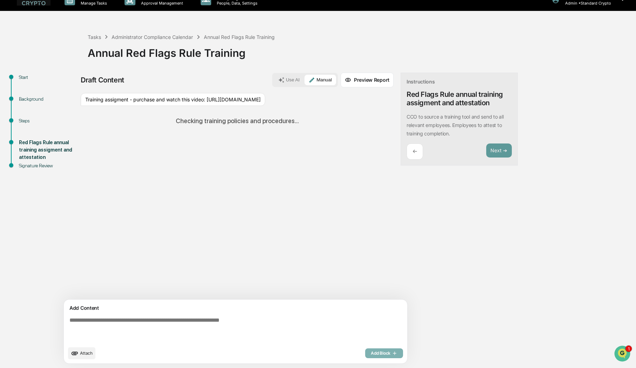
drag, startPoint x: 241, startPoint y: 106, endPoint x: 83, endPoint y: 108, distance: 157.8
click at [83, 106] on div "Training assigment - purchase and watch this video: [URL][DOMAIN_NAME]" at bounding box center [173, 99] width 184 height 13
click at [180, 206] on div "Sources Training assigment - purchase and watch this video: [URL][DOMAIN_NAME] …" at bounding box center [237, 196] width 313 height 206
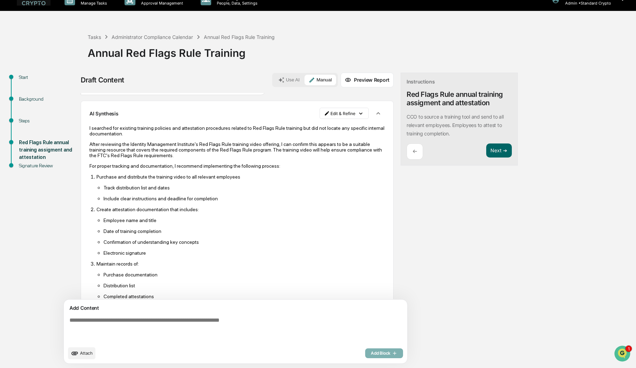
scroll to position [0, 0]
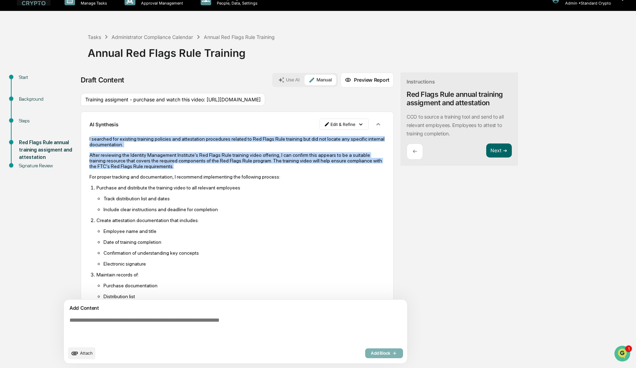
drag, startPoint x: 90, startPoint y: 145, endPoint x: 226, endPoint y: 175, distance: 138.8
click at [226, 175] on div "I searched for existing training policies and attestation procedures related to…" at bounding box center [236, 236] width 295 height 201
click at [374, 128] on icon "button" at bounding box center [378, 124] width 8 height 8
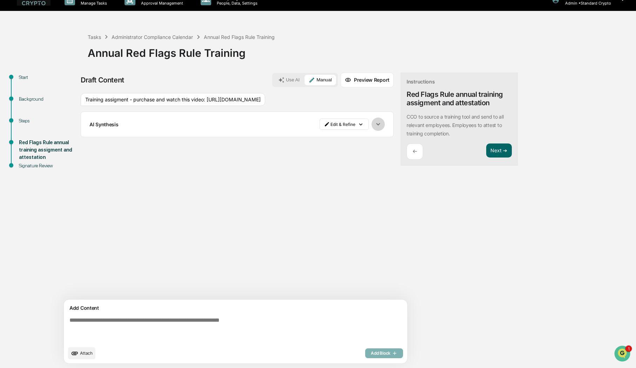
click at [374, 128] on icon "button" at bounding box center [378, 124] width 8 height 8
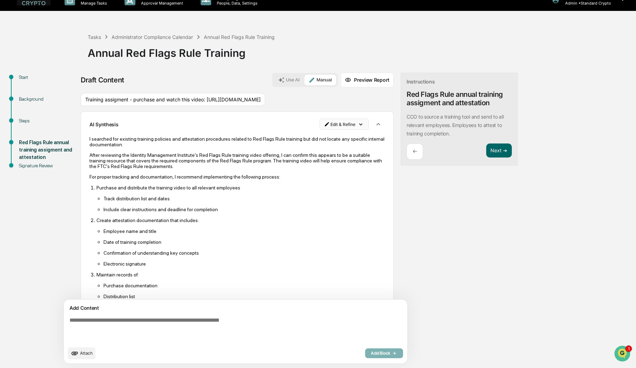
click at [306, 135] on html "Calendar Manage Tasks Reviews Approval Management Company People, Data, Setting…" at bounding box center [318, 173] width 636 height 368
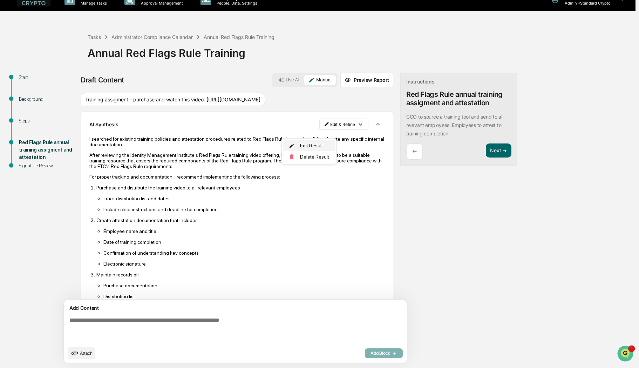
click at [307, 144] on div "Edit Result" at bounding box center [309, 145] width 52 height 11
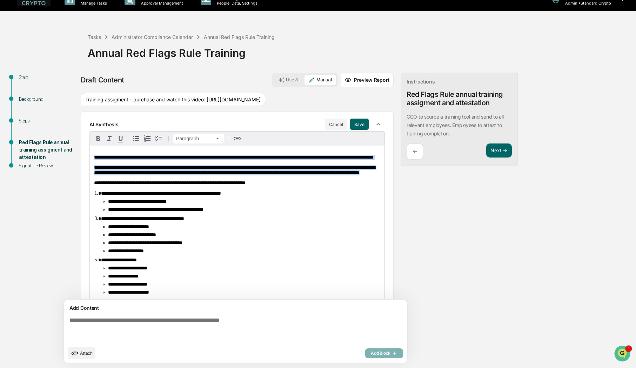
drag, startPoint x: 238, startPoint y: 192, endPoint x: 81, endPoint y: 161, distance: 160.1
click at [81, 161] on div "**********" at bounding box center [318, 220] width 629 height 295
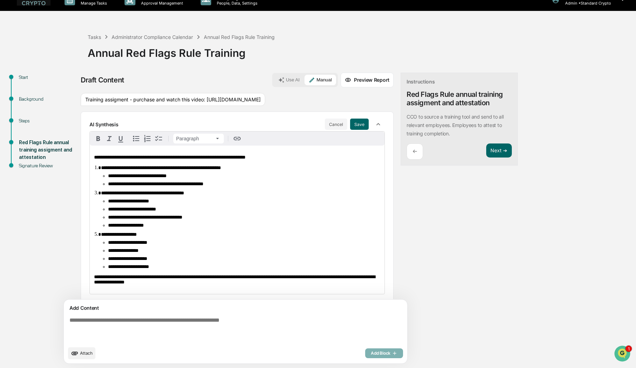
scroll to position [26, 0]
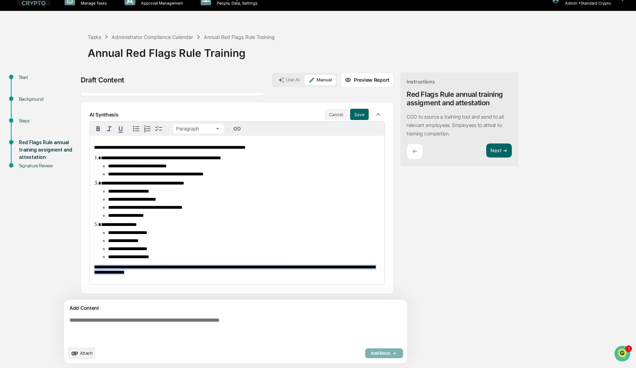
drag, startPoint x: 221, startPoint y: 275, endPoint x: 89, endPoint y: 268, distance: 131.6
click at [89, 268] on div "**********" at bounding box center [236, 202] width 295 height 163
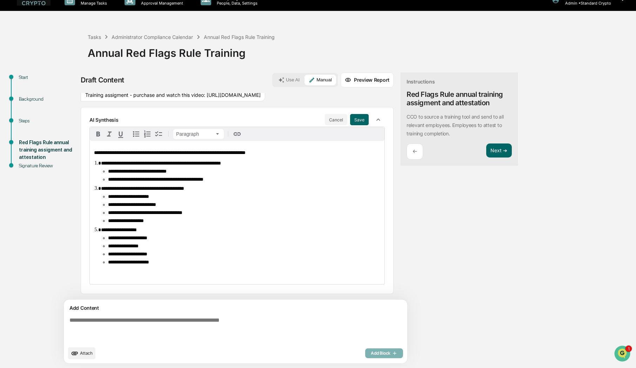
scroll to position [0, 0]
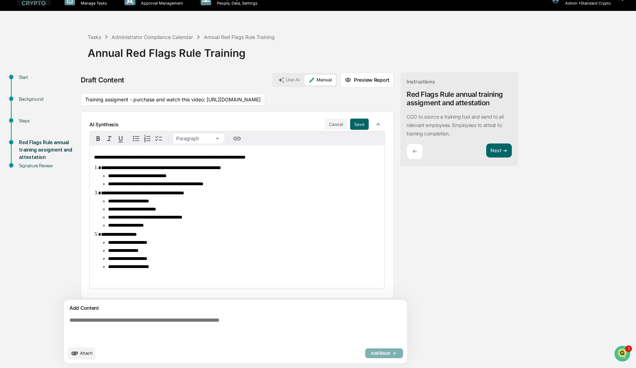
drag, startPoint x: 248, startPoint y: 107, endPoint x: 238, endPoint y: 110, distance: 10.8
click at [248, 106] on div "Training assigment - purchase and watch this video: [URL][DOMAIN_NAME]" at bounding box center [173, 99] width 184 height 13
click at [486, 147] on button "Next ➔" at bounding box center [499, 150] width 26 height 14
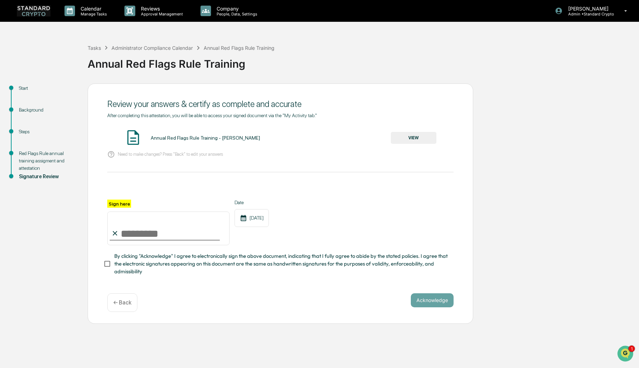
click at [401, 135] on button "VIEW" at bounding box center [414, 138] width 46 height 12
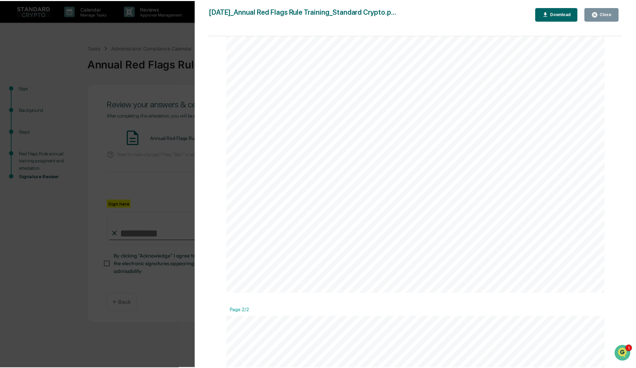
scroll to position [245, 0]
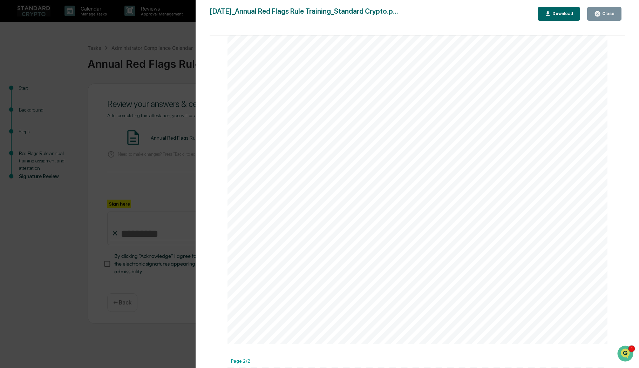
click at [607, 14] on div "Close" at bounding box center [608, 13] width 14 height 5
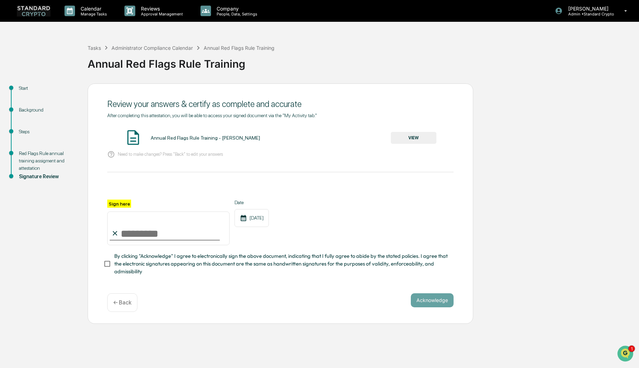
click at [124, 306] on p "← Back" at bounding box center [122, 302] width 18 height 7
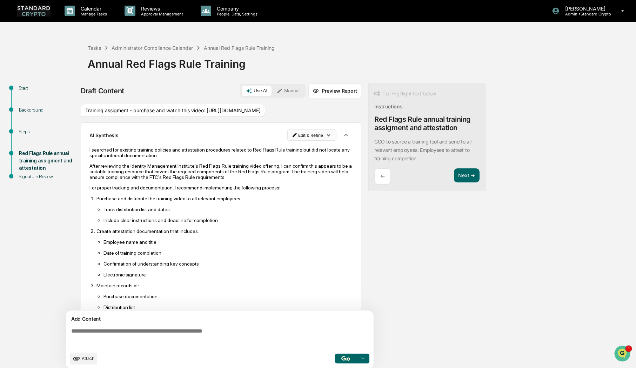
click at [316, 144] on html "Calendar Manage Tasks Reviews Approval Management Company People, Data, Setting…" at bounding box center [318, 184] width 636 height 368
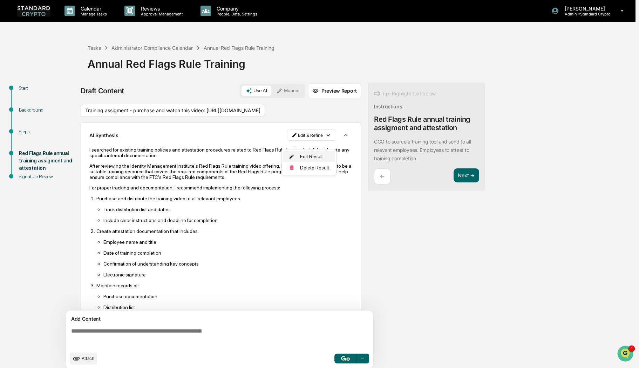
click at [305, 157] on div "Edit Result" at bounding box center [309, 156] width 52 height 11
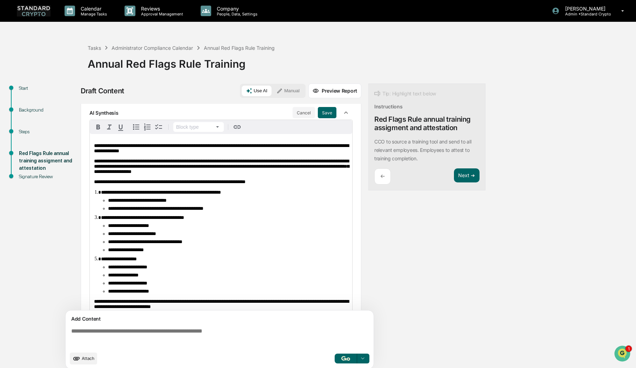
scroll to position [63, 0]
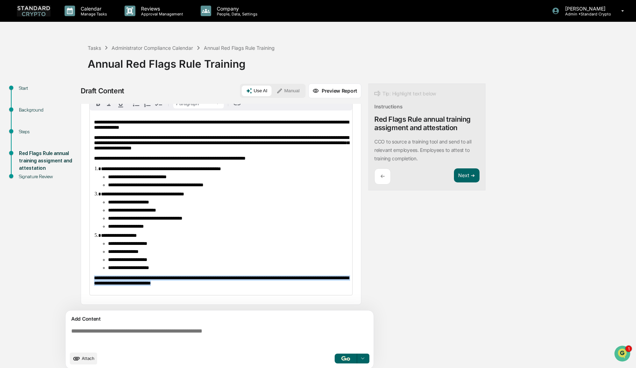
drag, startPoint x: 217, startPoint y: 285, endPoint x: 75, endPoint y: 277, distance: 142.5
click at [75, 277] on div "**********" at bounding box center [318, 228] width 629 height 290
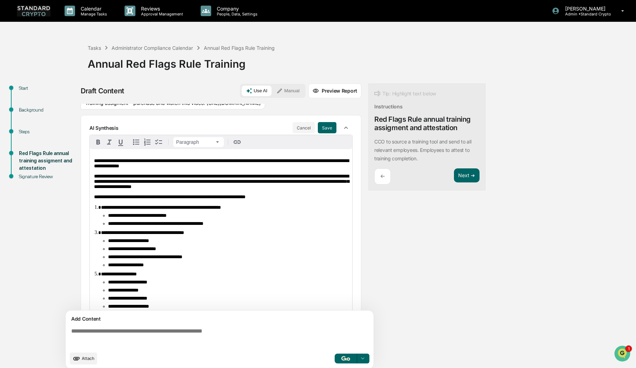
scroll to position [0, 0]
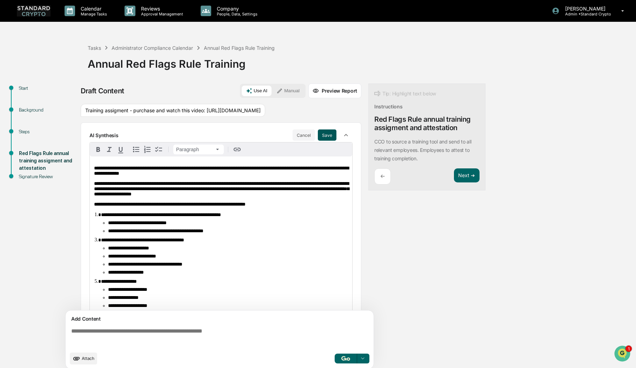
click at [321, 141] on button "Save" at bounding box center [327, 134] width 19 height 11
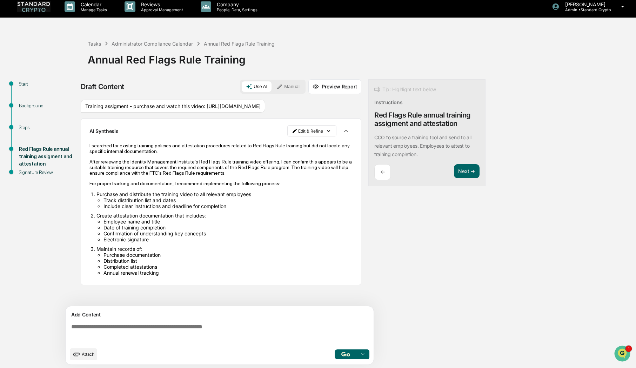
scroll to position [5, 0]
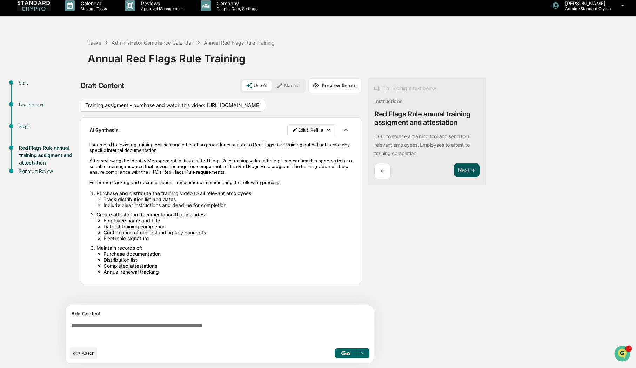
click at [468, 171] on button "Next ➔" at bounding box center [467, 170] width 26 height 14
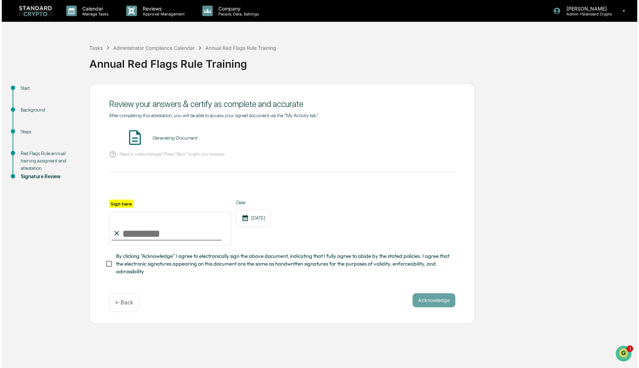
scroll to position [0, 0]
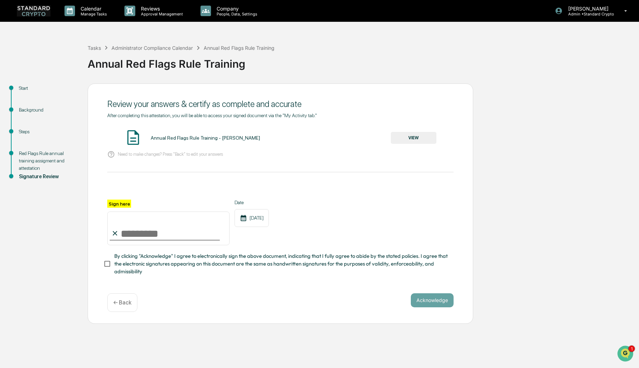
click at [416, 139] on button "VIEW" at bounding box center [414, 138] width 46 height 12
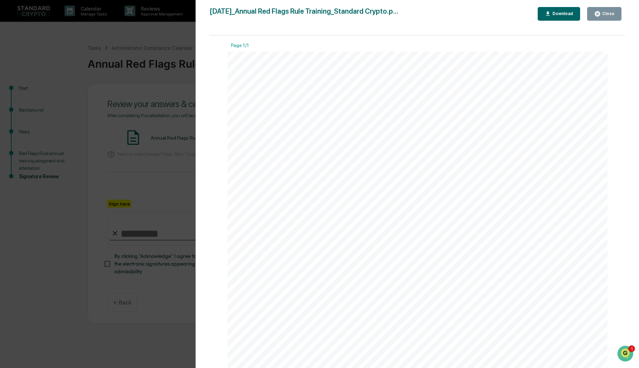
click at [173, 189] on div "Version History 09/18/2025, 08:53 PM Ashley Sweren 2025-09-18_Annual Red Flags …" at bounding box center [319, 184] width 639 height 368
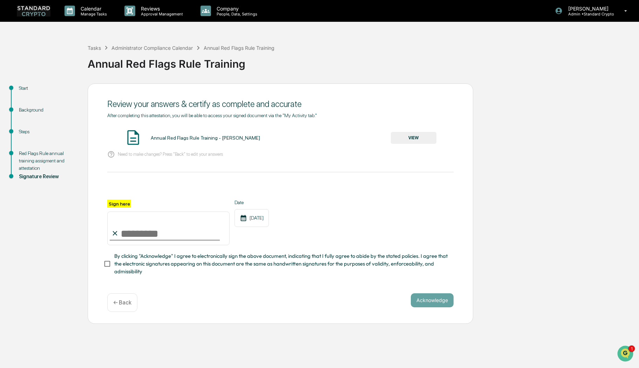
click at [137, 230] on input "Sign here" at bounding box center [168, 228] width 122 height 34
type input "**********"
click at [443, 301] on button "Acknowledge" at bounding box center [432, 300] width 43 height 14
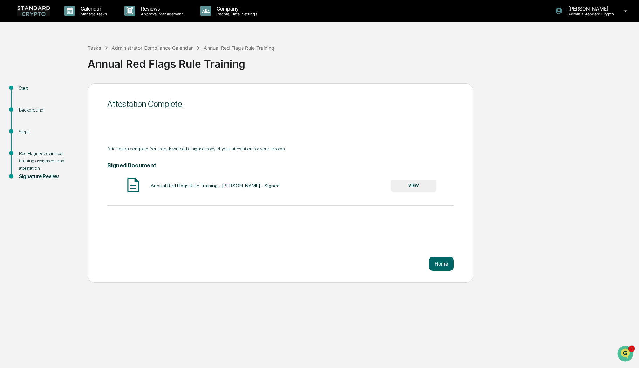
click at [405, 185] on button "VIEW" at bounding box center [414, 186] width 46 height 12
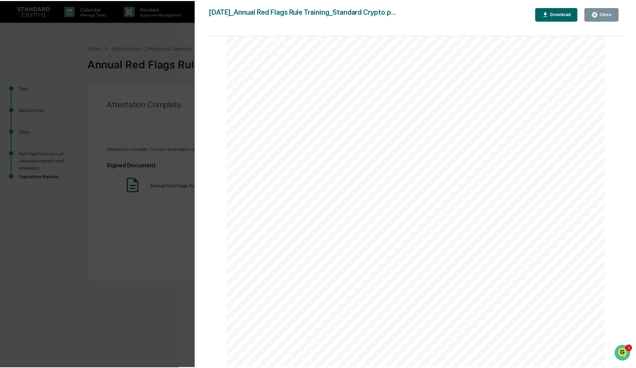
scroll to position [175, 0]
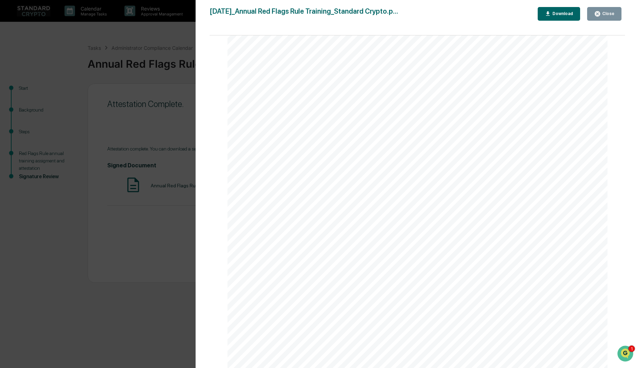
click at [397, 205] on span "recommend" at bounding box center [396, 202] width 38 height 7
click at [134, 145] on div "Version History 09/18/2025, 08:53 PM Ashley Sweren 2025-09-18_Annual Red Flags …" at bounding box center [319, 184] width 639 height 368
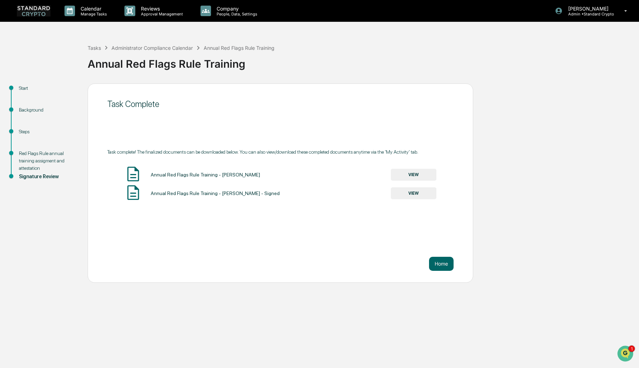
click at [37, 9] on img at bounding box center [34, 10] width 34 height 11
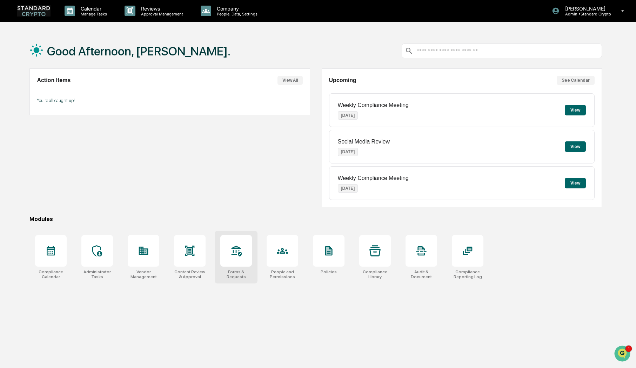
click at [227, 251] on div at bounding box center [236, 251] width 32 height 32
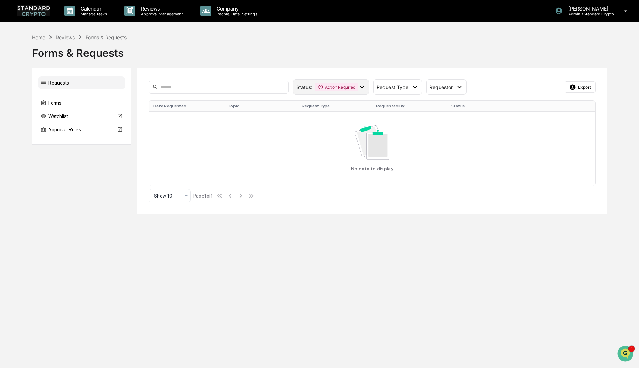
click at [345, 86] on div "Action Required" at bounding box center [336, 87] width 43 height 8
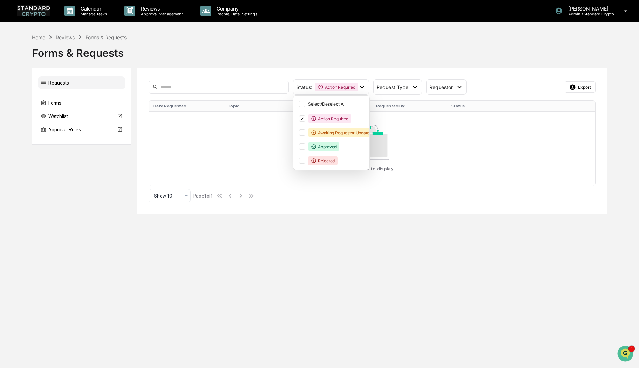
click at [359, 46] on div "Forms & Requests" at bounding box center [319, 50] width 575 height 18
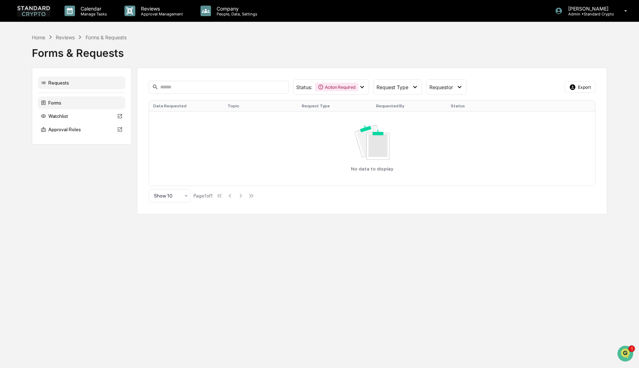
click at [82, 107] on div "Forms" at bounding box center [82, 102] width 88 height 13
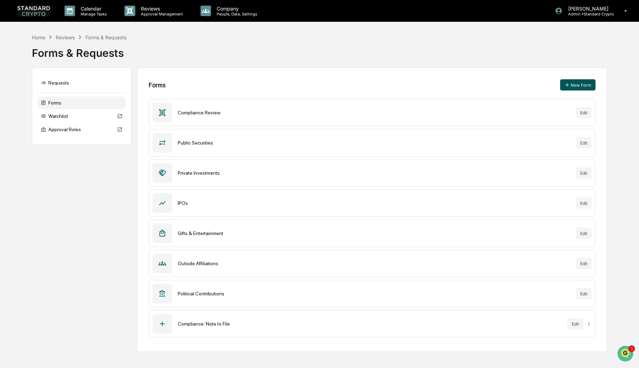
click at [582, 87] on button "New Form" at bounding box center [577, 84] width 35 height 11
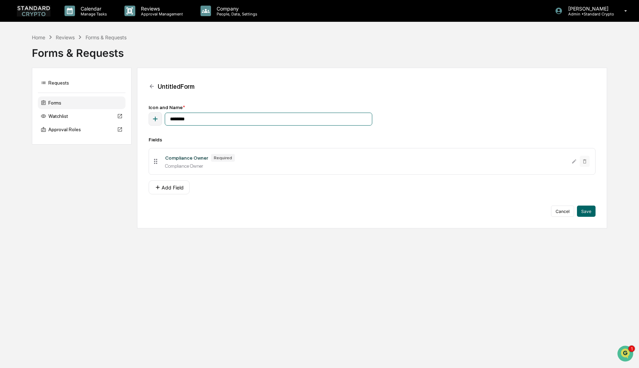
click at [201, 122] on input "********" at bounding box center [268, 119] width 207 height 13
drag, startPoint x: 202, startPoint y: 120, endPoint x: 155, endPoint y: 120, distance: 47.0
click at [155, 120] on div "********" at bounding box center [260, 118] width 223 height 13
type input "**********"
click at [180, 160] on div "Compliance Owner" at bounding box center [186, 158] width 43 height 6
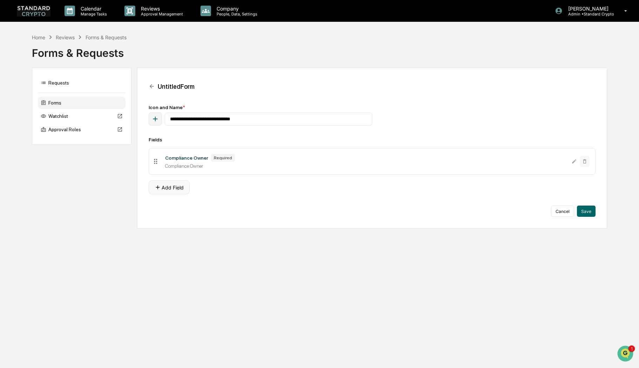
click at [167, 185] on button "Add Field" at bounding box center [169, 187] width 41 height 14
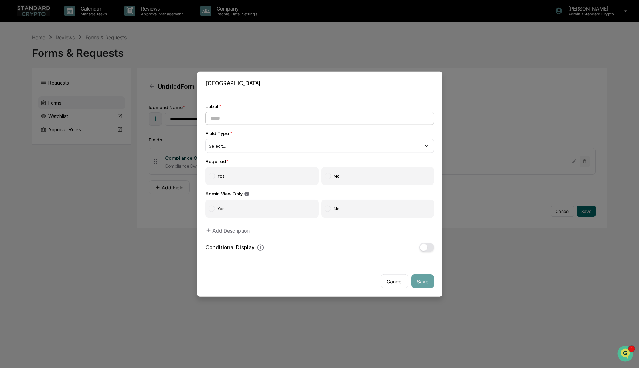
click at [220, 119] on input at bounding box center [319, 117] width 229 height 13
type input "**********"
click at [270, 144] on div "Select..." at bounding box center [319, 145] width 229 height 14
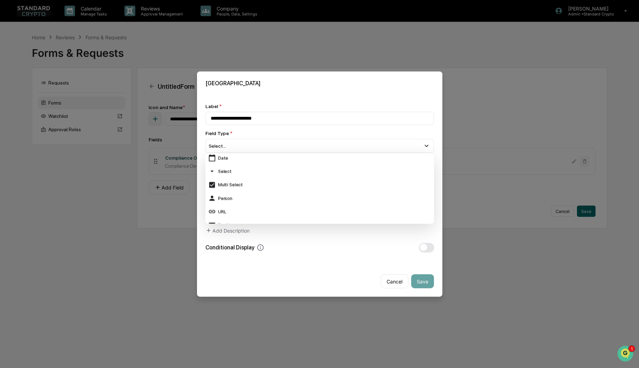
scroll to position [70, 0]
click at [223, 157] on div "Date" at bounding box center [319, 157] width 223 height 8
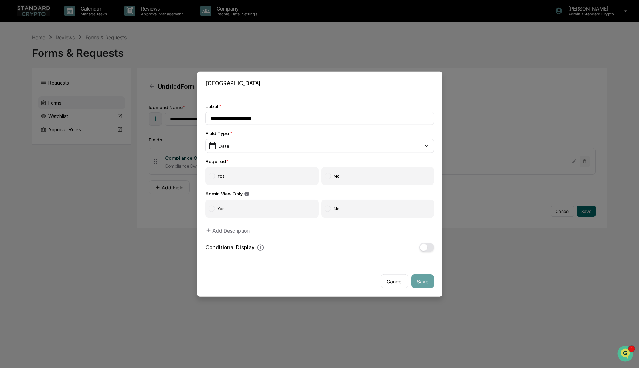
click at [223, 176] on label "Yes" at bounding box center [262, 176] width 114 height 18
click at [366, 209] on label "No" at bounding box center [377, 208] width 113 height 18
click at [426, 282] on button "Save" at bounding box center [422, 281] width 23 height 14
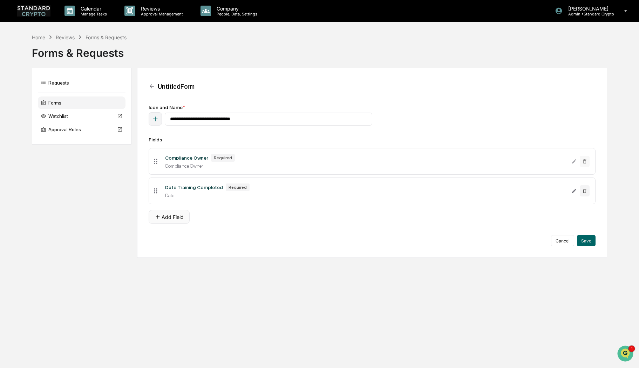
click at [176, 217] on button "Add Field" at bounding box center [169, 217] width 41 height 14
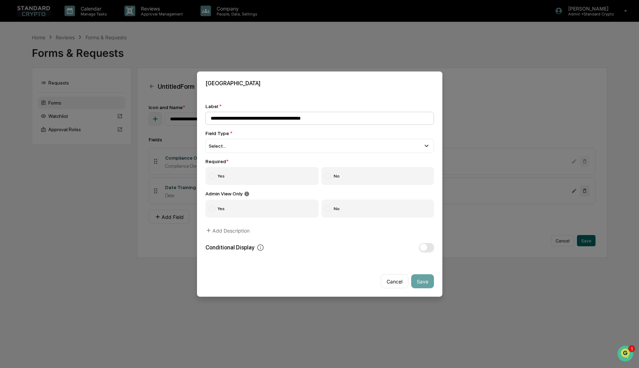
drag, startPoint x: 238, startPoint y: 118, endPoint x: 231, endPoint y: 118, distance: 6.7
click at [231, 118] on input "**********" at bounding box center [319, 117] width 229 height 13
type input "**********"
click at [225, 147] on span "Select..." at bounding box center [218, 146] width 18 height 6
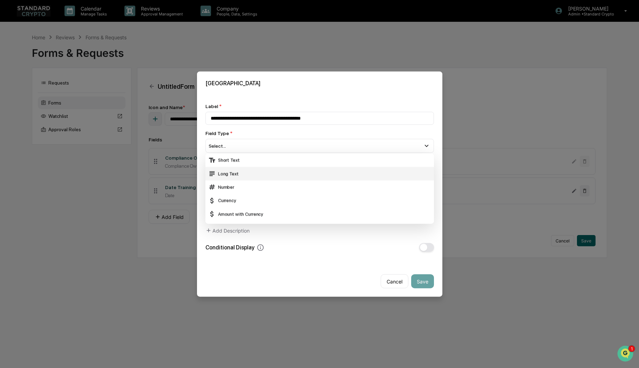
click at [232, 173] on div "Long Text" at bounding box center [319, 174] width 223 height 8
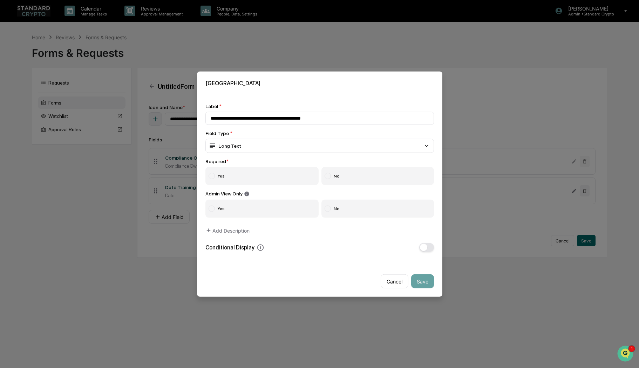
click at [212, 174] on div at bounding box center [212, 175] width 6 height 6
click at [328, 208] on div at bounding box center [328, 208] width 6 height 6
click at [424, 283] on button "Save" at bounding box center [422, 281] width 23 height 14
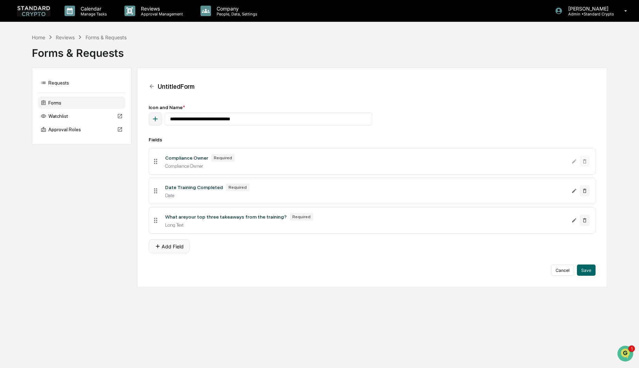
click at [175, 248] on button "Add Field" at bounding box center [169, 246] width 41 height 14
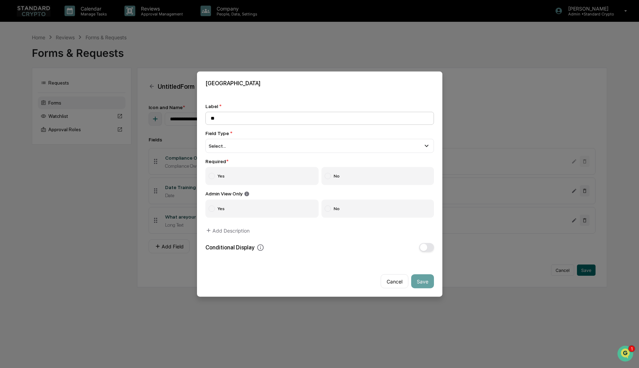
type input "*"
type input "**********"
click at [238, 145] on div "Select..." at bounding box center [319, 145] width 229 height 14
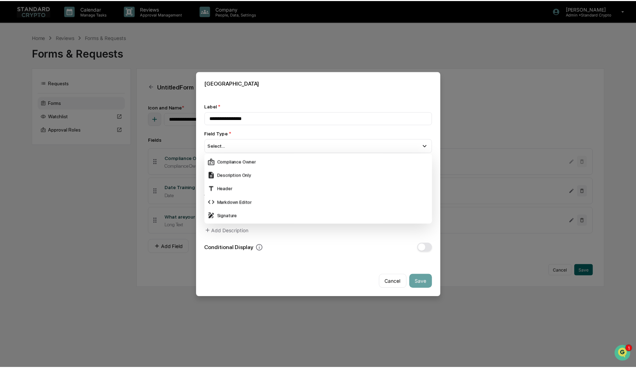
scroll to position [175, 0]
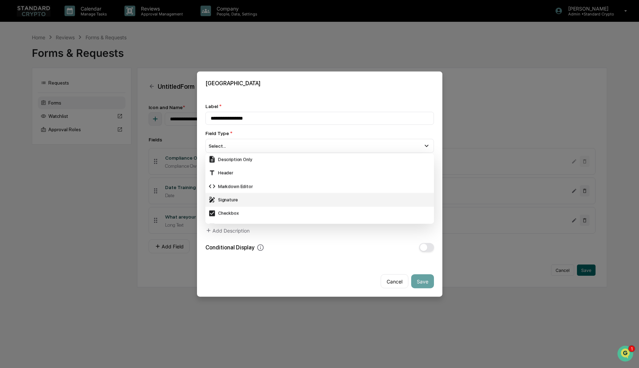
click at [252, 196] on div "Signature" at bounding box center [319, 200] width 223 height 8
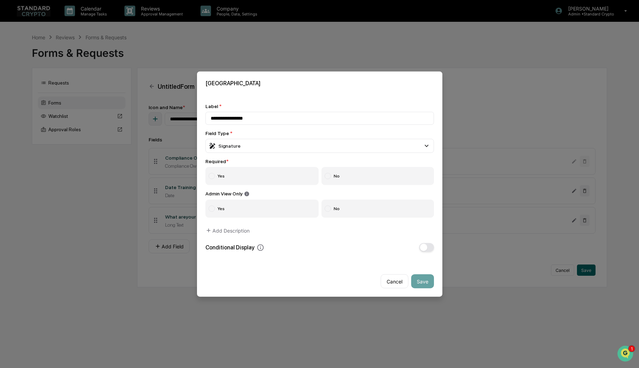
click at [227, 175] on label "Yes" at bounding box center [262, 176] width 114 height 18
click at [420, 277] on button "Save" at bounding box center [422, 281] width 23 height 14
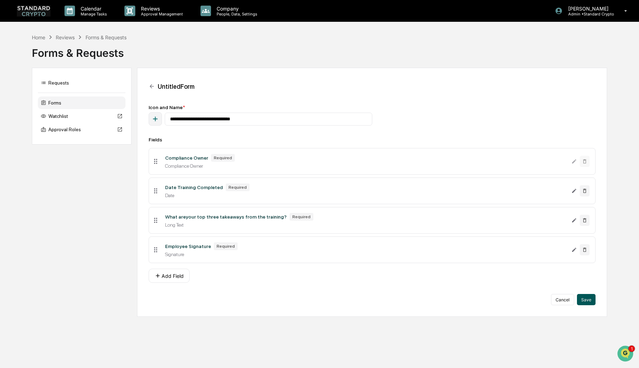
click at [588, 302] on button "Save" at bounding box center [586, 299] width 19 height 11
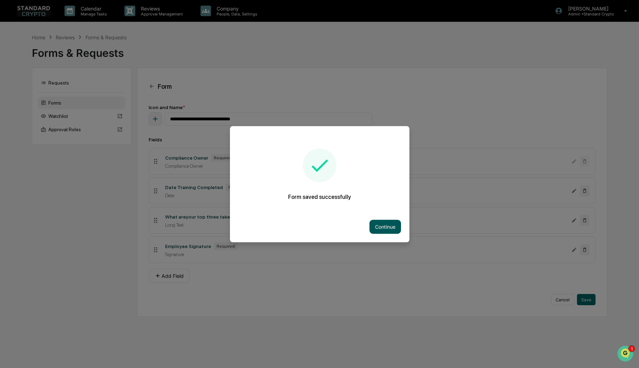
click at [381, 226] on button "Continue" at bounding box center [386, 226] width 32 height 14
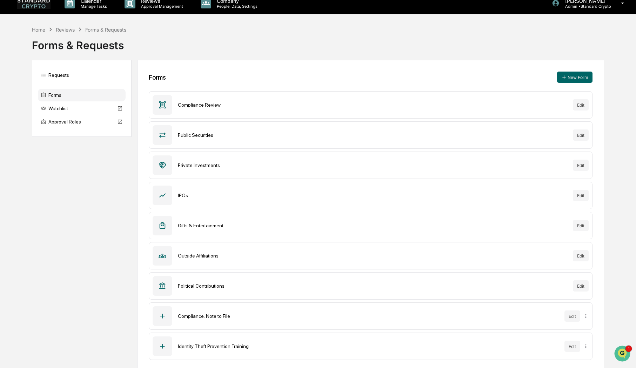
scroll to position [14, 0]
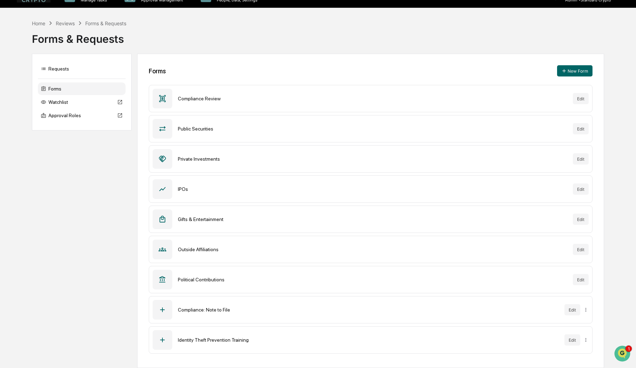
click at [468, 339] on div "Identity Theft Prevention Training" at bounding box center [368, 340] width 381 height 6
click at [584, 341] on html "Calendar Manage Tasks Reviews Approval Management Company People, Data, Setting…" at bounding box center [318, 170] width 636 height 368
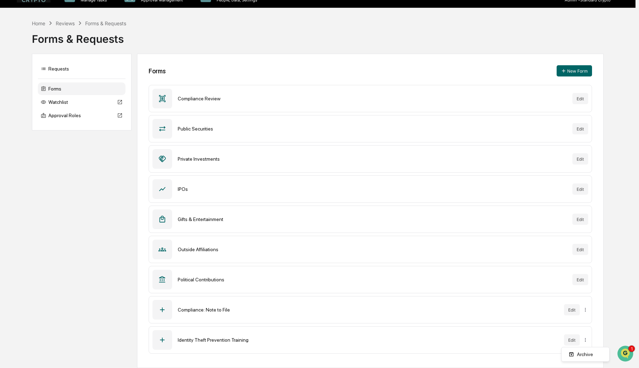
click at [203, 340] on html "Calendar Manage Tasks Reviews Approval Management Company People, Data, Setting…" at bounding box center [319, 170] width 639 height 368
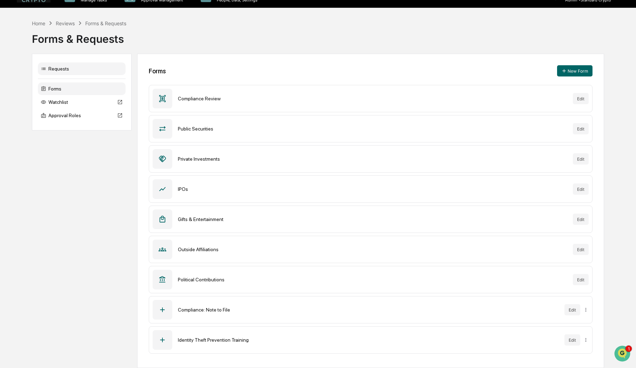
click at [59, 71] on div "Requests" at bounding box center [82, 68] width 88 height 13
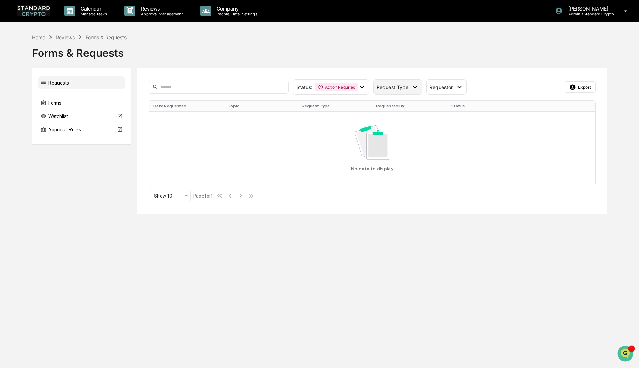
click at [398, 89] on span "Request Type" at bounding box center [393, 87] width 32 height 6
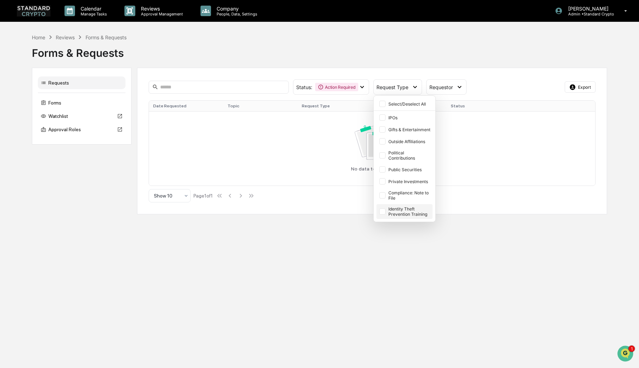
click at [391, 217] on div "Identity Theft Prevention Training" at bounding box center [409, 211] width 43 height 11
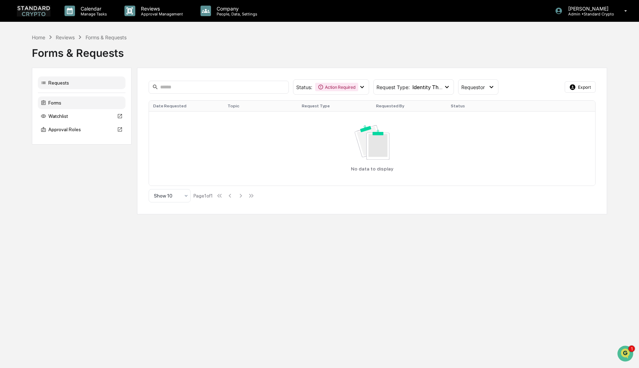
click at [58, 103] on div "Forms" at bounding box center [82, 102] width 88 height 13
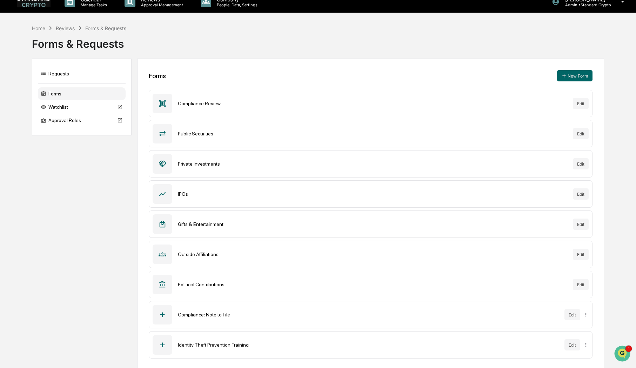
scroll to position [14, 0]
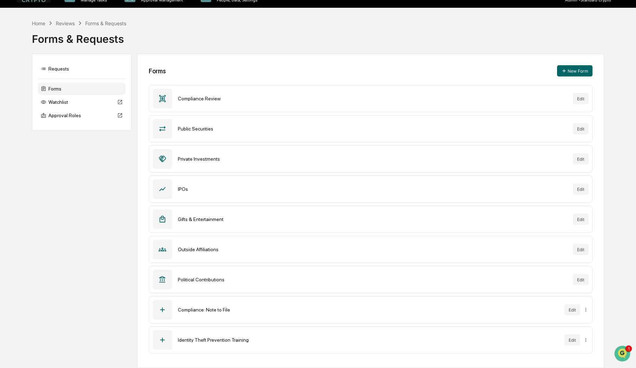
click at [232, 348] on div "Identity Theft Prevention Training Edit" at bounding box center [371, 339] width 444 height 27
drag, startPoint x: 163, startPoint y: 343, endPoint x: 197, endPoint y: 338, distance: 34.3
click at [163, 343] on icon at bounding box center [162, 340] width 8 height 8
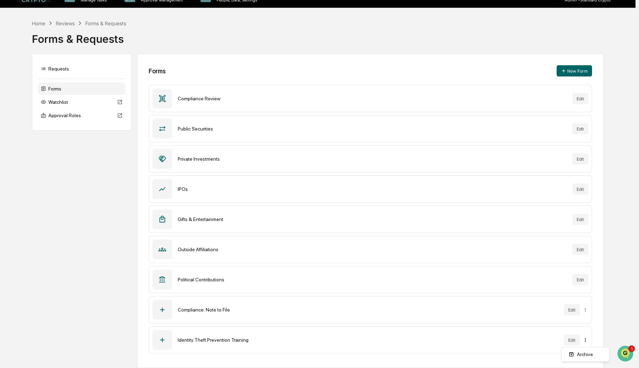
click at [585, 340] on html "Calendar Manage Tasks Reviews Approval Management Company People, Data, Setting…" at bounding box center [319, 170] width 639 height 368
drag, startPoint x: 519, startPoint y: 348, endPoint x: 405, endPoint y: 327, distance: 116.2
click at [519, 348] on html "Calendar Manage Tasks Reviews Approval Management Company People, Data, Setting…" at bounding box center [319, 170] width 639 height 368
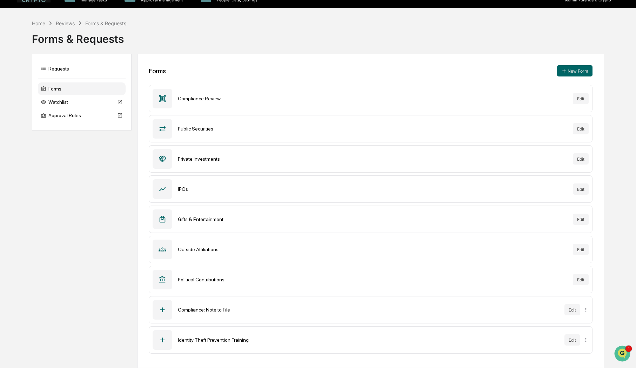
drag, startPoint x: 239, startPoint y: 341, endPoint x: 425, endPoint y: 337, distance: 186.5
click at [246, 338] on div "Identity Theft Prevention Training" at bounding box center [368, 340] width 381 height 6
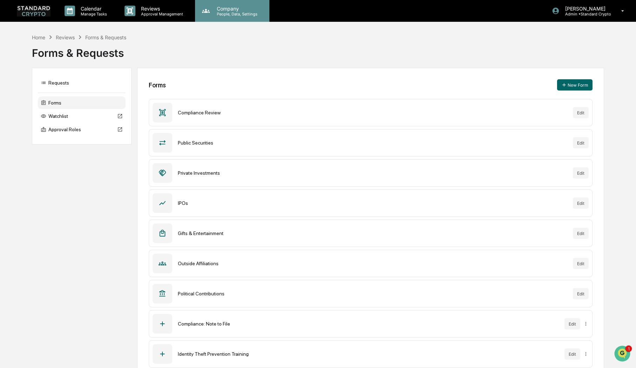
click at [233, 4] on div "Company People, Data, Settings" at bounding box center [232, 11] width 74 height 22
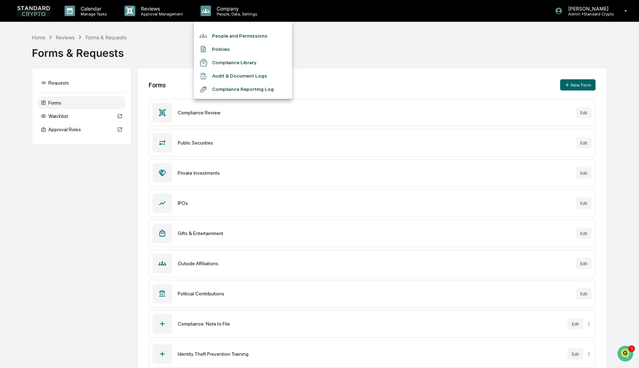
click at [44, 182] on div at bounding box center [319, 184] width 639 height 368
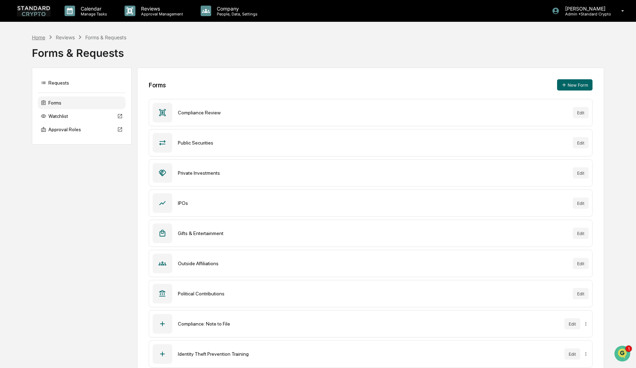
click at [34, 37] on div "Home" at bounding box center [38, 37] width 13 height 6
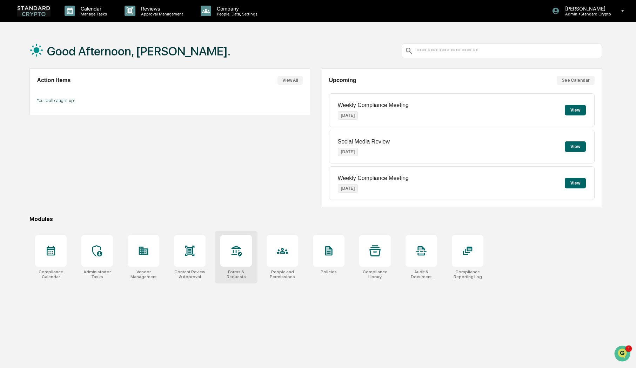
click at [242, 268] on div "Forms & Requests" at bounding box center [236, 257] width 43 height 53
click at [105, 257] on div at bounding box center [97, 251] width 32 height 32
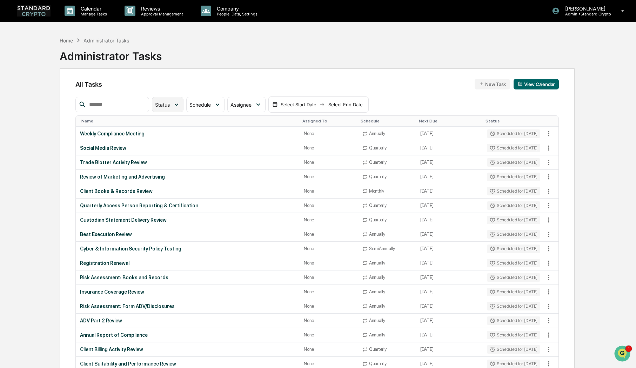
click at [170, 107] on span "Status" at bounding box center [162, 105] width 15 height 6
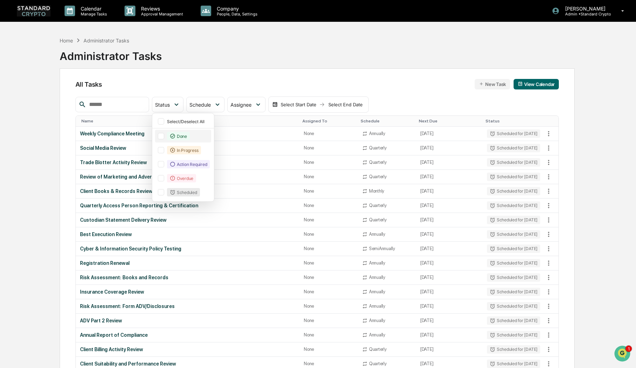
click at [190, 137] on div "Done" at bounding box center [178, 136] width 23 height 8
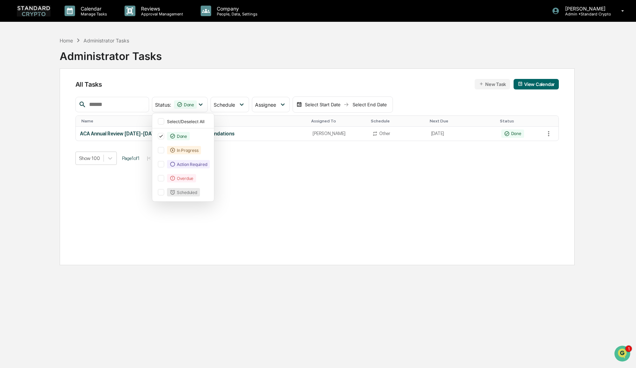
click at [256, 238] on div "All Tasks New Task View Calendar Status : Done Select/Deselect All Done In Prog…" at bounding box center [317, 166] width 515 height 197
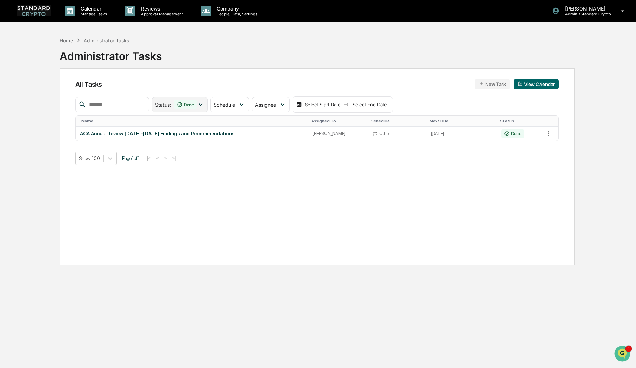
click at [182, 104] on icon at bounding box center [180, 105] width 6 height 6
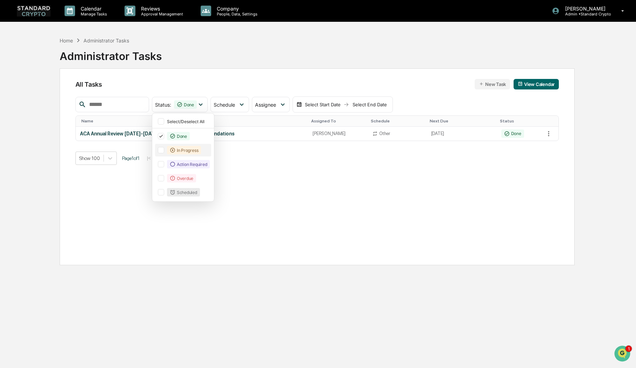
click at [199, 150] on div "In Progress" at bounding box center [184, 150] width 34 height 8
click at [358, 211] on div "All Tasks New Task View Calendar Status : Done In Progress Select/Deselect All …" at bounding box center [317, 166] width 515 height 197
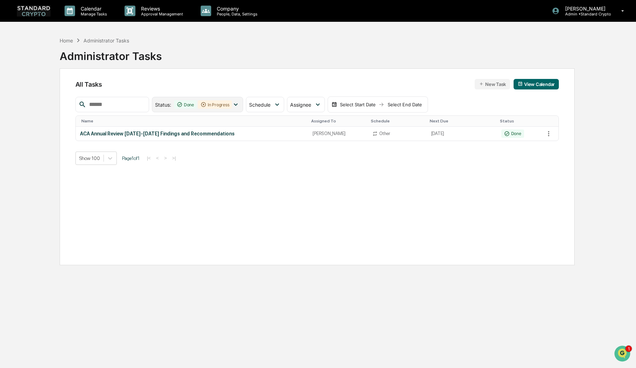
click at [206, 104] on icon at bounding box center [204, 105] width 6 height 6
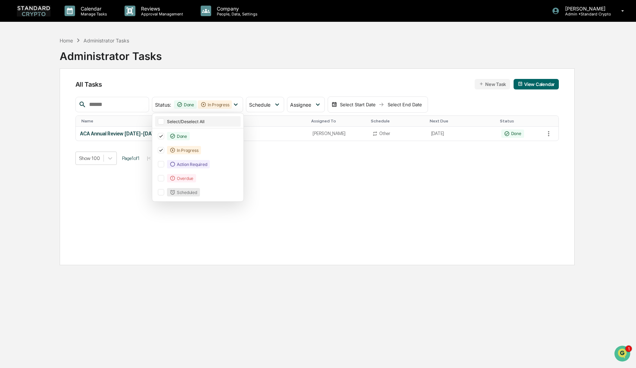
click at [164, 123] on div at bounding box center [161, 121] width 6 height 6
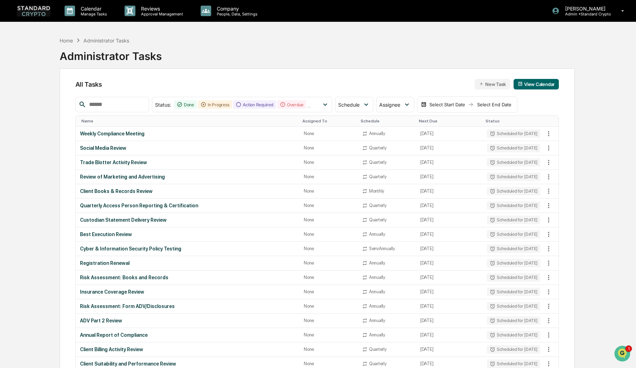
click at [460, 257] on td "[DATE]" at bounding box center [449, 263] width 67 height 14
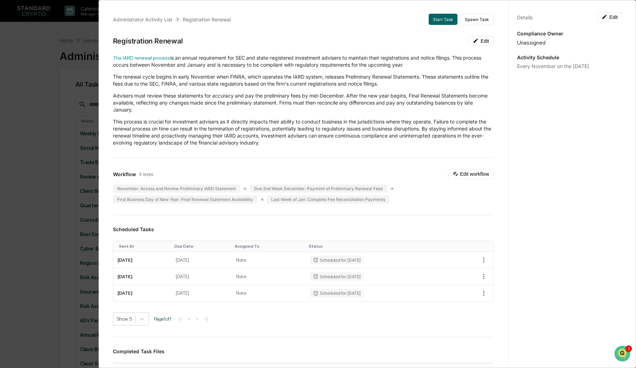
click at [43, 44] on div "Administrator Activity List Registration Renewal Start Task Spawn Task Registra…" at bounding box center [318, 184] width 636 height 368
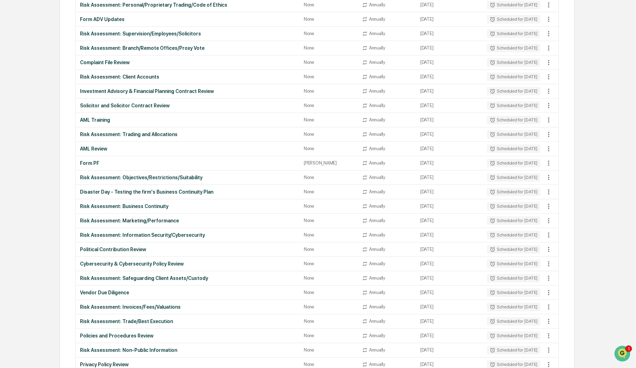
scroll to position [491, 0]
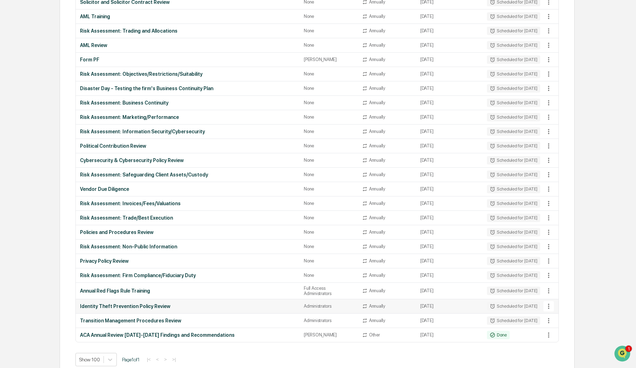
click at [163, 303] on div "Identity Theft Prevention Policy Review" at bounding box center [188, 306] width 216 height 6
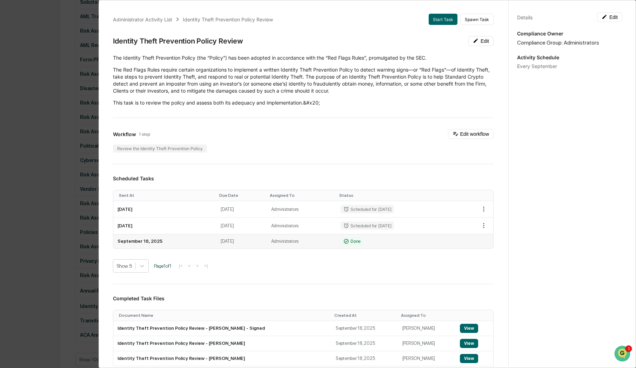
click at [230, 246] on td "[DATE]" at bounding box center [241, 241] width 50 height 14
click at [146, 151] on div "Review the Identity Theft Prevention Policy" at bounding box center [160, 148] width 94 height 8
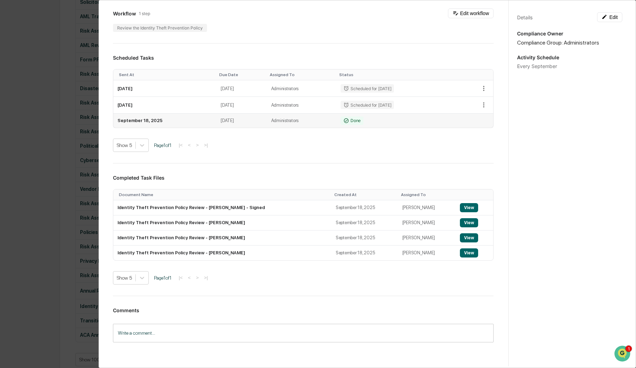
scroll to position [140, 0]
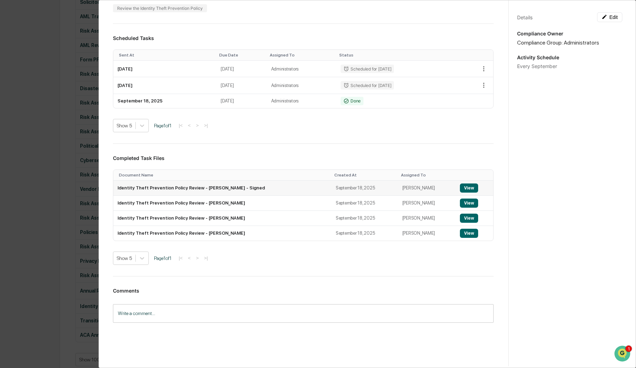
click at [461, 188] on button "View" at bounding box center [469, 187] width 18 height 9
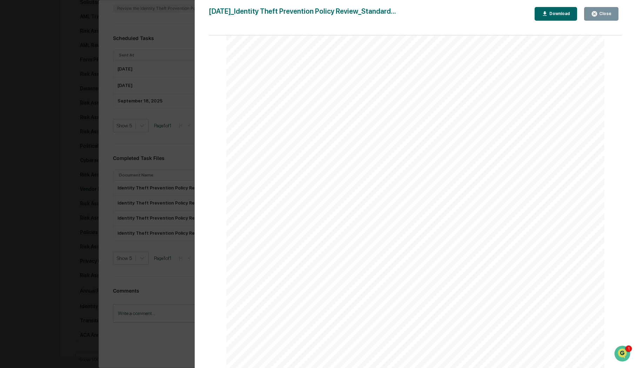
scroll to position [666, 0]
click at [177, 58] on div "Version History [DATE] 08:43 PM [PERSON_NAME] [DATE]_Identity Theft Prevention …" at bounding box center [318, 184] width 636 height 368
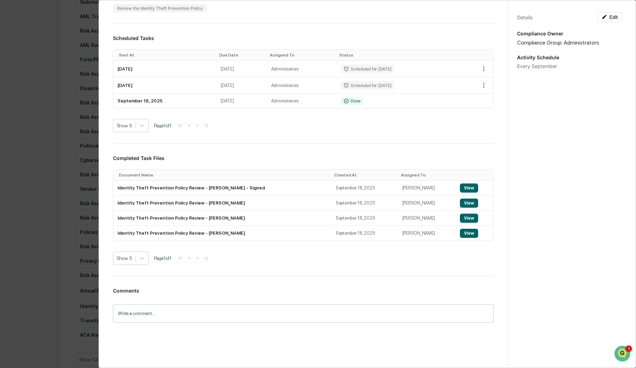
click at [65, 158] on div "Administrator Activity List Identity Theft Prevention Policy Review Start Task …" at bounding box center [318, 184] width 636 height 368
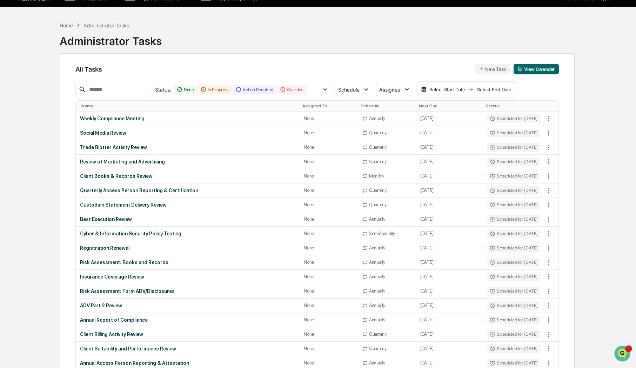
scroll to position [0, 0]
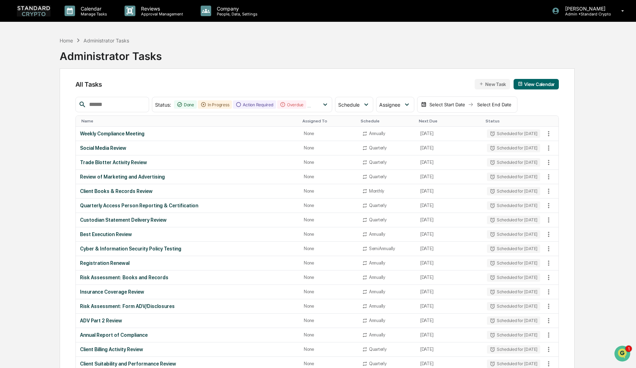
click at [36, 11] on img at bounding box center [34, 10] width 34 height 11
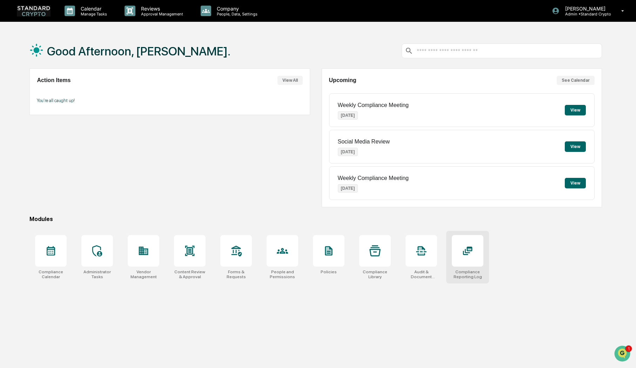
click at [468, 252] on icon at bounding box center [467, 251] width 5 height 4
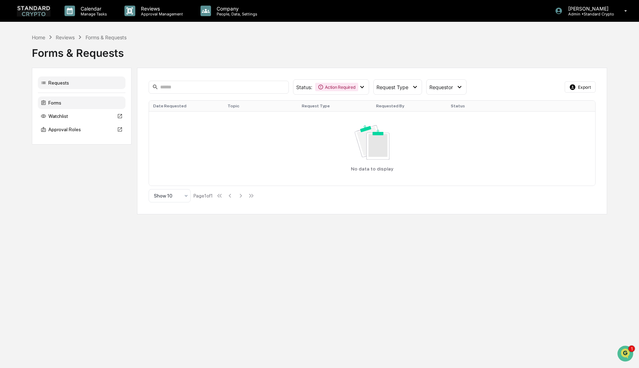
click at [50, 103] on div "Forms" at bounding box center [82, 102] width 88 height 13
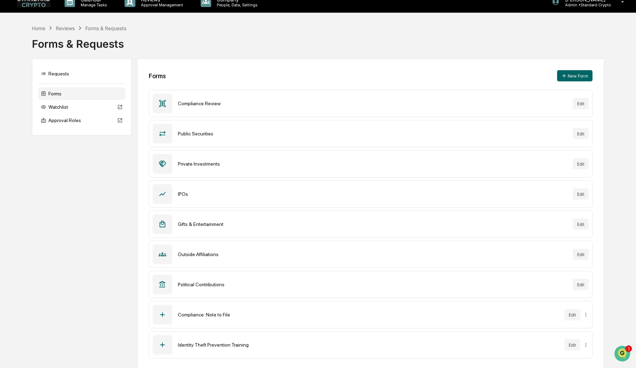
scroll to position [14, 0]
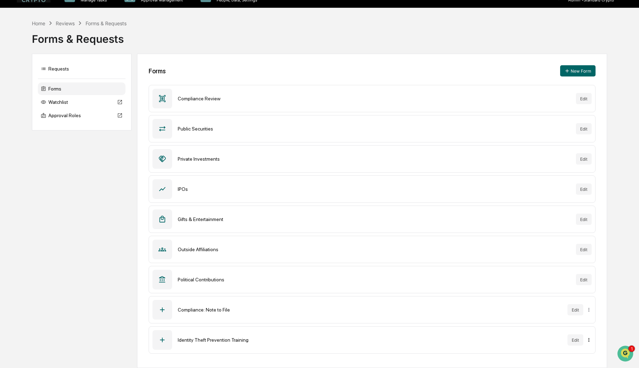
click at [587, 340] on html "Calendar Manage Tasks Reviews Approval Management Company People, Data, Setting…" at bounding box center [319, 170] width 639 height 368
click at [219, 337] on html "Calendar Manage Tasks Reviews Approval Management Company People, Data, Setting…" at bounding box center [319, 170] width 639 height 368
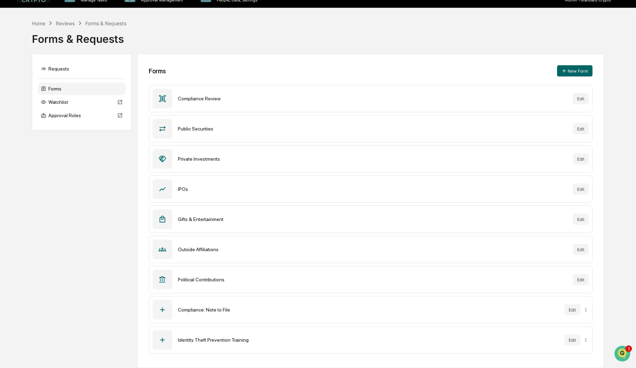
click at [162, 342] on icon at bounding box center [162, 340] width 5 height 5
click at [194, 337] on div "Identity Theft Prevention Training" at bounding box center [368, 340] width 381 height 6
click at [198, 344] on div "Identity Theft Prevention Training Edit" at bounding box center [371, 339] width 444 height 27
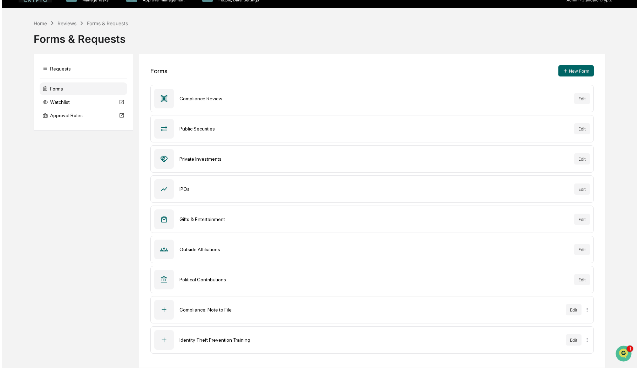
scroll to position [0, 0]
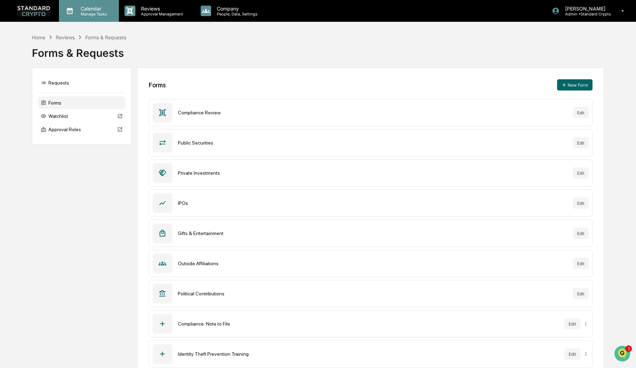
click at [93, 7] on p "Calendar" at bounding box center [92, 9] width 35 height 6
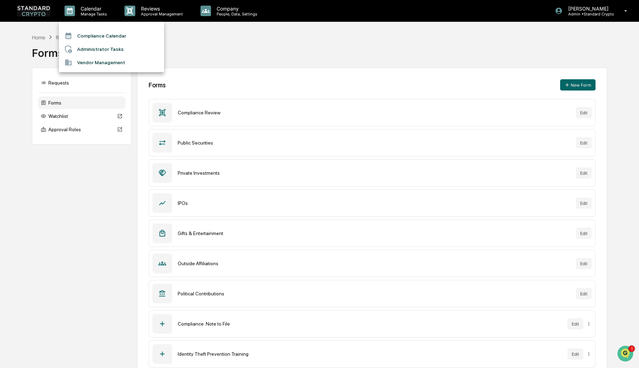
click at [162, 8] on div at bounding box center [319, 184] width 639 height 368
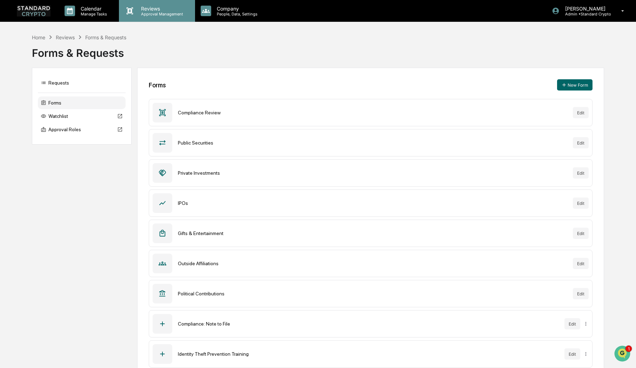
click at [160, 12] on p "Approval Management" at bounding box center [160, 14] width 51 height 5
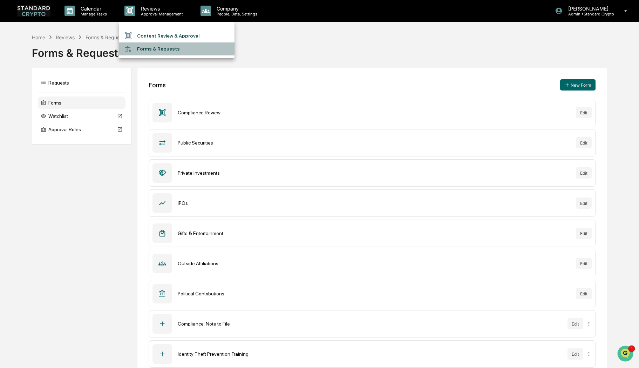
click at [161, 47] on li "Forms & Requests" at bounding box center [177, 48] width 116 height 13
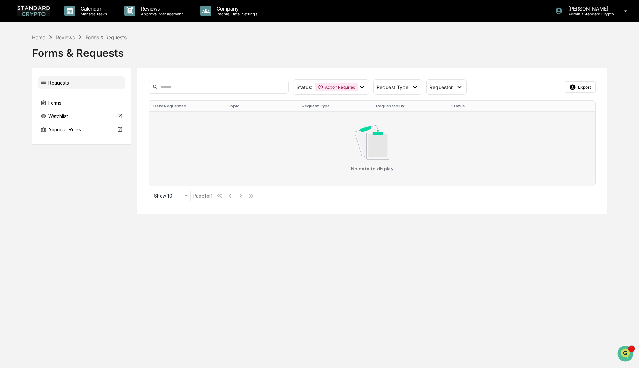
click at [368, 148] on img at bounding box center [372, 142] width 35 height 34
click at [365, 155] on img at bounding box center [372, 142] width 35 height 34
click at [275, 156] on div "No data to display" at bounding box center [372, 148] width 438 height 46
click at [288, 148] on div "No data to display" at bounding box center [372, 148] width 438 height 46
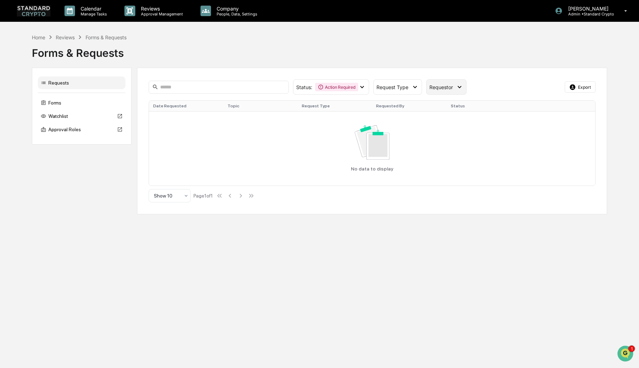
click at [447, 84] on span "Requestor" at bounding box center [440, 87] width 23 height 6
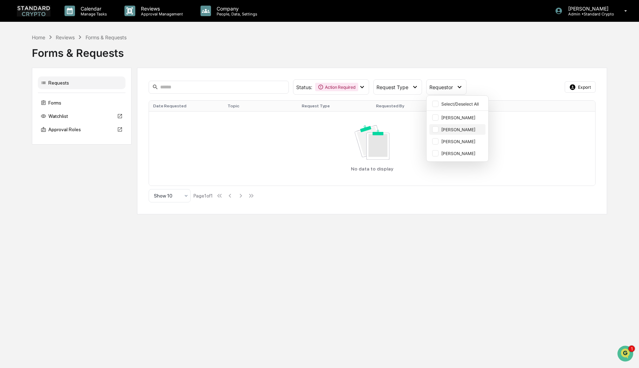
click at [443, 128] on div "Rebecca Harris" at bounding box center [462, 129] width 43 height 5
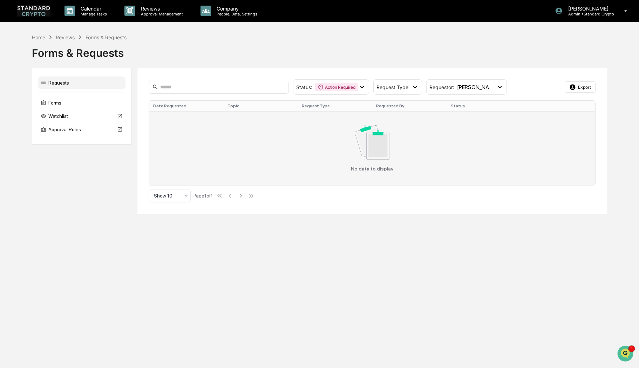
click at [218, 148] on div "No data to display" at bounding box center [372, 148] width 438 height 46
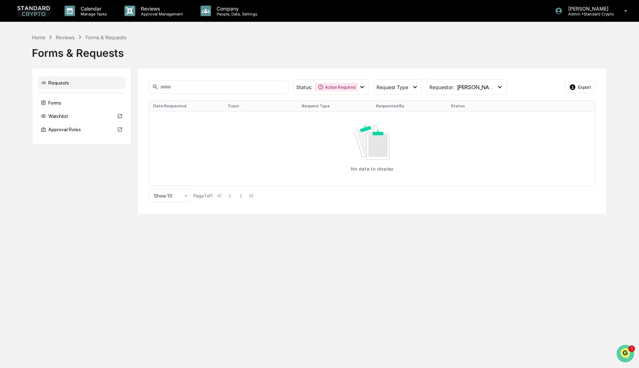
click at [622, 354] on icon "Open customer support" at bounding box center [626, 362] width 18 height 18
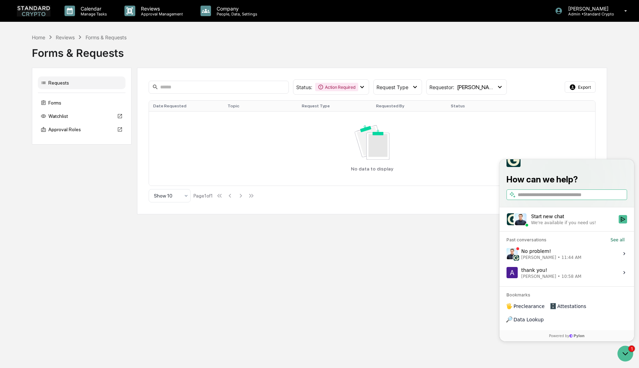
click at [539, 198] on input "search" at bounding box center [572, 194] width 108 height 7
click at [500, 159] on div "FAQ's - Administrators" at bounding box center [500, 159] width 0 height 0
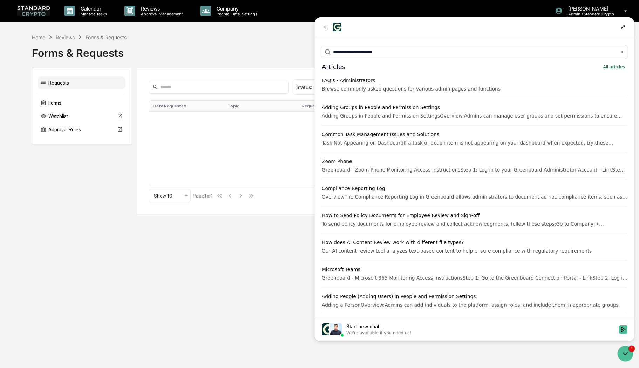
scroll to position [1, 0]
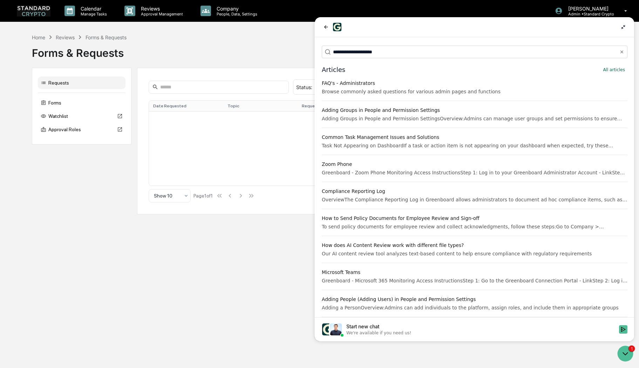
click at [342, 84] on div "FAQ's - Administrators" at bounding box center [474, 83] width 306 height 7
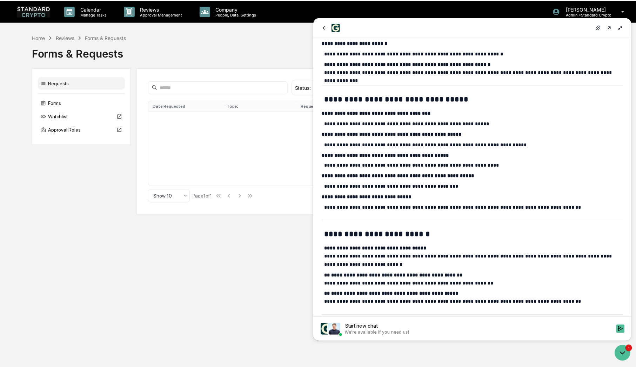
scroll to position [175, 0]
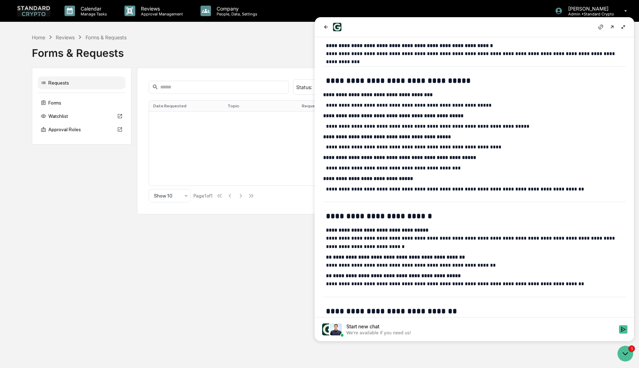
click at [234, 241] on div "Calendar Manage Tasks Reviews Approval Management Company People, Data, Setting…" at bounding box center [319, 184] width 639 height 368
click at [128, 224] on div "Calendar Manage Tasks Reviews Approval Management Company People, Data, Setting…" at bounding box center [319, 184] width 639 height 368
click at [56, 101] on div "Forms" at bounding box center [82, 102] width 88 height 13
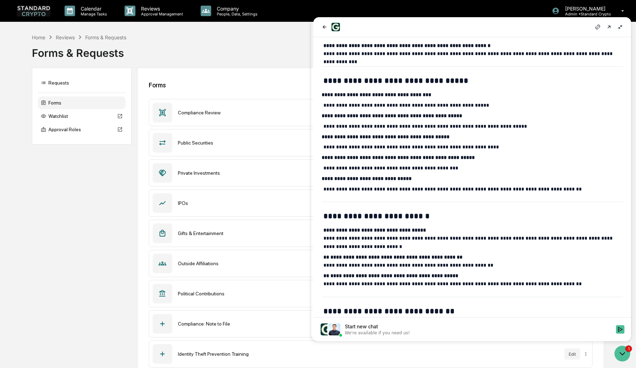
click at [258, 43] on div "Forms & Requests" at bounding box center [318, 50] width 572 height 18
click at [321, 23] on button "back" at bounding box center [324, 27] width 8 height 8
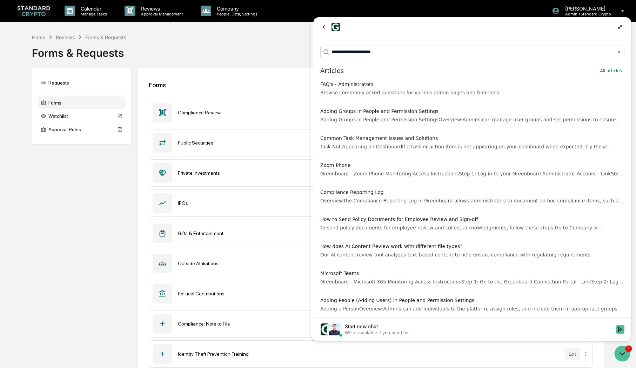
click at [622, 27] on icon at bounding box center [619, 27] width 4 height 4
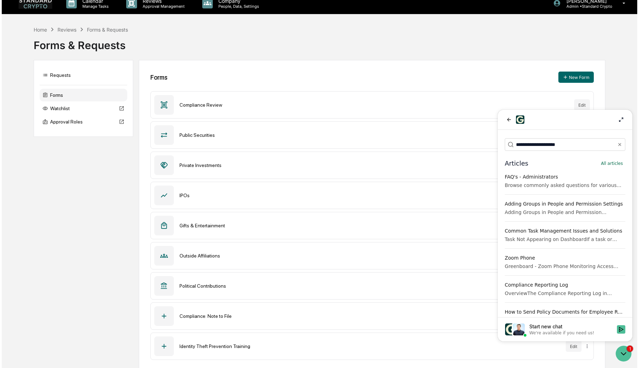
scroll to position [14, 0]
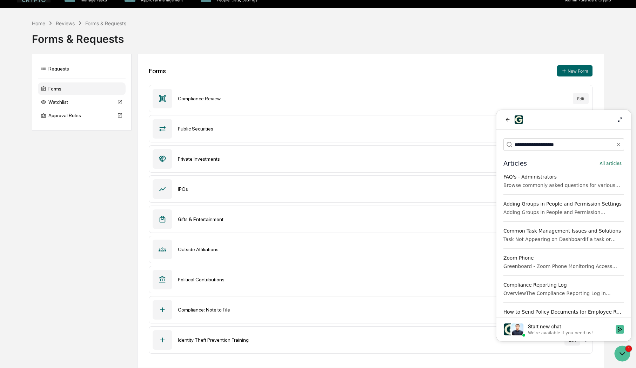
click at [585, 123] on div at bounding box center [563, 119] width 121 height 8
click at [625, 351] on icon "Open customer support" at bounding box center [622, 354] width 18 height 18
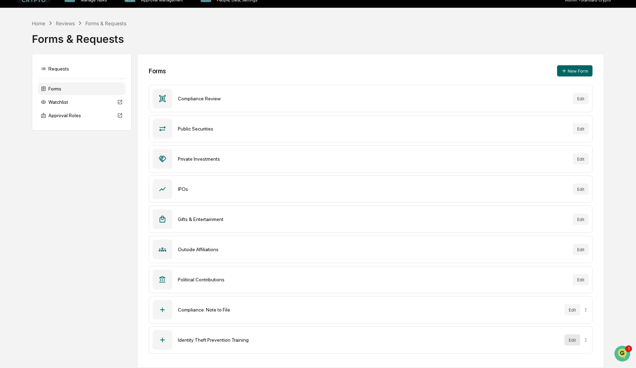
click at [571, 337] on button "Edit" at bounding box center [572, 339] width 16 height 11
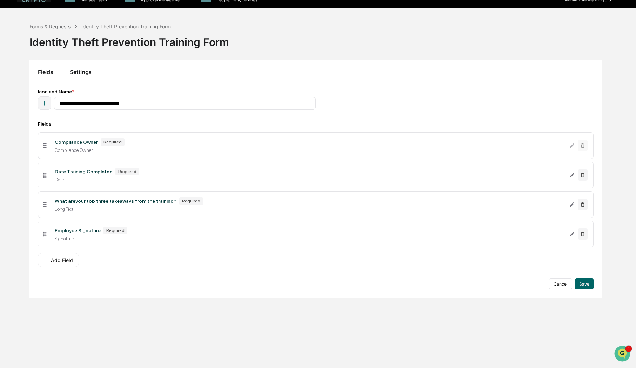
click at [82, 73] on button "Settings" at bounding box center [80, 70] width 38 height 20
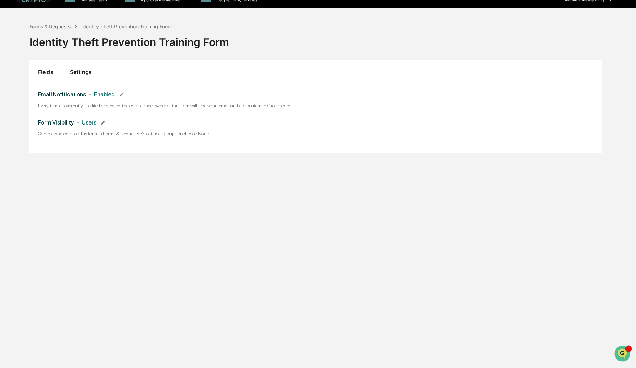
click at [43, 70] on button "Fields" at bounding box center [45, 70] width 32 height 20
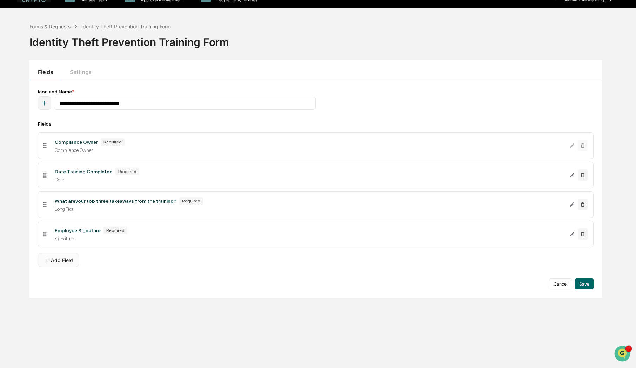
click at [51, 259] on button "Add Field" at bounding box center [58, 260] width 41 height 14
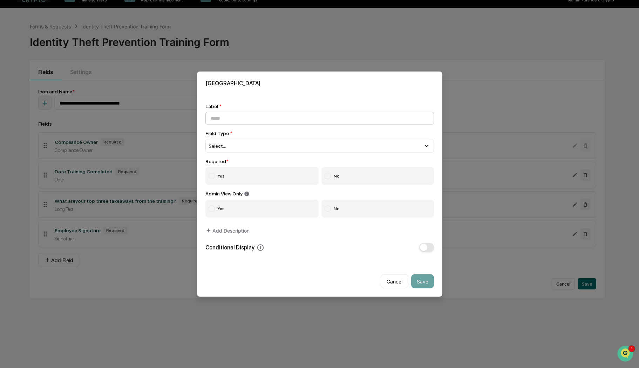
click at [216, 117] on input at bounding box center [319, 117] width 229 height 13
click at [220, 146] on span "Select..." at bounding box center [218, 146] width 18 height 6
click at [243, 270] on div "Cancel Save" at bounding box center [319, 278] width 245 height 36
click at [403, 283] on button "Cancel" at bounding box center [395, 281] width 28 height 14
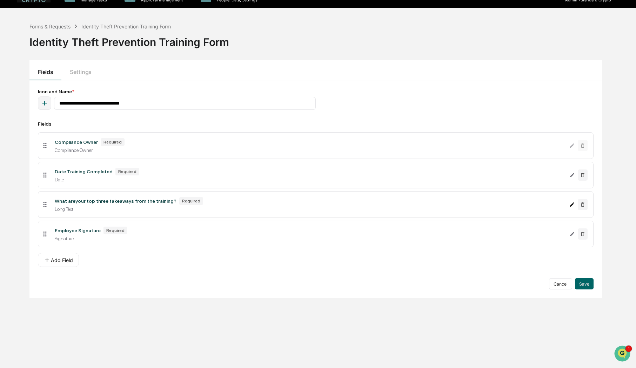
click at [573, 208] on button "Edit What areyour top three takeaways from the training? field" at bounding box center [572, 204] width 6 height 11
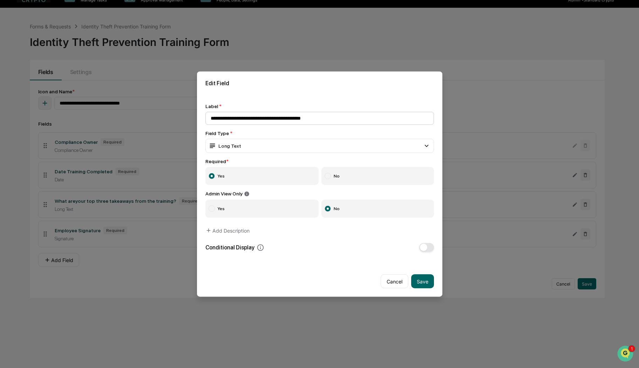
click at [244, 123] on input "**********" at bounding box center [319, 117] width 229 height 13
click at [232, 119] on input "**********" at bounding box center [319, 117] width 229 height 13
type input "**********"
click at [430, 280] on button "Save" at bounding box center [422, 281] width 23 height 14
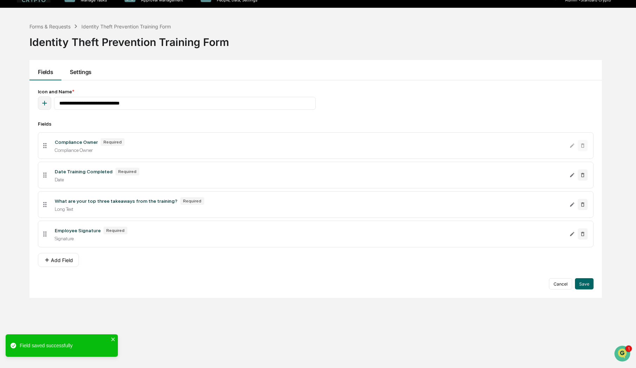
click at [79, 71] on button "Settings" at bounding box center [80, 70] width 38 height 20
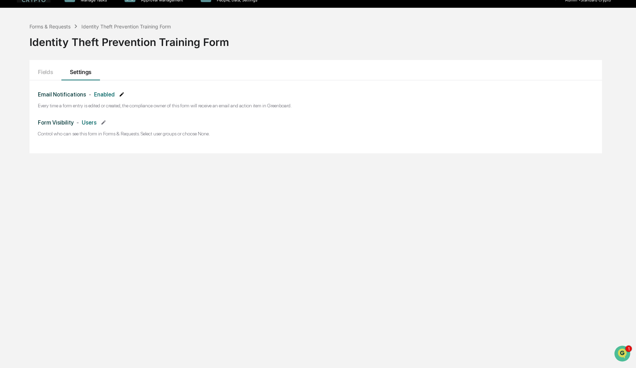
click at [120, 95] on icon at bounding box center [122, 95] width 6 height 6
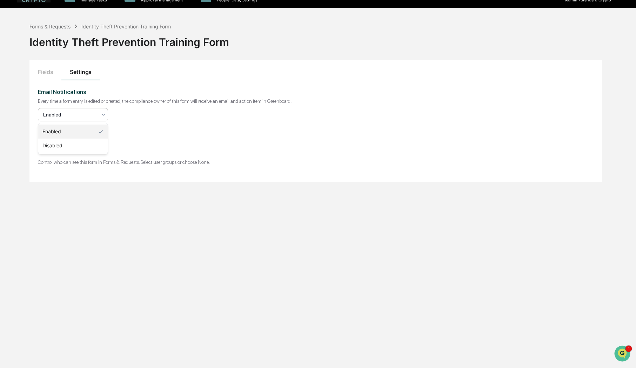
click at [101, 110] on div at bounding box center [104, 114] width 6 height 13
click at [152, 104] on div "Email Notifications Every time a form entry is edited or created, the complianc…" at bounding box center [315, 113] width 555 height 48
click at [83, 120] on div "Enabled" at bounding box center [73, 114] width 70 height 13
click at [65, 144] on div "Disabled" at bounding box center [72, 145] width 69 height 14
click at [101, 151] on icon at bounding box center [103, 151] width 4 height 4
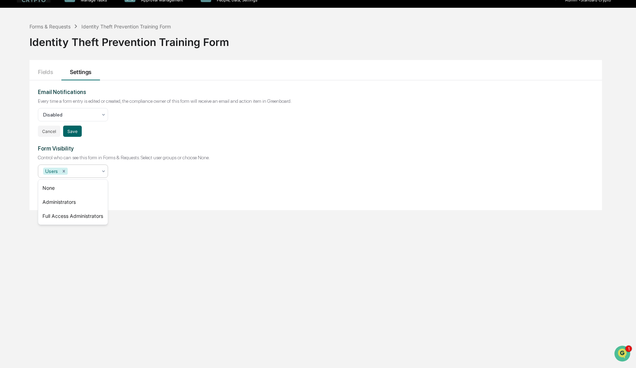
click at [86, 169] on div at bounding box center [83, 171] width 28 height 7
click at [160, 191] on div "Form Visibility Control who can see this form in Forms & Requests. Select user …" at bounding box center [315, 169] width 555 height 48
click at [63, 171] on icon "Remove Users" at bounding box center [63, 171] width 5 height 5
click at [69, 171] on div at bounding box center [70, 171] width 54 height 7
click at [65, 219] on div "Full Access Administrators" at bounding box center [72, 216] width 69 height 14
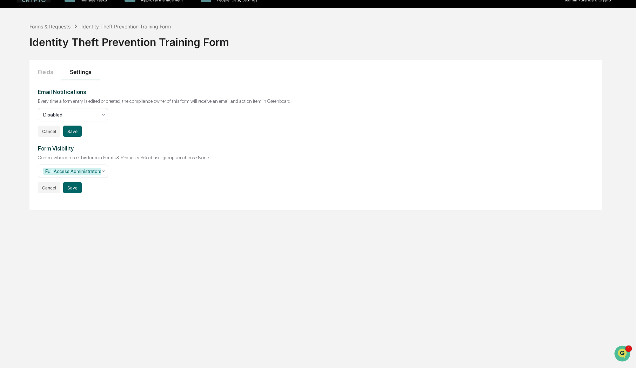
click at [168, 180] on div "Form Visibility Control who can see this form in Forms & Requests. Select user …" at bounding box center [315, 169] width 555 height 48
click at [71, 188] on button "Save" at bounding box center [72, 187] width 19 height 11
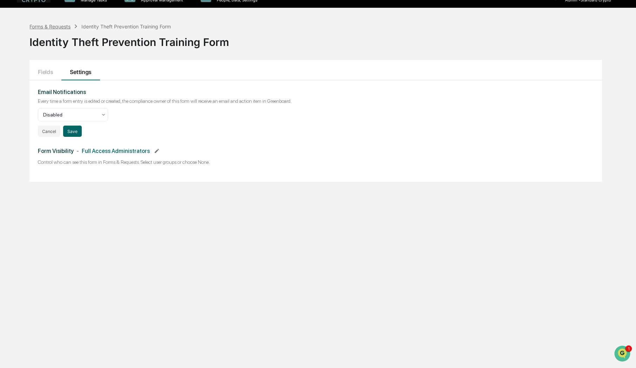
click at [59, 25] on div "Forms & Requests" at bounding box center [49, 26] width 41 height 6
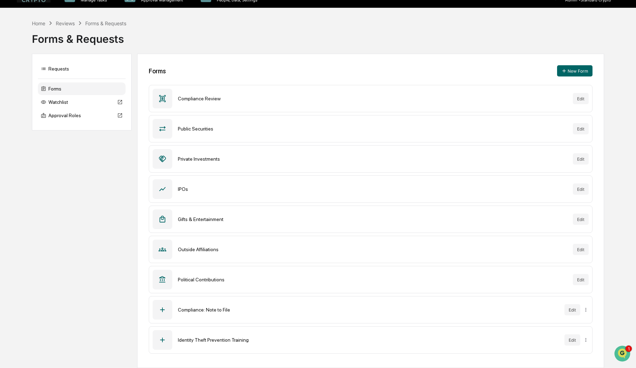
click at [71, 222] on div "Requests Forms Watchlist Approval Roles Forms New Form Compliance Review Edit P…" at bounding box center [318, 211] width 572 height 314
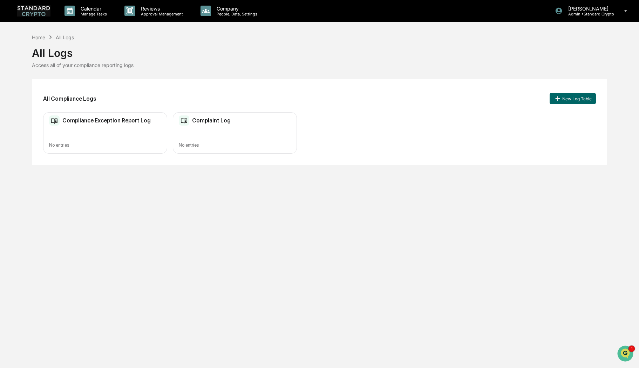
click at [91, 126] on div "Compliance Exception Report Log" at bounding box center [100, 120] width 102 height 11
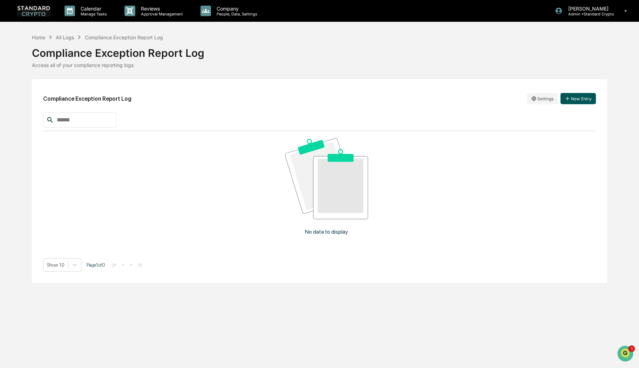
click at [578, 99] on button "New Entry" at bounding box center [578, 98] width 35 height 11
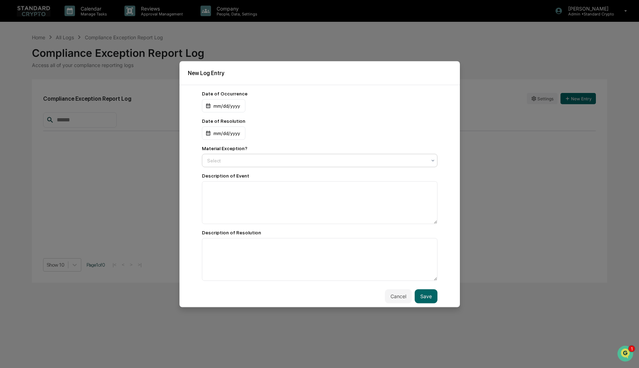
click at [205, 158] on div "Select" at bounding box center [317, 160] width 226 height 10
click at [317, 134] on div "mm/dd/yyyy" at bounding box center [320, 132] width 236 height 13
click at [227, 105] on div "mm/dd/yyyy" at bounding box center [223, 105] width 43 height 13
click at [227, 122] on div "[DATE]" at bounding box center [218, 123] width 16 height 8
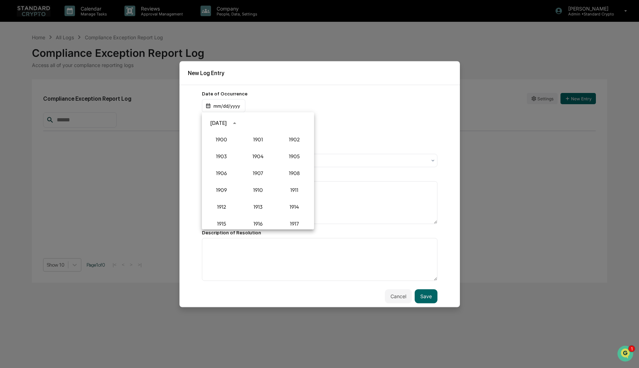
scroll to position [649, 0]
click at [292, 160] on button "2022" at bounding box center [294, 163] width 25 height 13
click at [256, 176] on button "Aug" at bounding box center [257, 176] width 25 height 13
click at [229, 206] on button "29" at bounding box center [230, 205] width 13 height 13
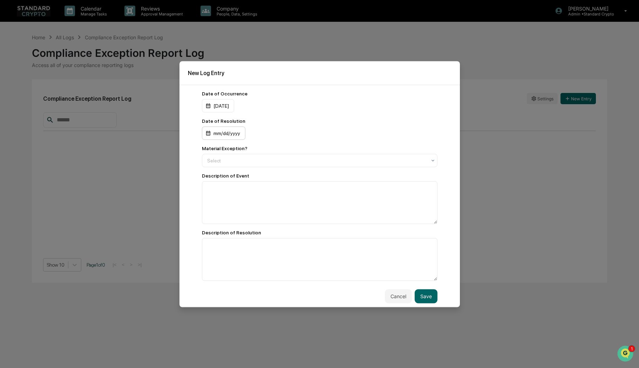
click at [227, 135] on div "mm/dd/yyyy" at bounding box center [223, 132] width 43 height 13
drag, startPoint x: 211, startPoint y: 105, endPoint x: 233, endPoint y: 106, distance: 21.4
click at [233, 106] on div at bounding box center [319, 184] width 639 height 368
click at [234, 135] on div "mm/dd/yyyy" at bounding box center [223, 132] width 43 height 13
click at [227, 151] on div "[DATE]" at bounding box center [218, 151] width 16 height 8
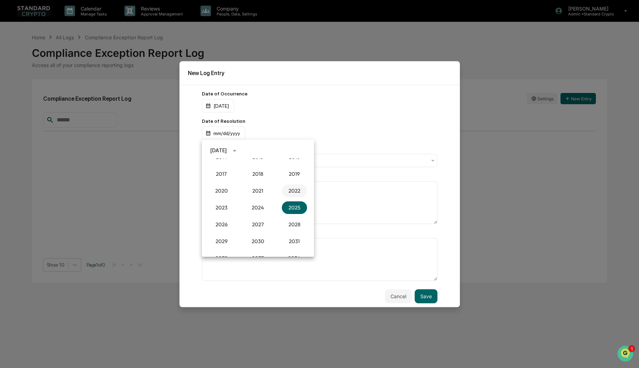
click at [290, 191] on button "2022" at bounding box center [294, 190] width 25 height 13
click at [256, 206] on button "Aug" at bounding box center [257, 204] width 25 height 13
click at [229, 233] on button "29" at bounding box center [230, 232] width 13 height 13
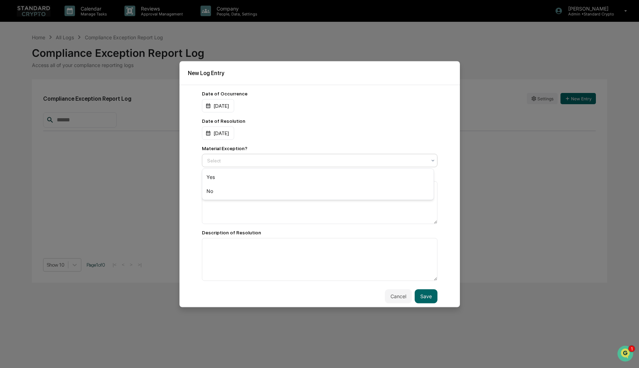
click at [221, 160] on div at bounding box center [316, 160] width 219 height 7
click at [229, 190] on div "No" at bounding box center [317, 191] width 231 height 14
click at [225, 192] on textarea at bounding box center [320, 202] width 236 height 43
type textarea "**********"
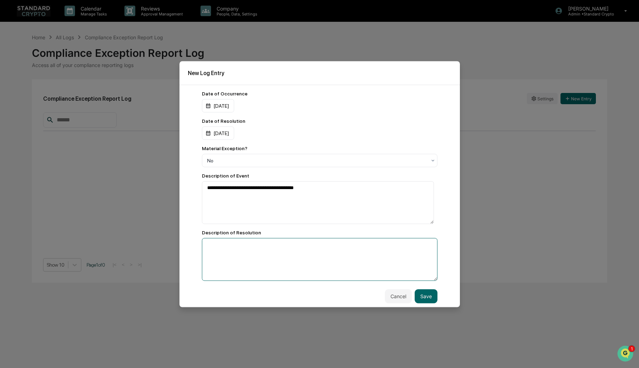
click at [227, 250] on textarea at bounding box center [320, 259] width 236 height 43
type textarea "**********"
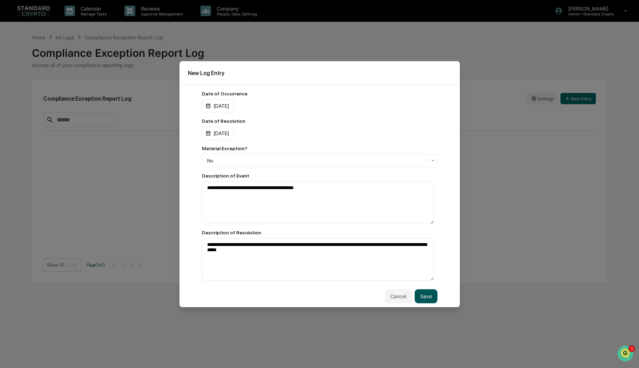
click at [427, 298] on button "Save" at bounding box center [426, 296] width 23 height 14
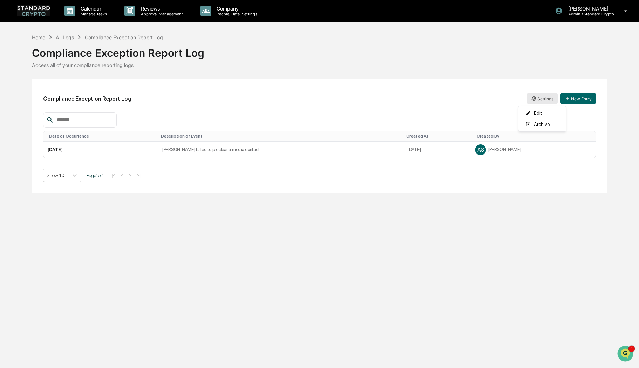
click at [544, 94] on html "Calendar Manage Tasks Reviews Approval Management Company People, Data, Setting…" at bounding box center [319, 184] width 639 height 368
click at [455, 100] on html "Calendar Manage Tasks Reviews Approval Management Company People, Data, Setting…" at bounding box center [319, 184] width 639 height 368
click at [582, 100] on button "New Entry" at bounding box center [578, 98] width 35 height 11
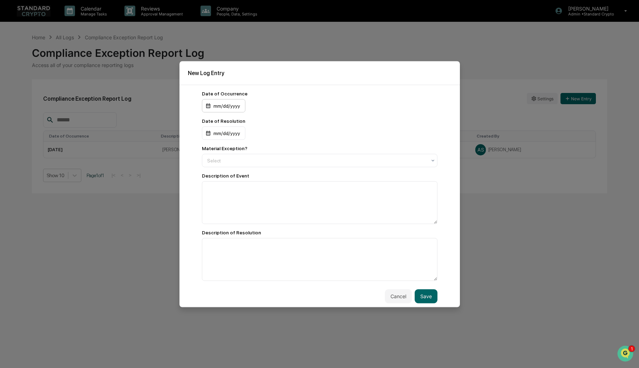
click at [230, 108] on div "mm/dd/yyyy" at bounding box center [223, 105] width 43 height 13
click at [227, 123] on div "[DATE]" at bounding box center [218, 123] width 16 height 8
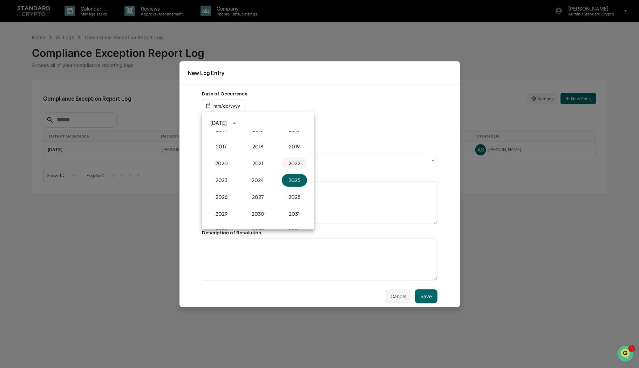
click at [293, 160] on button "2022" at bounding box center [294, 163] width 25 height 13
click at [214, 196] on button "Oct" at bounding box center [221, 195] width 25 height 13
click at [215, 166] on button "2" at bounding box center [216, 165] width 13 height 13
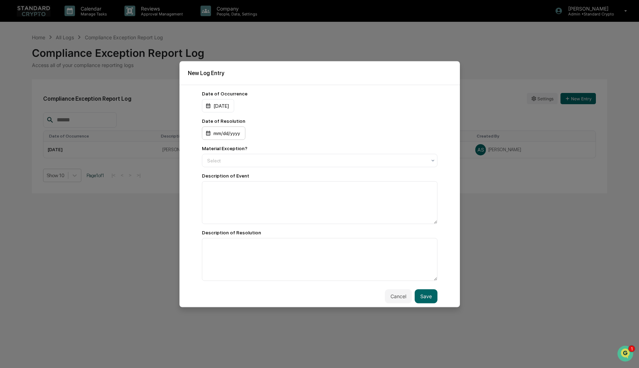
click at [223, 135] on div "mm/dd/yyyy" at bounding box center [223, 132] width 43 height 13
click at [227, 151] on div "[DATE]" at bounding box center [218, 151] width 16 height 8
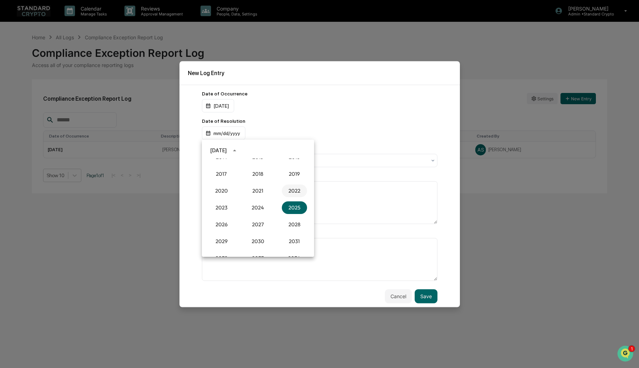
click at [291, 190] on button "2022" at bounding box center [294, 190] width 25 height 13
click at [221, 224] on button "Oct" at bounding box center [221, 222] width 25 height 13
click at [216, 193] on button "2" at bounding box center [216, 193] width 13 height 13
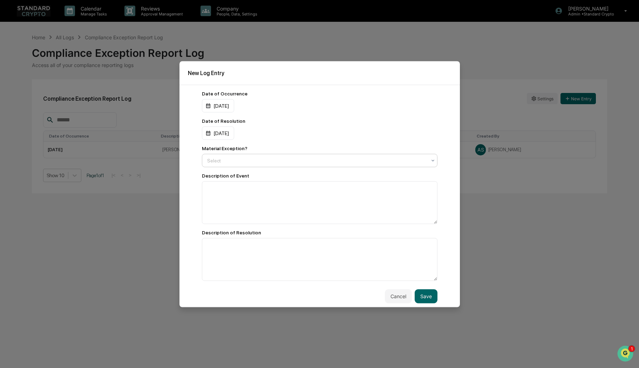
click at [252, 159] on div at bounding box center [316, 160] width 219 height 7
click at [243, 178] on div "Yes" at bounding box center [317, 177] width 231 height 14
click at [228, 191] on textarea at bounding box center [320, 202] width 236 height 43
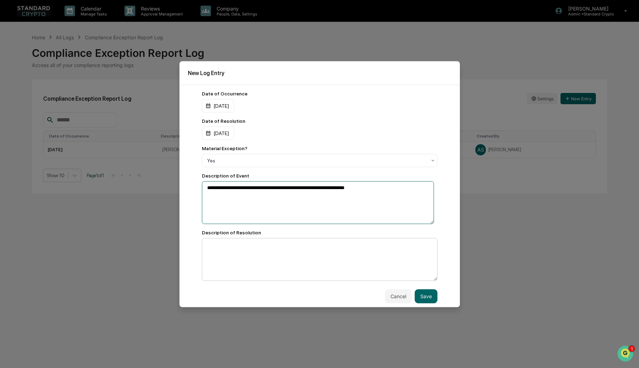
type textarea "**********"
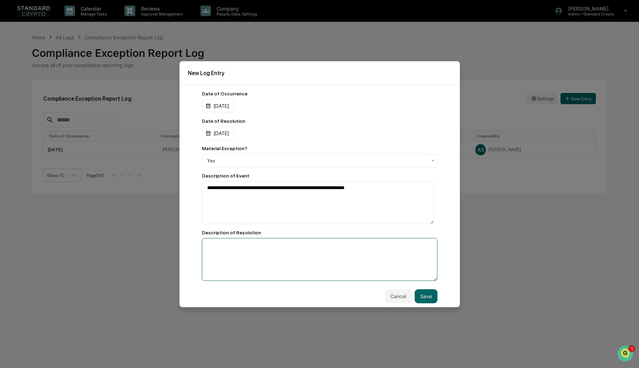
click at [229, 246] on textarea at bounding box center [320, 259] width 236 height 43
click at [240, 245] on textarea at bounding box center [320, 259] width 236 height 43
type textarea "**********"
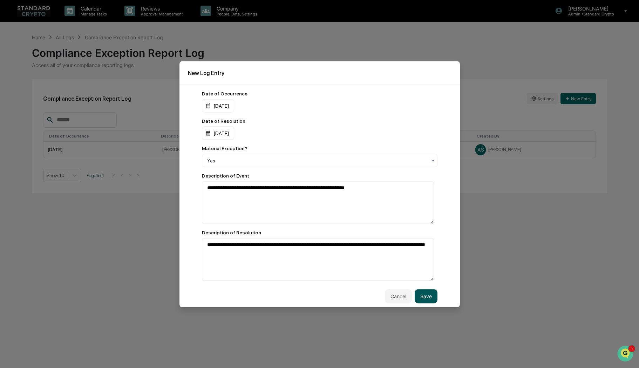
click at [421, 296] on button "Save" at bounding box center [426, 296] width 23 height 14
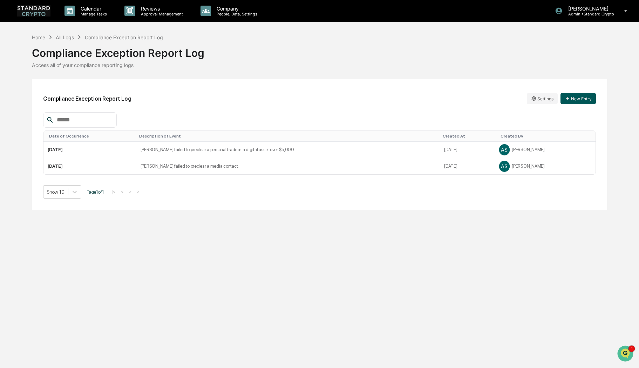
click at [575, 96] on button "New Entry" at bounding box center [578, 98] width 35 height 11
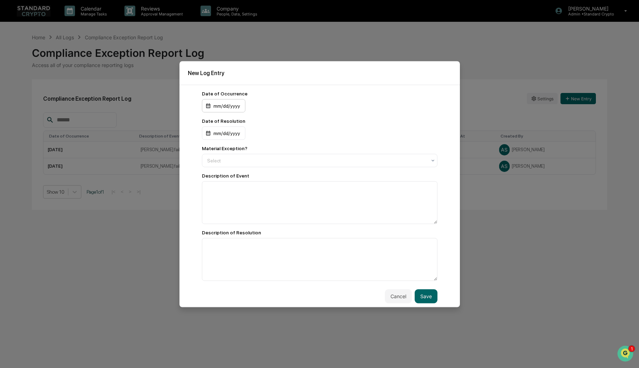
click at [217, 107] on div "mm/dd/yyyy" at bounding box center [223, 105] width 43 height 13
click at [227, 123] on div "[DATE]" at bounding box center [218, 123] width 16 height 8
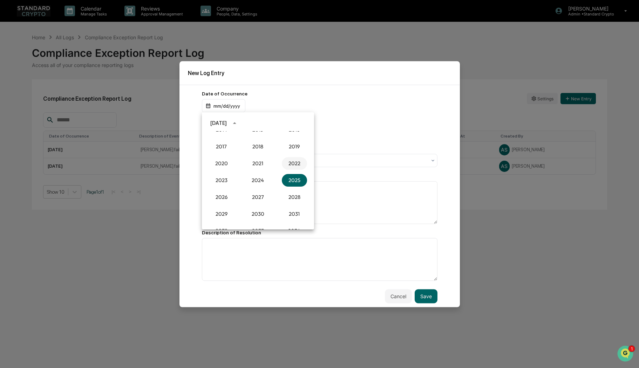
click at [298, 165] on button "2022" at bounding box center [294, 163] width 25 height 13
click at [254, 194] on button "Nov" at bounding box center [257, 195] width 25 height 13
click at [229, 164] on button "7" at bounding box center [230, 165] width 13 height 13
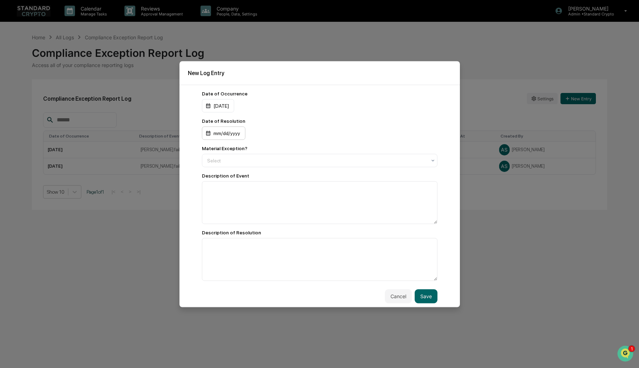
click at [229, 135] on div "mm/dd/yyyy" at bounding box center [223, 132] width 43 height 13
click at [273, 191] on button "11" at bounding box center [272, 193] width 13 height 13
click at [228, 133] on div "09/11/2025" at bounding box center [223, 132] width 43 height 13
click at [227, 153] on div "[DATE]" at bounding box center [218, 151] width 16 height 8
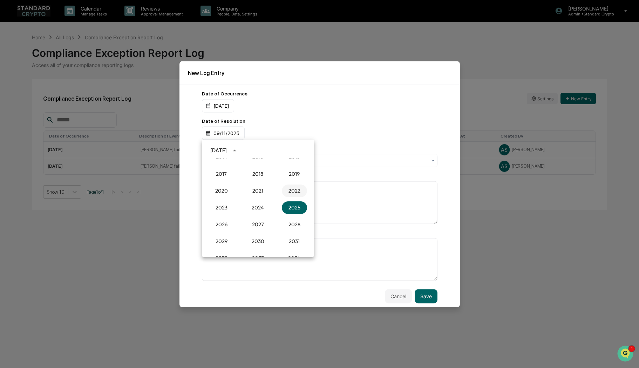
click at [296, 191] on button "2022" at bounding box center [294, 190] width 25 height 13
click at [261, 223] on button "Nov" at bounding box center [257, 222] width 25 height 13
click at [230, 193] on button "7" at bounding box center [230, 193] width 13 height 13
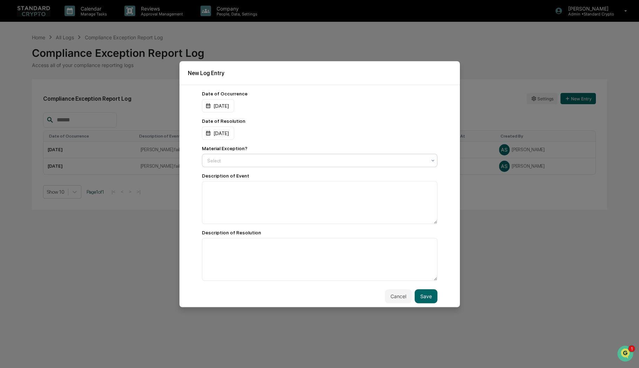
click at [308, 155] on div "Select" at bounding box center [320, 160] width 236 height 13
click at [248, 162] on div at bounding box center [316, 160] width 219 height 7
click at [240, 179] on div "Yes" at bounding box center [317, 177] width 231 height 14
click at [239, 188] on textarea at bounding box center [320, 202] width 236 height 43
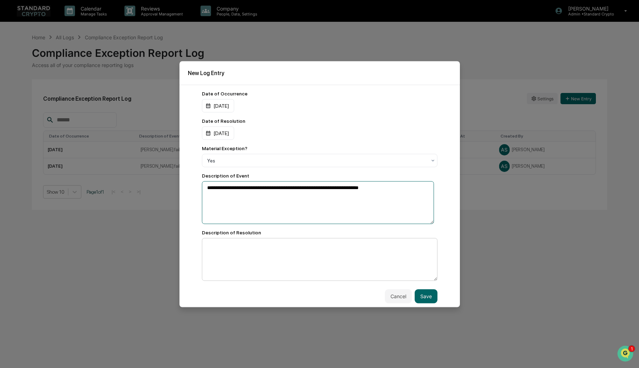
type textarea "**********"
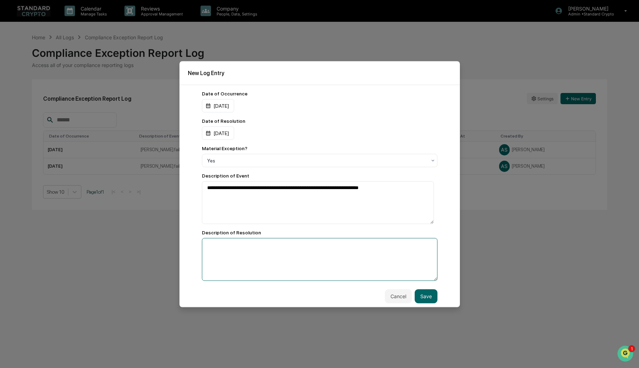
click at [221, 246] on textarea at bounding box center [320, 259] width 236 height 43
type textarea "**********"
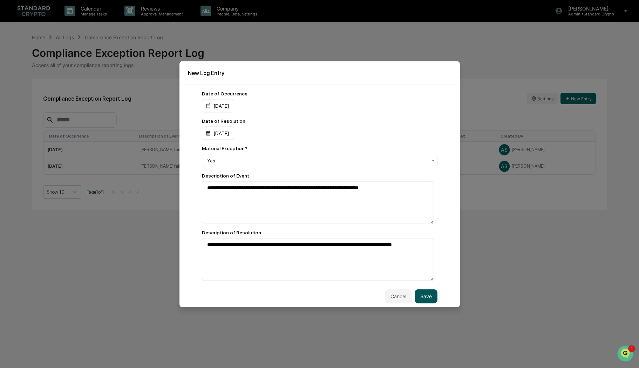
click at [424, 294] on button "Save" at bounding box center [426, 296] width 23 height 14
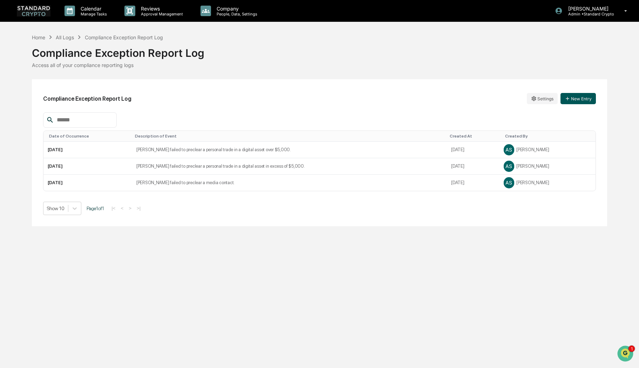
click at [576, 98] on button "New Entry" at bounding box center [578, 98] width 35 height 11
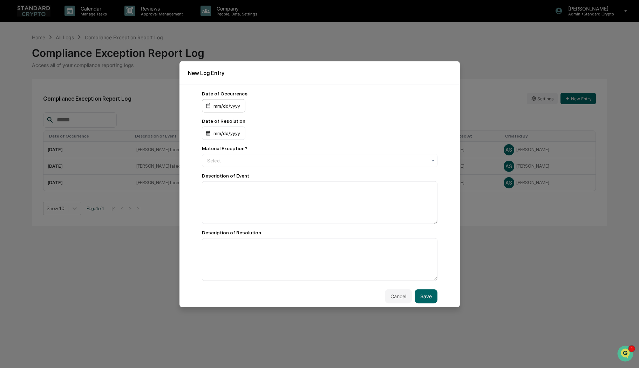
click at [230, 107] on div "mm/dd/yyyy" at bounding box center [223, 105] width 43 height 13
click at [227, 126] on div "[DATE]" at bounding box center [218, 123] width 16 height 8
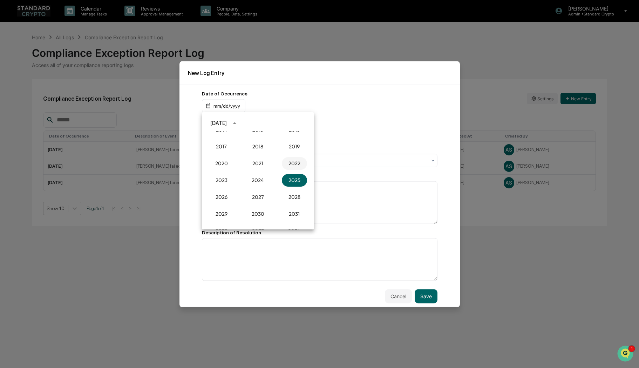
click at [292, 162] on button "2022" at bounding box center [294, 163] width 25 height 13
click at [292, 194] on button "Dec" at bounding box center [294, 195] width 25 height 13
click at [273, 151] on button "1" at bounding box center [272, 152] width 13 height 13
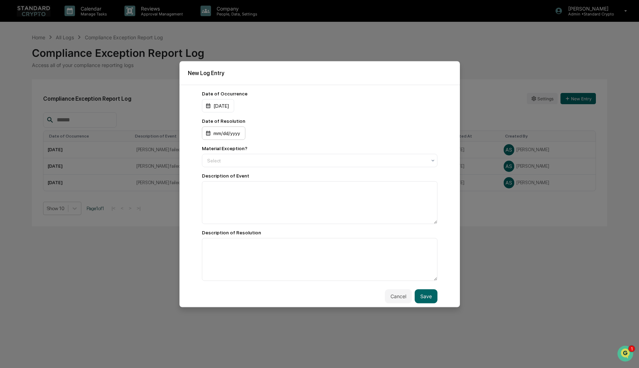
click at [215, 131] on div "mm/dd/yyyy" at bounding box center [223, 132] width 43 height 13
click at [227, 152] on div "[DATE]" at bounding box center [218, 151] width 16 height 8
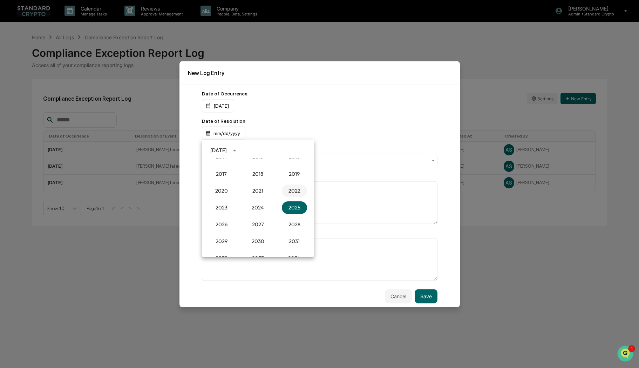
click at [290, 189] on button "2022" at bounding box center [294, 190] width 25 height 13
click at [295, 224] on button "Dec" at bounding box center [294, 222] width 25 height 13
click at [270, 178] on button "1" at bounding box center [272, 179] width 13 height 13
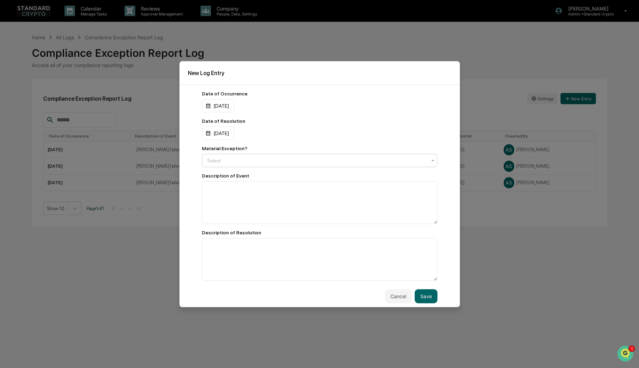
click at [220, 161] on div at bounding box center [316, 160] width 219 height 7
click at [219, 191] on div "No" at bounding box center [317, 191] width 231 height 14
click at [216, 199] on textarea at bounding box center [320, 202] width 236 height 43
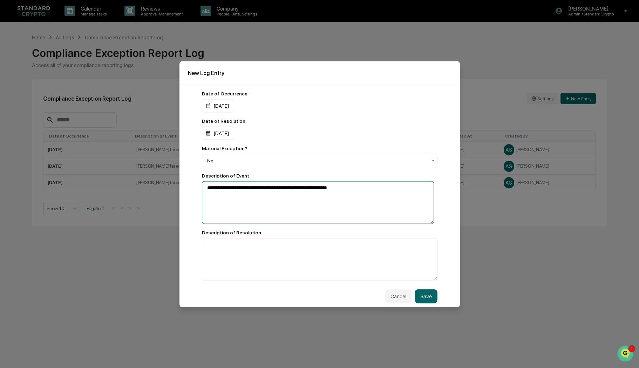
type textarea "**********"
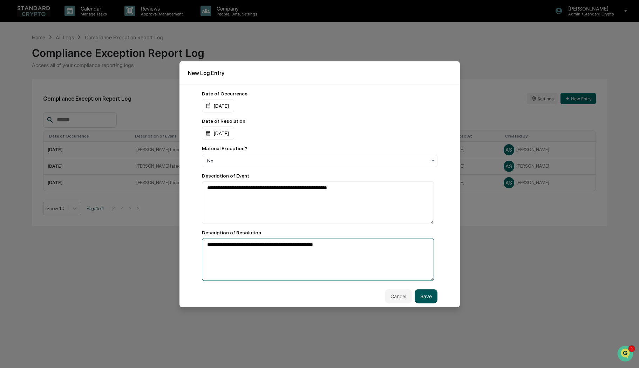
type textarea "**********"
click at [429, 299] on button "Save" at bounding box center [426, 296] width 23 height 14
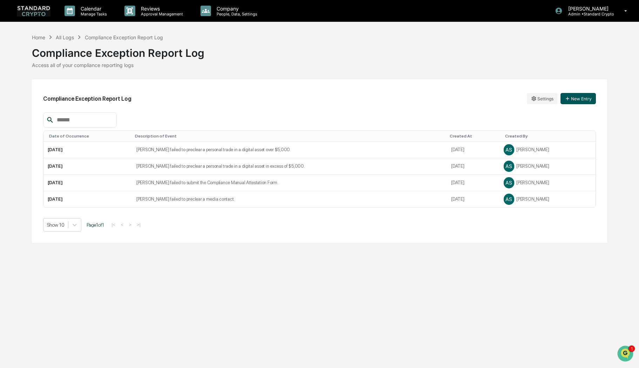
click at [581, 98] on button "New Entry" at bounding box center [578, 98] width 35 height 11
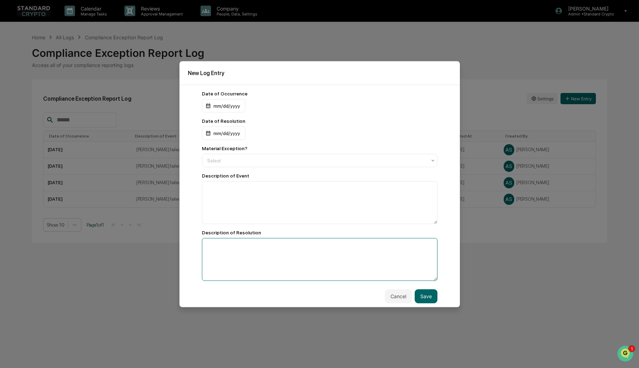
click at [218, 250] on textarea at bounding box center [320, 259] width 236 height 43
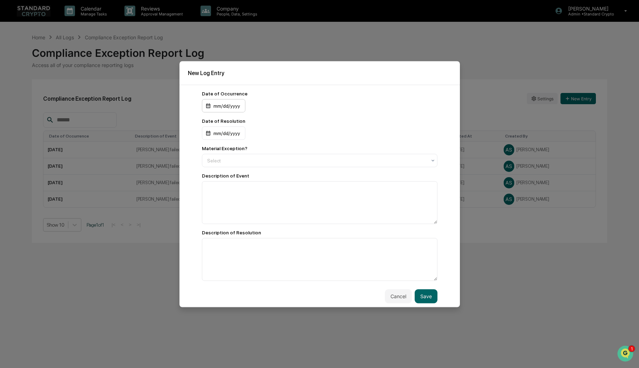
click at [220, 104] on div "mm/dd/yyyy" at bounding box center [223, 105] width 43 height 13
click at [227, 123] on div "[DATE]" at bounding box center [218, 123] width 16 height 8
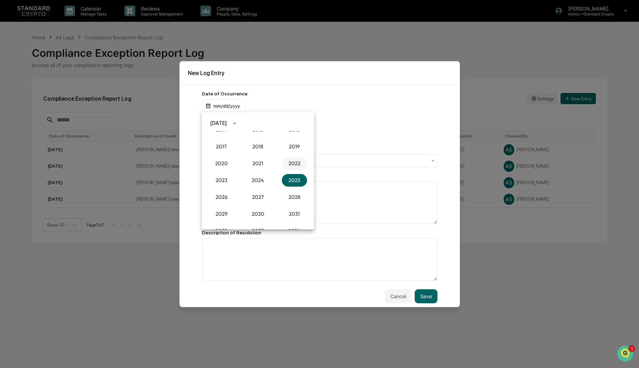
click at [288, 162] on button "2022" at bounding box center [294, 163] width 25 height 13
click at [294, 194] on button "Dec" at bounding box center [294, 195] width 25 height 13
click at [270, 164] on button "8" at bounding box center [272, 165] width 13 height 13
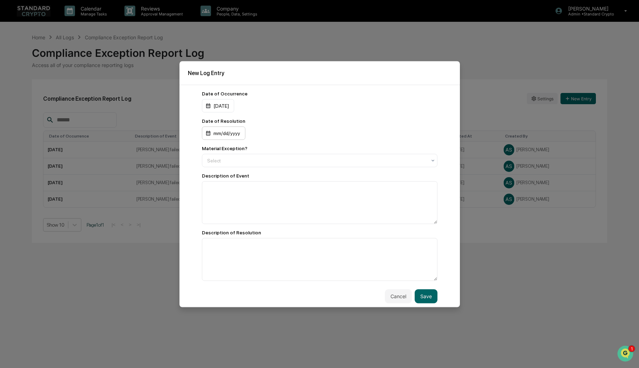
click at [234, 134] on div "mm/dd/yyyy" at bounding box center [223, 132] width 43 height 13
click at [227, 151] on div "[DATE]" at bounding box center [218, 151] width 16 height 8
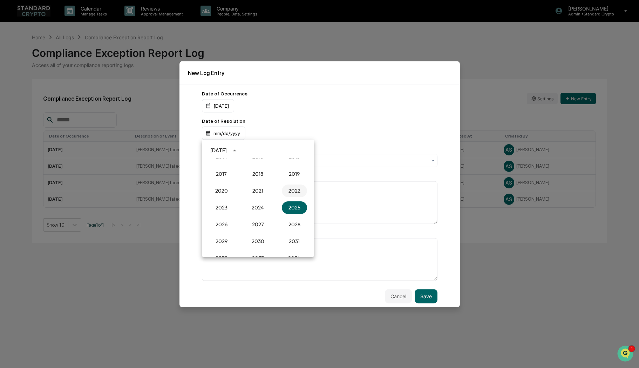
click at [284, 192] on button "2022" at bounding box center [294, 190] width 25 height 13
click at [293, 223] on button "Dec" at bounding box center [294, 222] width 25 height 13
click at [272, 195] on button "8" at bounding box center [272, 193] width 13 height 13
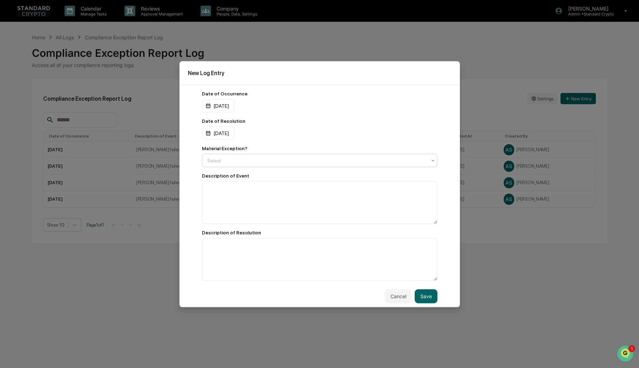
click at [222, 159] on div at bounding box center [316, 160] width 219 height 7
click at [222, 176] on div "Yes" at bounding box center [317, 177] width 231 height 14
click at [219, 192] on textarea at bounding box center [320, 202] width 236 height 43
click at [240, 193] on textarea at bounding box center [320, 202] width 236 height 43
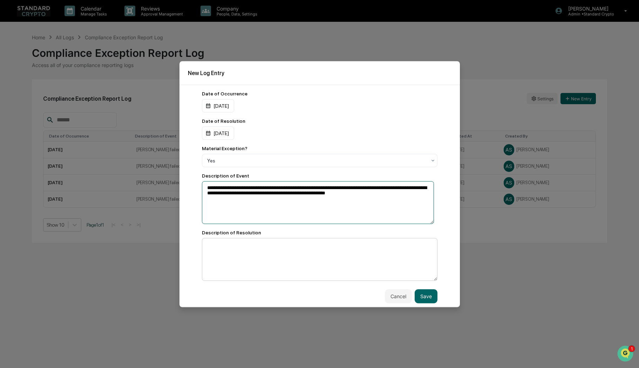
type textarea "**********"
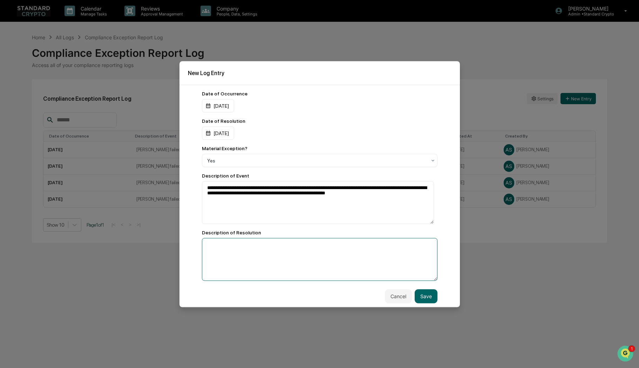
click at [237, 248] on textarea at bounding box center [320, 259] width 236 height 43
click at [280, 263] on textarea "**********" at bounding box center [318, 259] width 232 height 43
click at [223, 249] on textarea "**********" at bounding box center [318, 259] width 232 height 43
drag, startPoint x: 244, startPoint y: 256, endPoint x: 240, endPoint y: 255, distance: 4.6
click at [240, 255] on textarea "**********" at bounding box center [318, 259] width 232 height 43
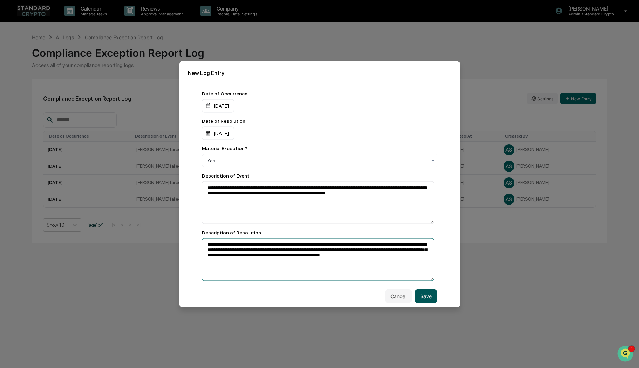
type textarea "**********"
click at [420, 296] on button "Save" at bounding box center [426, 296] width 23 height 14
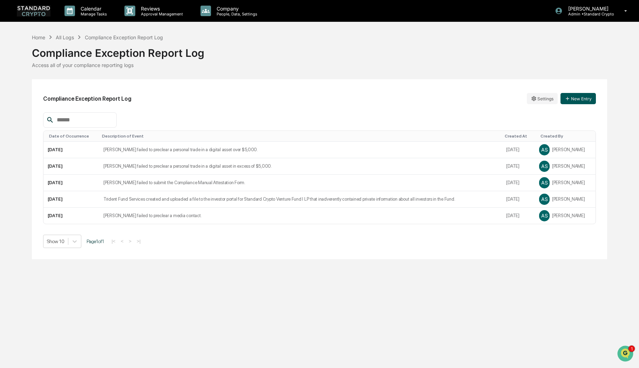
click at [588, 97] on button "New Entry" at bounding box center [578, 98] width 35 height 11
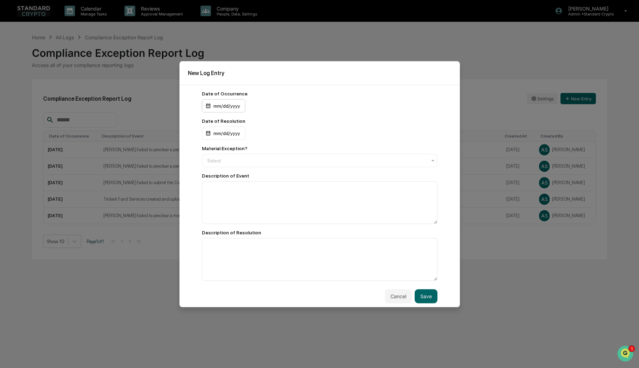
click at [225, 108] on div "mm/dd/yyyy" at bounding box center [223, 105] width 43 height 13
click at [227, 123] on div "[DATE]" at bounding box center [218, 123] width 16 height 8
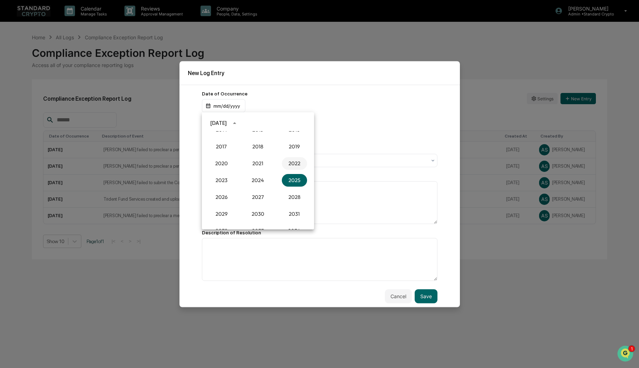
click at [297, 165] on button "2022" at bounding box center [294, 163] width 25 height 13
click at [292, 199] on button "Dec" at bounding box center [294, 195] width 25 height 13
click at [273, 177] on button "15" at bounding box center [272, 178] width 13 height 13
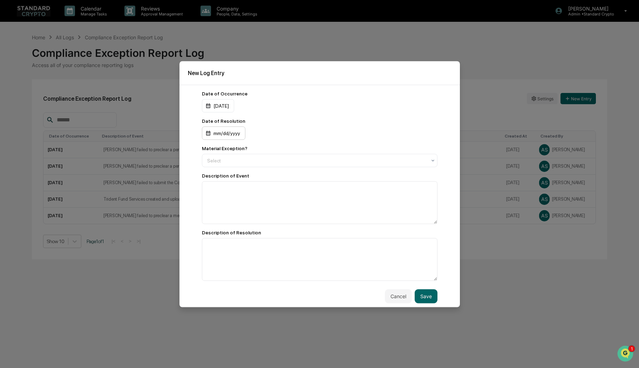
click at [225, 135] on div "mm/dd/yyyy" at bounding box center [223, 132] width 43 height 13
click at [224, 149] on div "[DATE]" at bounding box center [218, 151] width 16 height 8
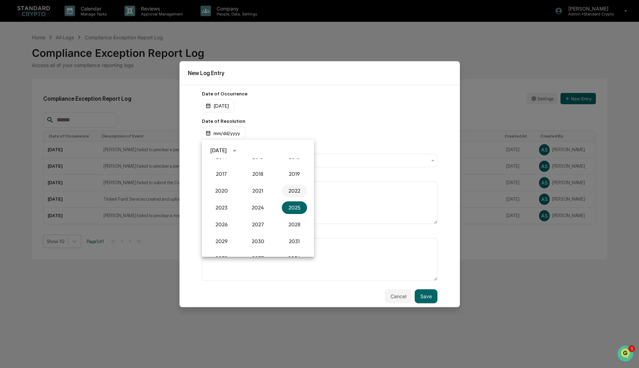
click at [286, 188] on button "2022" at bounding box center [294, 190] width 25 height 13
click at [297, 225] on button "Dec" at bounding box center [294, 222] width 25 height 13
click at [273, 206] on button "15" at bounding box center [272, 206] width 13 height 13
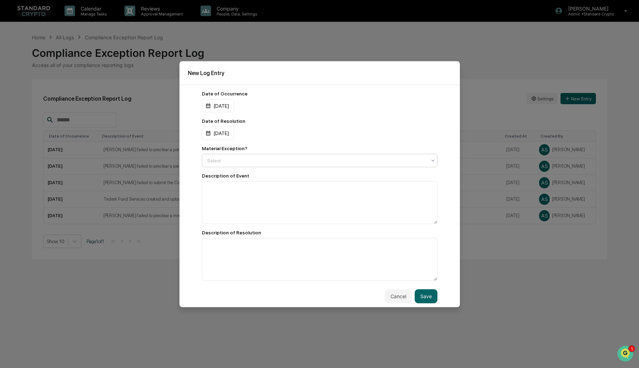
click at [237, 160] on div at bounding box center [316, 160] width 219 height 7
click at [235, 178] on div "Yes" at bounding box center [317, 177] width 231 height 14
click at [231, 187] on textarea at bounding box center [320, 202] width 236 height 43
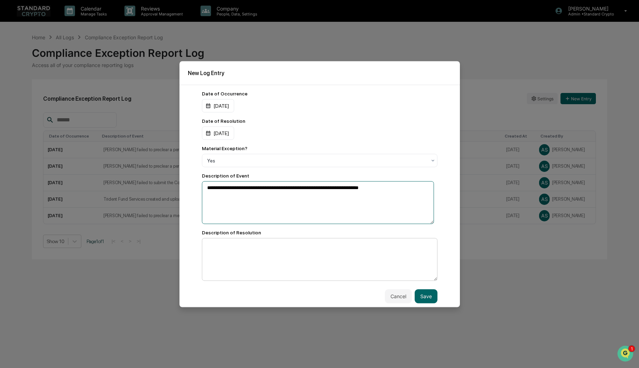
type textarea "**********"
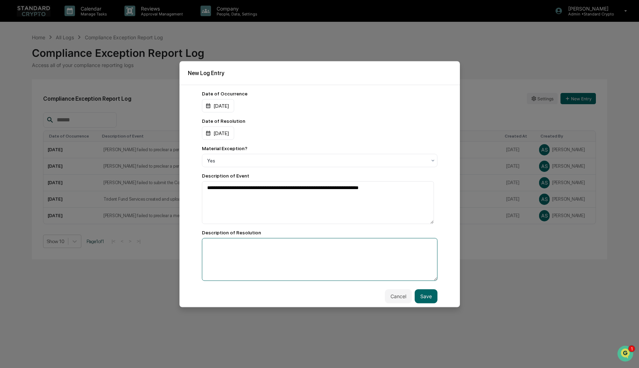
click at [234, 254] on textarea at bounding box center [320, 259] width 236 height 43
type textarea "**********"
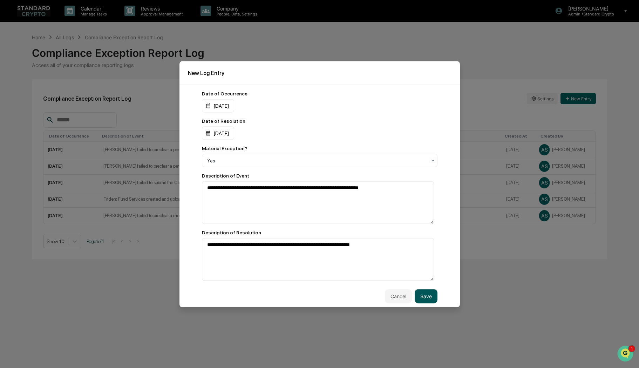
click at [426, 299] on button "Save" at bounding box center [426, 296] width 23 height 14
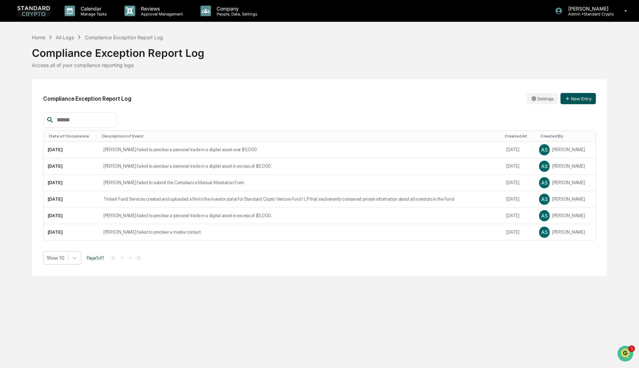
click at [581, 101] on button "New Entry" at bounding box center [578, 98] width 35 height 11
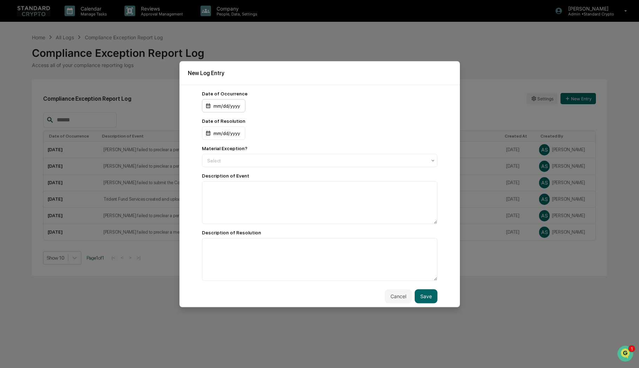
click at [218, 106] on div "mm/dd/yyyy" at bounding box center [223, 105] width 43 height 13
click at [227, 124] on div "[DATE]" at bounding box center [218, 123] width 16 height 8
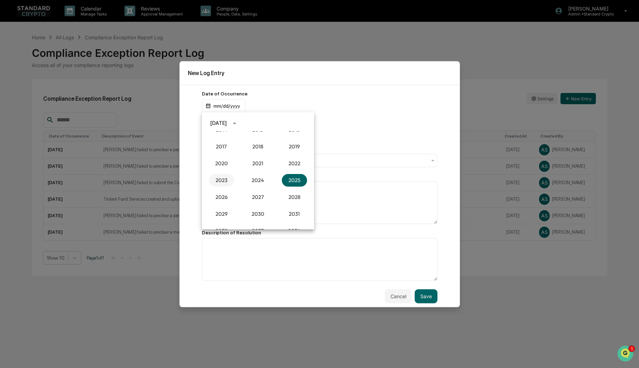
click at [219, 180] on button "2023" at bounding box center [221, 180] width 25 height 13
click at [261, 142] on button "Feb" at bounding box center [257, 140] width 25 height 13
click at [231, 179] on button "13" at bounding box center [230, 178] width 13 height 13
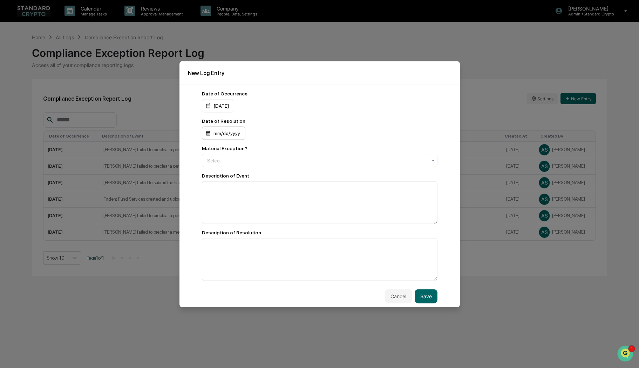
click at [228, 133] on div "mm/dd/yyyy" at bounding box center [223, 132] width 43 height 13
click at [227, 151] on div "[DATE]" at bounding box center [218, 151] width 16 height 8
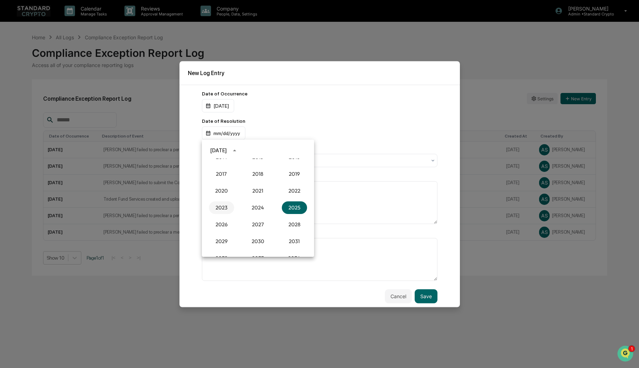
click at [219, 206] on button "2023" at bounding box center [221, 207] width 25 height 13
click at [256, 170] on button "Feb" at bounding box center [257, 167] width 25 height 13
click at [230, 206] on button "13" at bounding box center [230, 206] width 13 height 13
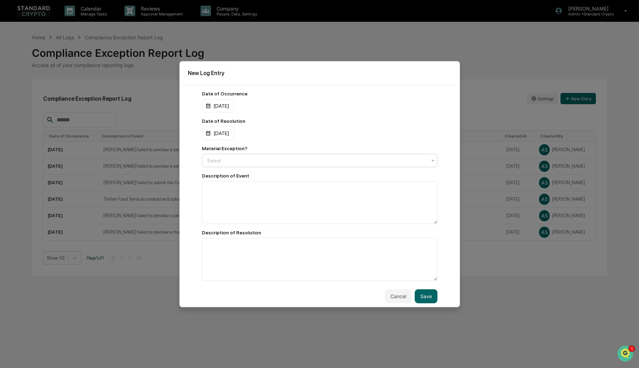
click at [227, 163] on div at bounding box center [316, 160] width 219 height 7
click at [225, 192] on div "No" at bounding box center [317, 191] width 231 height 14
click at [212, 190] on textarea at bounding box center [320, 202] width 236 height 43
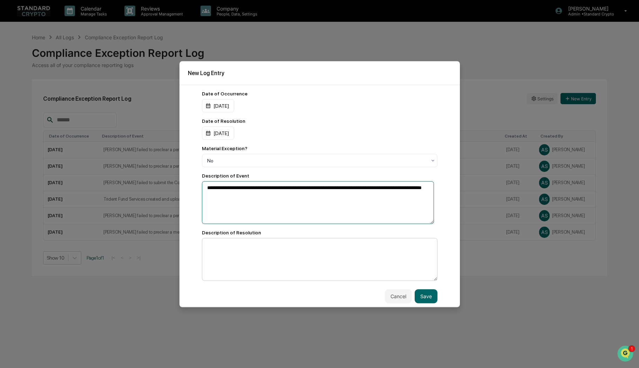
type textarea "**********"
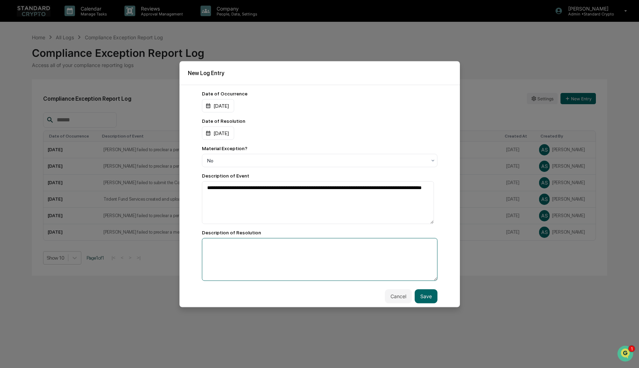
click at [220, 248] on textarea at bounding box center [320, 259] width 236 height 43
type textarea "**********"
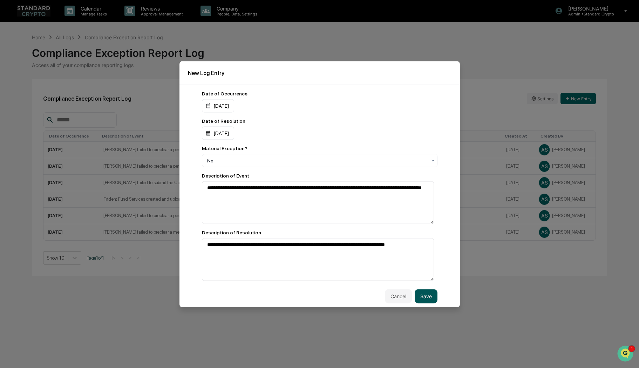
click at [425, 297] on button "Save" at bounding box center [426, 296] width 23 height 14
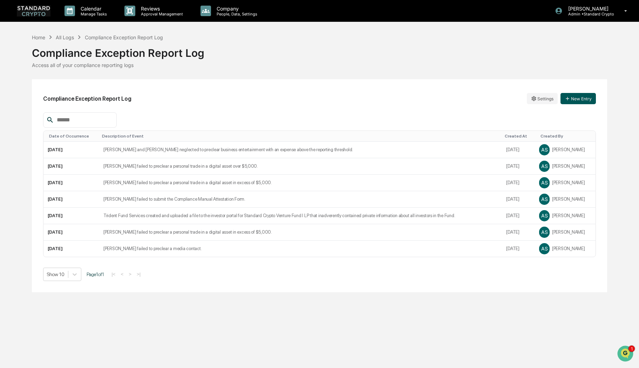
click at [574, 102] on button "New Entry" at bounding box center [578, 98] width 35 height 11
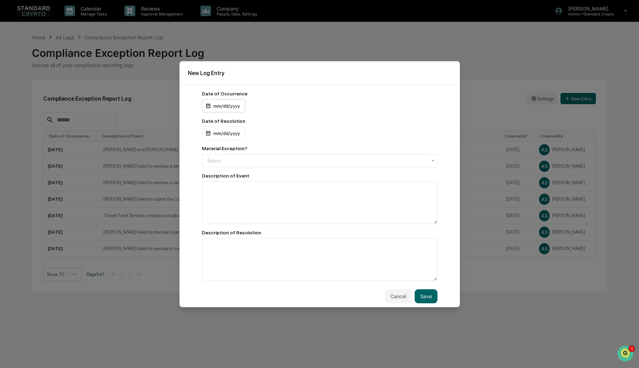
click at [221, 106] on div "mm/dd/yyyy" at bounding box center [223, 105] width 43 height 13
click at [227, 122] on div "[DATE]" at bounding box center [218, 123] width 16 height 8
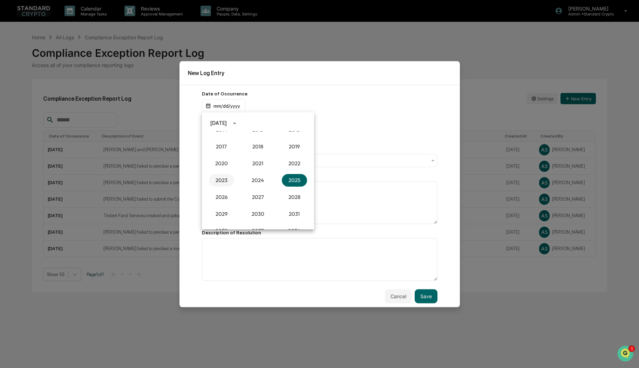
click at [219, 177] on button "2023" at bounding box center [221, 180] width 25 height 13
click at [293, 137] on button "Mar" at bounding box center [294, 140] width 25 height 13
click at [256, 166] on button "8" at bounding box center [258, 165] width 13 height 13
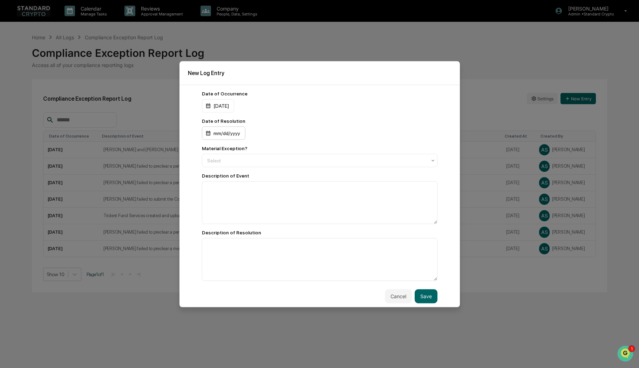
click at [227, 133] on div "mm/dd/yyyy" at bounding box center [223, 132] width 43 height 13
click at [227, 149] on div "[DATE]" at bounding box center [218, 151] width 16 height 8
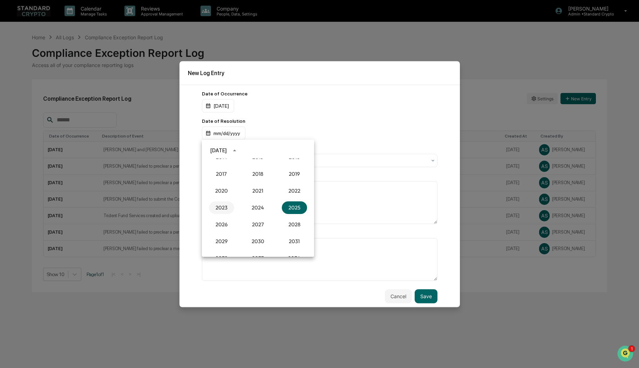
click at [219, 203] on button "2023" at bounding box center [221, 207] width 25 height 13
click at [301, 170] on button "Mar" at bounding box center [294, 167] width 25 height 13
click at [256, 193] on button "8" at bounding box center [258, 193] width 13 height 13
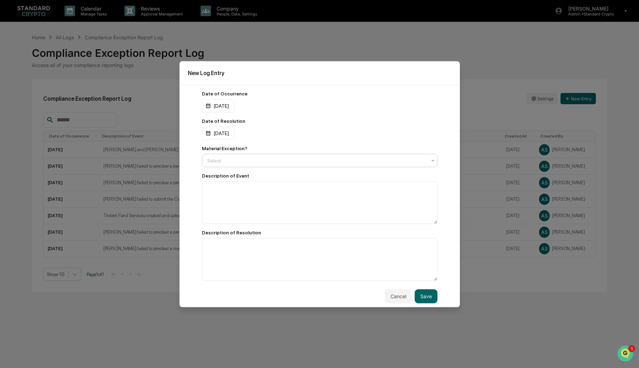
click at [225, 161] on div at bounding box center [316, 160] width 219 height 7
click at [218, 187] on div "No" at bounding box center [317, 191] width 231 height 14
click at [216, 197] on textarea at bounding box center [320, 202] width 236 height 43
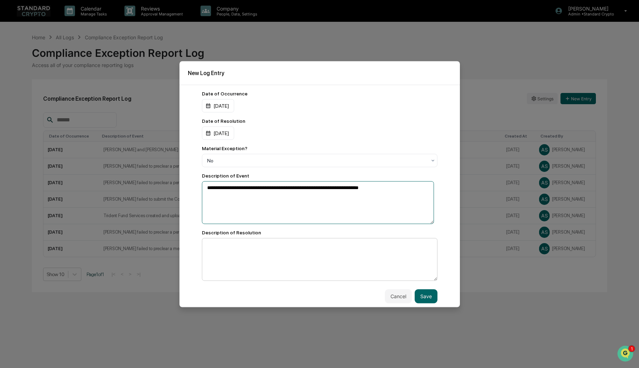
type textarea "**********"
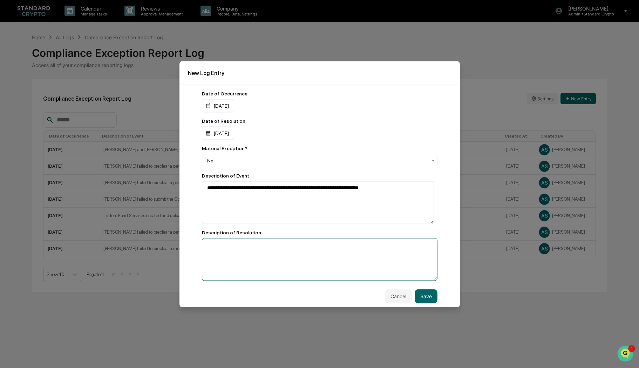
click at [266, 255] on textarea at bounding box center [320, 259] width 236 height 43
click at [250, 247] on textarea "**********" at bounding box center [318, 259] width 232 height 43
click at [368, 246] on textarea "**********" at bounding box center [318, 259] width 232 height 43
type textarea "**********"
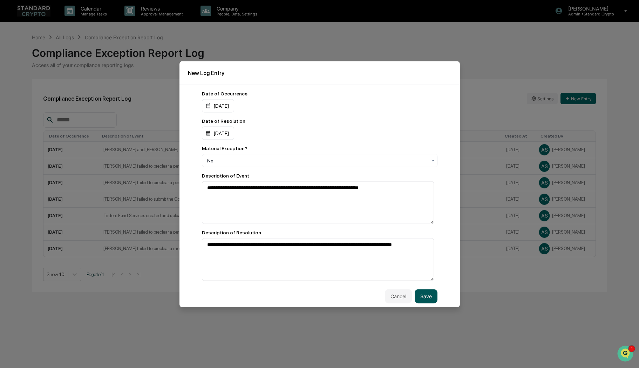
click at [426, 295] on button "Save" at bounding box center [426, 296] width 23 height 14
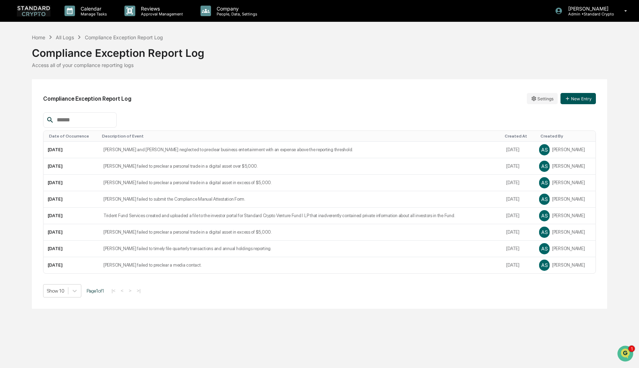
click at [576, 98] on button "New Entry" at bounding box center [578, 98] width 35 height 11
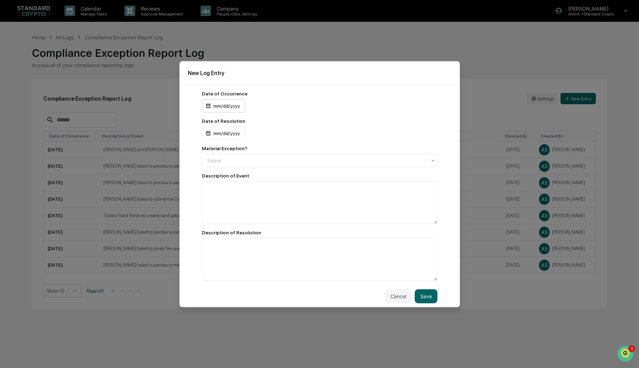
click at [229, 102] on div "mm/dd/yyyy" at bounding box center [223, 105] width 43 height 13
click at [227, 125] on div "[DATE]" at bounding box center [218, 123] width 16 height 8
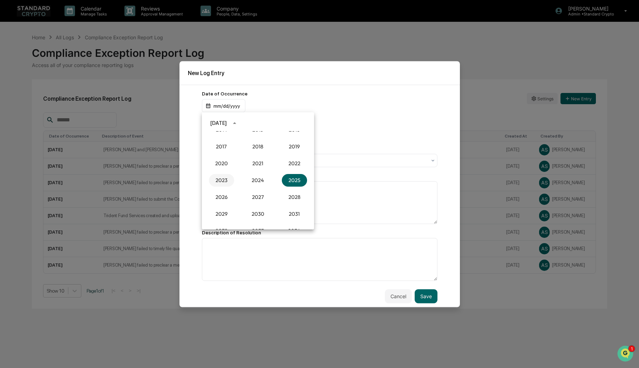
click at [219, 180] on button "2023" at bounding box center [221, 180] width 25 height 13
click at [297, 160] on button "Jun" at bounding box center [294, 158] width 25 height 13
click at [287, 167] on button "9" at bounding box center [286, 165] width 13 height 13
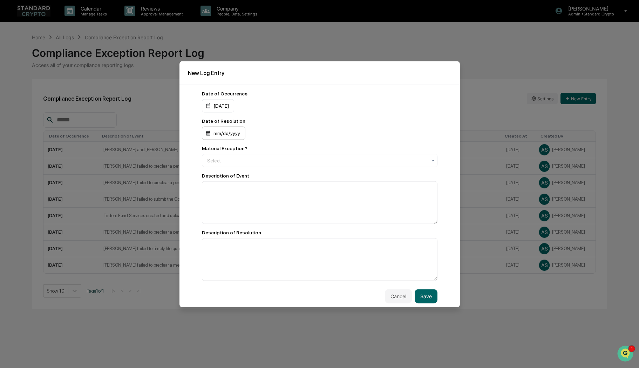
click at [223, 131] on div "mm/dd/yyyy" at bounding box center [223, 132] width 43 height 13
click at [227, 149] on div "[DATE]" at bounding box center [218, 151] width 16 height 8
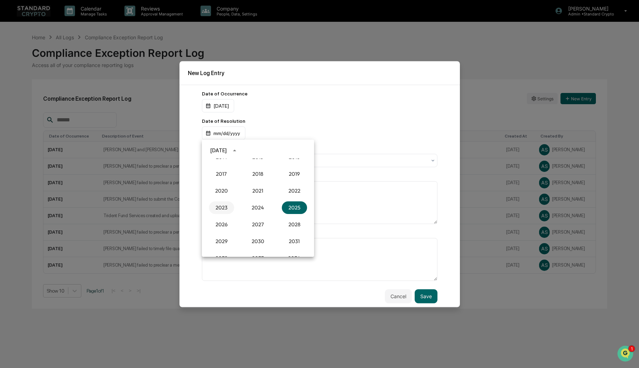
click at [213, 209] on button "2023" at bounding box center [221, 207] width 25 height 13
click at [295, 186] on button "Jun" at bounding box center [294, 186] width 25 height 13
click at [288, 191] on button "9" at bounding box center [286, 193] width 13 height 13
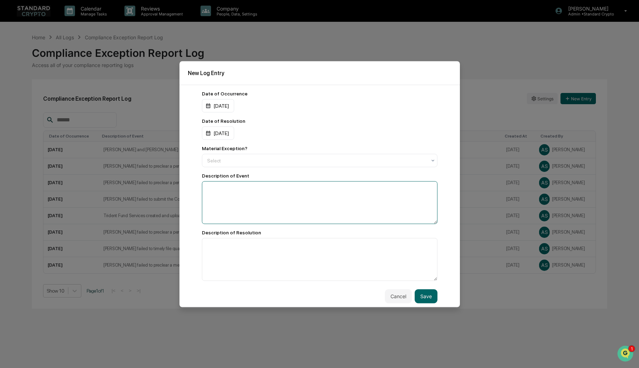
click at [260, 195] on textarea at bounding box center [320, 202] width 236 height 43
click at [232, 162] on div at bounding box center [316, 160] width 219 height 7
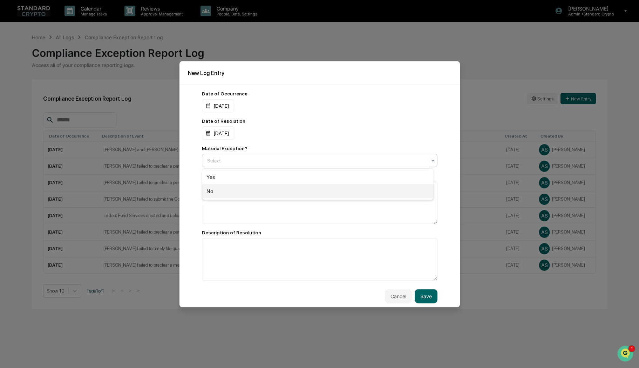
click at [228, 191] on div "No" at bounding box center [317, 191] width 231 height 14
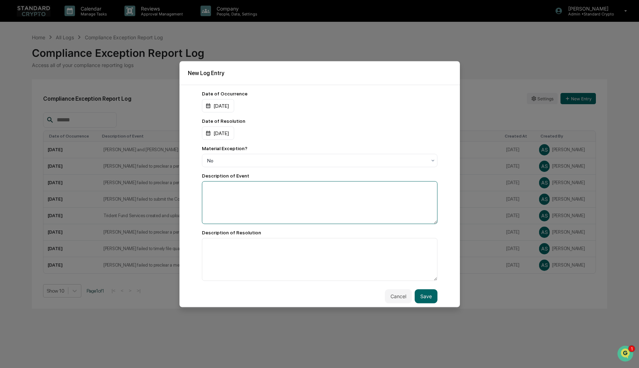
click at [225, 195] on textarea at bounding box center [320, 202] width 236 height 43
type textarea "*"
type textarea "**********"
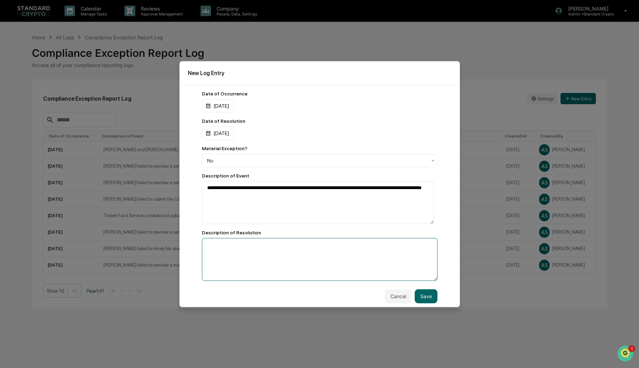
click at [252, 261] on textarea at bounding box center [320, 259] width 236 height 43
type textarea "**********"
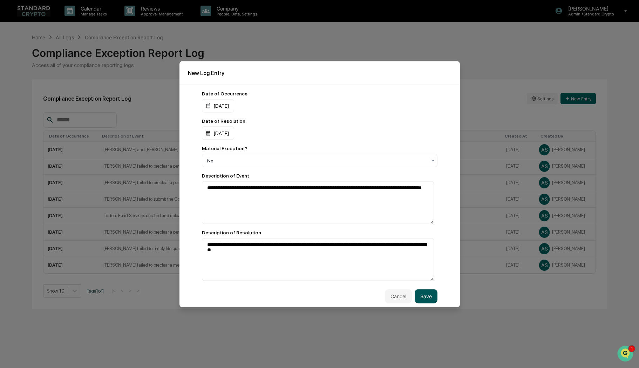
click at [419, 297] on button "Save" at bounding box center [426, 296] width 23 height 14
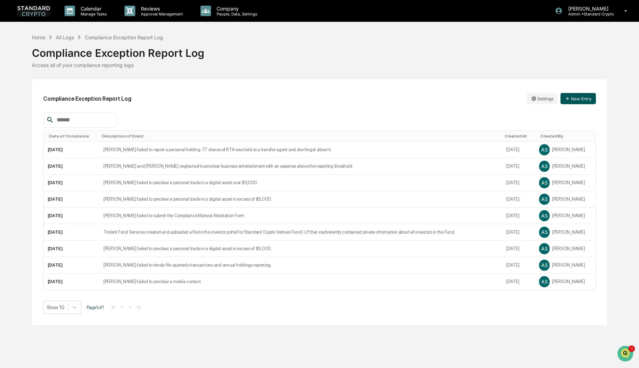
click at [587, 96] on button "New Entry" at bounding box center [578, 98] width 35 height 11
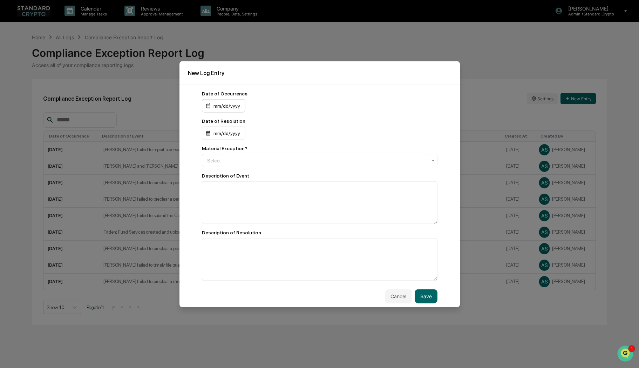
click at [230, 103] on div "mm/dd/yyyy" at bounding box center [223, 105] width 43 height 13
click at [227, 125] on div "[DATE]" at bounding box center [218, 123] width 16 height 8
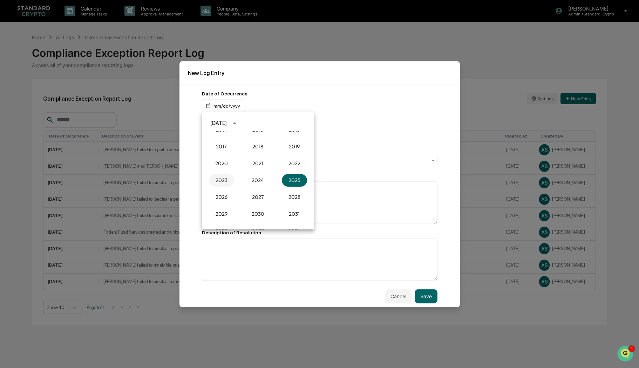
click at [214, 180] on button "2023" at bounding box center [221, 180] width 25 height 13
click at [296, 159] on button "Jun" at bounding box center [294, 158] width 25 height 13
click at [244, 191] on button "20" at bounding box center [244, 192] width 13 height 13
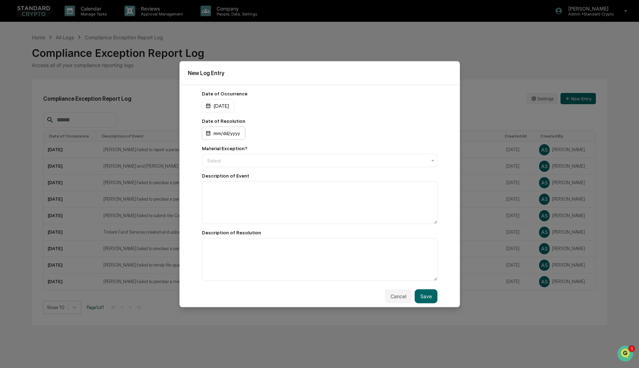
click at [223, 135] on div "mm/dd/yyyy" at bounding box center [223, 132] width 43 height 13
click at [227, 149] on div "[DATE]" at bounding box center [218, 151] width 16 height 8
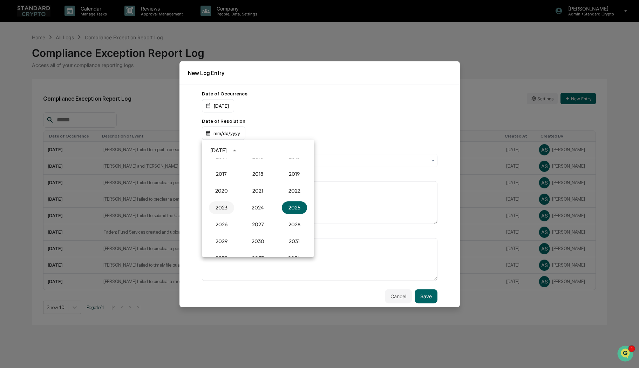
click at [221, 209] on button "2023" at bounding box center [221, 207] width 25 height 13
click at [295, 185] on button "Jun" at bounding box center [294, 186] width 25 height 13
click at [244, 220] on button "20" at bounding box center [244, 219] width 13 height 13
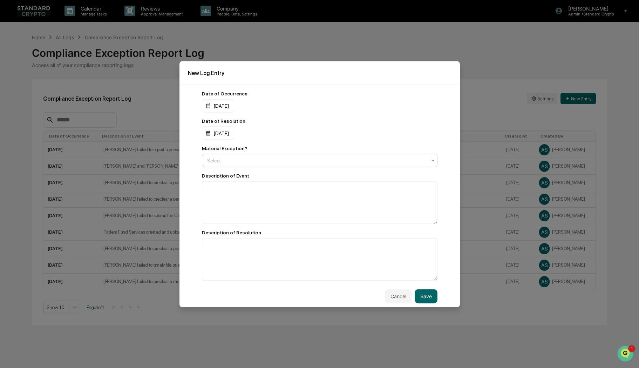
click at [274, 163] on div at bounding box center [316, 160] width 219 height 7
click at [245, 194] on div "No" at bounding box center [317, 191] width 231 height 14
click at [237, 196] on textarea at bounding box center [320, 202] width 236 height 43
click at [367, 190] on textarea "**********" at bounding box center [318, 202] width 232 height 43
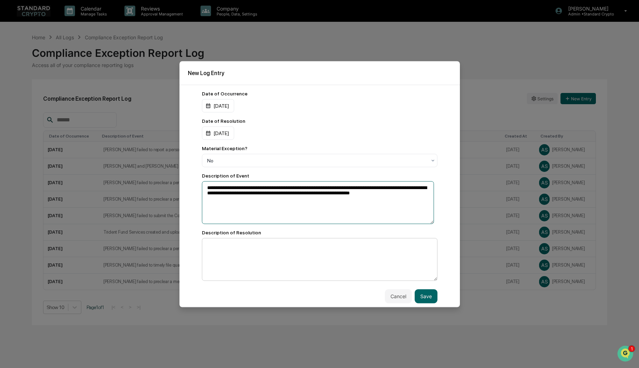
type textarea "**********"
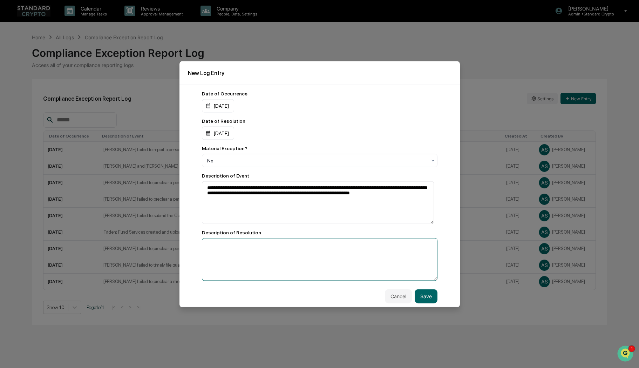
click at [310, 257] on textarea at bounding box center [320, 259] width 236 height 43
click at [271, 245] on textarea "**********" at bounding box center [318, 259] width 232 height 43
drag, startPoint x: 235, startPoint y: 245, endPoint x: 220, endPoint y: 246, distance: 14.7
click at [220, 246] on textarea "**********" at bounding box center [318, 259] width 232 height 43
drag, startPoint x: 361, startPoint y: 249, endPoint x: 311, endPoint y: 249, distance: 50.1
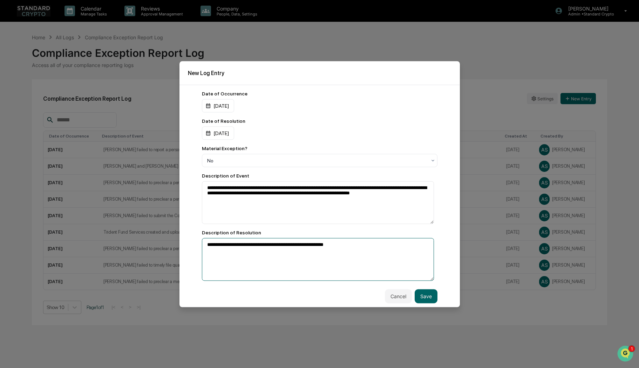
click at [311, 249] on textarea "**********" at bounding box center [318, 259] width 232 height 43
type textarea "**********"
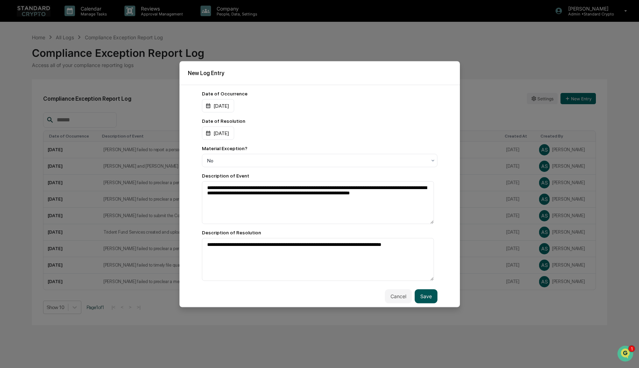
click at [420, 299] on button "Save" at bounding box center [426, 296] width 23 height 14
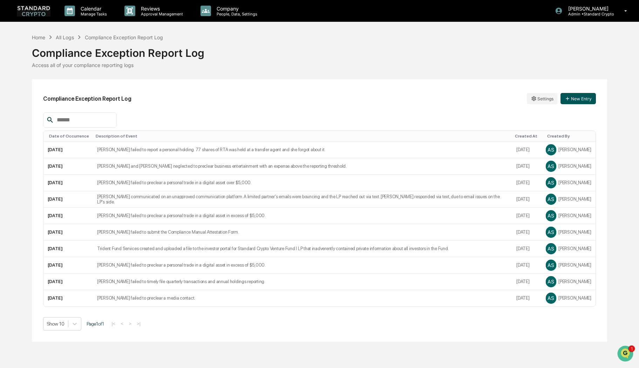
click at [587, 97] on button "New Entry" at bounding box center [578, 98] width 35 height 11
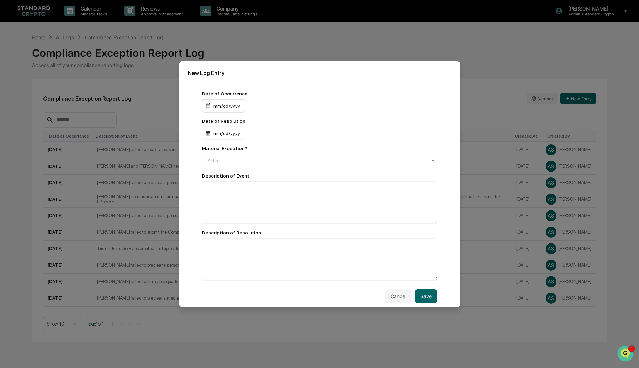
click at [230, 107] on div "mm/dd/yyyy" at bounding box center [223, 105] width 43 height 13
click at [227, 122] on div "[DATE]" at bounding box center [218, 123] width 16 height 8
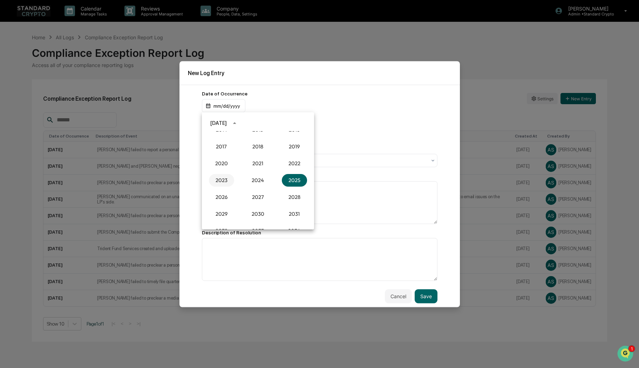
click at [225, 180] on button "2023" at bounding box center [221, 180] width 25 height 13
click at [219, 180] on button "[DATE]" at bounding box center [221, 176] width 25 height 13
click at [242, 165] on button "4" at bounding box center [244, 165] width 13 height 13
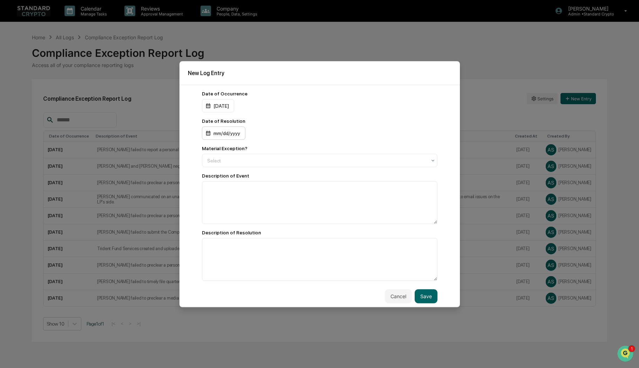
click at [219, 131] on div "mm/dd/yyyy" at bounding box center [223, 132] width 43 height 13
click at [216, 104] on div at bounding box center [319, 184] width 639 height 368
click at [221, 106] on div "[DATE]" at bounding box center [218, 105] width 32 height 13
click at [229, 205] on button "24" at bounding box center [230, 205] width 13 height 13
click at [228, 133] on div "mm/dd/yyyy" at bounding box center [223, 132] width 43 height 13
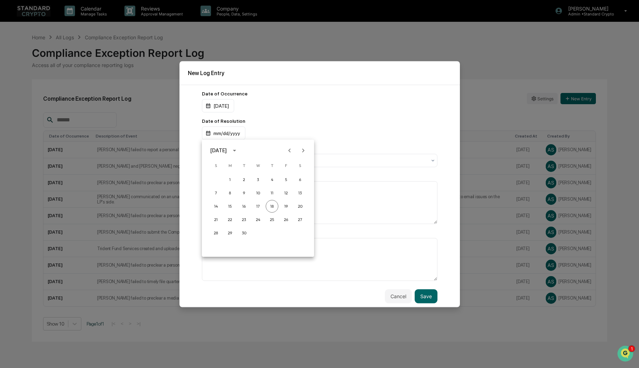
click at [227, 150] on div "[DATE]" at bounding box center [218, 151] width 16 height 8
click at [221, 209] on button "2023" at bounding box center [221, 207] width 25 height 13
click at [222, 204] on button "[DATE]" at bounding box center [221, 204] width 25 height 13
click at [230, 231] on button "24" at bounding box center [230, 232] width 13 height 13
click at [224, 161] on div at bounding box center [316, 160] width 219 height 7
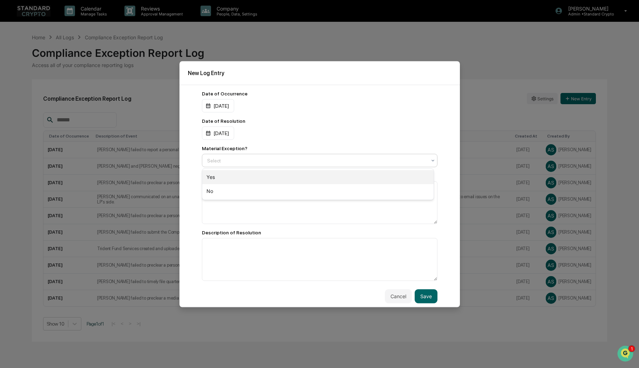
click at [219, 176] on div "Yes" at bounding box center [317, 177] width 231 height 14
click at [215, 190] on textarea at bounding box center [320, 202] width 236 height 43
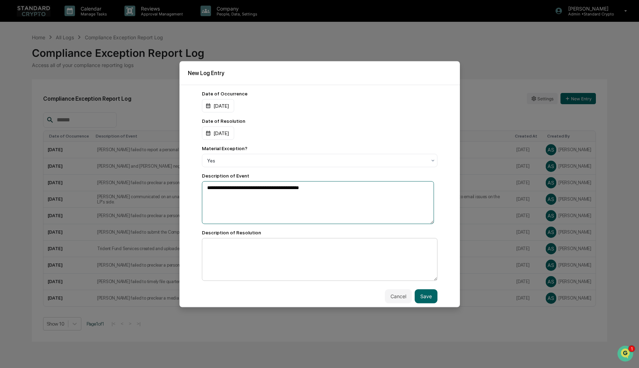
type textarea "**********"
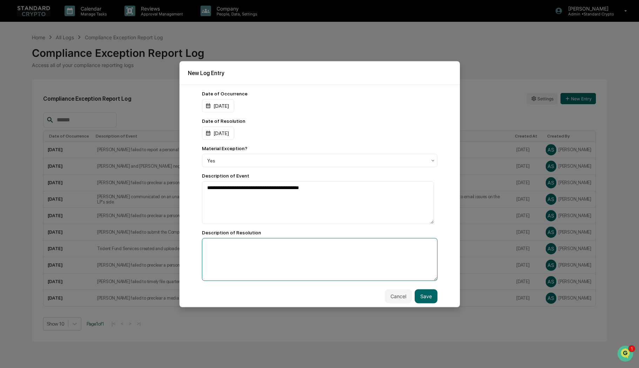
click at [222, 249] on textarea at bounding box center [320, 259] width 236 height 43
drag, startPoint x: 357, startPoint y: 245, endPoint x: 177, endPoint y: 246, distance: 180.2
click at [177, 246] on body "Calendar Manage Tasks Reviews Approval Management Company People, Data, Setting…" at bounding box center [319, 184] width 639 height 368
type textarea "*"
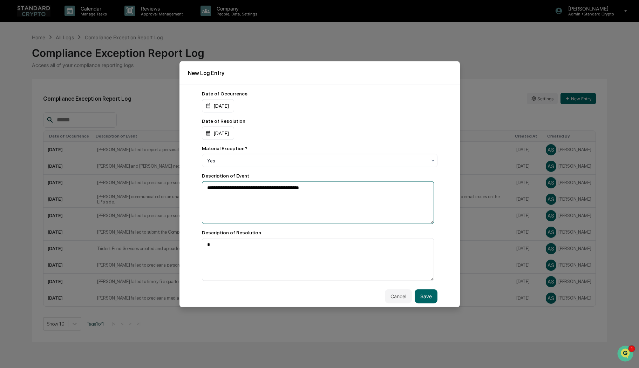
click at [336, 186] on textarea "**********" at bounding box center [318, 202] width 232 height 43
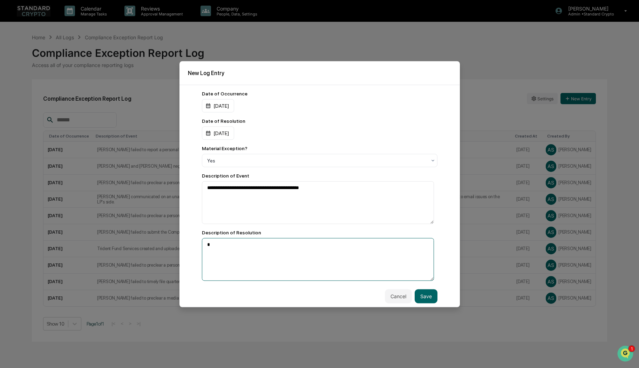
click at [219, 240] on textarea "*" at bounding box center [318, 259] width 232 height 43
drag, startPoint x: 218, startPoint y: 243, endPoint x: 202, endPoint y: 246, distance: 16.7
click at [202, 246] on textarea "*" at bounding box center [318, 259] width 232 height 43
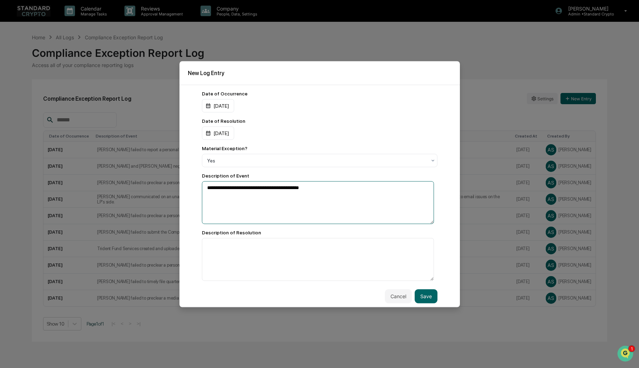
click at [318, 188] on textarea "**********" at bounding box center [318, 202] width 232 height 43
type textarea "**********"
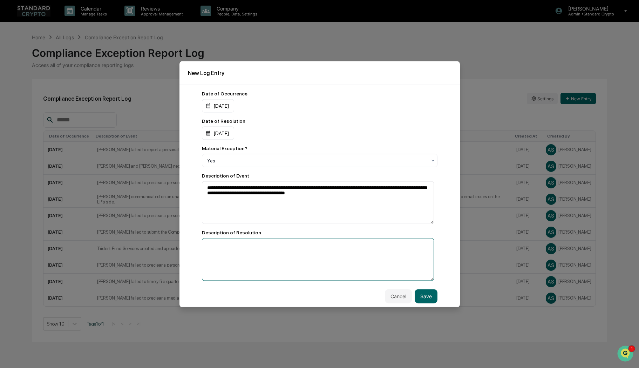
click at [291, 252] on textarea at bounding box center [318, 259] width 232 height 43
type textarea "*"
type textarea "**********"
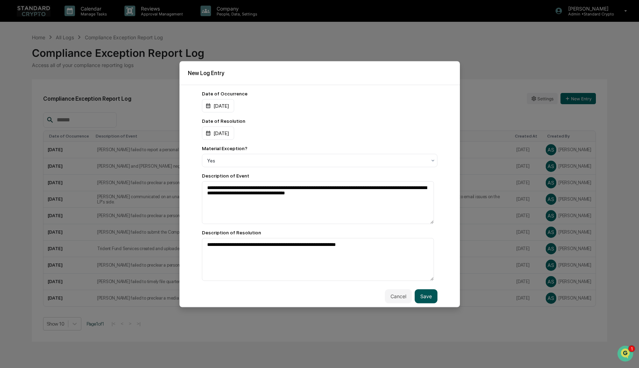
click at [415, 297] on button "Save" at bounding box center [426, 296] width 23 height 14
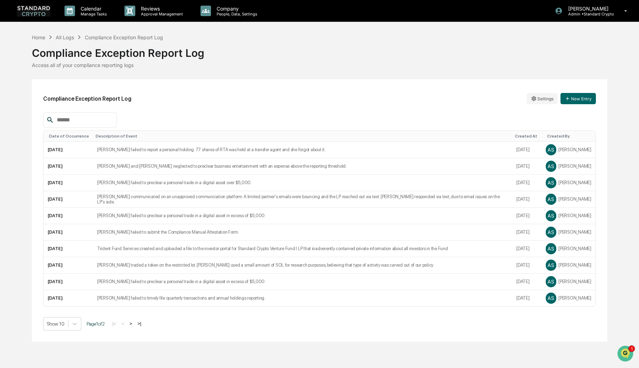
click at [235, 108] on div "Compliance Exception Report Log Settings New Entry Date of Occurrence Descripti…" at bounding box center [319, 210] width 575 height 262
click at [578, 101] on button "New Entry" at bounding box center [578, 98] width 35 height 11
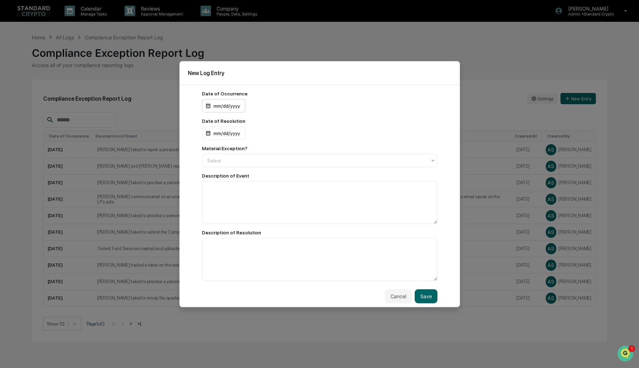
click at [231, 105] on div "mm/dd/yyyy" at bounding box center [223, 105] width 43 height 13
click at [227, 120] on div "[DATE]" at bounding box center [218, 123] width 16 height 8
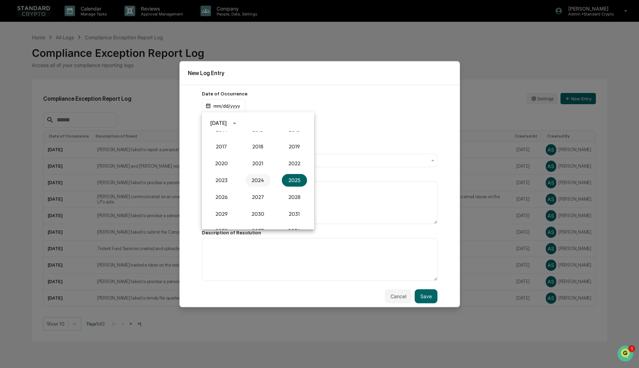
click at [258, 182] on button "2024" at bounding box center [257, 180] width 25 height 13
click at [214, 141] on button "Jan" at bounding box center [221, 140] width 25 height 13
click at [273, 152] on button "4" at bounding box center [272, 152] width 13 height 13
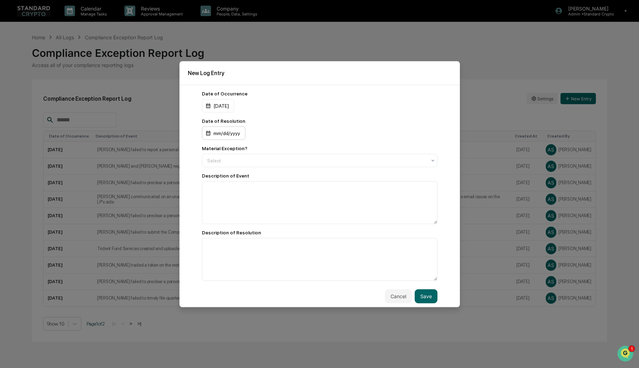
click at [224, 133] on div "mm/dd/yyyy" at bounding box center [223, 132] width 43 height 13
click at [227, 150] on div "[DATE]" at bounding box center [218, 151] width 16 height 8
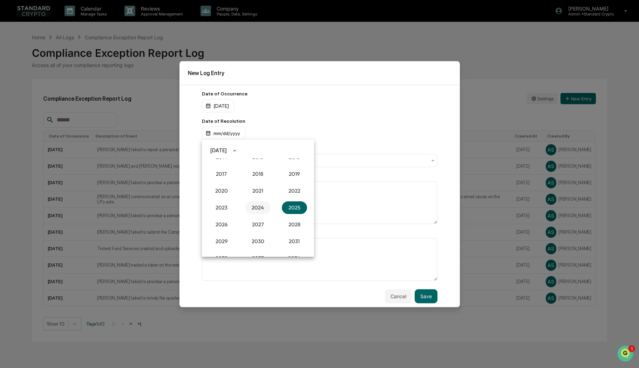
click at [258, 205] on button "2024" at bounding box center [257, 207] width 25 height 13
click at [222, 167] on button "Jan" at bounding box center [221, 167] width 25 height 13
click at [271, 180] on button "4" at bounding box center [272, 179] width 13 height 13
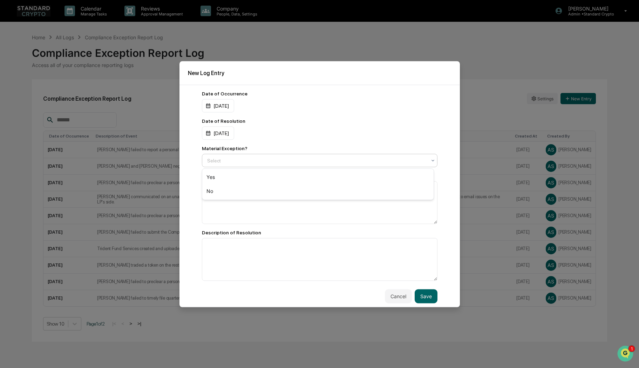
click at [222, 161] on div at bounding box center [316, 160] width 219 height 7
click at [226, 190] on div "No" at bounding box center [317, 191] width 231 height 14
click at [226, 194] on textarea at bounding box center [320, 202] width 236 height 43
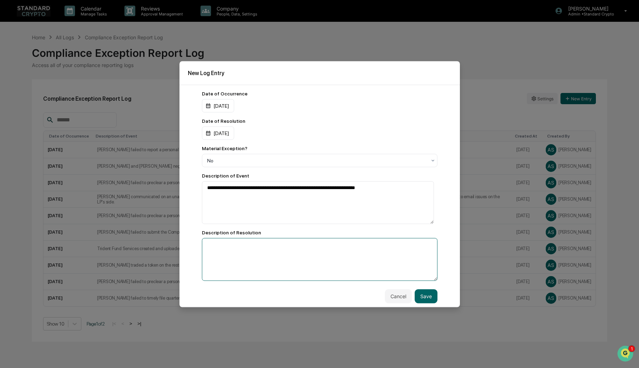
click at [237, 253] on textarea at bounding box center [320, 259] width 236 height 43
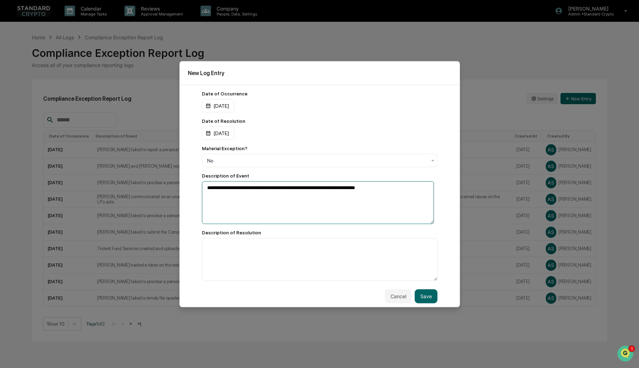
click at [398, 193] on textarea "**********" at bounding box center [318, 202] width 232 height 43
type textarea "**********"
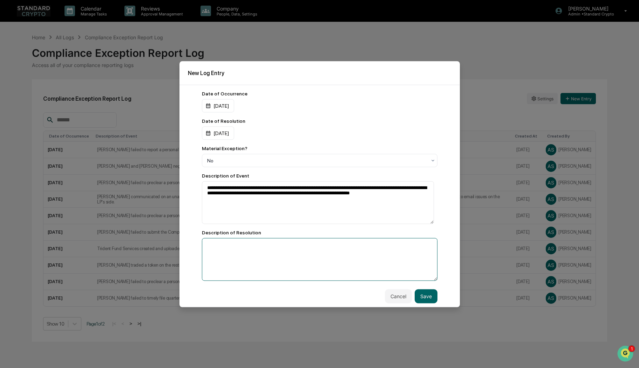
click at [261, 245] on textarea at bounding box center [320, 259] width 236 height 43
click at [258, 241] on textarea at bounding box center [320, 259] width 236 height 43
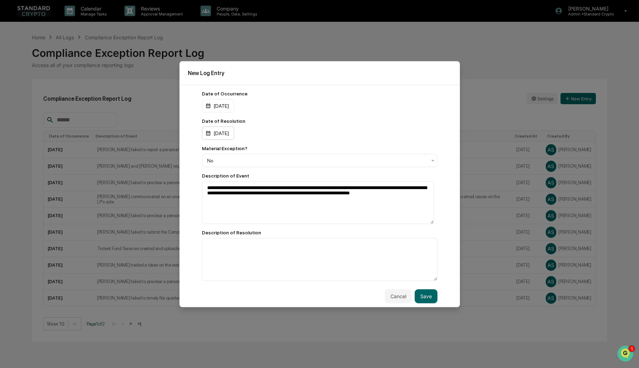
click at [230, 135] on div "[DATE]" at bounding box center [218, 132] width 32 height 13
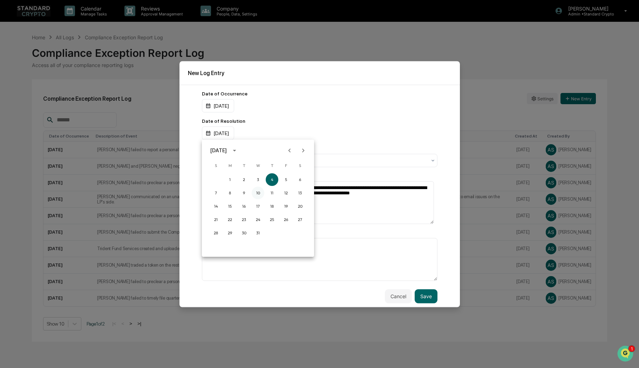
click at [258, 195] on button "10" at bounding box center [258, 193] width 13 height 13
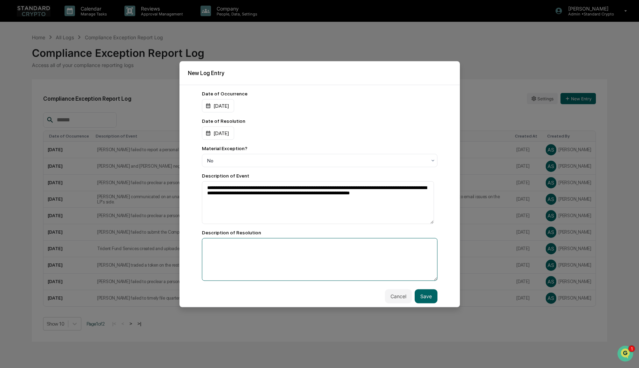
click at [260, 251] on textarea at bounding box center [320, 259] width 236 height 43
type textarea "**********"
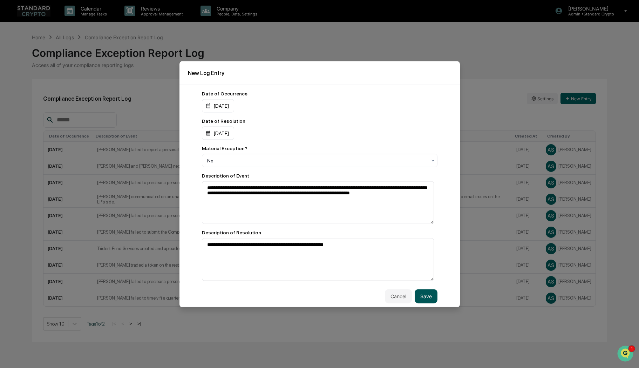
click at [426, 299] on button "Save" at bounding box center [426, 296] width 23 height 14
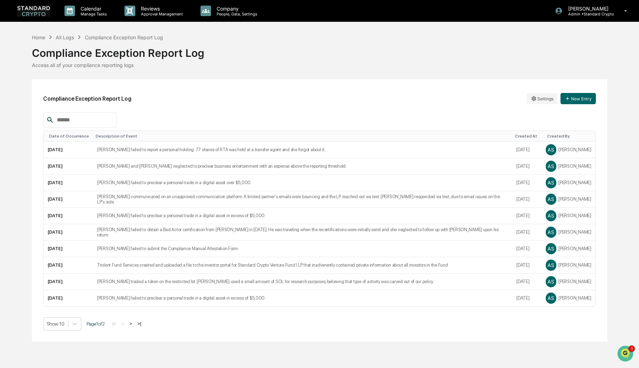
drag, startPoint x: 253, startPoint y: 115, endPoint x: 291, endPoint y: 111, distance: 37.7
click at [253, 115] on div at bounding box center [319, 119] width 553 height 15
click at [591, 97] on button "New Entry" at bounding box center [578, 98] width 35 height 11
